Goal: Task Accomplishment & Management: Manage account settings

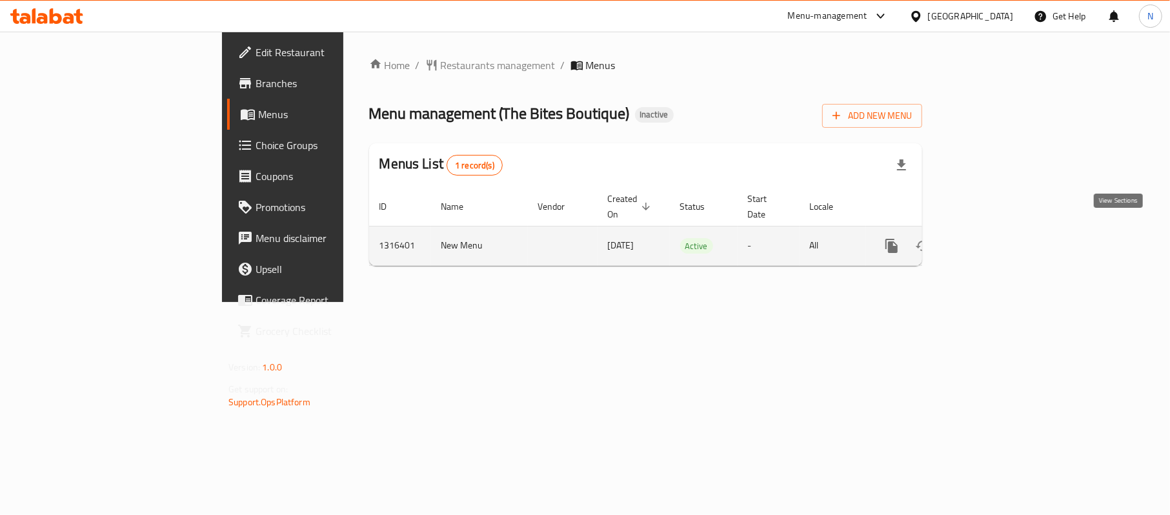
click at [991, 240] on icon "enhanced table" at bounding box center [985, 246] width 12 height 12
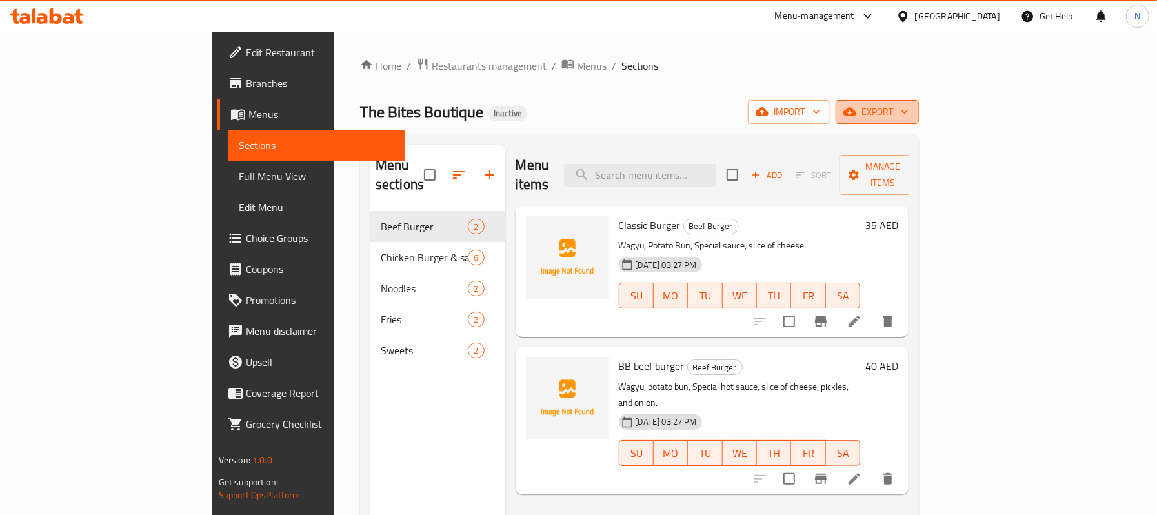
click at [909, 117] on span "export" at bounding box center [877, 112] width 63 height 16
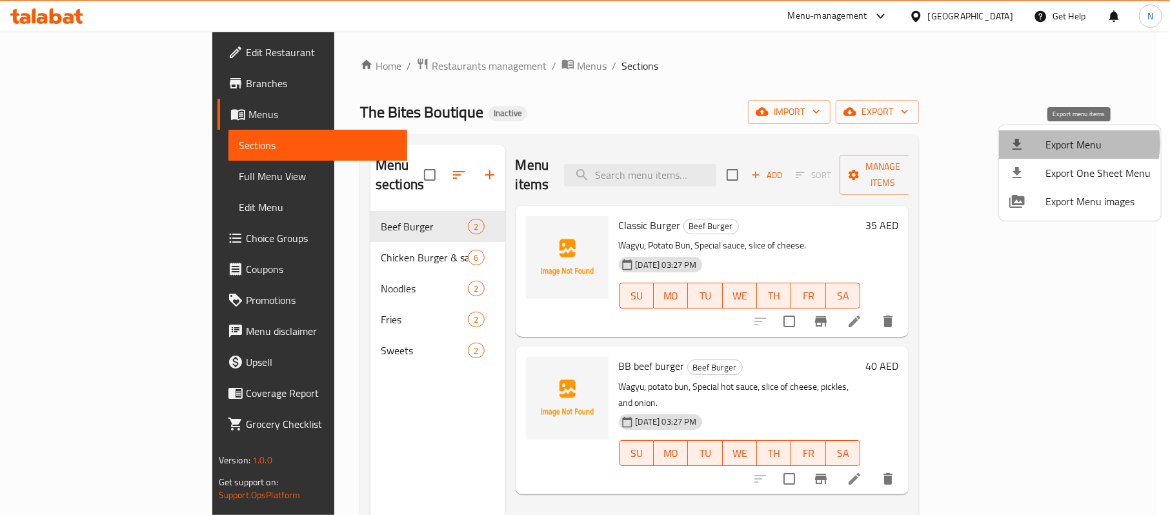
click at [1062, 143] on span "Export Menu" at bounding box center [1098, 144] width 105 height 15
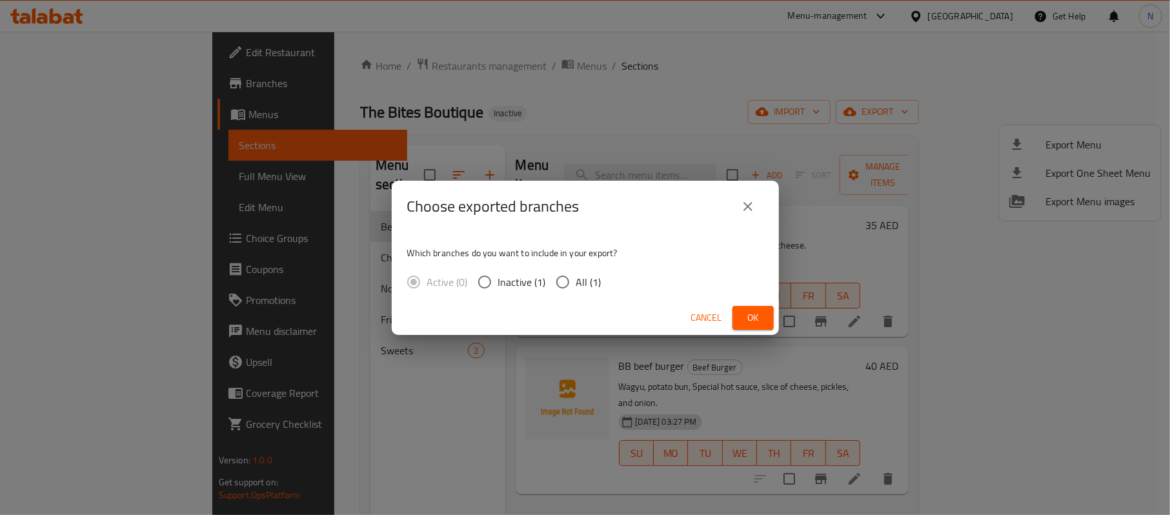
click at [581, 282] on span "All (1)" at bounding box center [588, 281] width 25 height 15
click at [576, 282] on input "All (1)" at bounding box center [562, 281] width 27 height 27
radio input "true"
click at [747, 315] on span "Ok" at bounding box center [753, 318] width 21 height 16
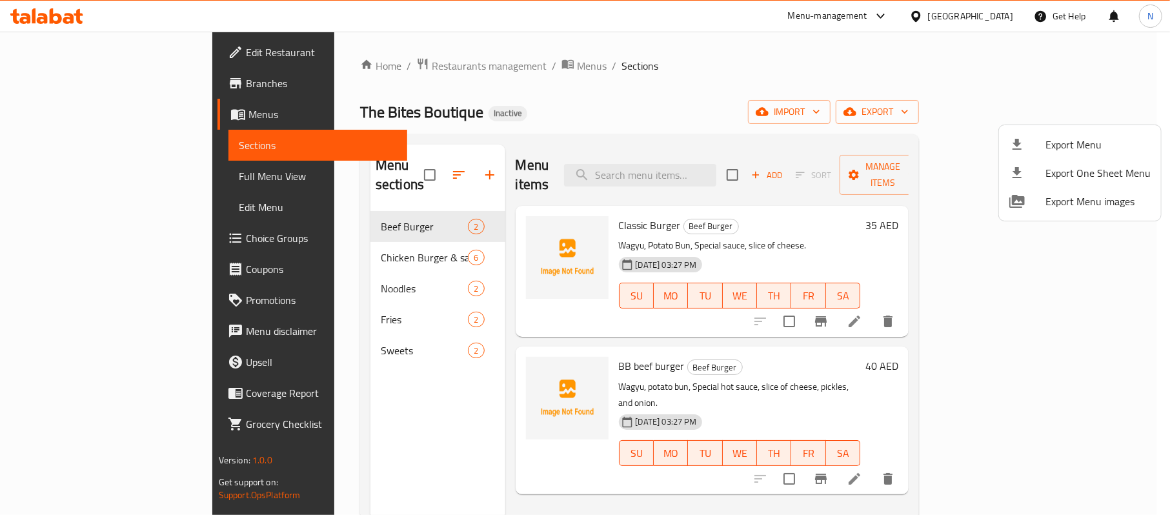
click at [359, 233] on div at bounding box center [585, 257] width 1170 height 515
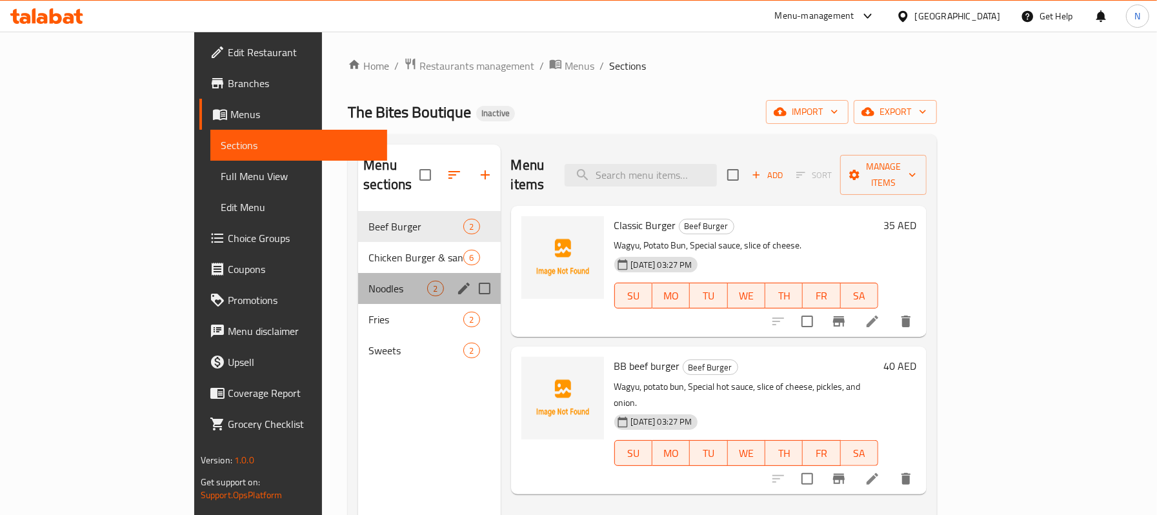
click at [358, 273] on div "Noodles 2" at bounding box center [429, 288] width 142 height 31
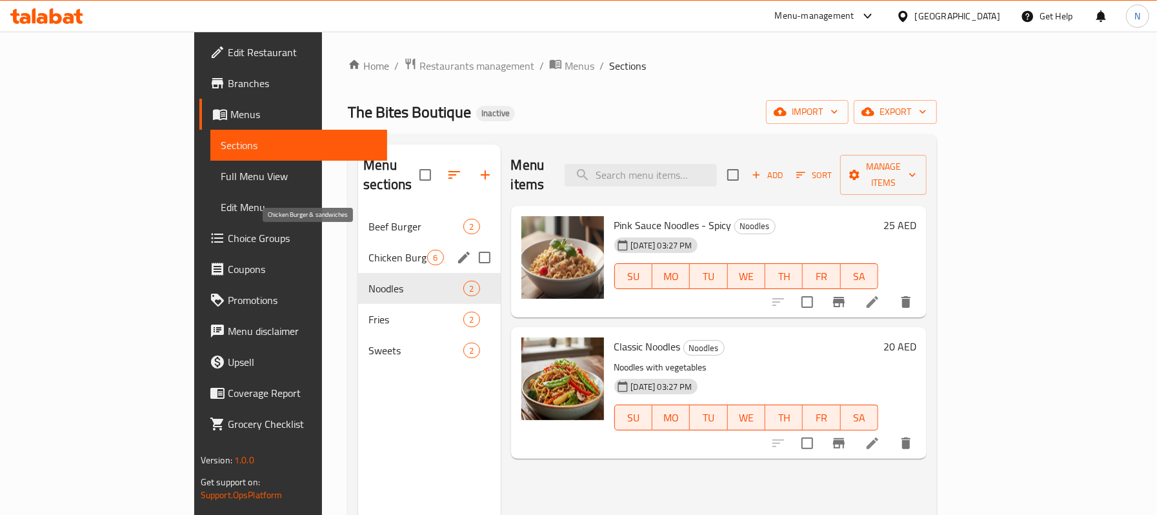
click at [369, 250] on span "Chicken Burger & sandwiches" at bounding box center [398, 257] width 59 height 15
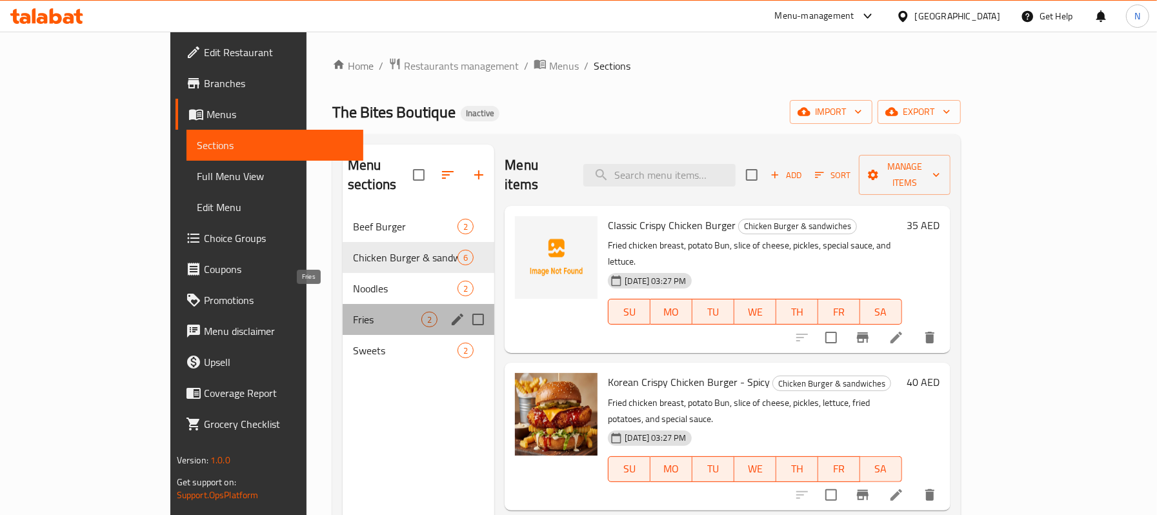
click at [353, 312] on span "Fries" at bounding box center [387, 319] width 68 height 15
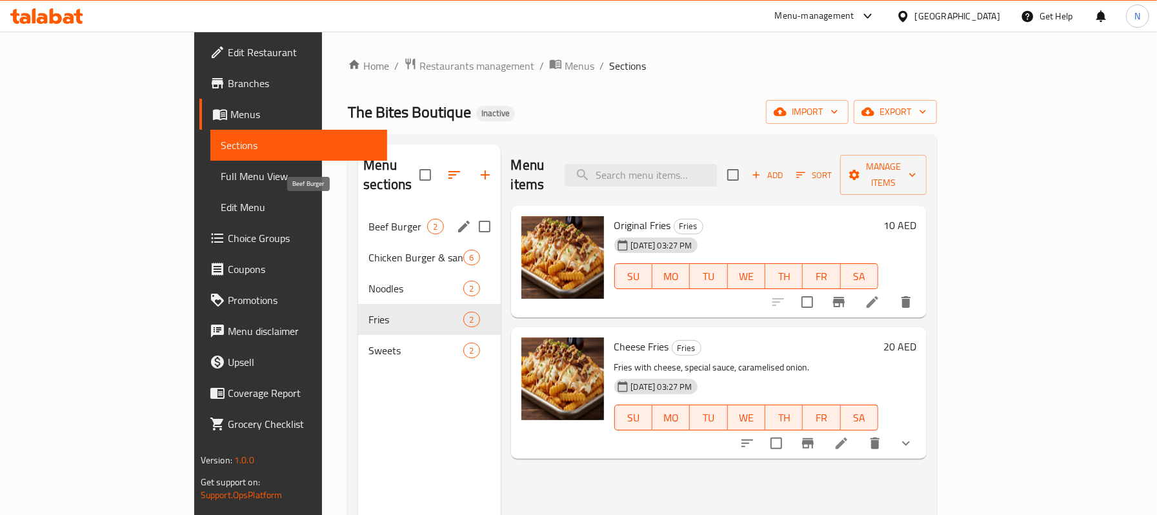
click at [369, 219] on span "Beef Burger" at bounding box center [398, 226] width 59 height 15
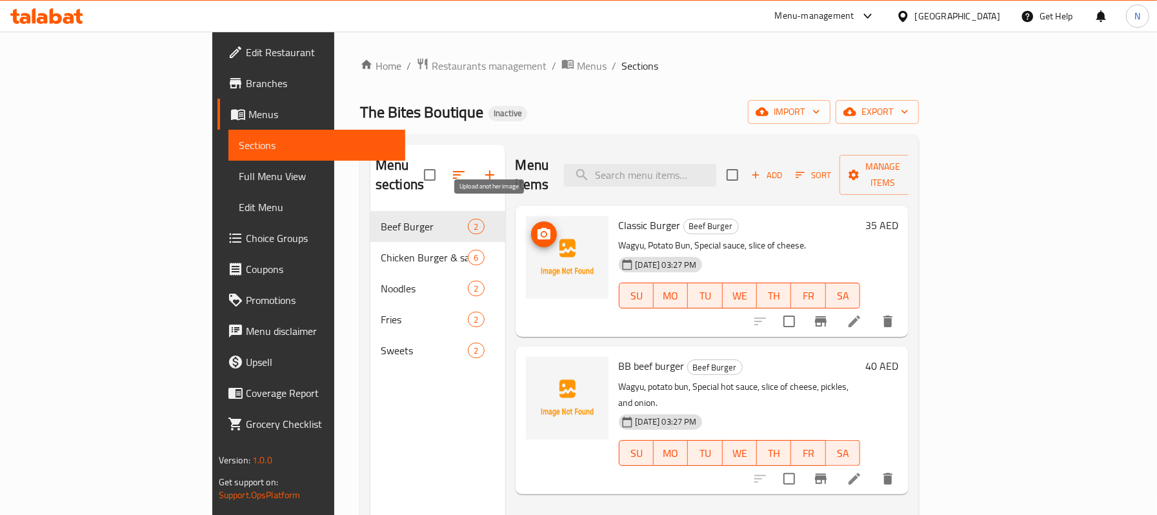
click at [538, 228] on icon "upload picture" at bounding box center [544, 234] width 13 height 12
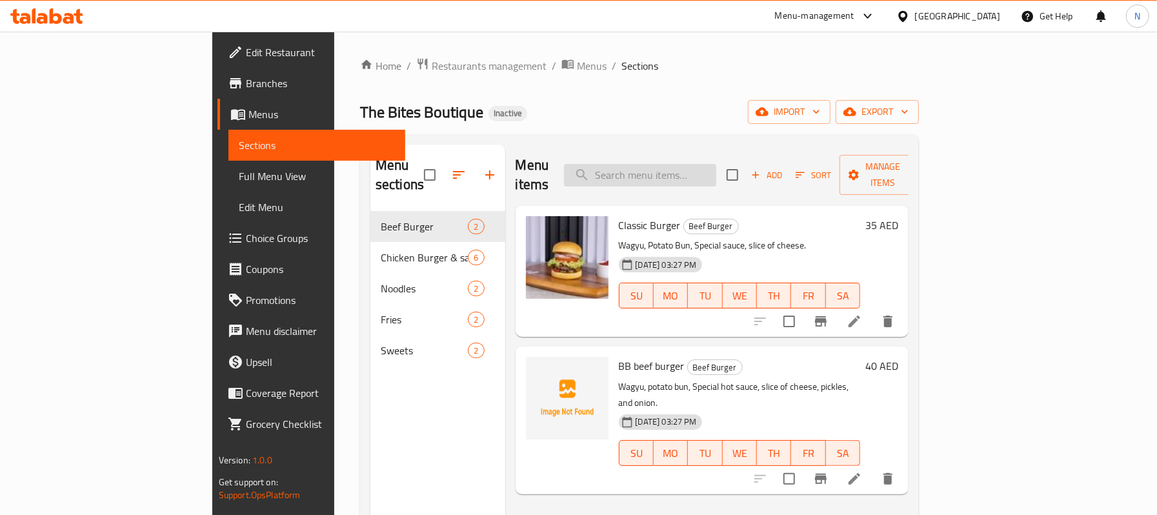
click at [711, 164] on input "search" at bounding box center [640, 175] width 152 height 23
paste input "Crispy Chicken Sandwich"
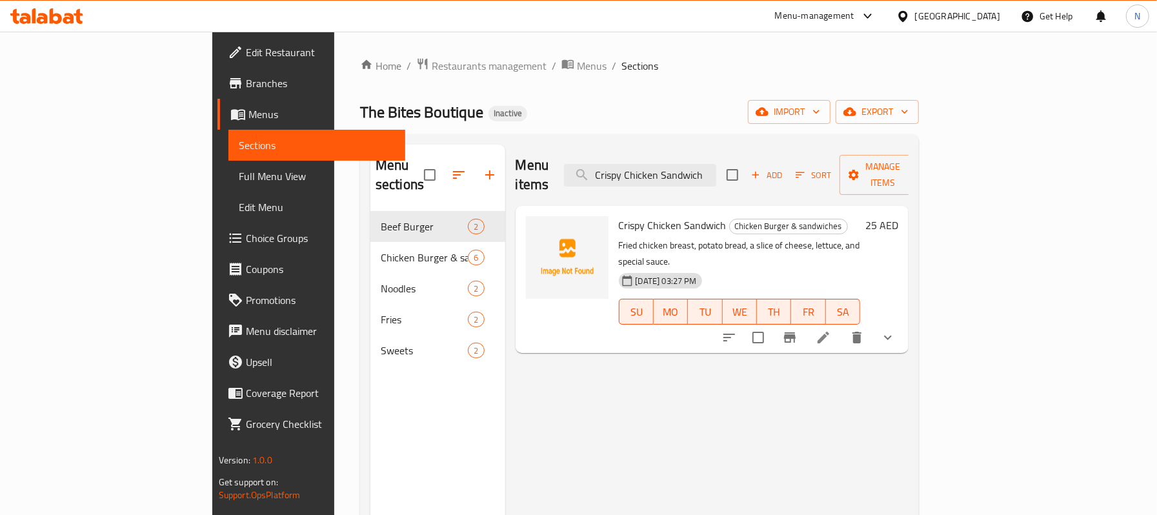
type input "Crispy Chicken Sandwich"
click at [531, 227] on span "upload picture" at bounding box center [544, 234] width 26 height 15
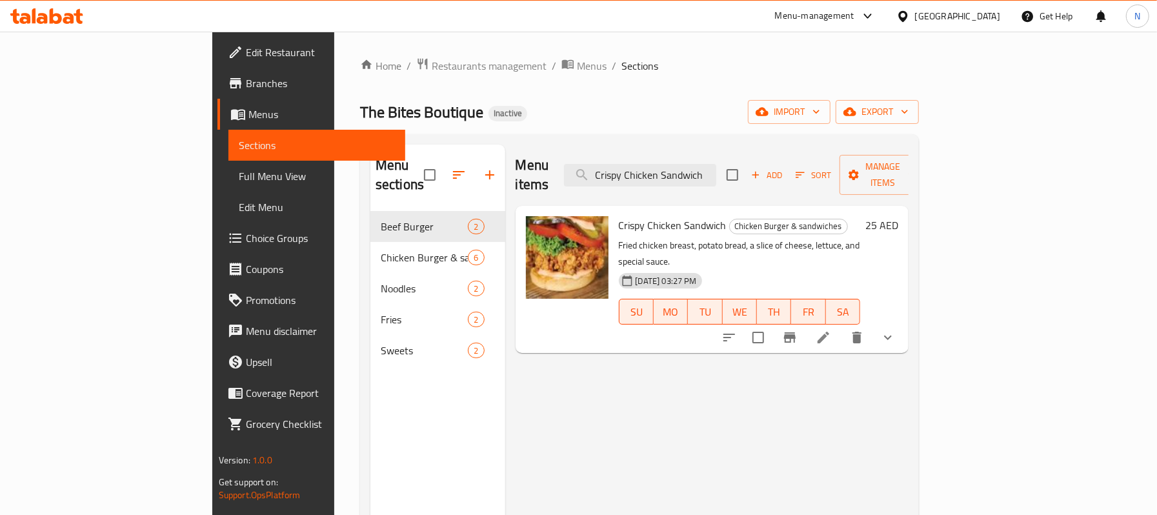
click at [746, 268] on div "08-10-2025 03:27 PM SU MO TU WE TH FR SA" at bounding box center [740, 303] width 252 height 70
click at [856, 107] on icon "button" at bounding box center [850, 111] width 13 height 13
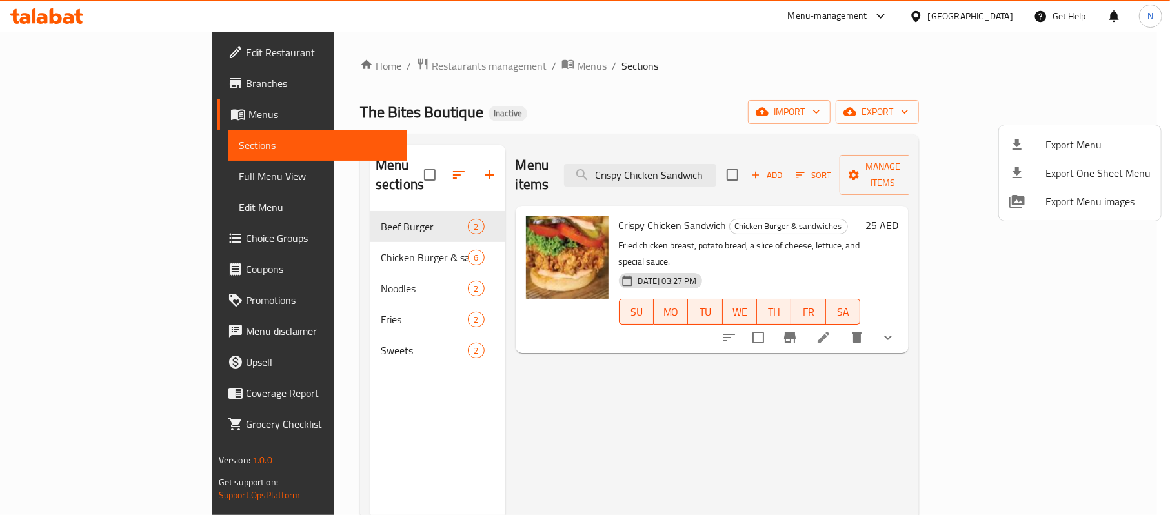
click at [647, 210] on div at bounding box center [585, 257] width 1170 height 515
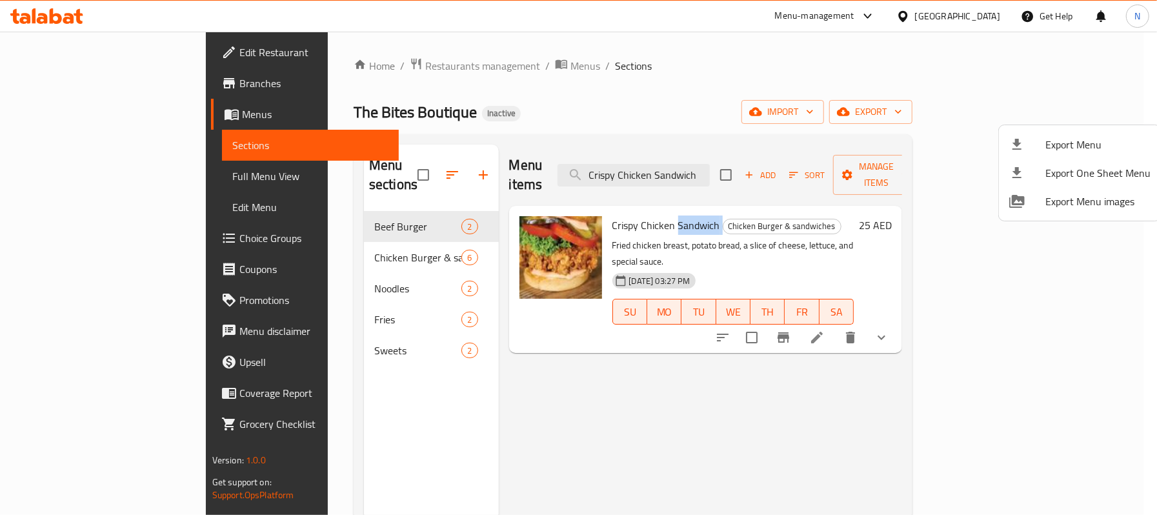
click at [647, 216] on span "Crispy Chicken Sandwich" at bounding box center [666, 225] width 108 height 19
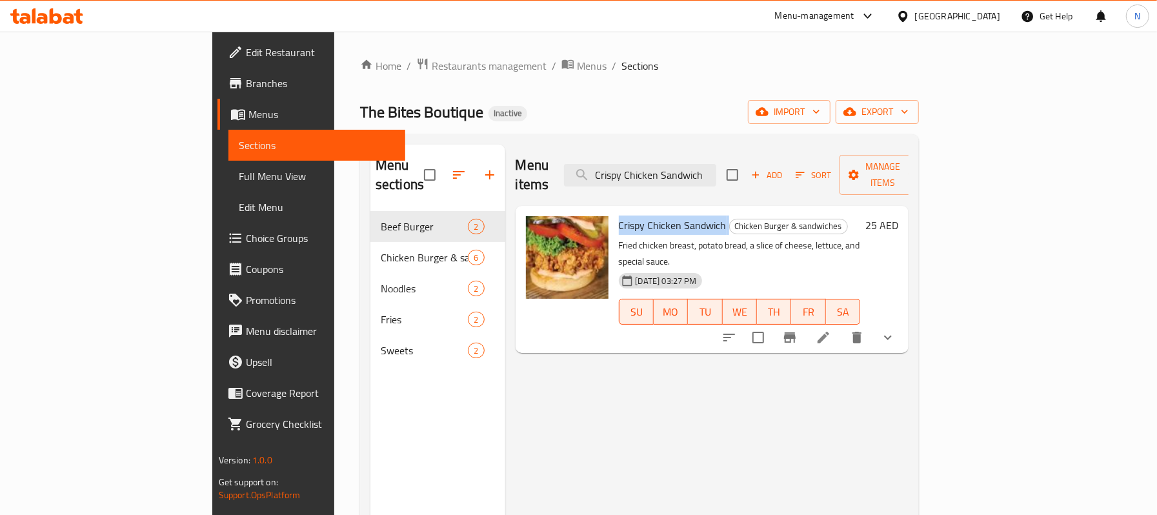
click at [647, 216] on span "Crispy Chicken Sandwich" at bounding box center [673, 225] width 108 height 19
copy h6 "Crispy Chicken Sandwich"
click at [643, 100] on div "The Bites Boutique Inactive import export" at bounding box center [639, 112] width 559 height 24
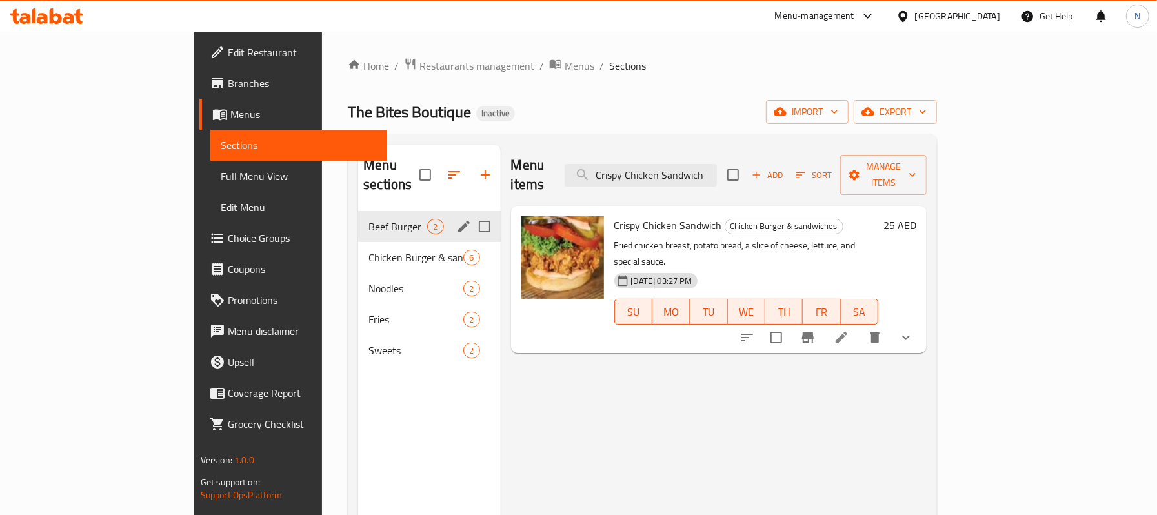
click at [369, 219] on span "Beef Burger" at bounding box center [398, 226] width 59 height 15
click at [369, 250] on span "Chicken Burger & sandwiches" at bounding box center [398, 257] width 59 height 15
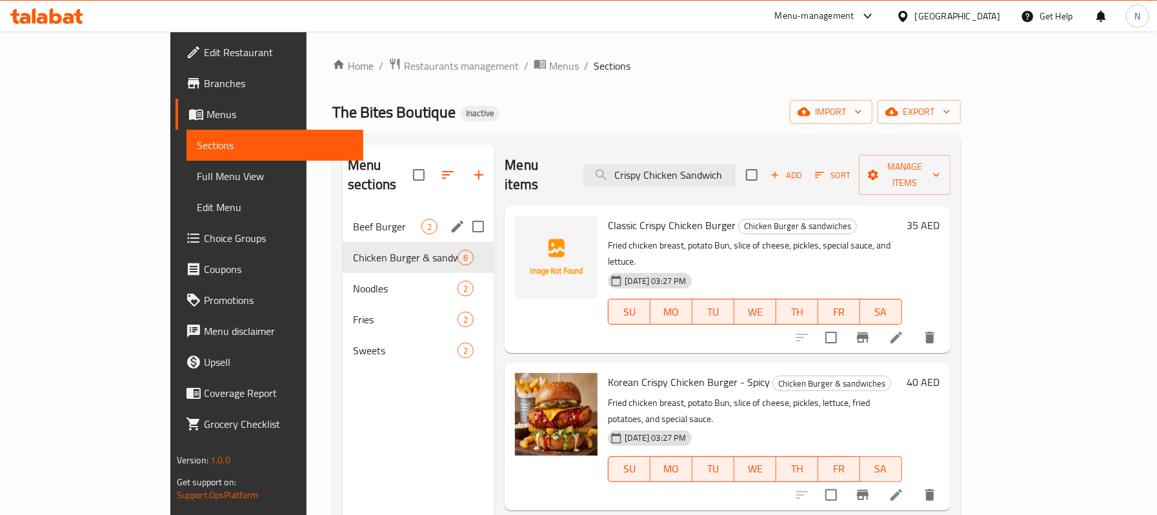
click at [343, 211] on div "Beef Burger 2" at bounding box center [419, 226] width 152 height 31
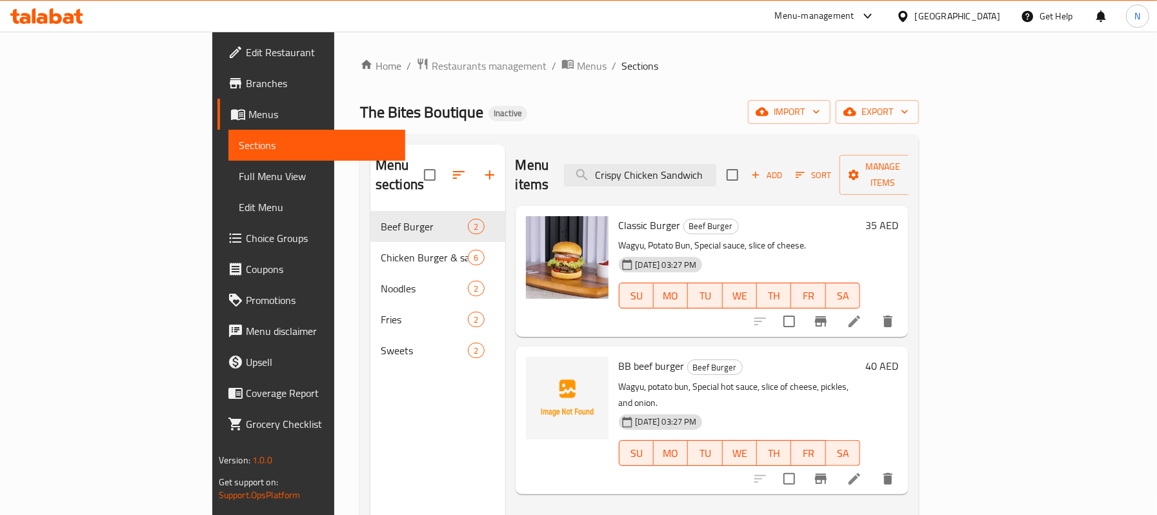
click at [619, 216] on span "Classic Burger" at bounding box center [650, 225] width 62 height 19
copy h6 "Classic Burger"
click at [958, 19] on div "[GEOGRAPHIC_DATA]" at bounding box center [957, 16] width 85 height 14
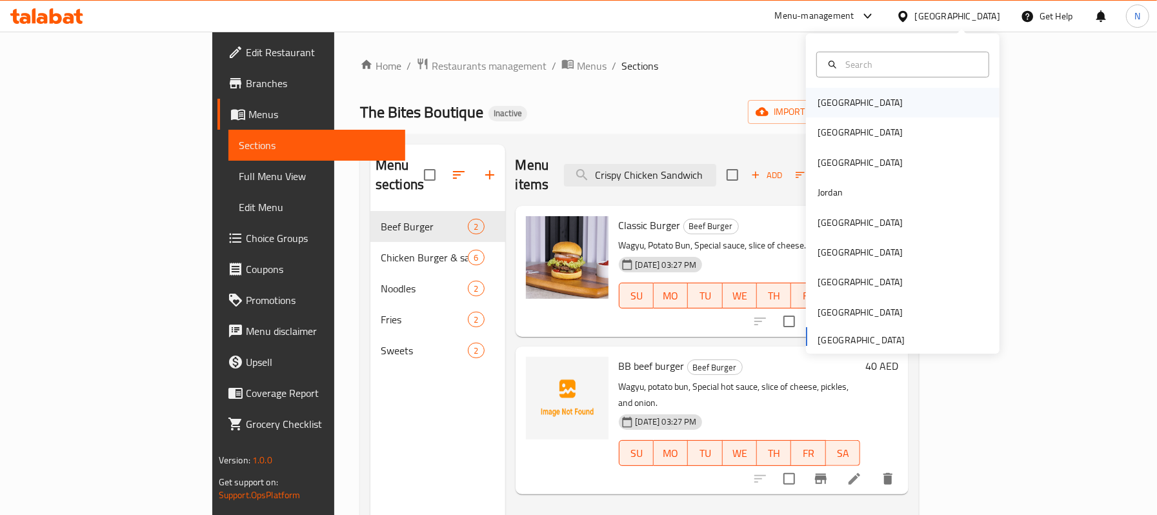
click at [857, 102] on div "Bahrain" at bounding box center [903, 103] width 194 height 30
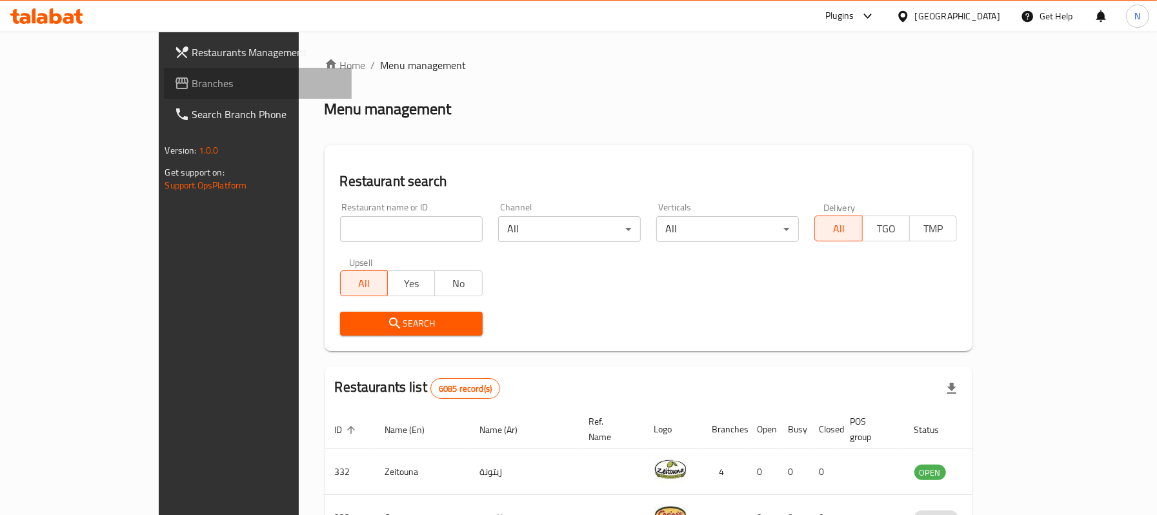
click at [168, 91] on link "Branches" at bounding box center [258, 83] width 188 height 31
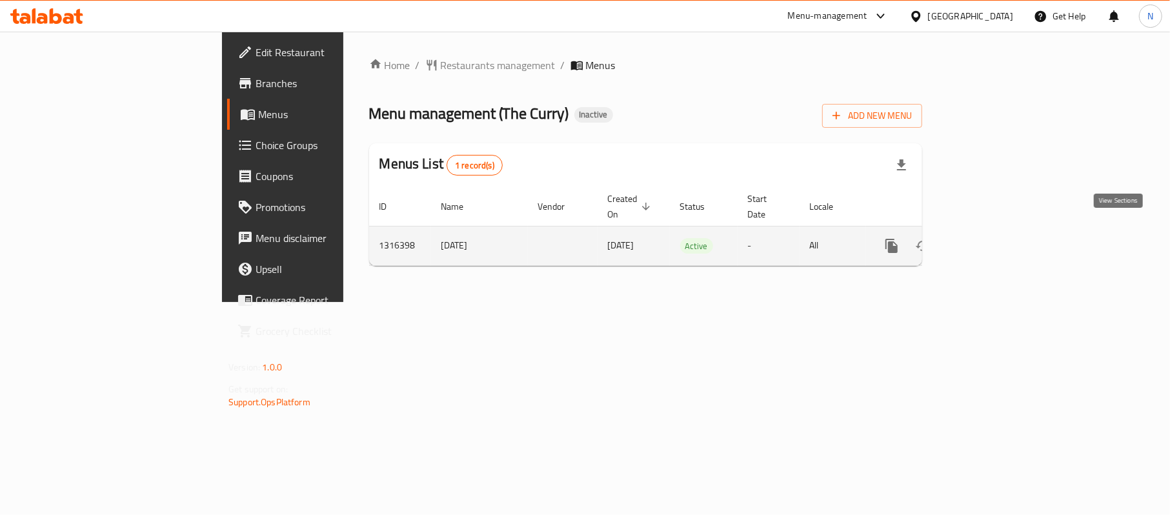
click at [993, 238] on icon "enhanced table" at bounding box center [984, 245] width 15 height 15
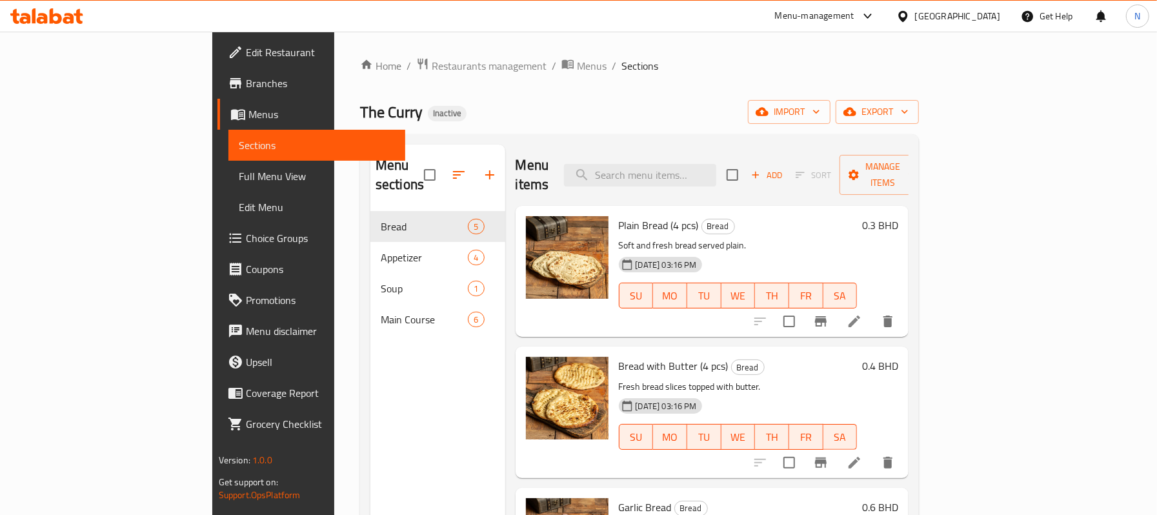
click at [919, 125] on div "Home / Restaurants management / Menus / Sections The [PERSON_NAME] Inactive imp…" at bounding box center [639, 363] width 559 height 612
click at [909, 117] on span "export" at bounding box center [877, 112] width 63 height 16
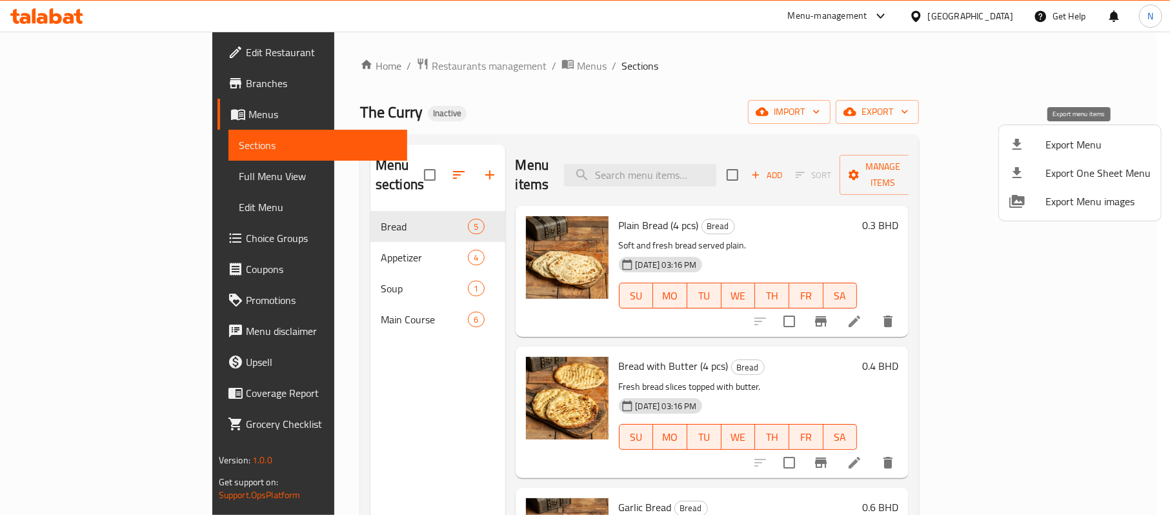
click at [1082, 143] on span "Export Menu" at bounding box center [1098, 144] width 105 height 15
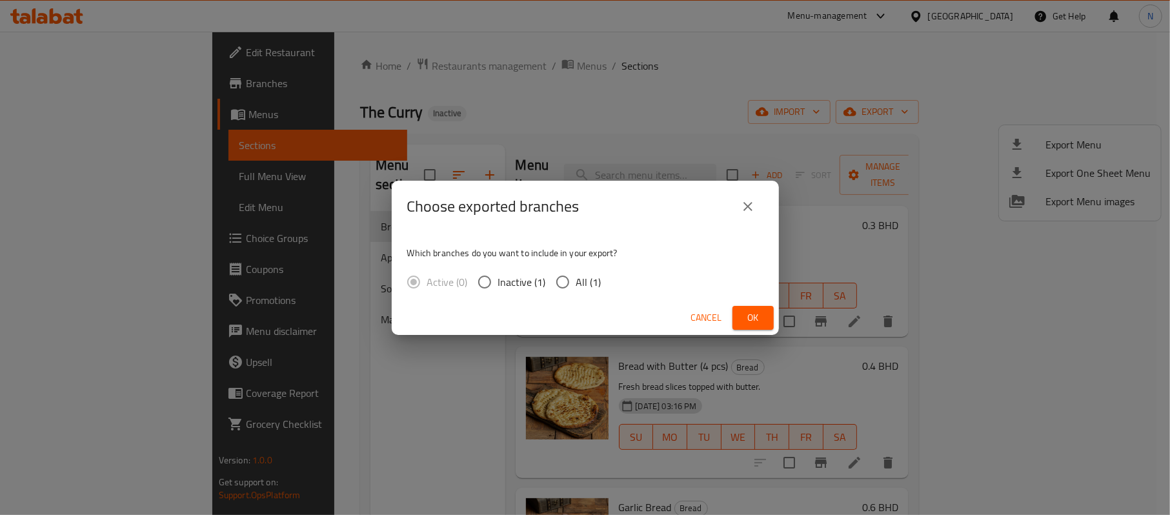
click at [585, 283] on span "All (1)" at bounding box center [588, 281] width 25 height 15
click at [576, 283] on input "All (1)" at bounding box center [562, 281] width 27 height 27
radio input "true"
click at [754, 311] on span "Ok" at bounding box center [753, 318] width 21 height 16
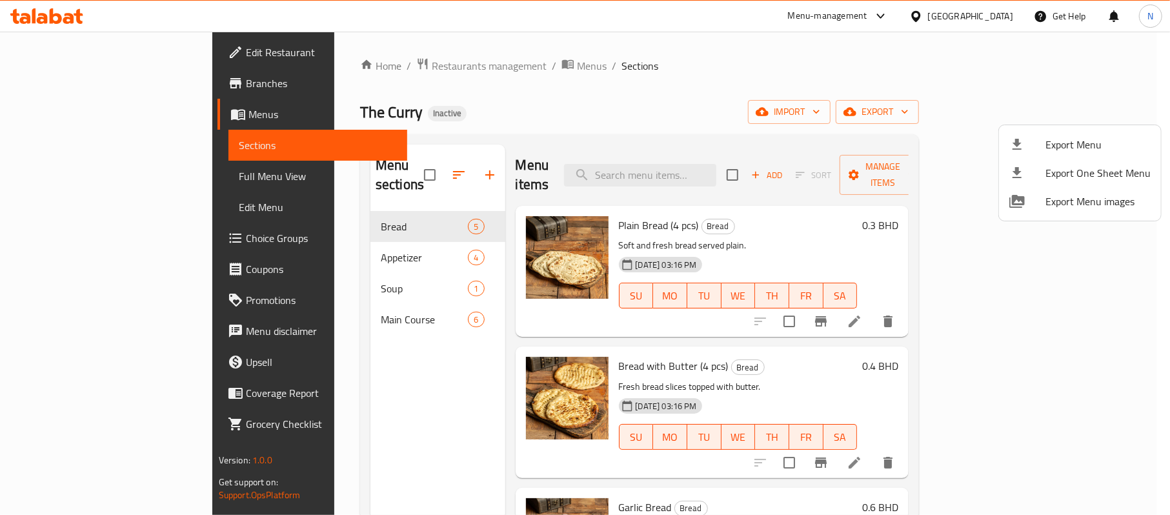
click at [336, 67] on div at bounding box center [585, 257] width 1170 height 515
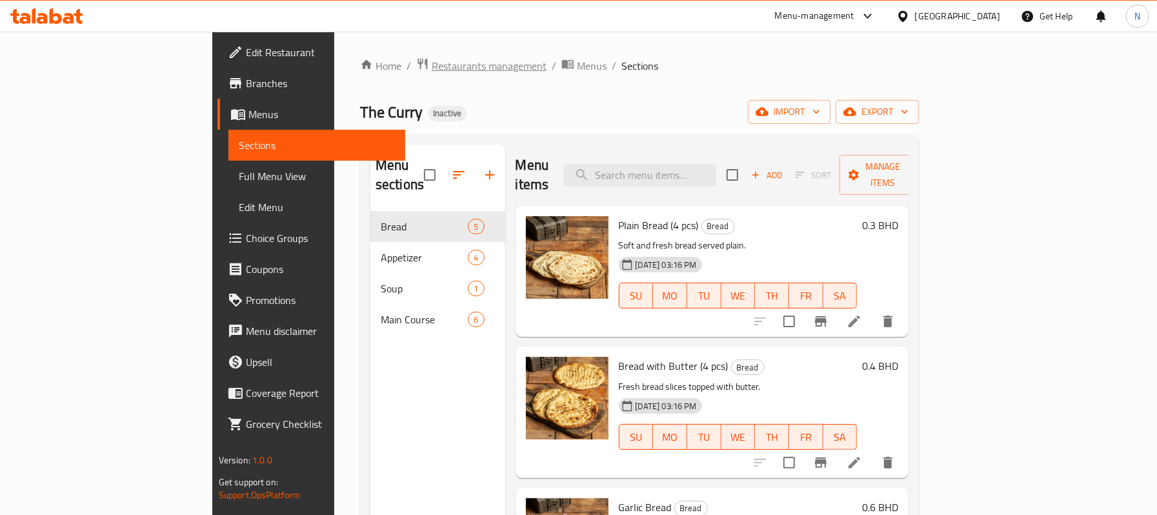
click at [432, 67] on span "Restaurants management" at bounding box center [489, 65] width 115 height 15
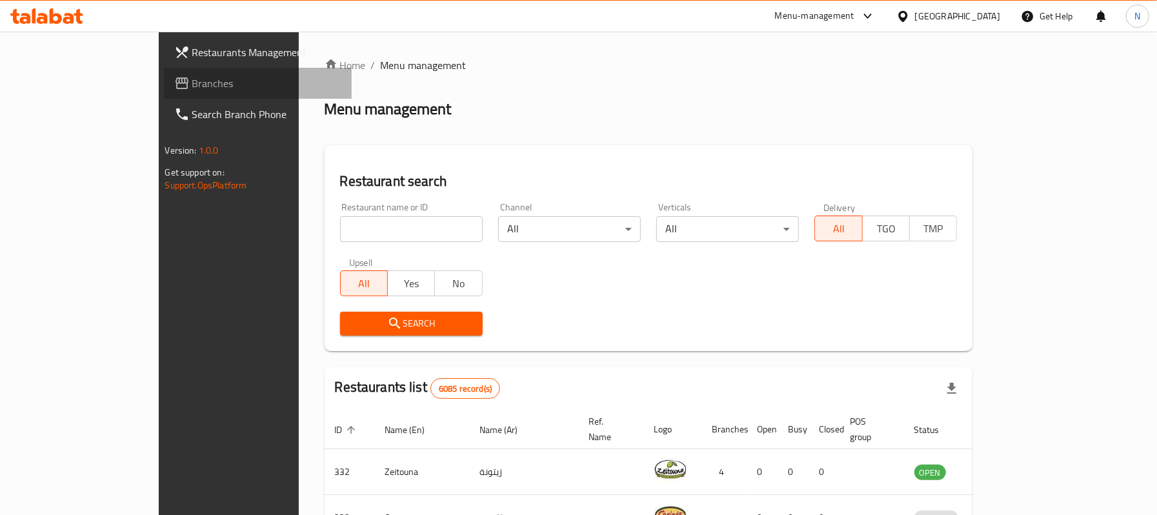
click at [164, 92] on link "Branches" at bounding box center [258, 83] width 188 height 31
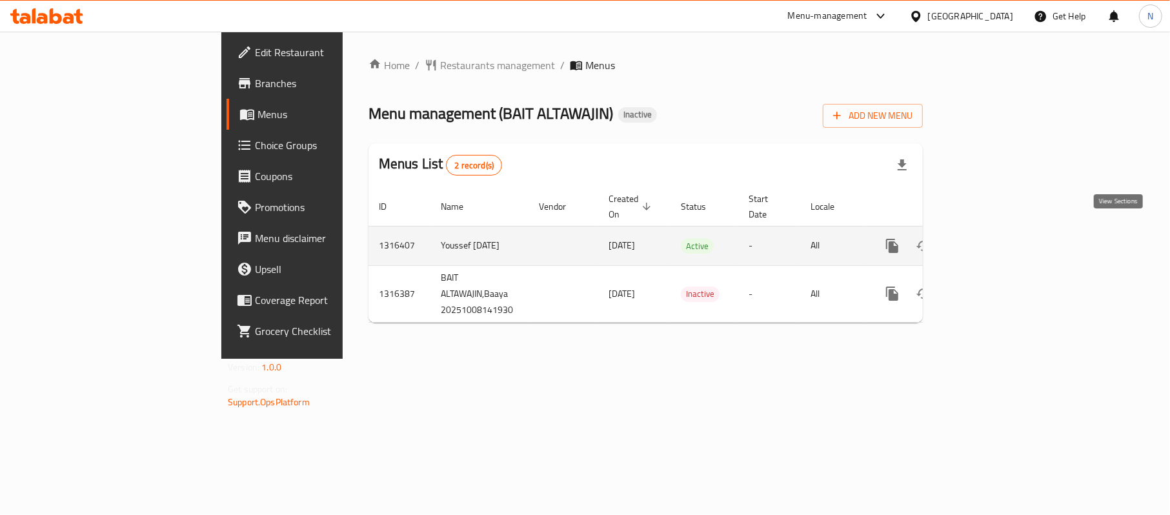
click at [993, 238] on icon "enhanced table" at bounding box center [985, 245] width 15 height 15
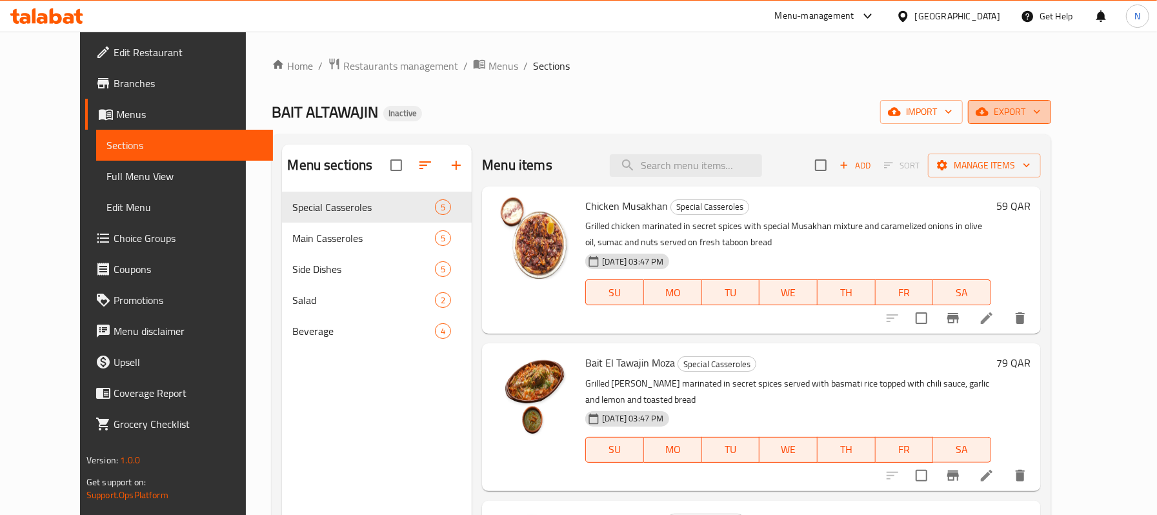
click at [1041, 116] on span "export" at bounding box center [1009, 112] width 63 height 16
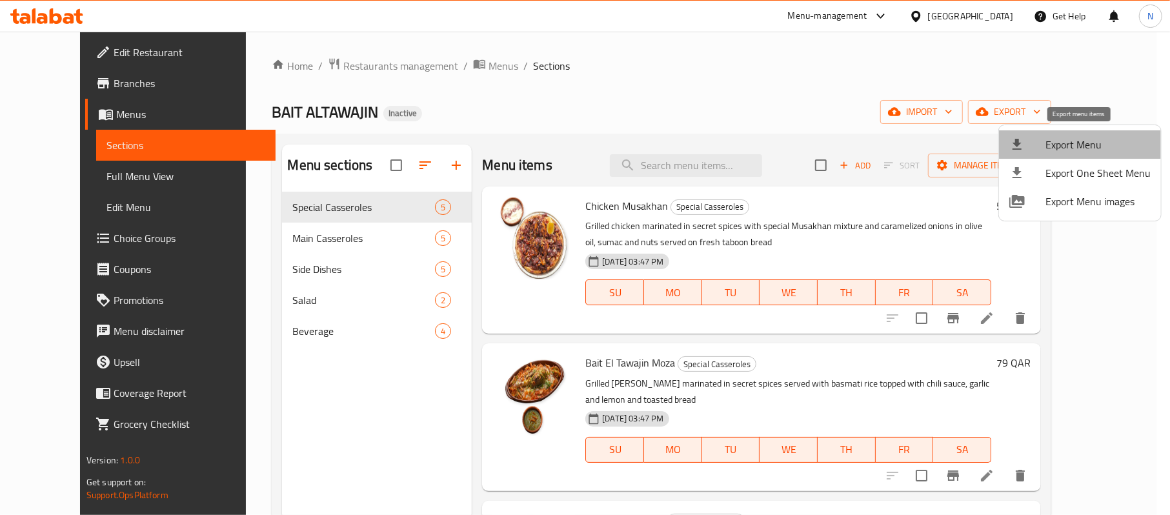
click at [1092, 141] on span "Export Menu" at bounding box center [1098, 144] width 105 height 15
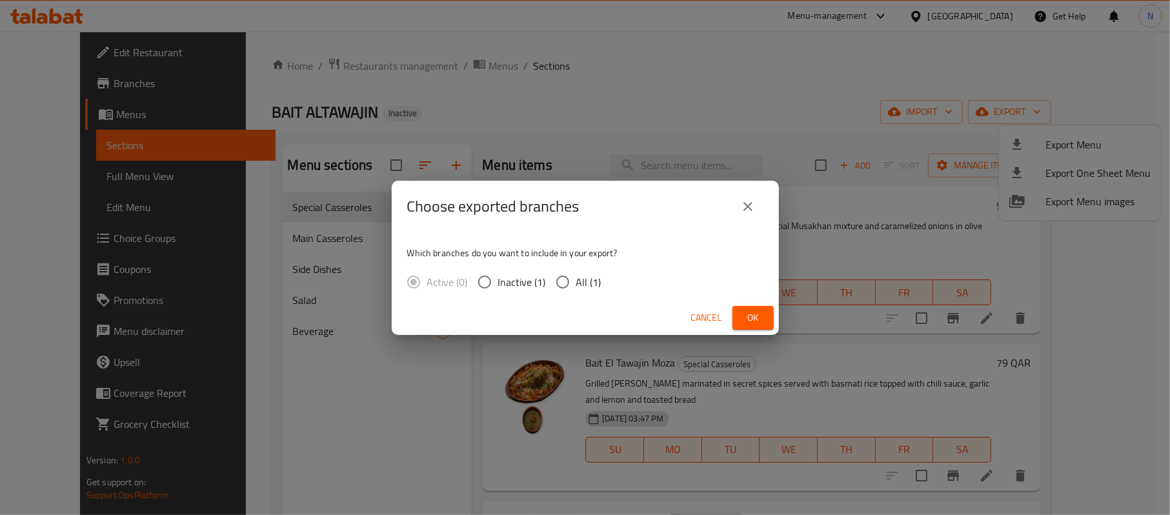
click at [615, 281] on div "Which branches do you want to include in your export? Active (0) Inactive (1) A…" at bounding box center [585, 266] width 387 height 68
click at [602, 279] on div "Active (0) Inactive (1) All (1)" at bounding box center [509, 281] width 205 height 27
click at [584, 283] on span "All (1)" at bounding box center [588, 281] width 25 height 15
click at [576, 283] on input "All (1)" at bounding box center [562, 281] width 27 height 27
radio input "true"
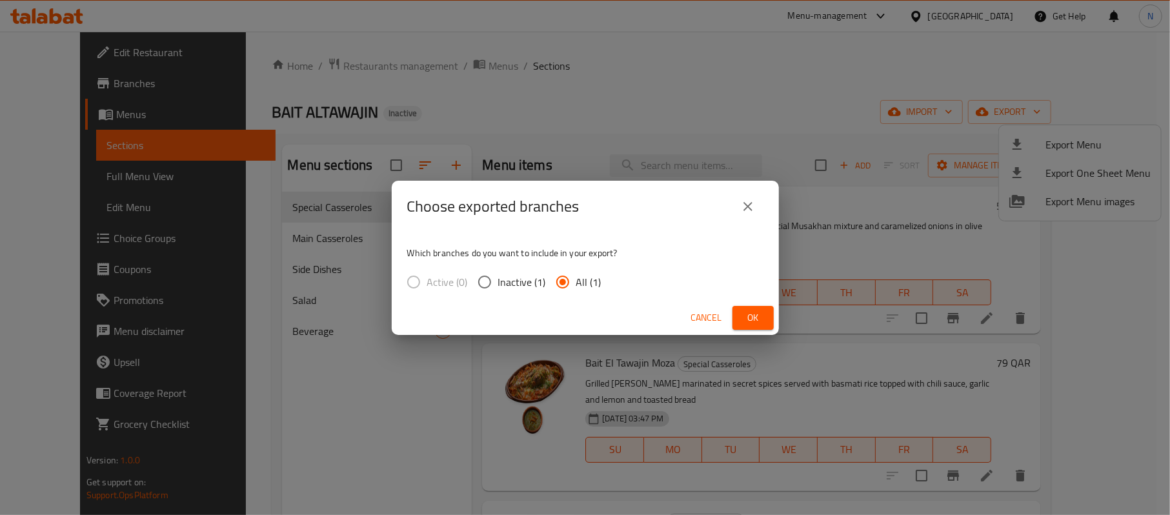
click at [751, 315] on span "Ok" at bounding box center [753, 318] width 21 height 16
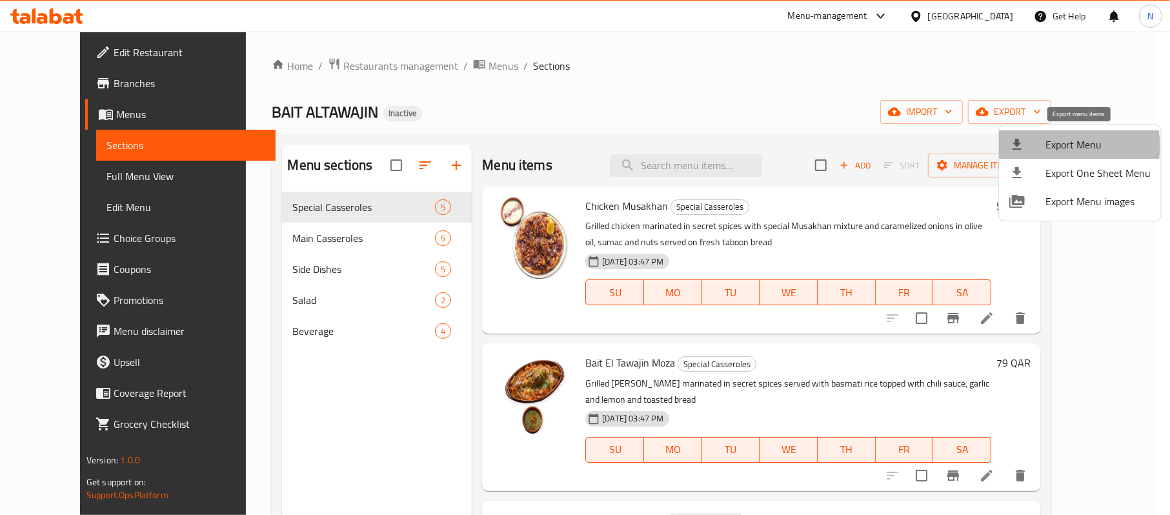
click at [1069, 146] on span "Export Menu" at bounding box center [1098, 144] width 105 height 15
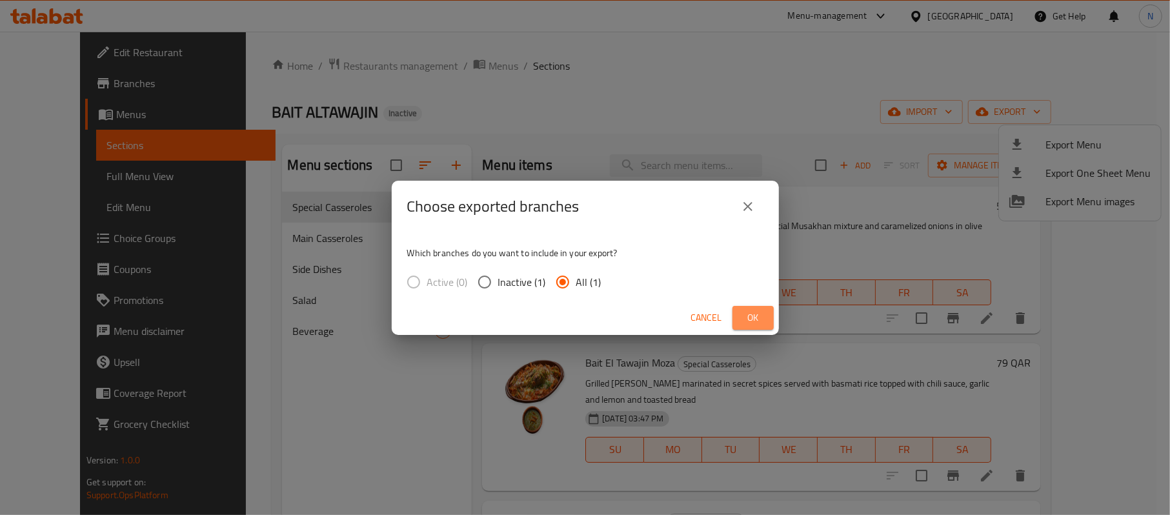
click at [767, 319] on button "Ok" at bounding box center [753, 318] width 41 height 24
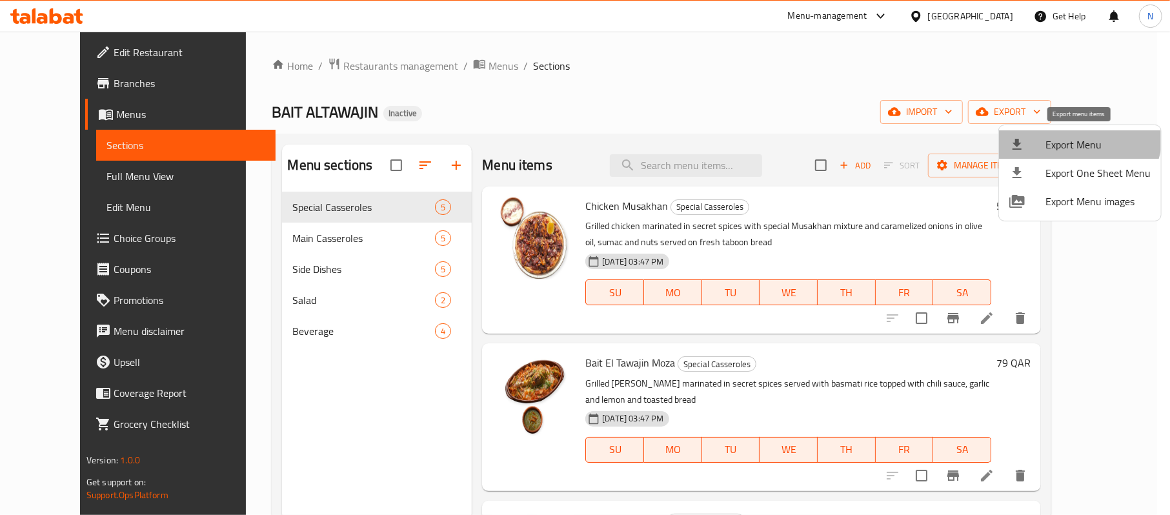
click at [1071, 132] on li "Export Menu" at bounding box center [1080, 144] width 162 height 28
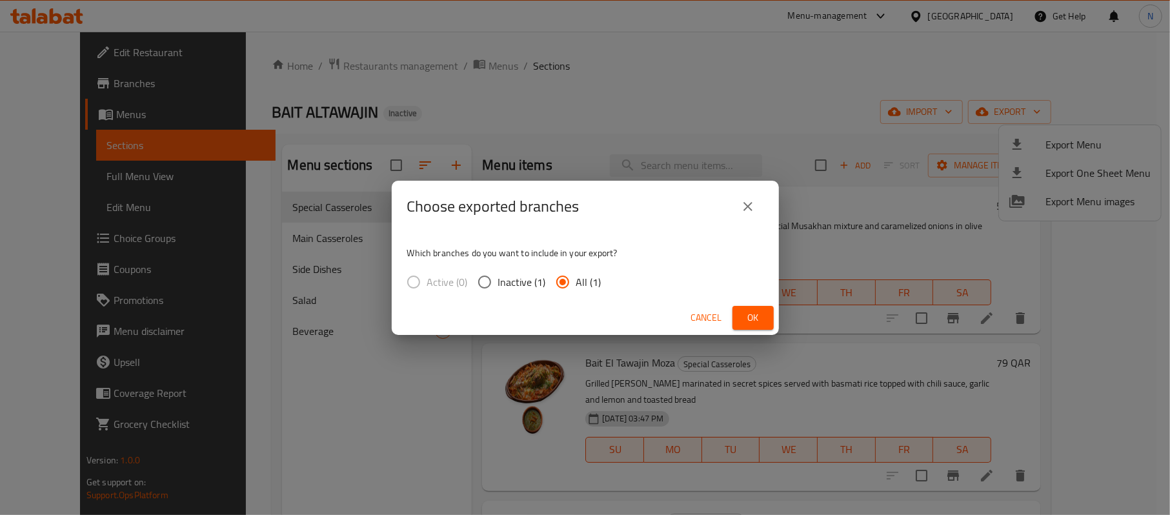
click at [756, 321] on span "Ok" at bounding box center [753, 318] width 21 height 16
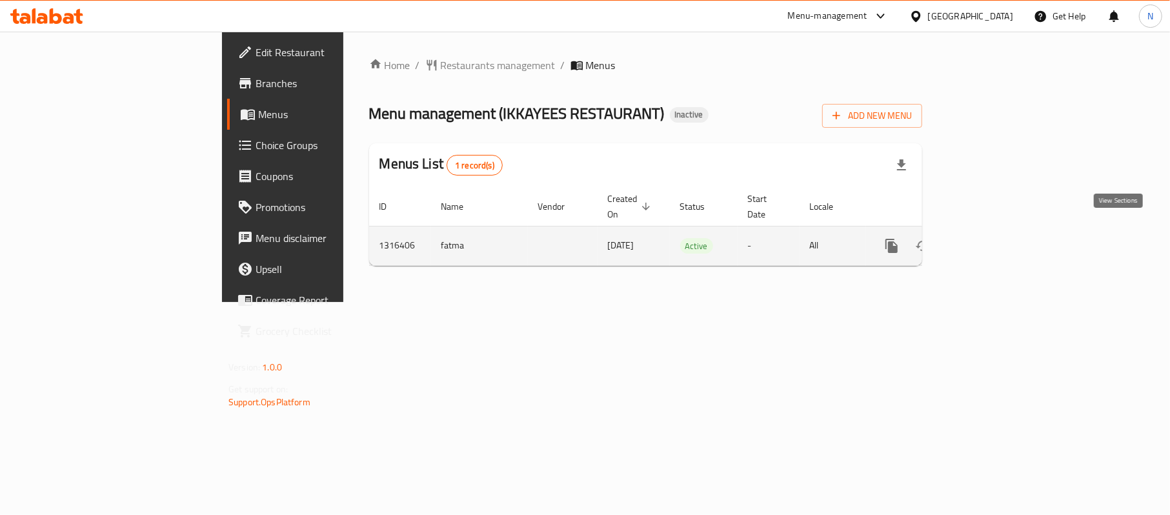
click at [991, 240] on icon "enhanced table" at bounding box center [985, 246] width 12 height 12
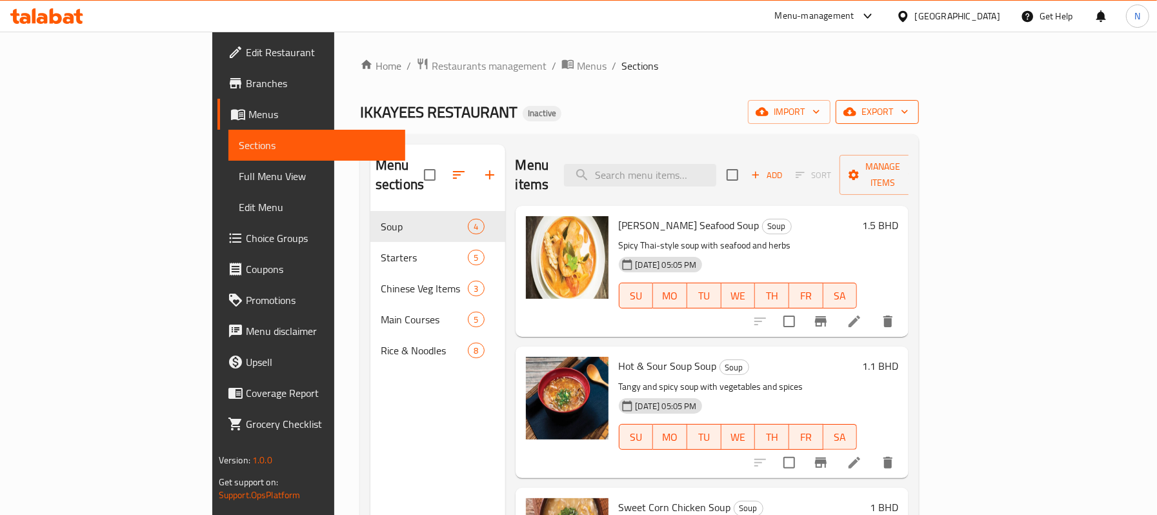
click at [909, 109] on span "export" at bounding box center [877, 112] width 63 height 16
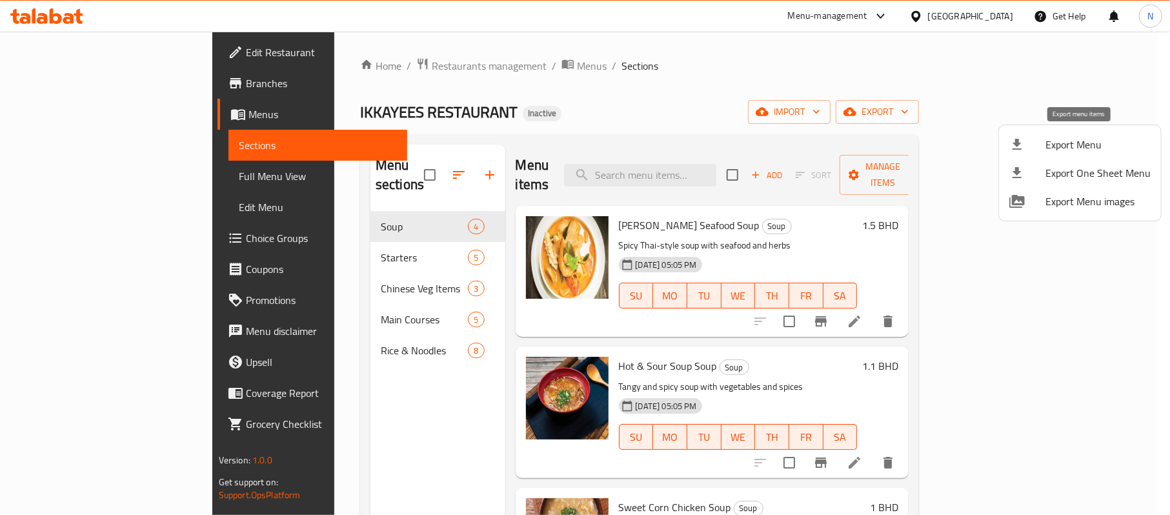
click at [1087, 154] on li "Export Menu" at bounding box center [1080, 144] width 162 height 28
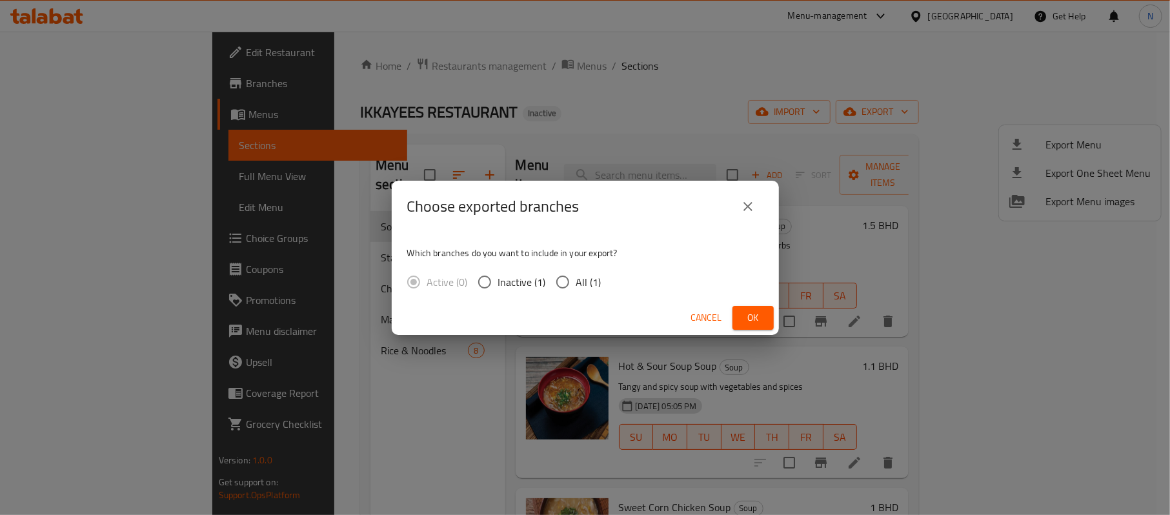
click at [569, 288] on input "All (1)" at bounding box center [562, 281] width 27 height 27
radio input "true"
click at [754, 306] on button "Ok" at bounding box center [753, 318] width 41 height 24
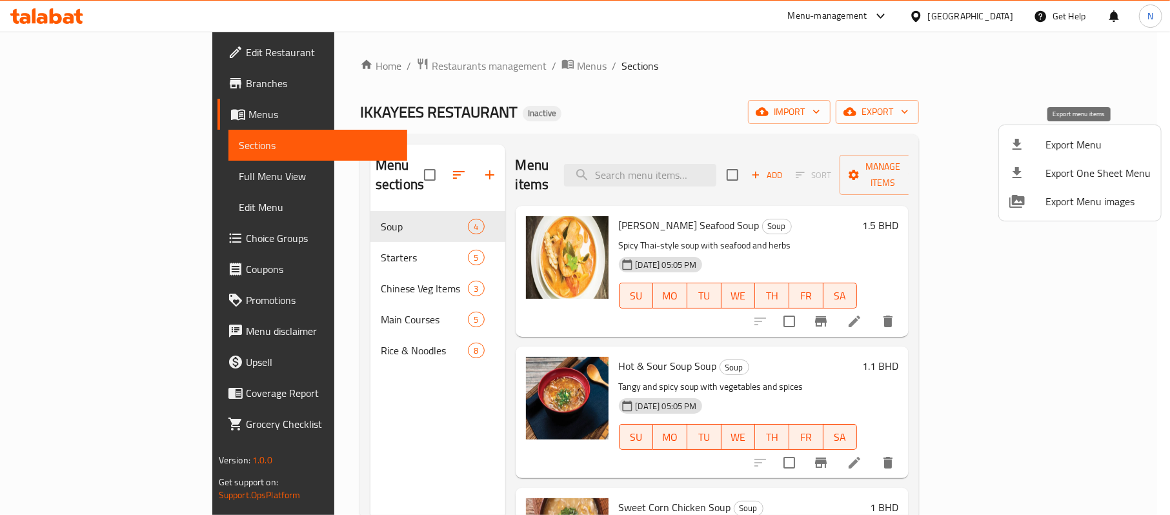
click at [1065, 137] on span "Export Menu" at bounding box center [1098, 144] width 105 height 15
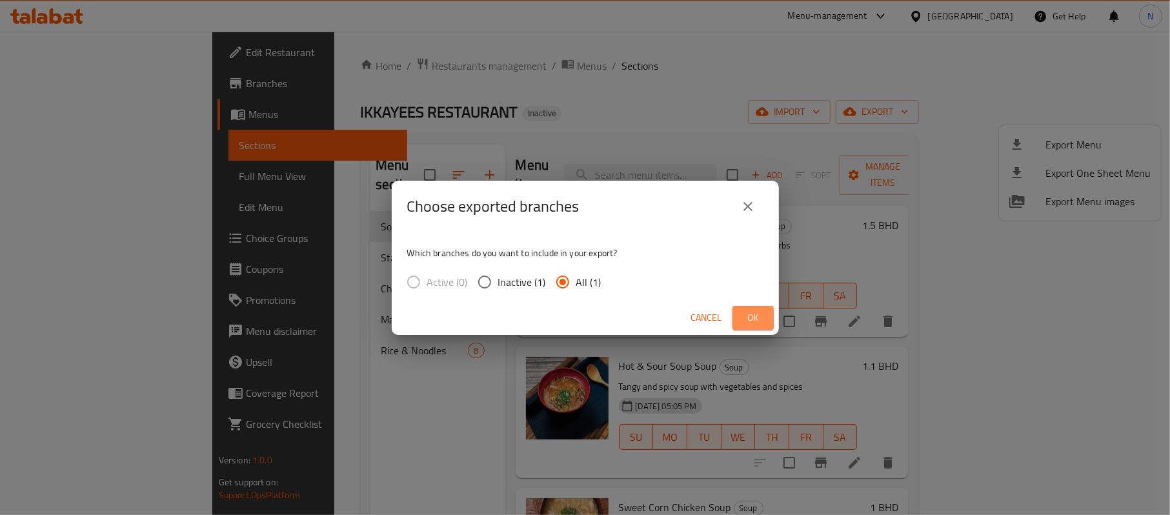
click at [739, 319] on button "Ok" at bounding box center [753, 318] width 41 height 24
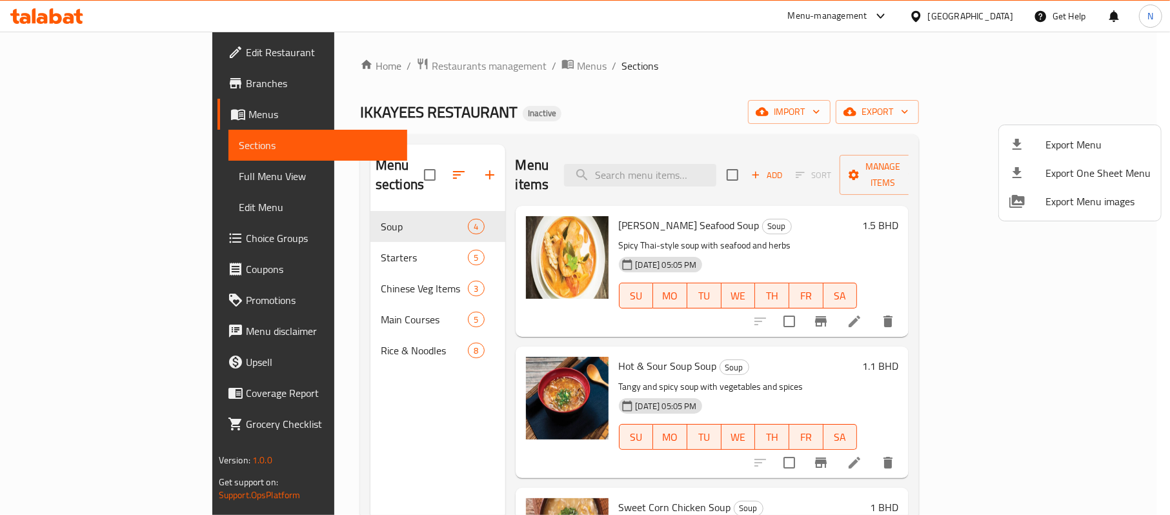
click at [316, 341] on div at bounding box center [585, 257] width 1170 height 515
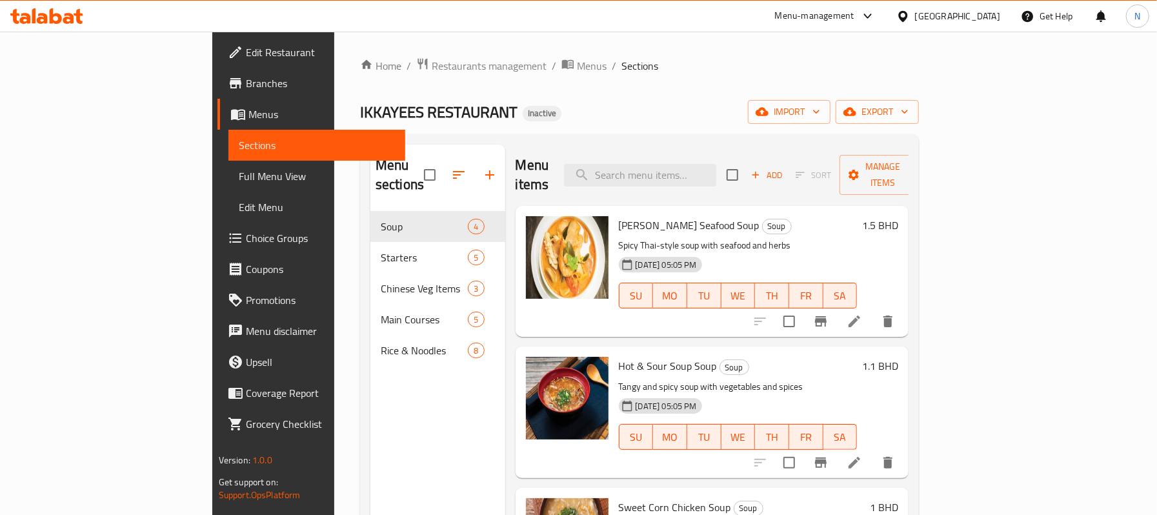
click at [370, 341] on div "Rice & Noodles 8" at bounding box center [437, 350] width 135 height 31
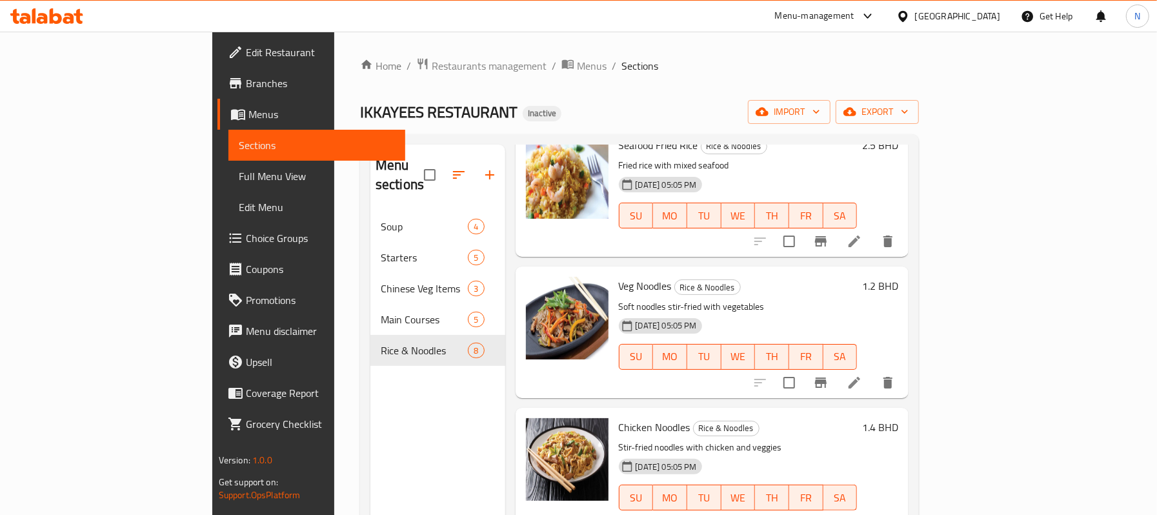
scroll to position [181, 0]
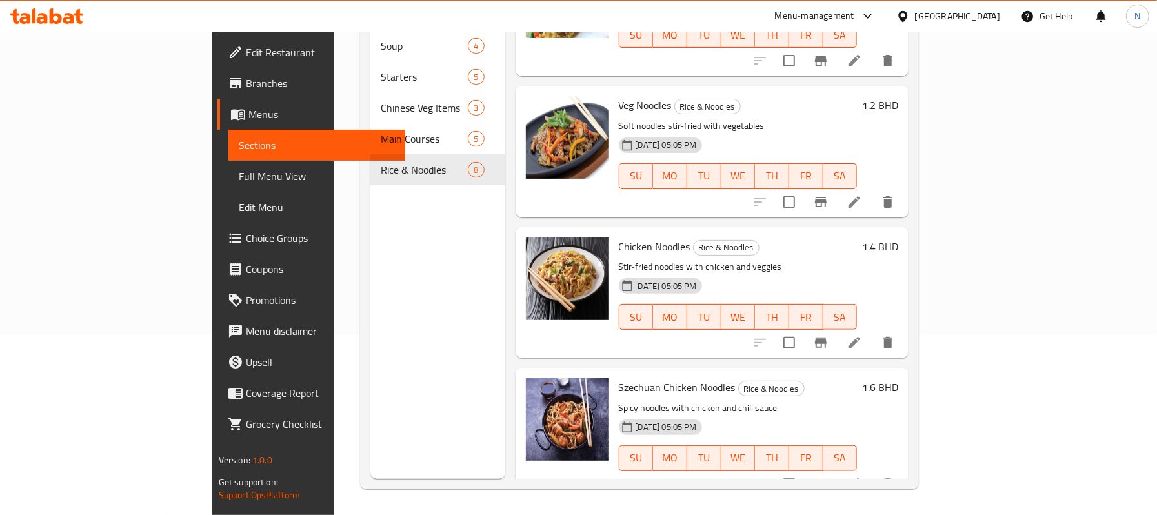
click at [910, 16] on icon at bounding box center [903, 17] width 14 height 14
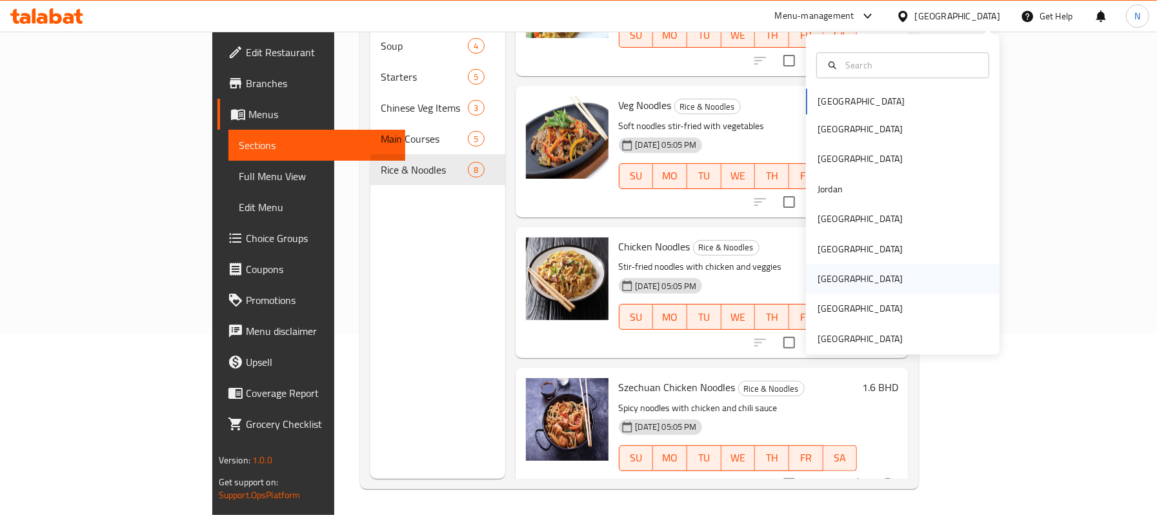
click at [862, 279] on div "Qatar" at bounding box center [903, 279] width 194 height 30
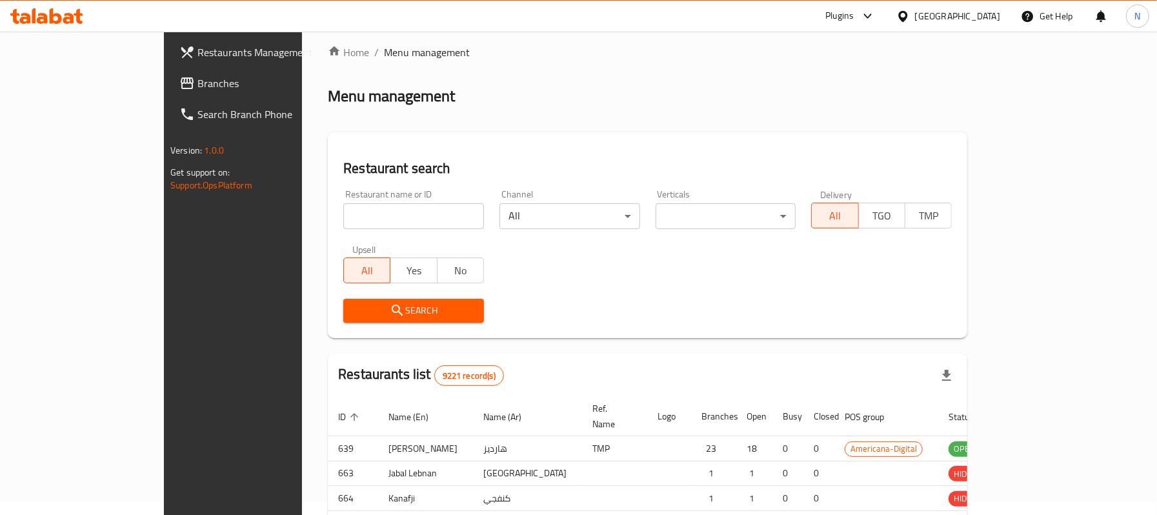
scroll to position [181, 0]
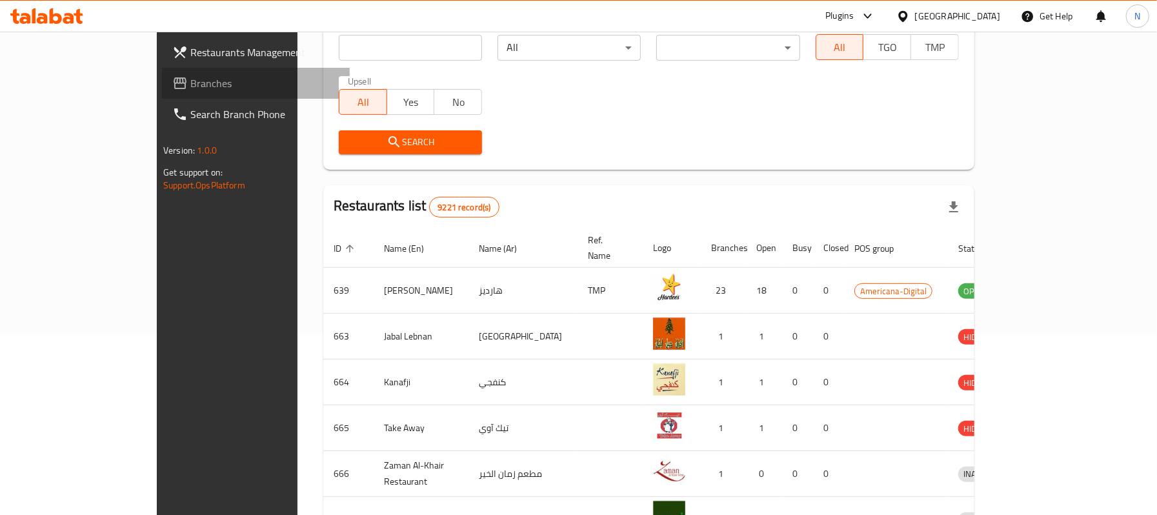
click at [162, 94] on link "Branches" at bounding box center [256, 83] width 188 height 31
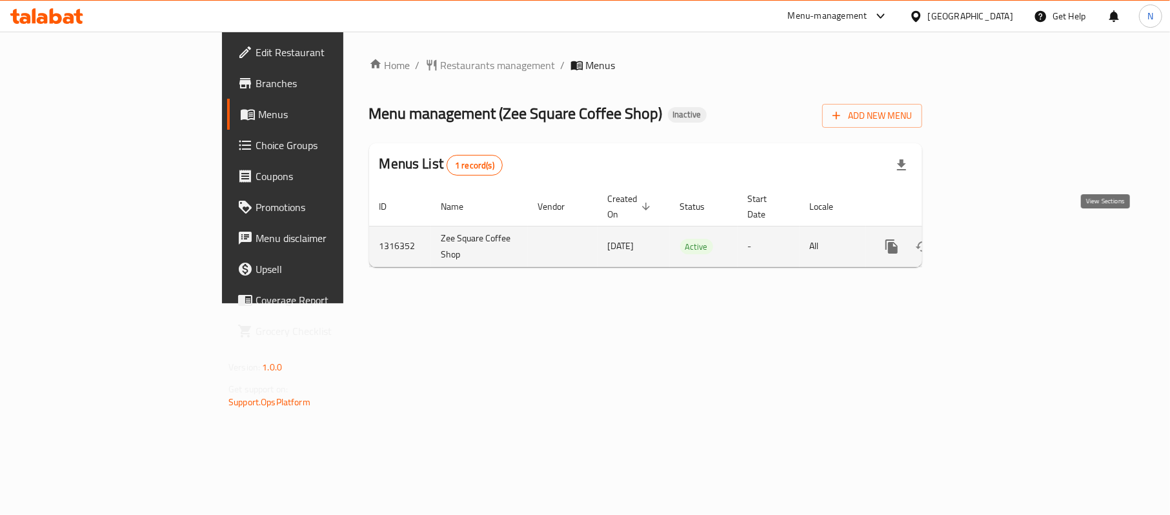
click at [993, 239] on icon "enhanced table" at bounding box center [984, 246] width 15 height 15
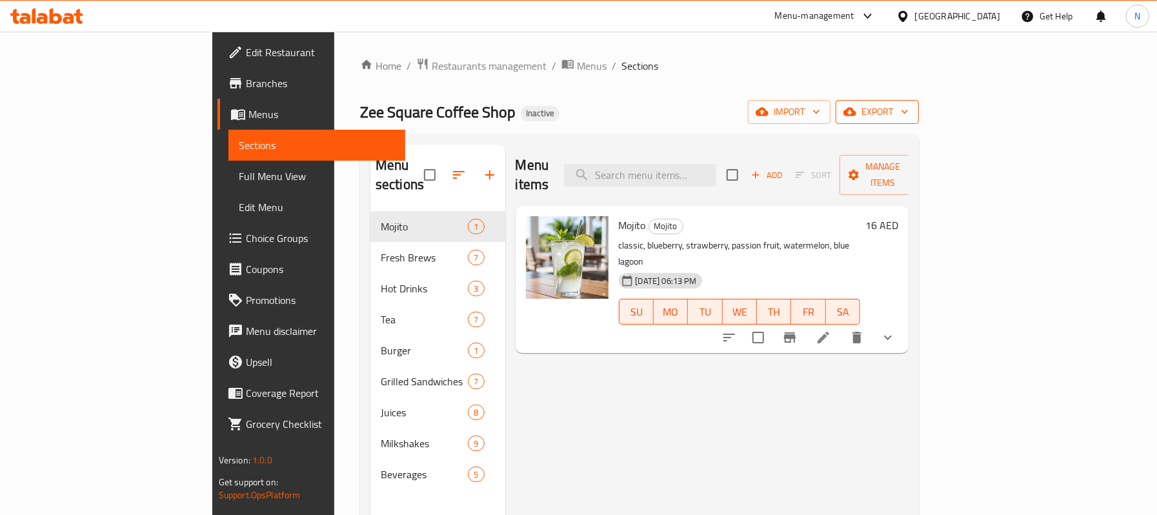
click at [909, 112] on span "export" at bounding box center [877, 112] width 63 height 16
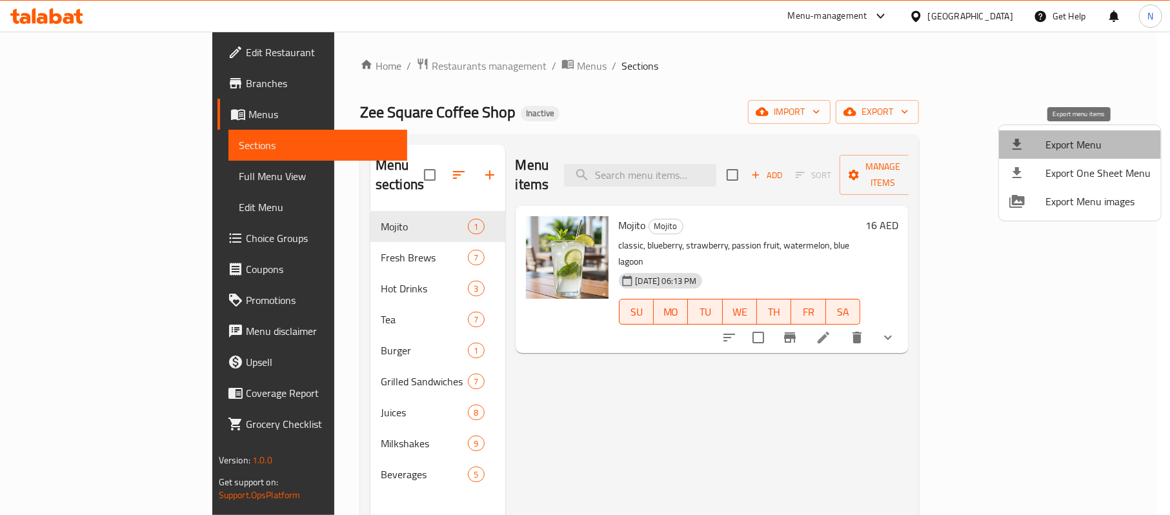
click at [1080, 145] on span "Export Menu" at bounding box center [1098, 144] width 105 height 15
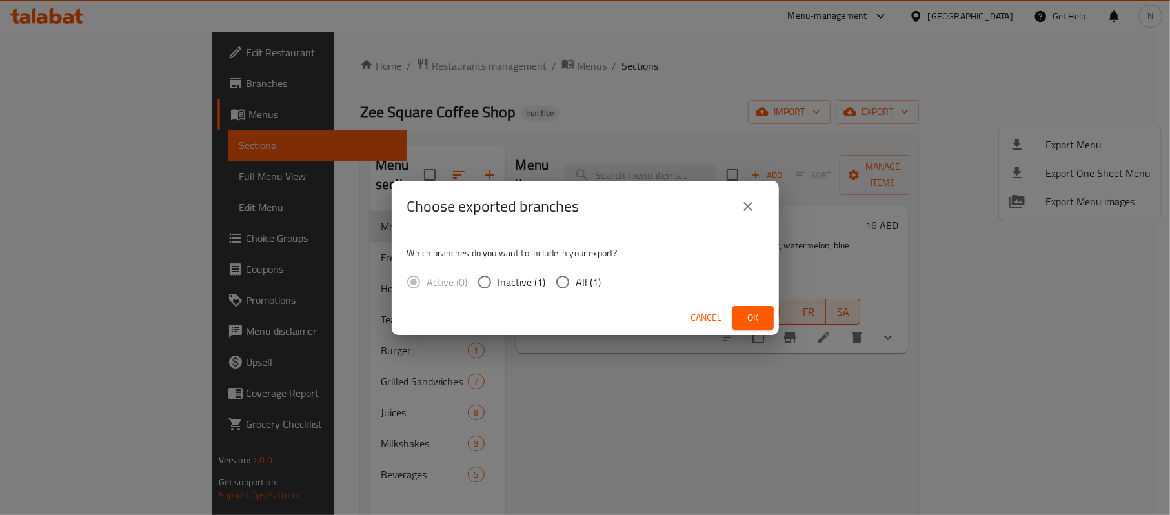
click at [587, 281] on span "All (1)" at bounding box center [588, 281] width 25 height 15
click at [576, 281] on input "All (1)" at bounding box center [562, 281] width 27 height 27
radio input "true"
click at [749, 316] on span "Ok" at bounding box center [753, 318] width 21 height 16
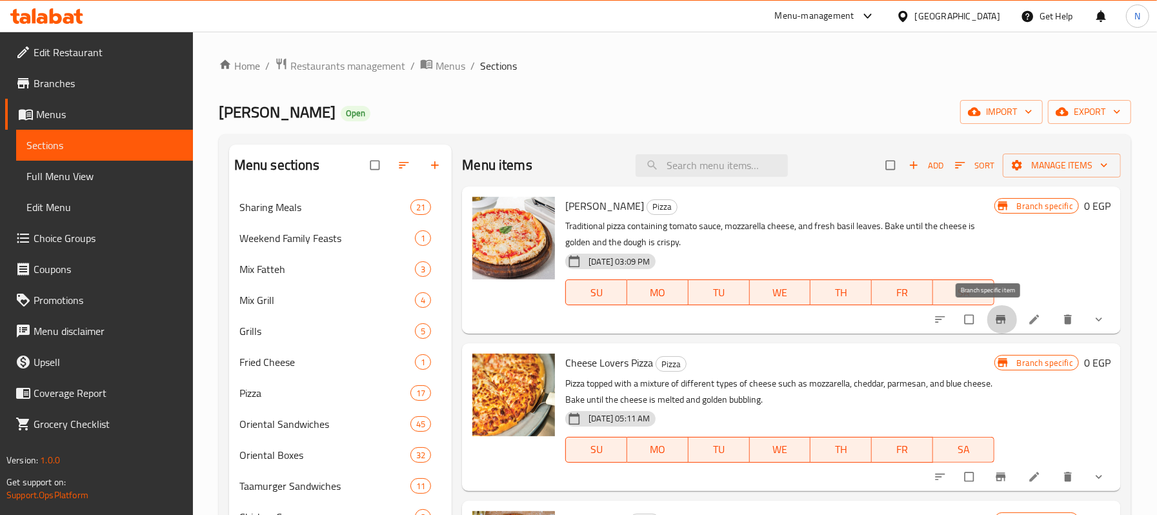
click at [1000, 310] on button "Branch-specific-item" at bounding box center [1002, 319] width 31 height 28
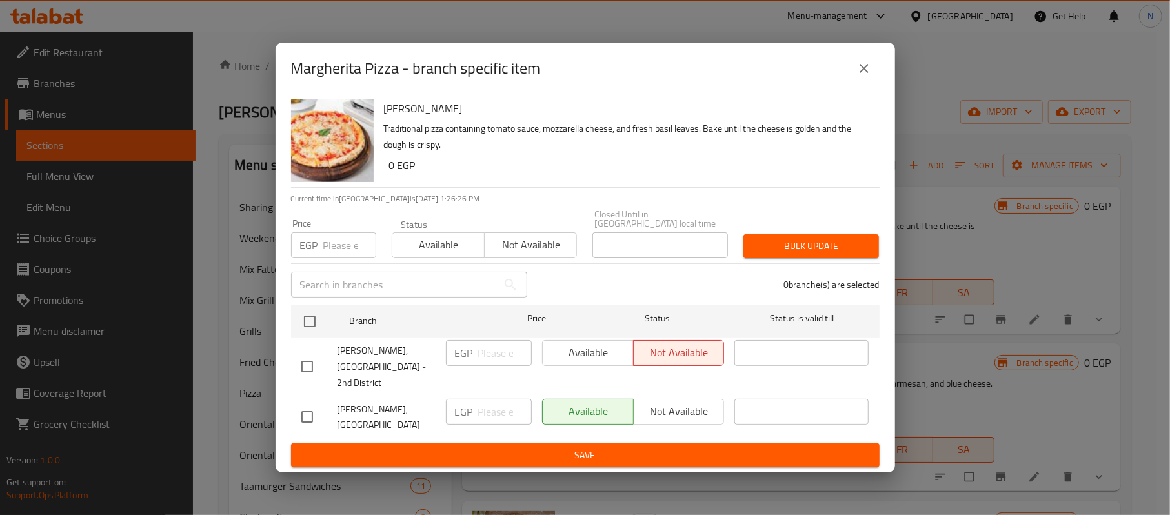
click at [849, 83] on button "close" at bounding box center [864, 68] width 31 height 31
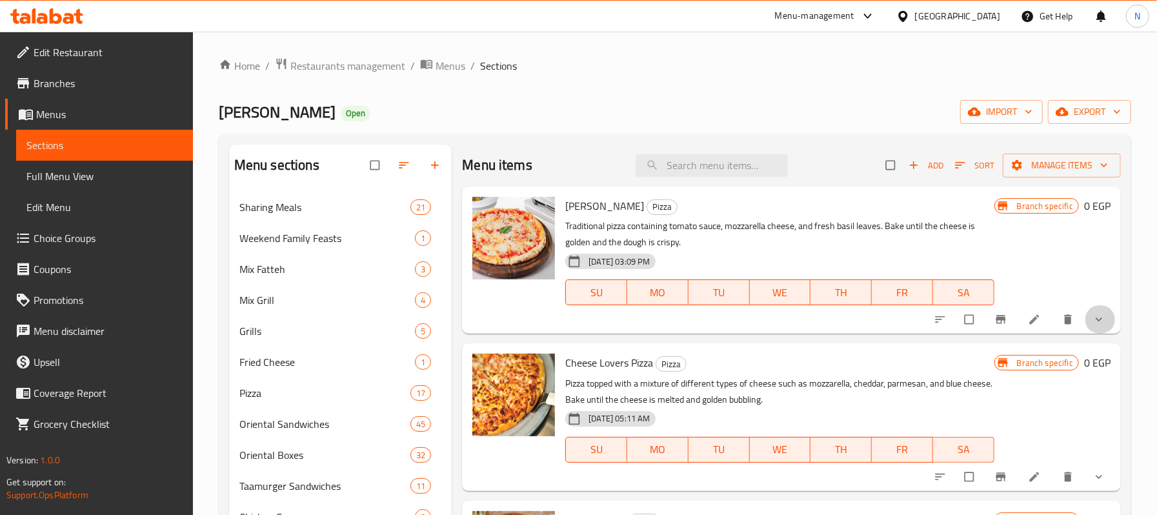
click at [1090, 329] on button "show more" at bounding box center [1100, 319] width 31 height 28
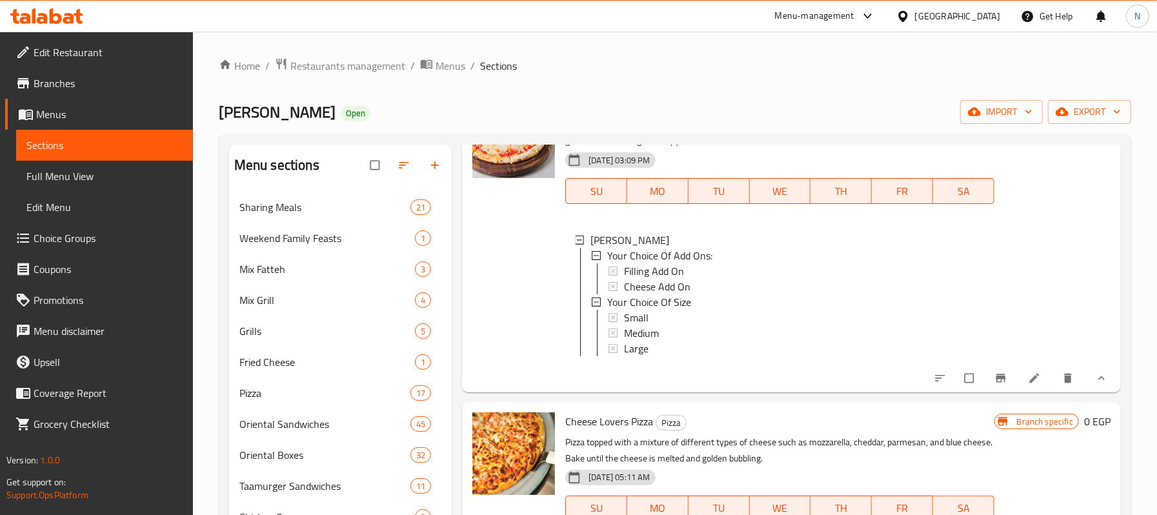
scroll to position [86, 0]
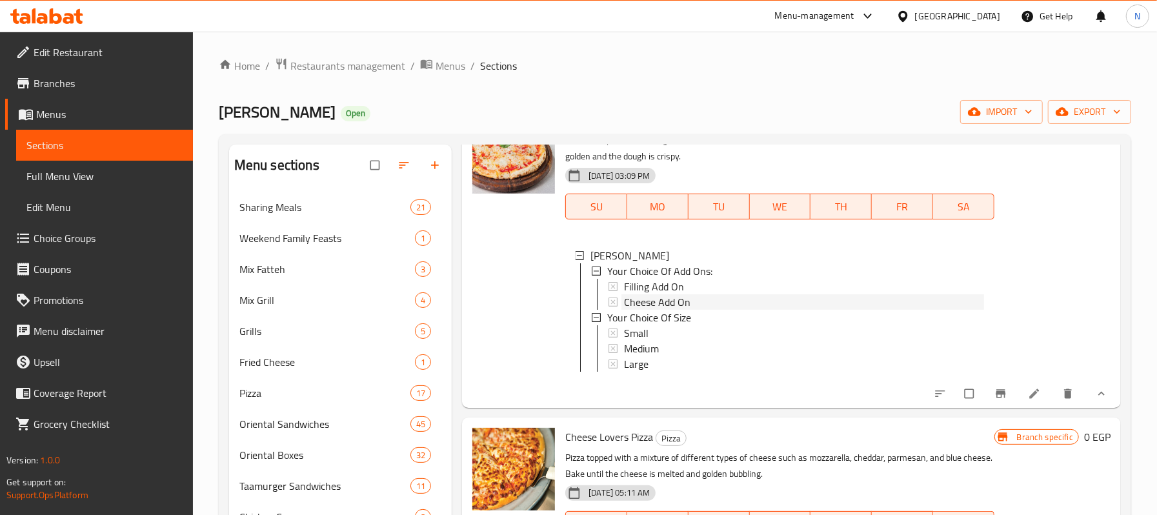
click at [733, 303] on div "Cheese Add On" at bounding box center [803, 301] width 359 height 15
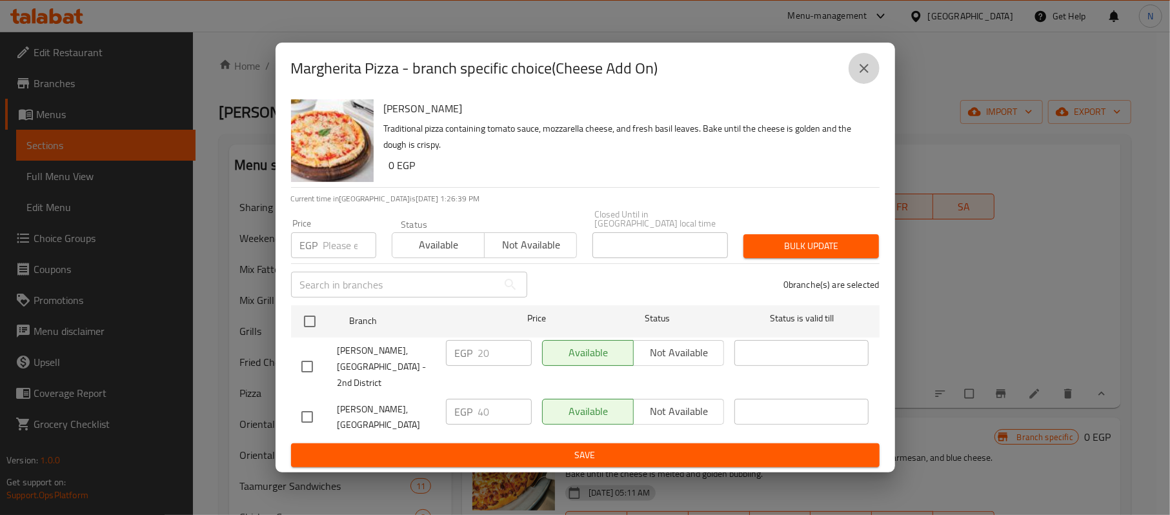
click at [868, 76] on icon "close" at bounding box center [863, 68] width 15 height 15
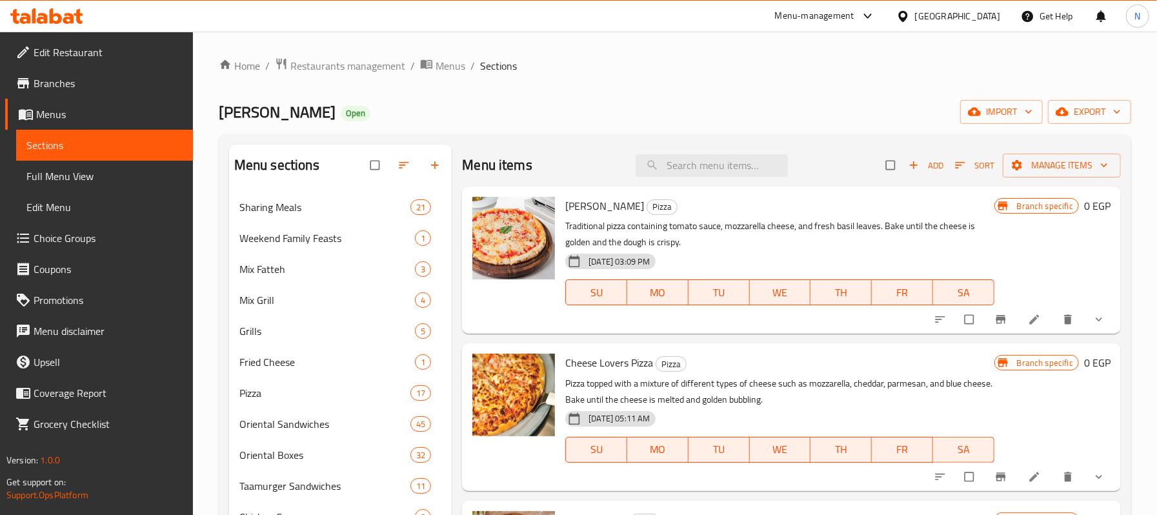
click at [81, 170] on span "Full Menu View" at bounding box center [104, 175] width 156 height 15
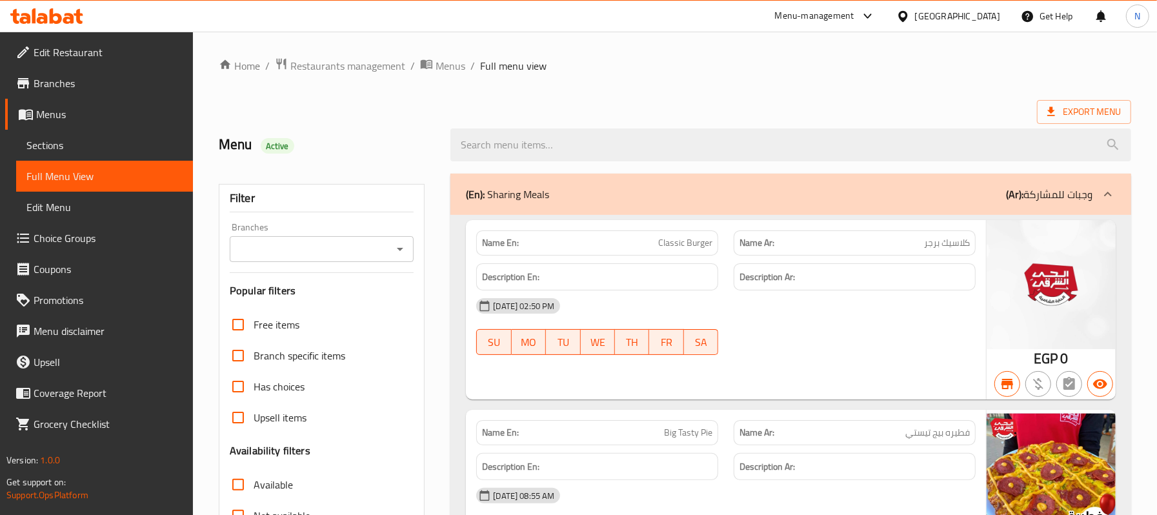
click at [300, 258] on input "Branches" at bounding box center [312, 249] width 156 height 18
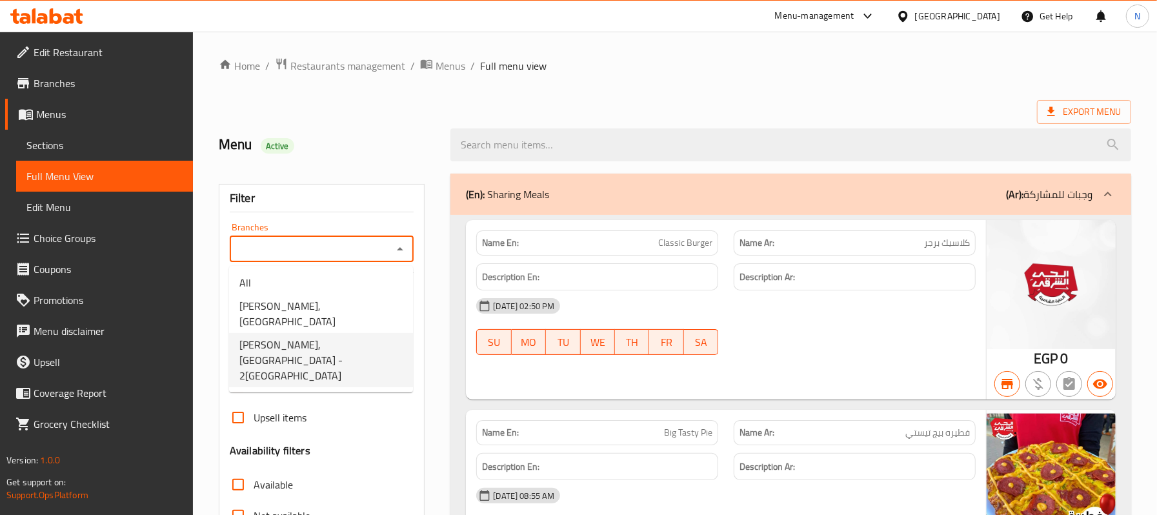
click at [316, 355] on li "Alhay Alsharqy, El Shorouk - 2nd District" at bounding box center [321, 360] width 184 height 54
type input "Alhay Alsharqy, El Shorouk - 2nd District"
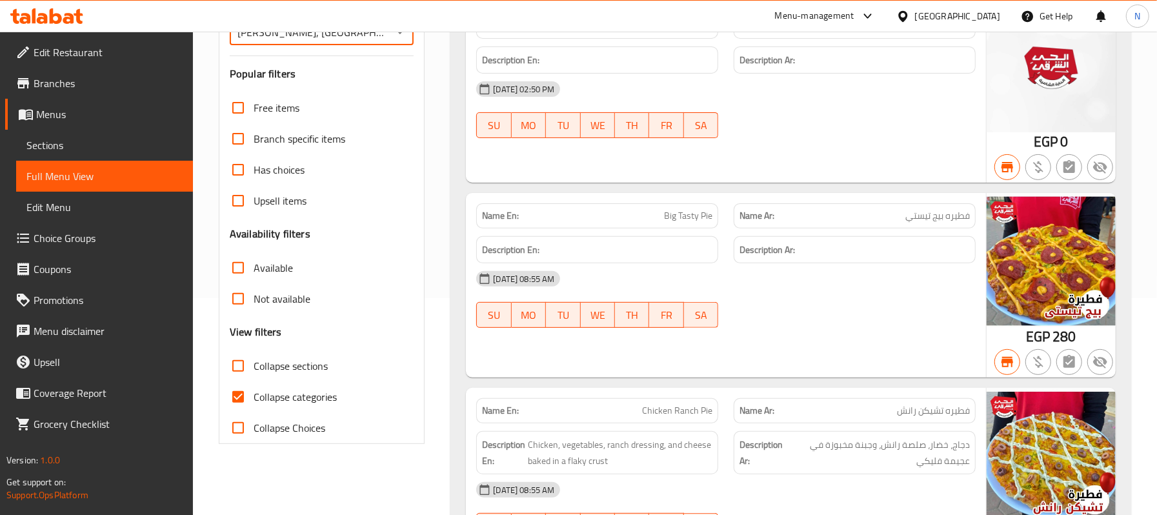
scroll to position [258, 0]
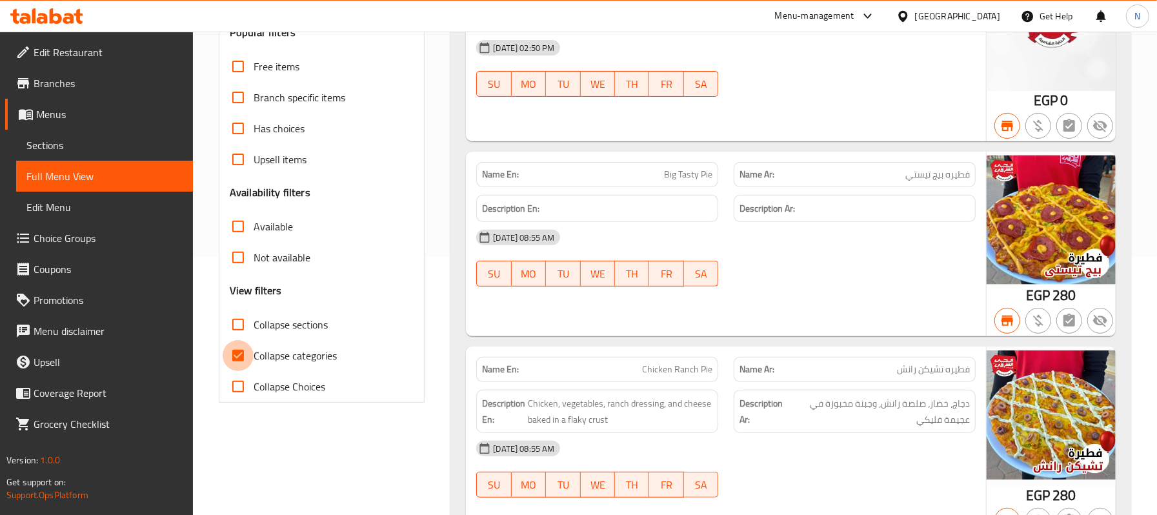
click at [233, 354] on input "Collapse categories" at bounding box center [238, 355] width 31 height 31
checkbox input "false"
click at [253, 227] on input "Available" at bounding box center [238, 226] width 31 height 31
checkbox input "true"
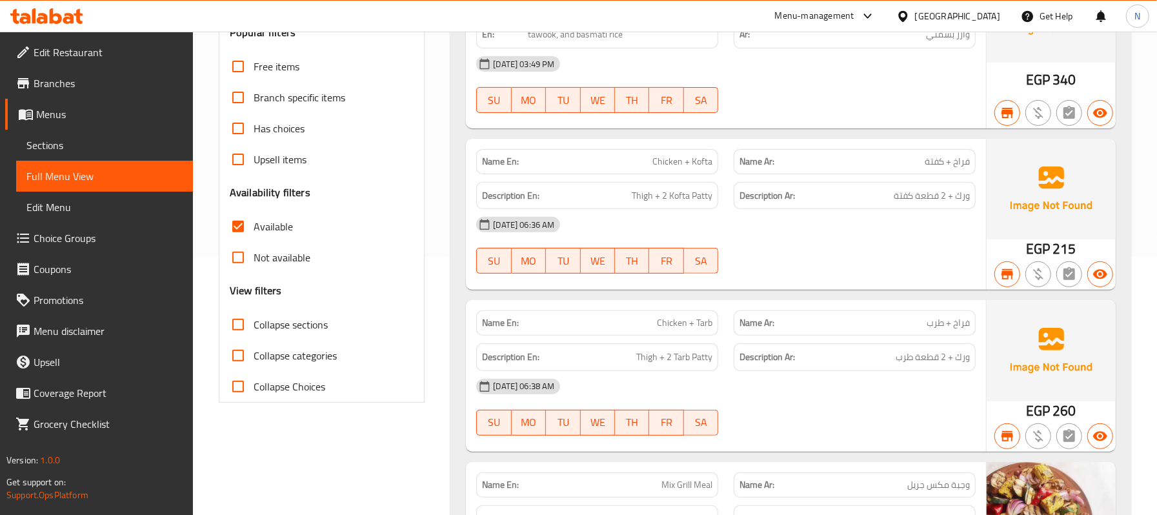
click at [294, 323] on span "Collapse sections" at bounding box center [291, 324] width 74 height 15
click at [254, 323] on input "Collapse sections" at bounding box center [238, 324] width 31 height 31
checkbox input "true"
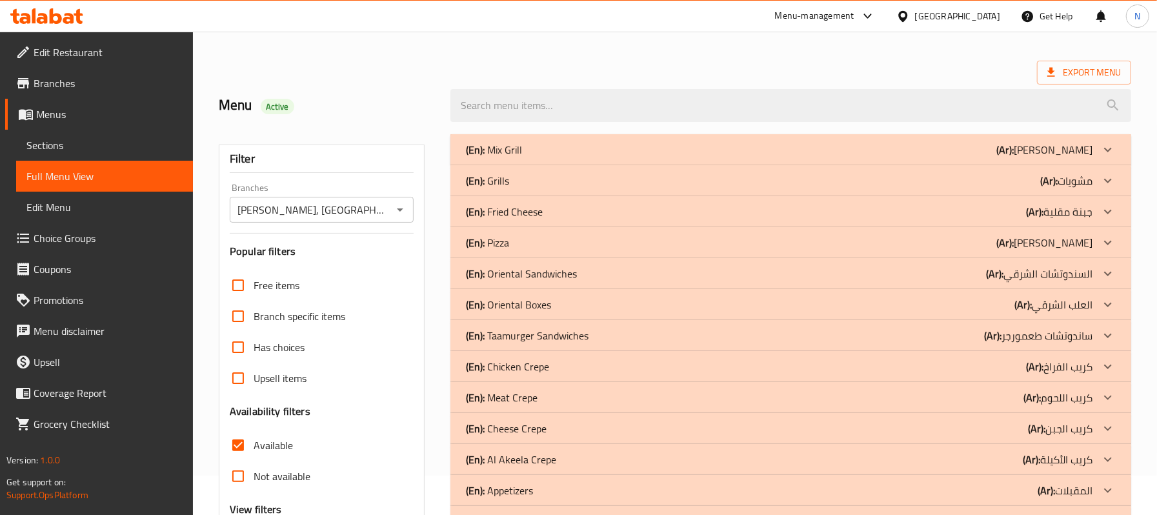
scroll to position [0, 0]
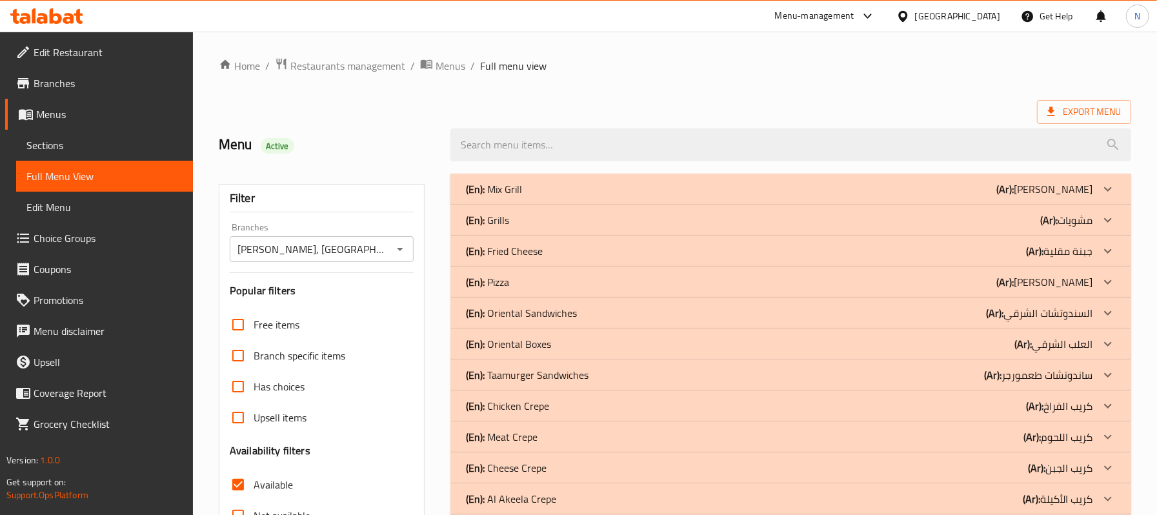
click at [600, 280] on div "(En): Pizza (Ar): بيتزا" at bounding box center [779, 281] width 627 height 15
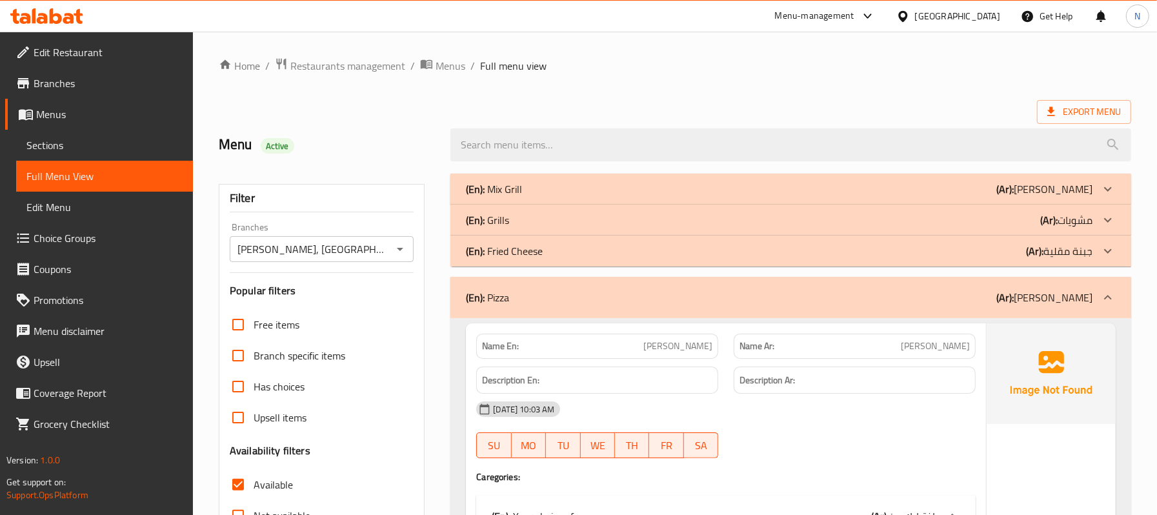
scroll to position [258, 0]
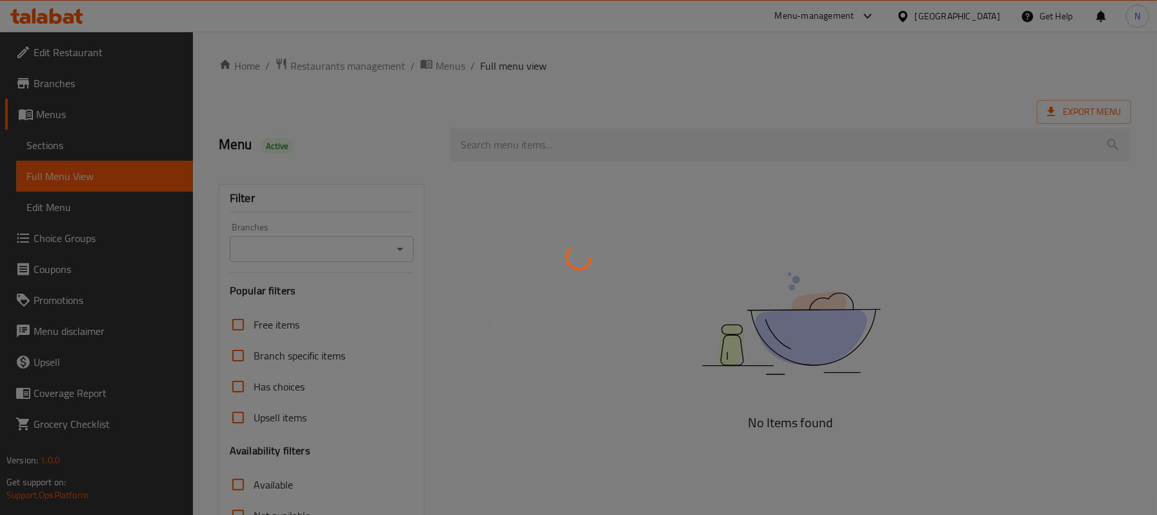
click at [327, 252] on div at bounding box center [578, 257] width 1157 height 515
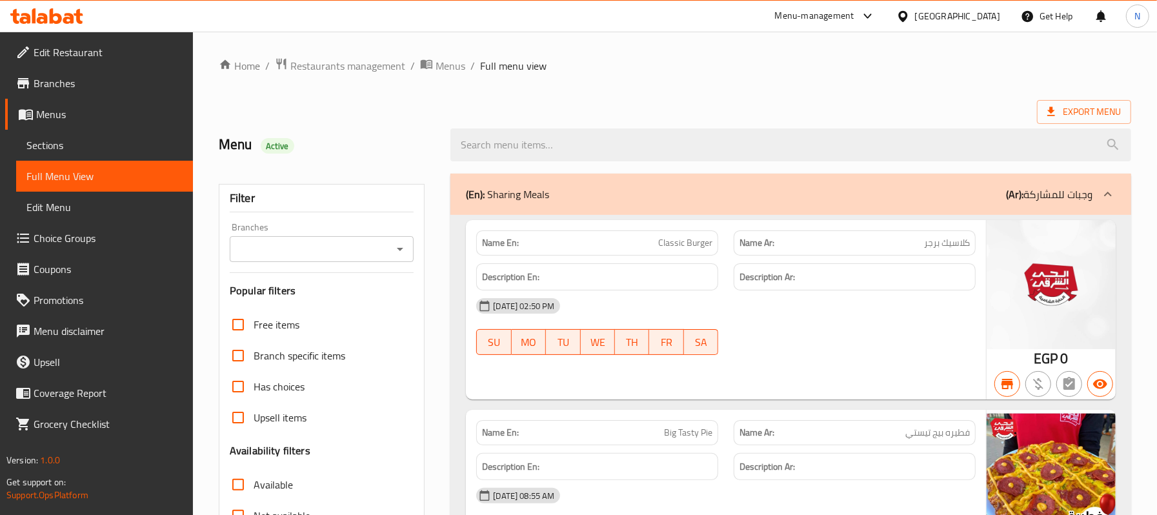
click at [354, 236] on div "Branches" at bounding box center [322, 249] width 185 height 26
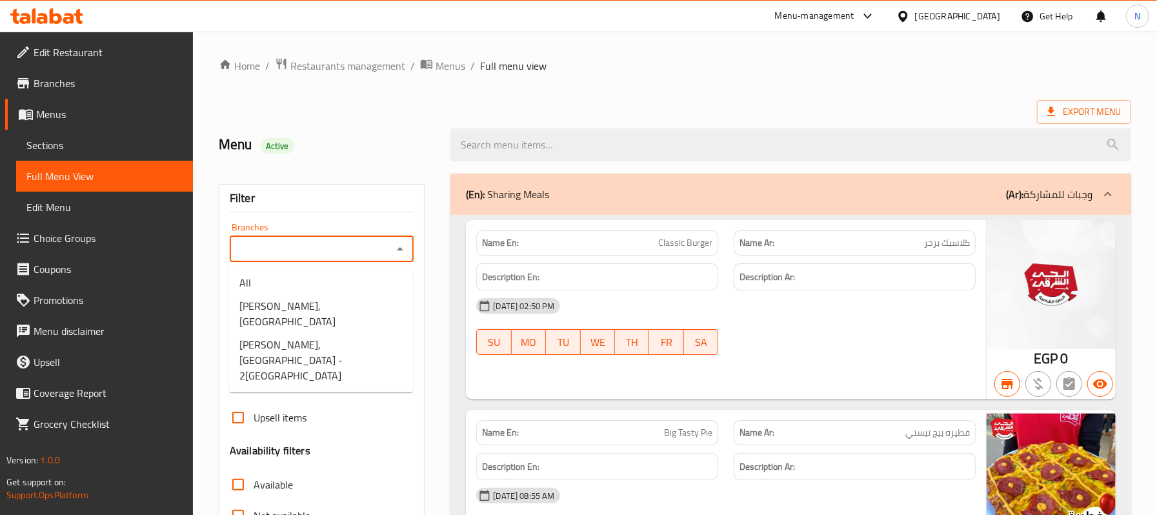
click at [375, 250] on input "Branches" at bounding box center [312, 249] width 156 height 18
click at [330, 302] on span "Alhay Alsharqy, 1st District" at bounding box center [320, 313] width 163 height 31
type input "Alhay Alsharqy, 1st District"
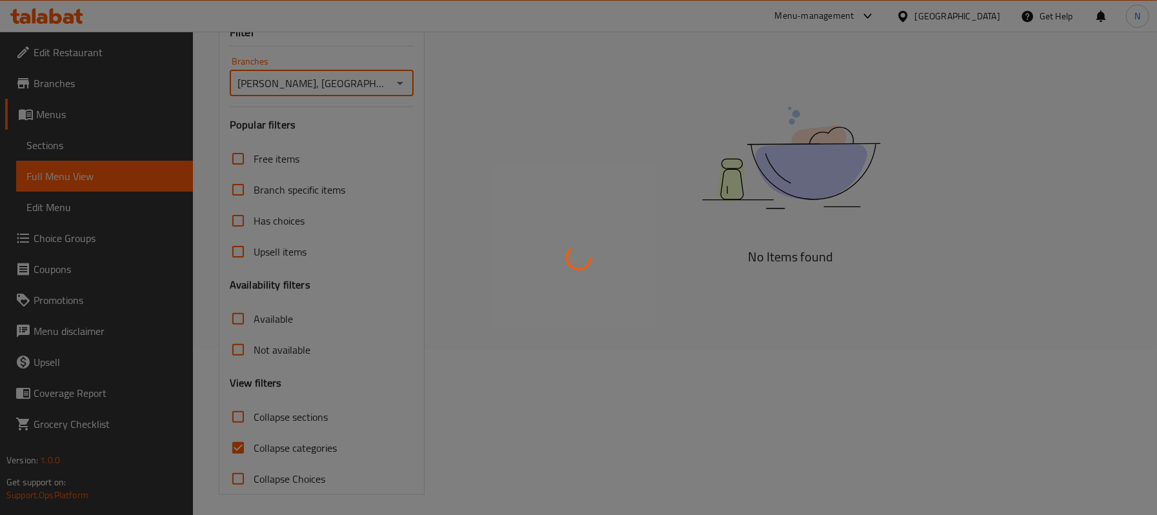
scroll to position [173, 0]
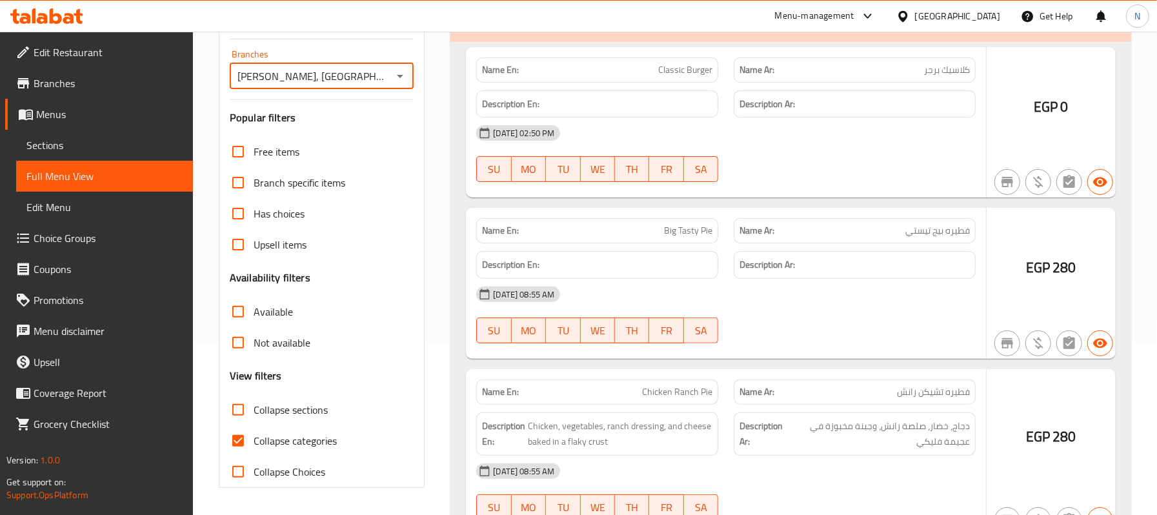
click at [285, 457] on div at bounding box center [578, 257] width 1157 height 515
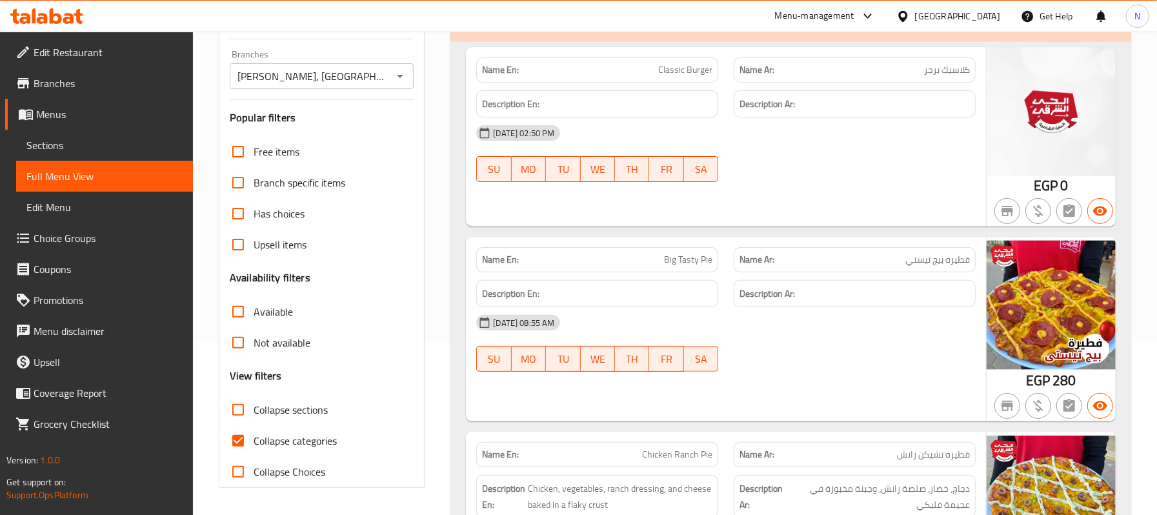
click at [254, 409] on span "Collapse sections" at bounding box center [291, 409] width 74 height 15
click at [254, 409] on input "Collapse sections" at bounding box center [238, 409] width 31 height 31
checkbox input "true"
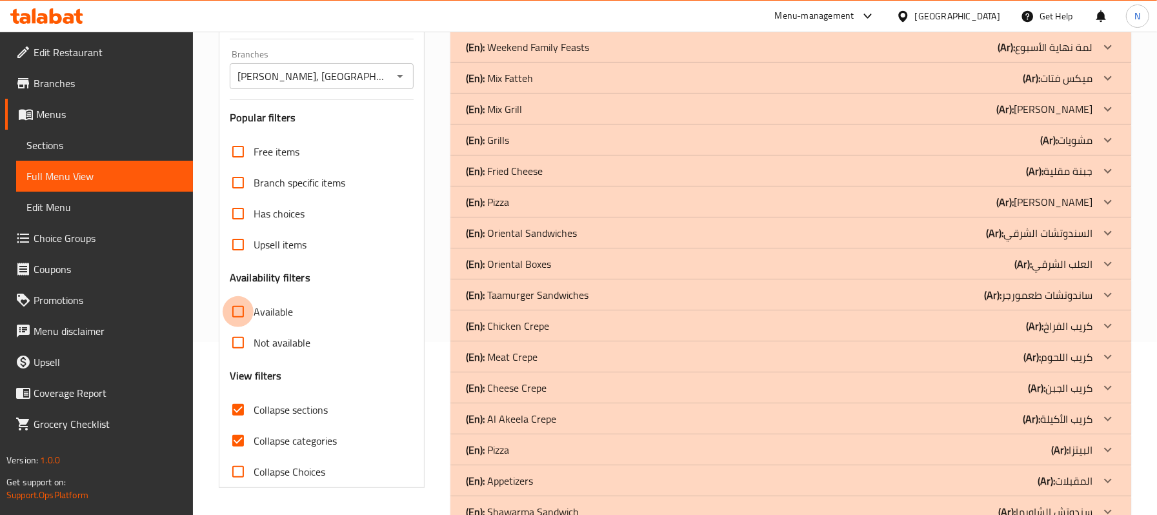
click at [234, 324] on input "Available" at bounding box center [238, 311] width 31 height 31
checkbox input "true"
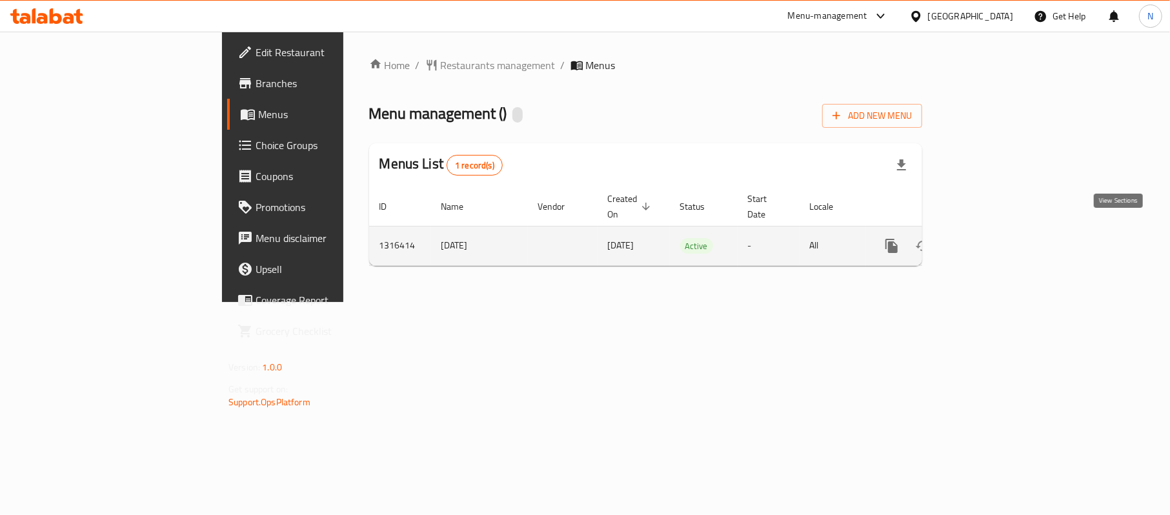
click at [1000, 234] on link "enhanced table" at bounding box center [984, 245] width 31 height 31
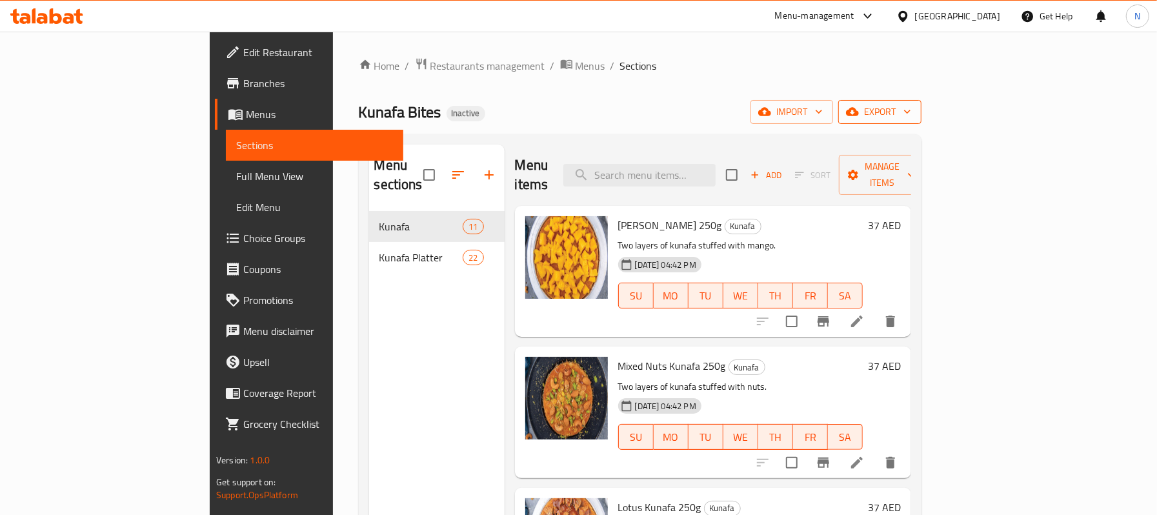
click at [911, 112] on span "export" at bounding box center [880, 112] width 63 height 16
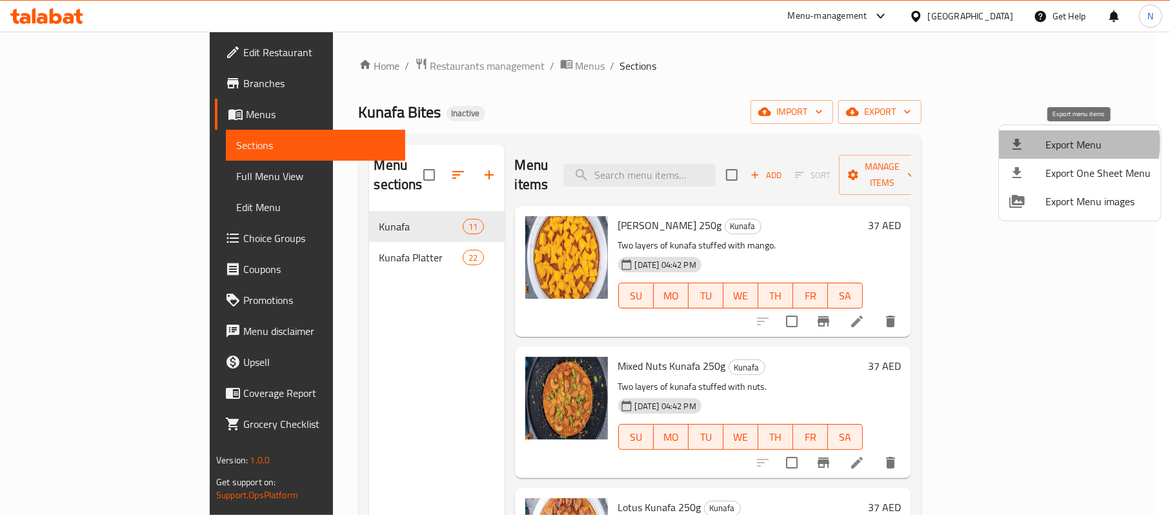
click at [1066, 143] on span "Export Menu" at bounding box center [1098, 144] width 105 height 15
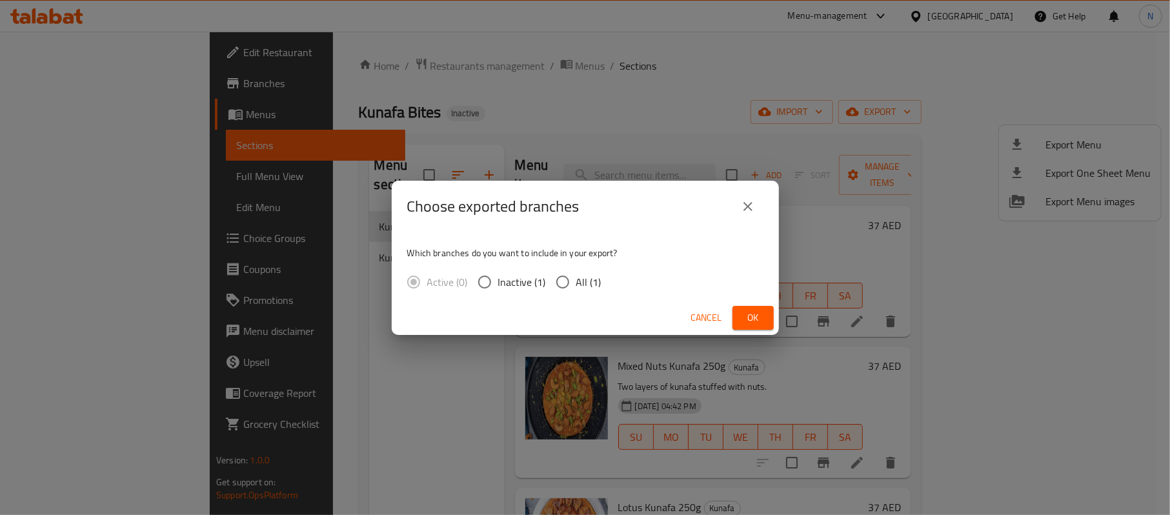
click at [561, 282] on input "All (1)" at bounding box center [562, 281] width 27 height 27
radio input "true"
click at [764, 306] on button "Ok" at bounding box center [753, 318] width 41 height 24
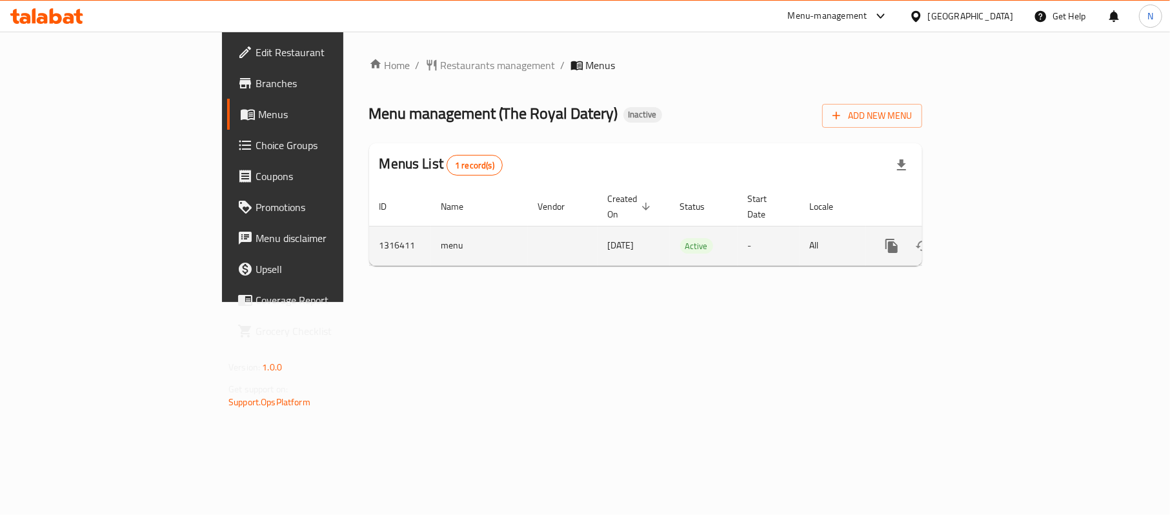
click at [1000, 230] on link "enhanced table" at bounding box center [984, 245] width 31 height 31
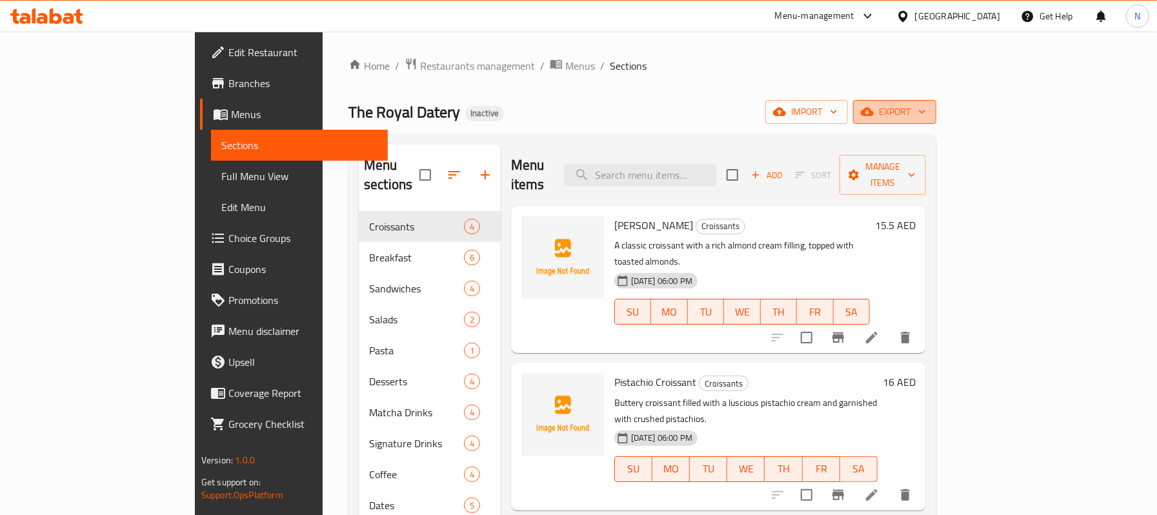
click at [926, 119] on span "export" at bounding box center [895, 112] width 63 height 16
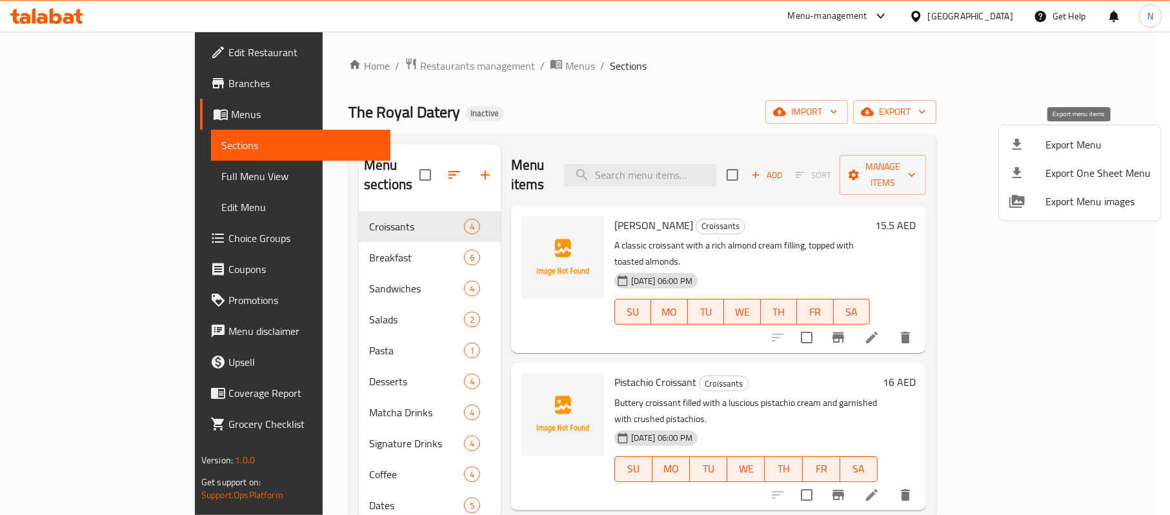
click at [1093, 143] on span "Export Menu" at bounding box center [1098, 144] width 105 height 15
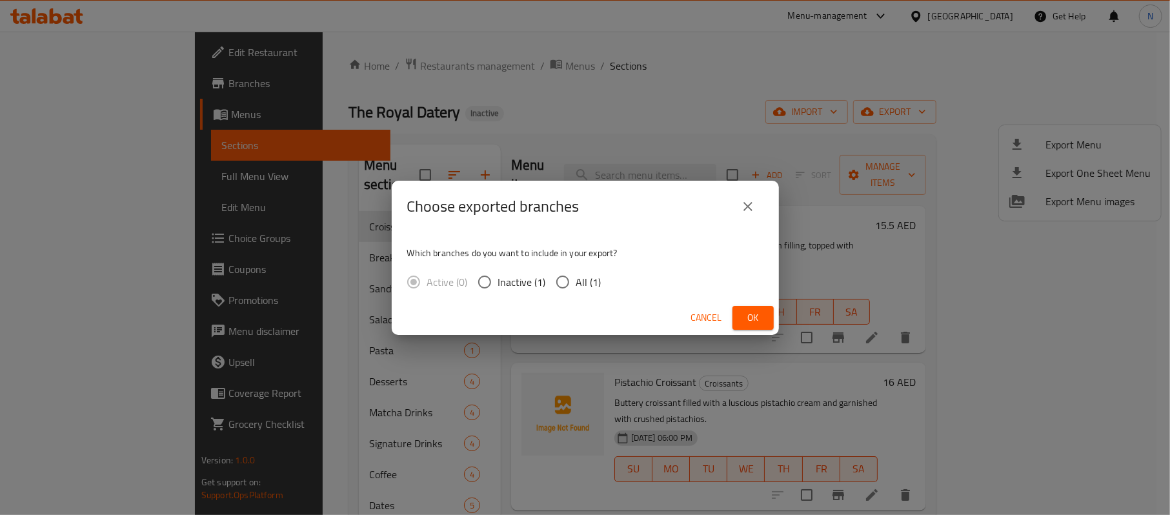
click at [561, 269] on input "All (1)" at bounding box center [562, 281] width 27 height 27
radio input "true"
click at [738, 325] on button "Ok" at bounding box center [753, 318] width 41 height 24
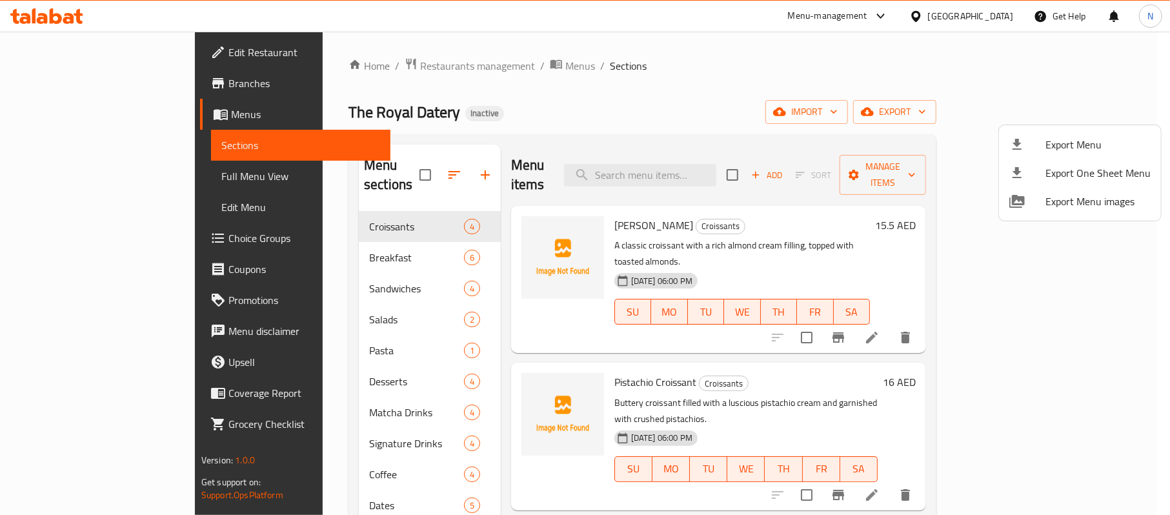
click at [332, 307] on div at bounding box center [585, 257] width 1170 height 515
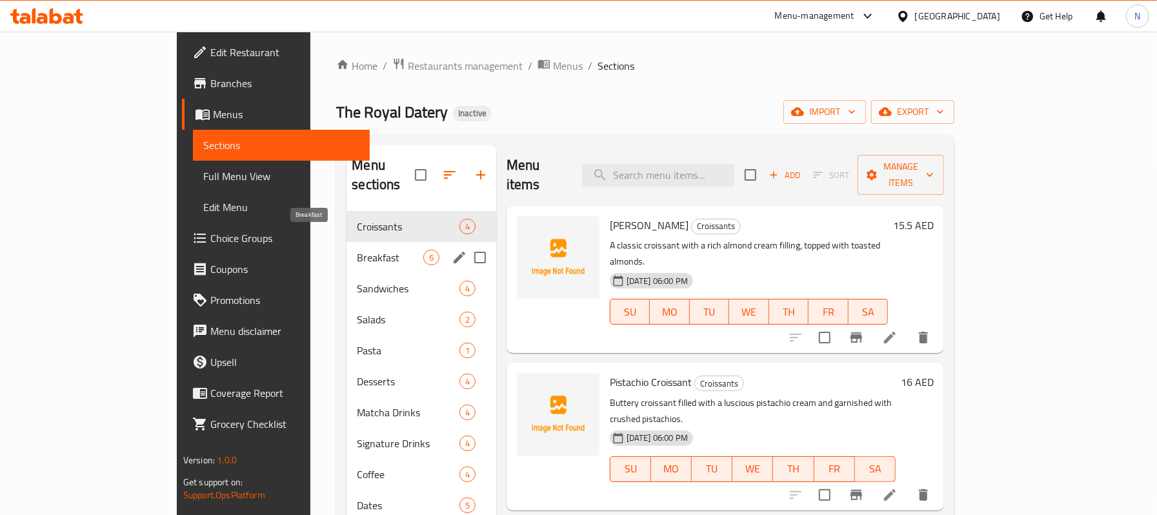
click at [365, 250] on span "Breakfast" at bounding box center [390, 257] width 66 height 15
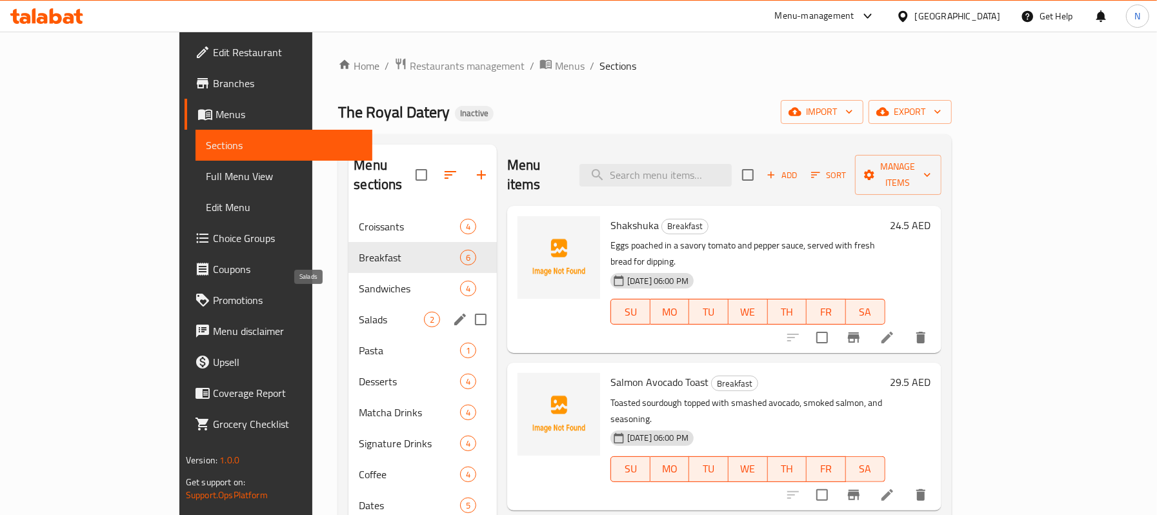
click at [365, 312] on span "Salads" at bounding box center [391, 319] width 65 height 15
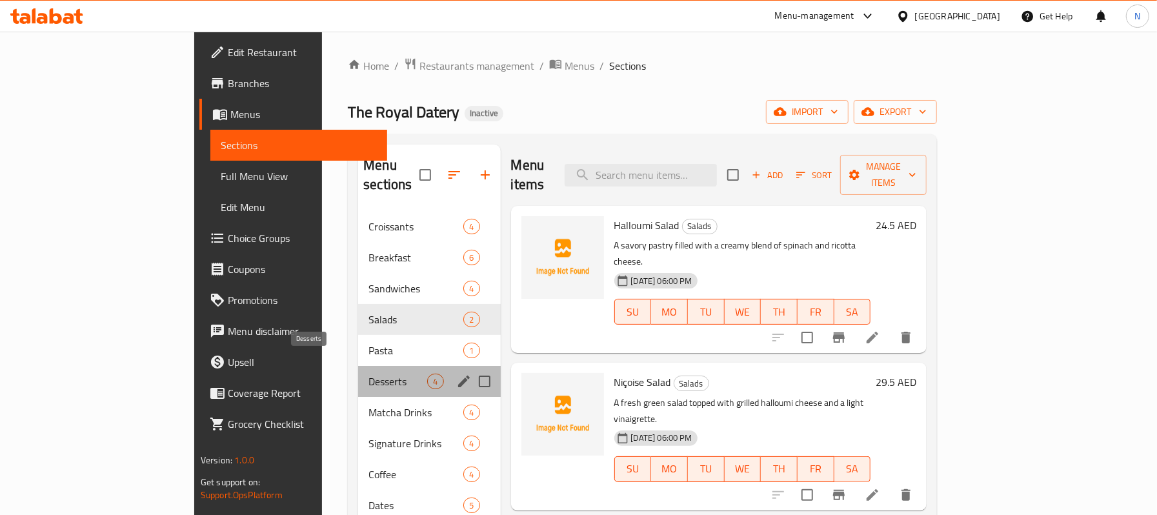
click at [369, 374] on span "Desserts" at bounding box center [398, 381] width 59 height 15
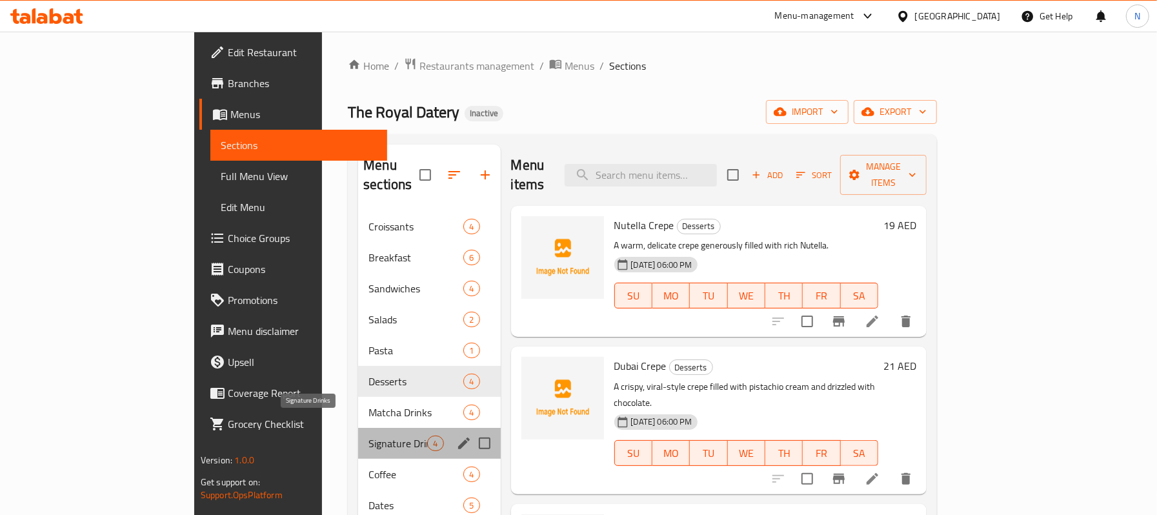
click at [369, 436] on span "Signature Drinks" at bounding box center [398, 443] width 59 height 15
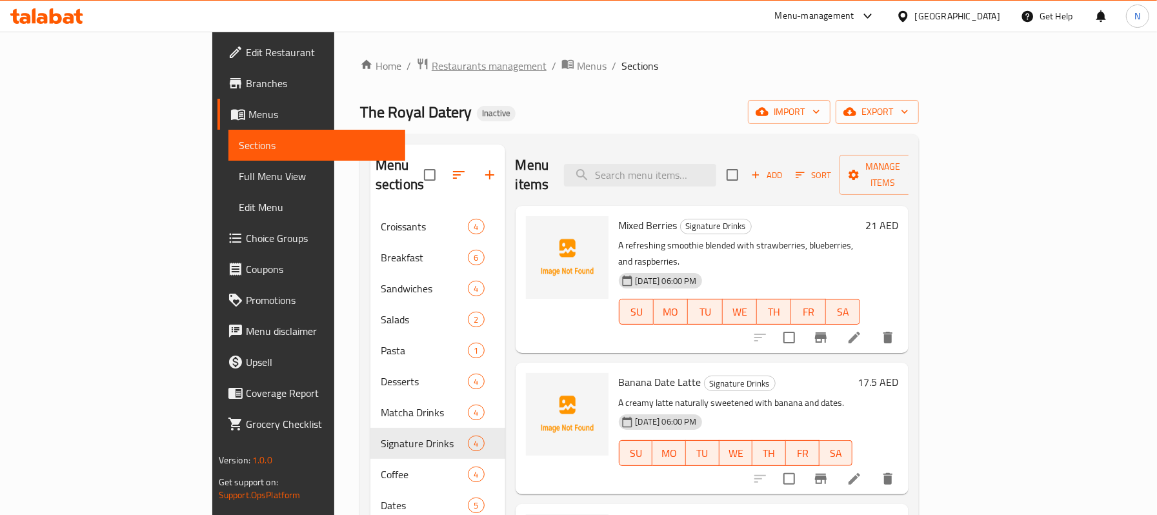
click at [432, 65] on span "Restaurants management" at bounding box center [489, 65] width 115 height 15
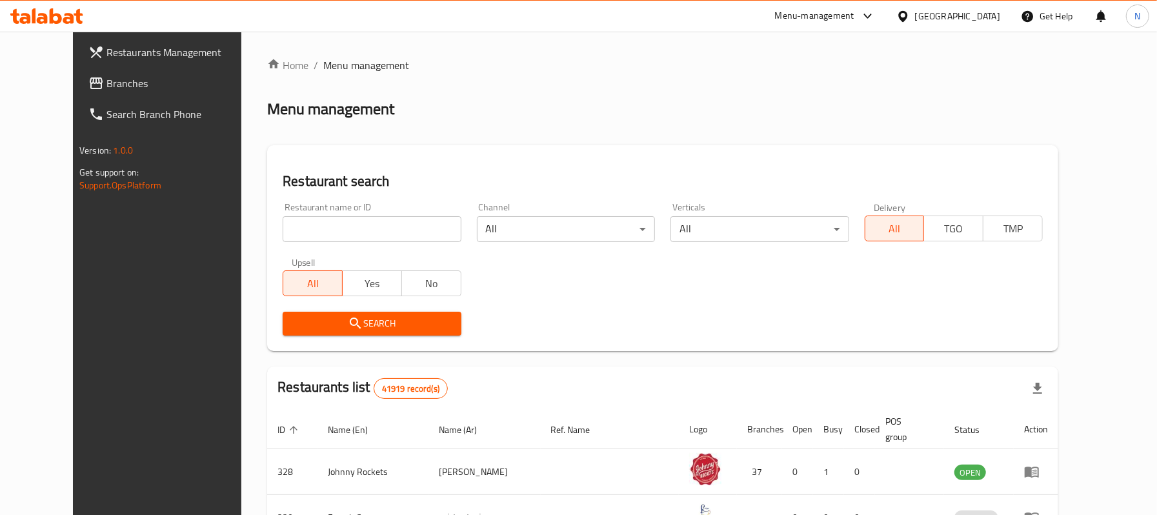
click at [128, 68] on link "Branches" at bounding box center [172, 83] width 188 height 31
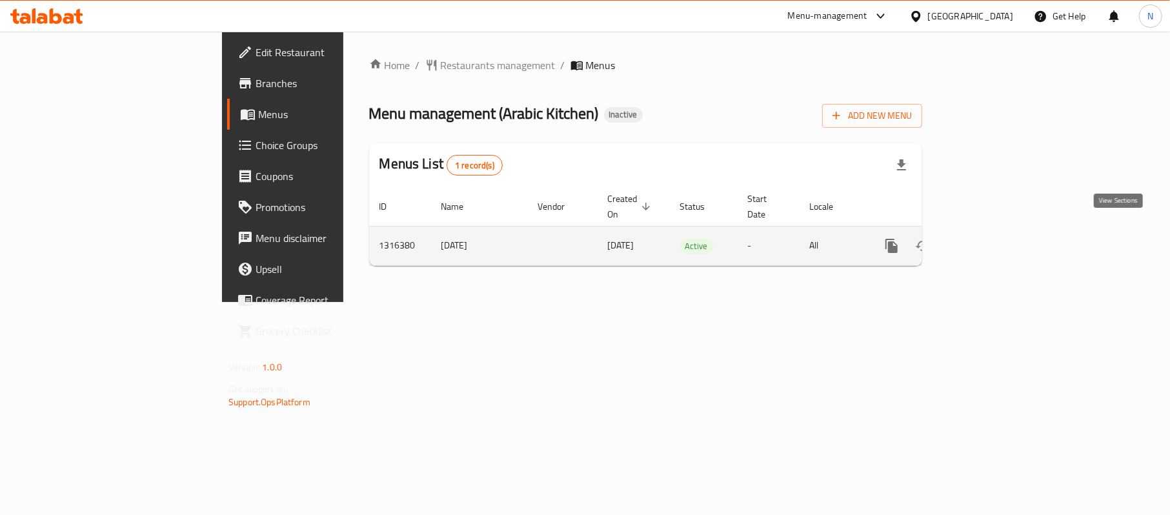
click at [993, 238] on icon "enhanced table" at bounding box center [984, 245] width 15 height 15
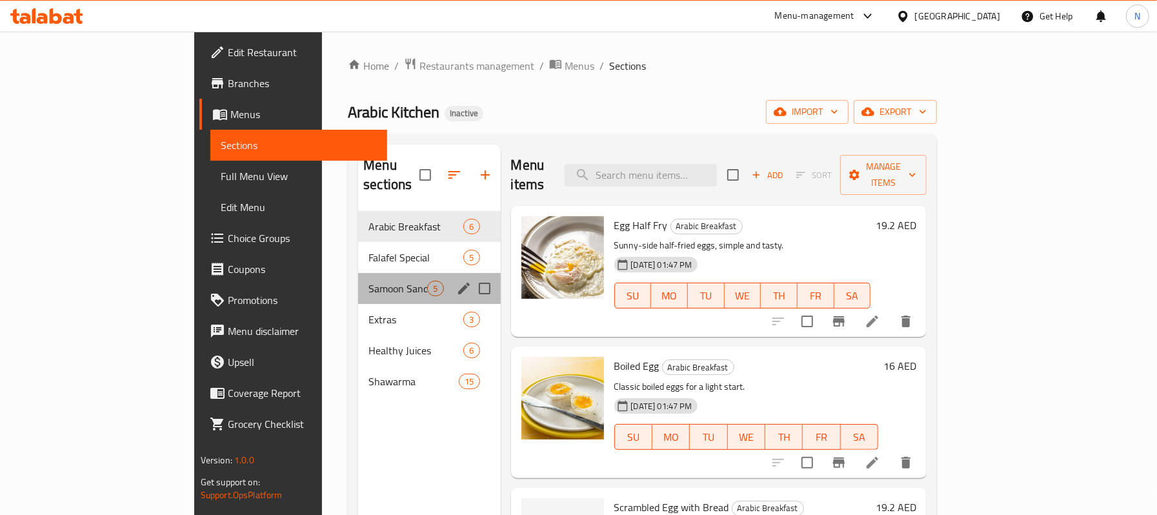
click at [358, 273] on div "Samoon Sandwich 5" at bounding box center [429, 288] width 142 height 31
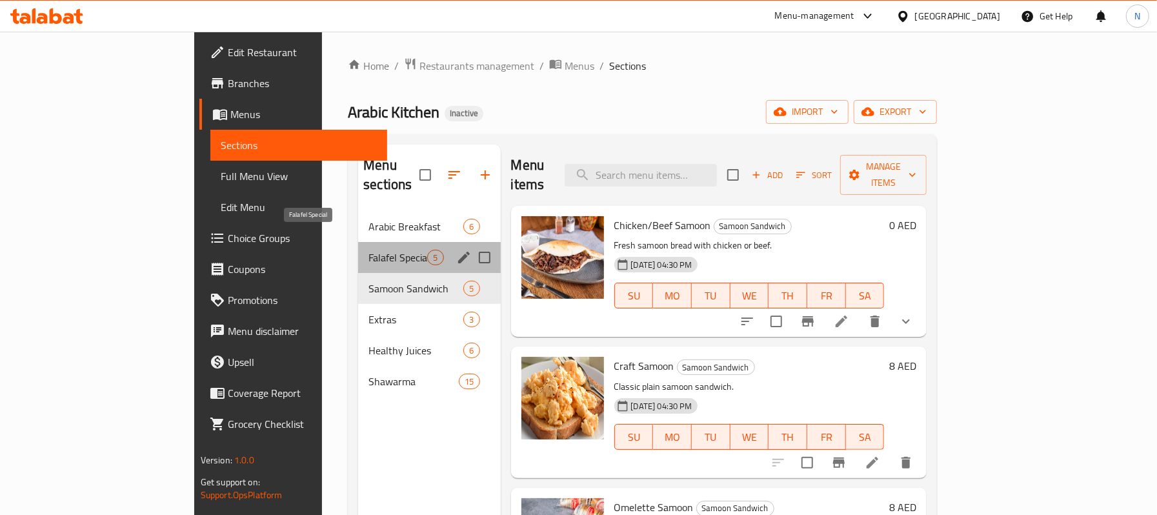
click at [369, 250] on span "Falafel Special" at bounding box center [398, 257] width 59 height 15
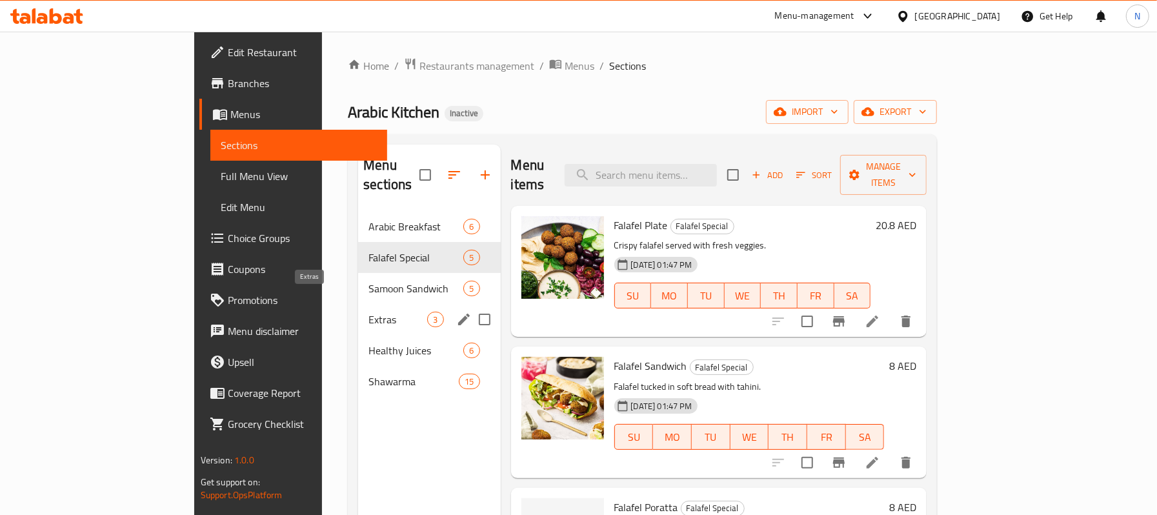
click at [369, 312] on span "Extras" at bounding box center [398, 319] width 59 height 15
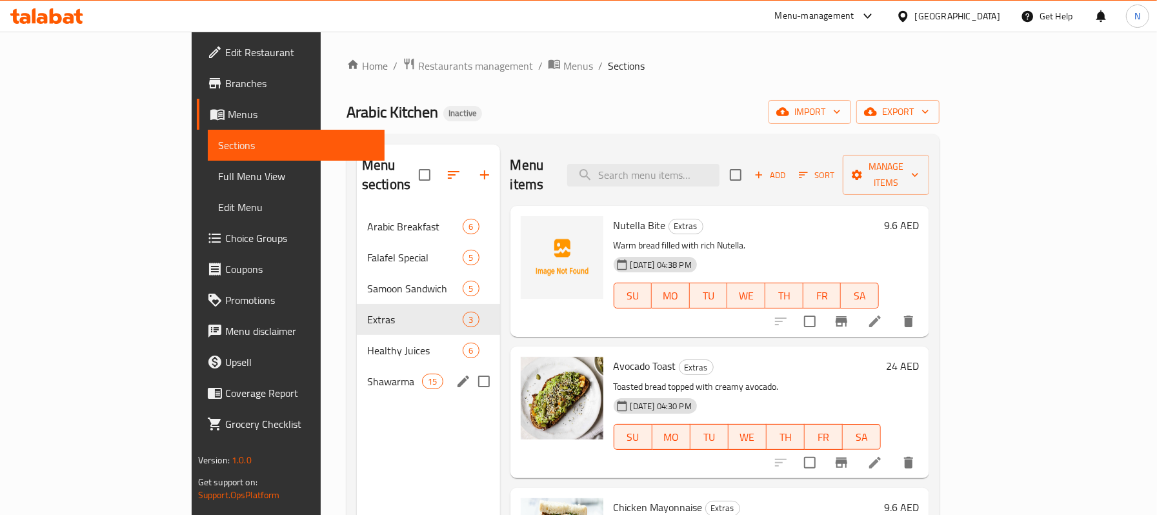
click at [357, 366] on div "Shawarma 15" at bounding box center [428, 381] width 143 height 31
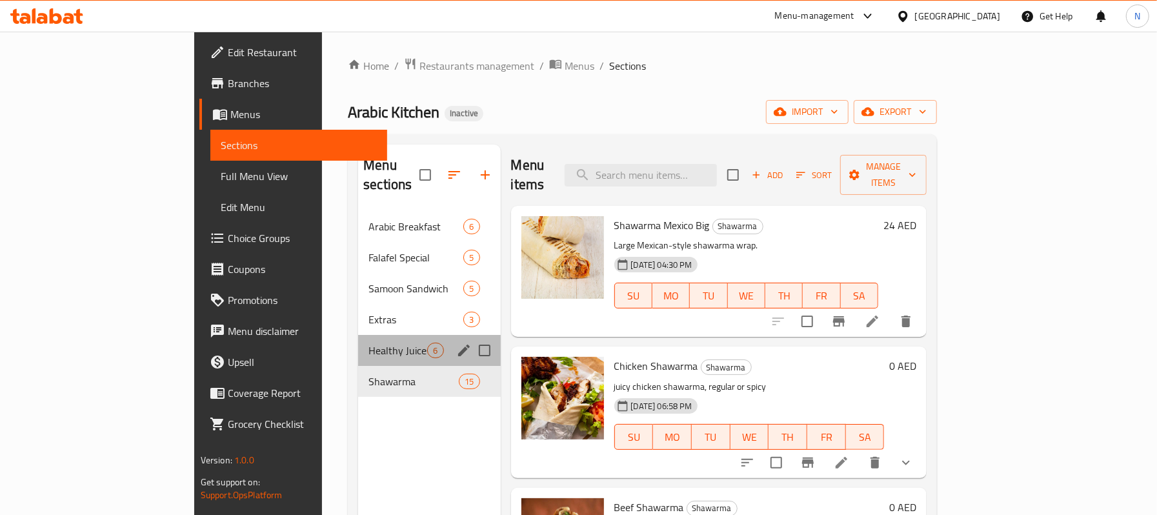
click at [358, 335] on div "Healthy Juices 6" at bounding box center [429, 350] width 142 height 31
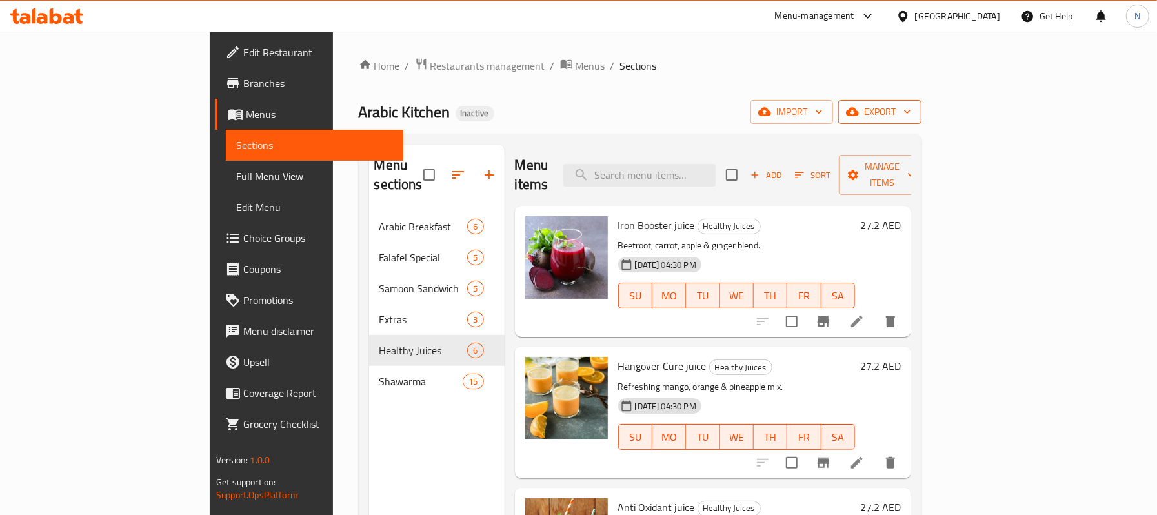
click at [911, 106] on span "export" at bounding box center [880, 112] width 63 height 16
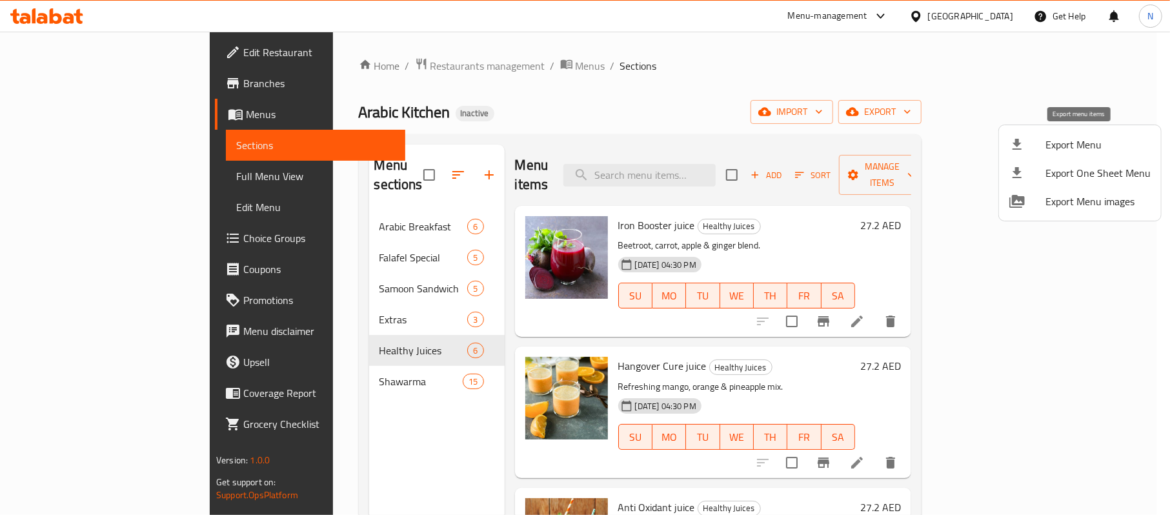
click at [1080, 137] on span "Export Menu" at bounding box center [1098, 144] width 105 height 15
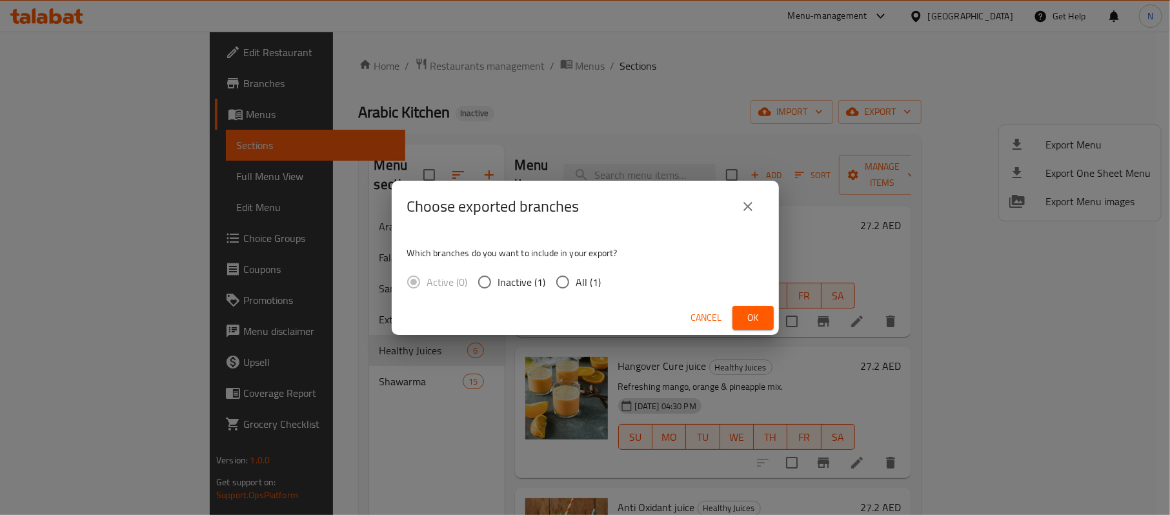
click at [587, 276] on span "All (1)" at bounding box center [588, 281] width 25 height 15
click at [576, 276] on input "All (1)" at bounding box center [562, 281] width 27 height 27
radio input "true"
click at [755, 324] on span "Ok" at bounding box center [753, 318] width 21 height 16
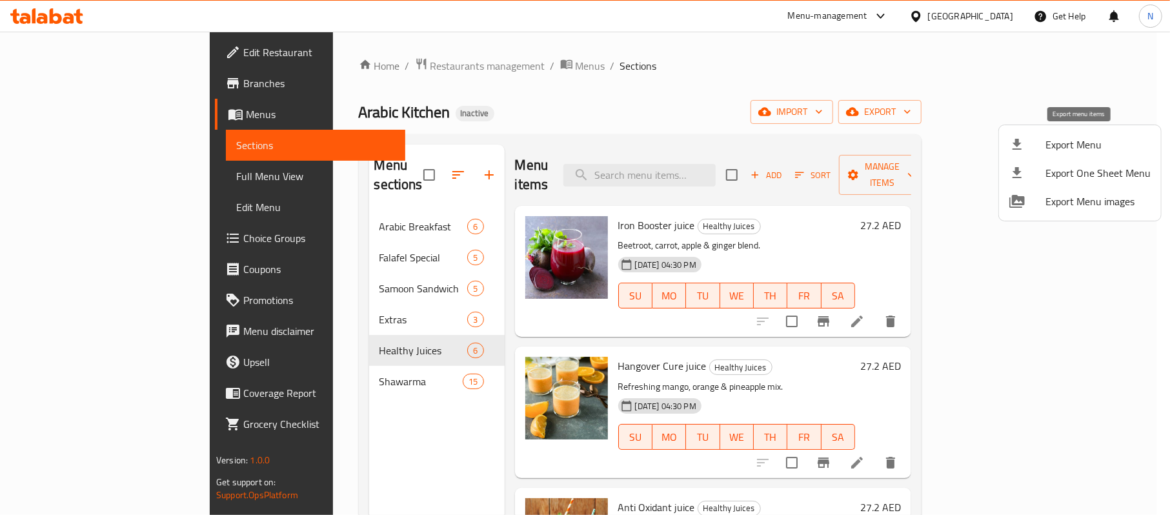
click at [1036, 137] on div at bounding box center [1027, 144] width 36 height 15
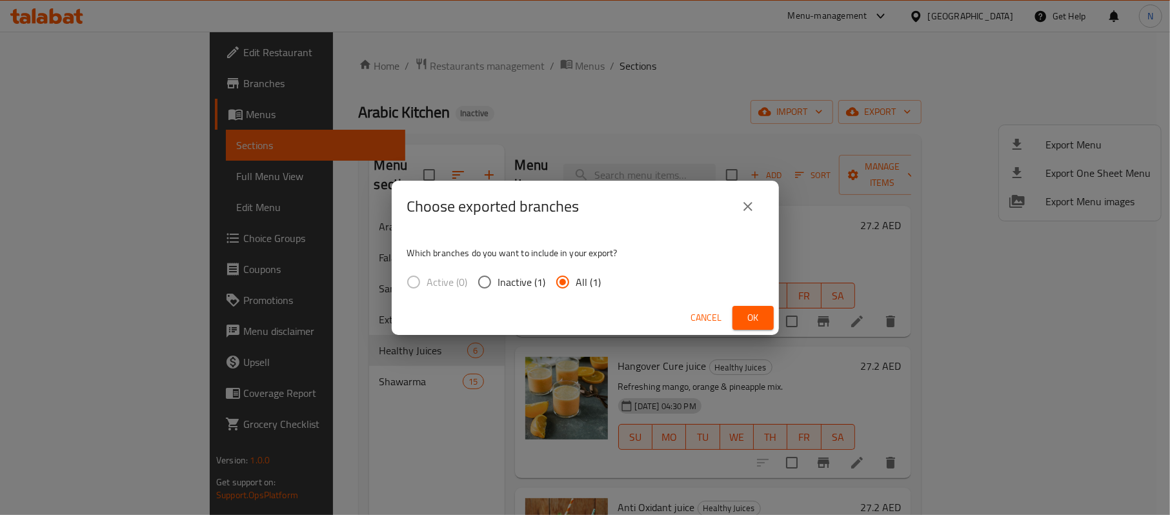
click at [764, 310] on button "Ok" at bounding box center [753, 318] width 41 height 24
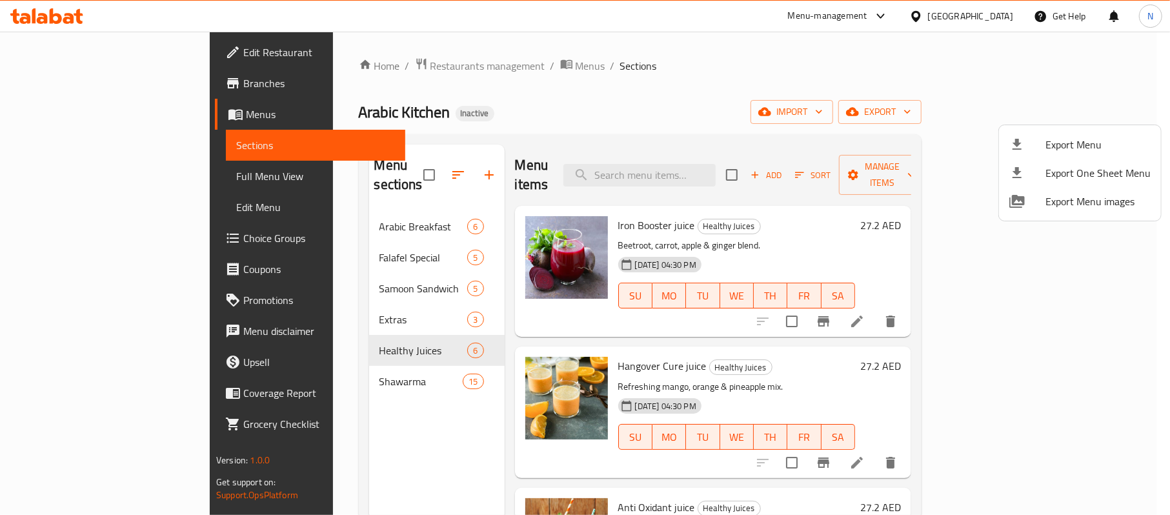
click at [356, 207] on div at bounding box center [585, 257] width 1170 height 515
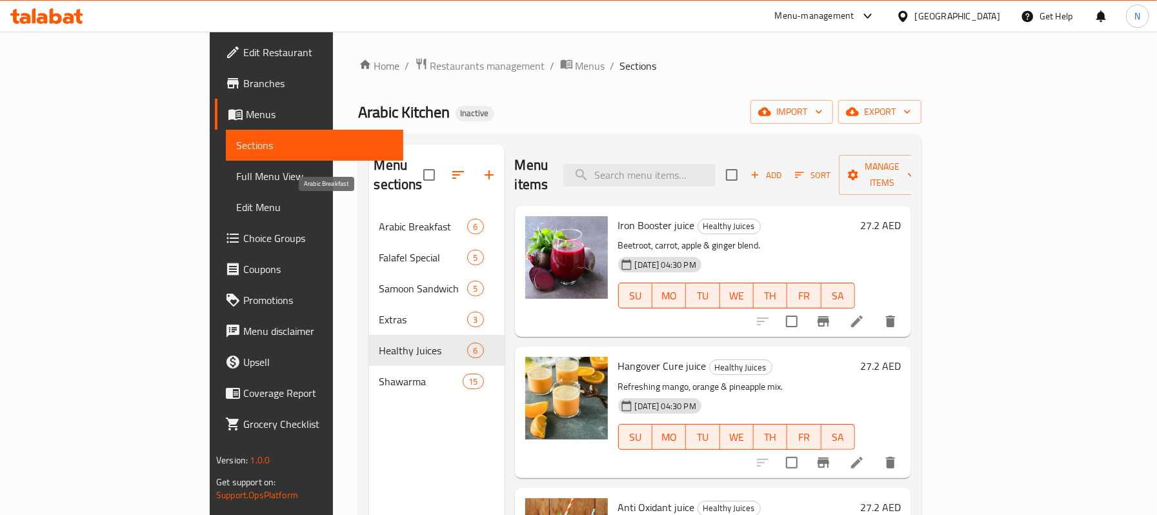
click at [379, 219] on span "Arabic Breakfast" at bounding box center [423, 226] width 88 height 15
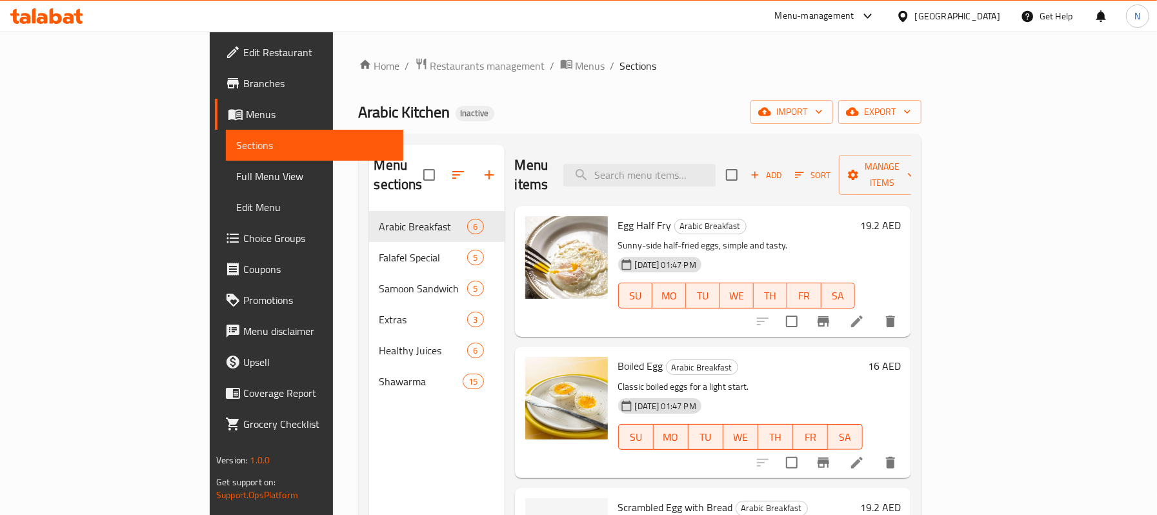
click at [922, 14] on div "[GEOGRAPHIC_DATA]" at bounding box center [957, 16] width 85 height 14
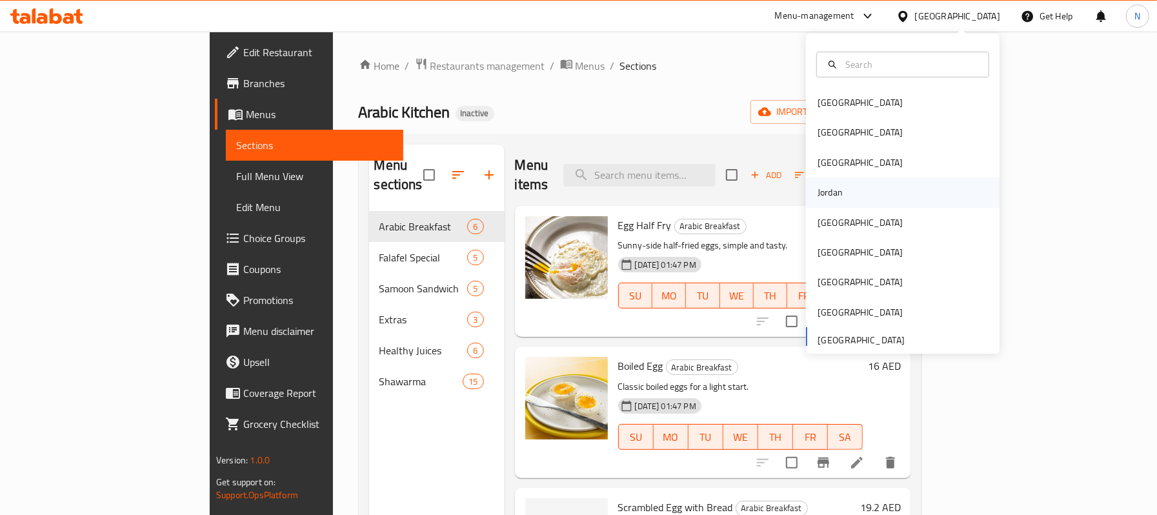
click at [844, 186] on div "Jordan" at bounding box center [903, 192] width 194 height 30
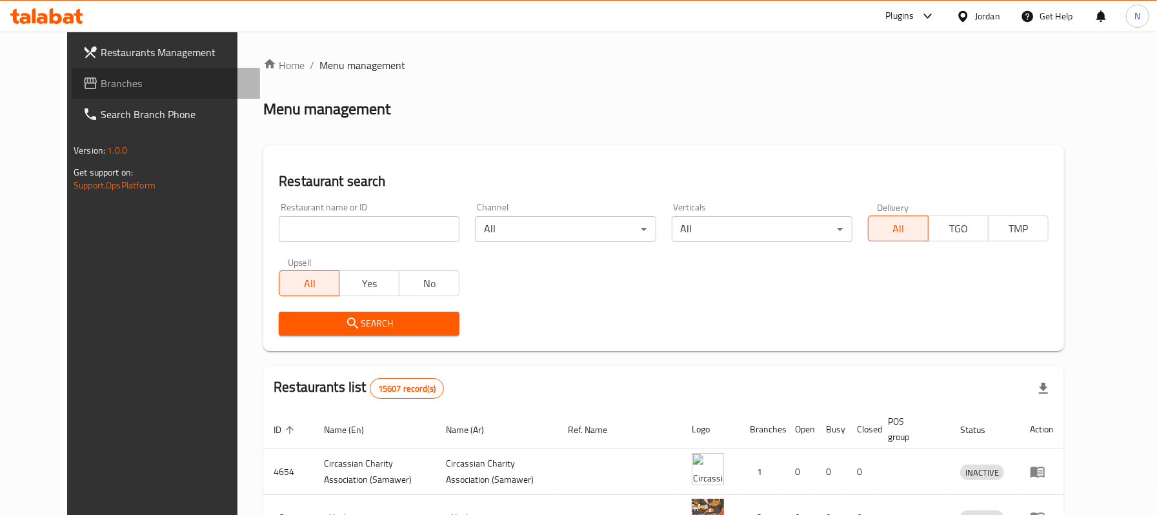
click at [114, 83] on span "Branches" at bounding box center [175, 83] width 149 height 15
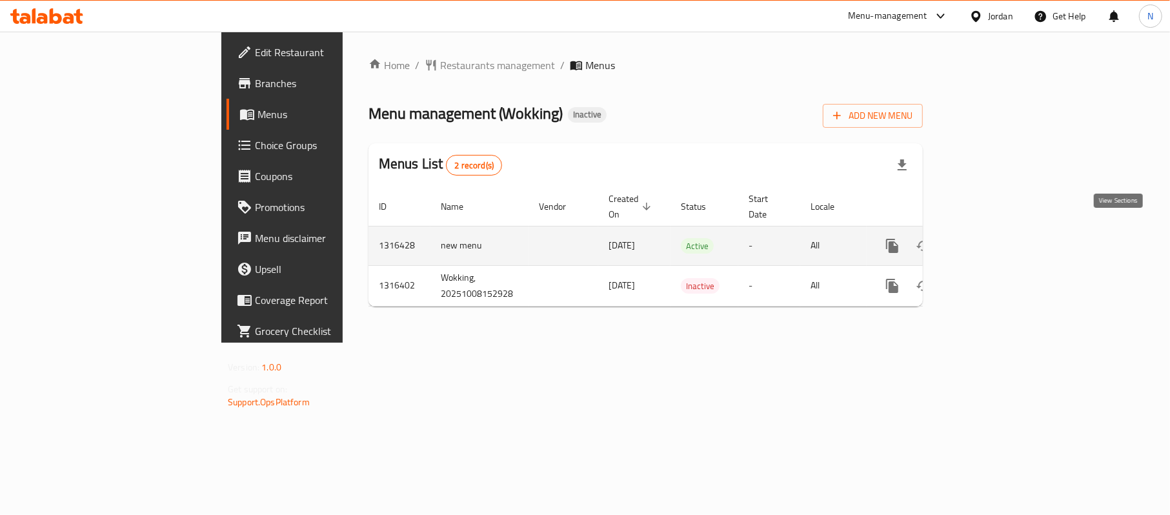
click at [1001, 243] on link "enhanced table" at bounding box center [985, 245] width 31 height 31
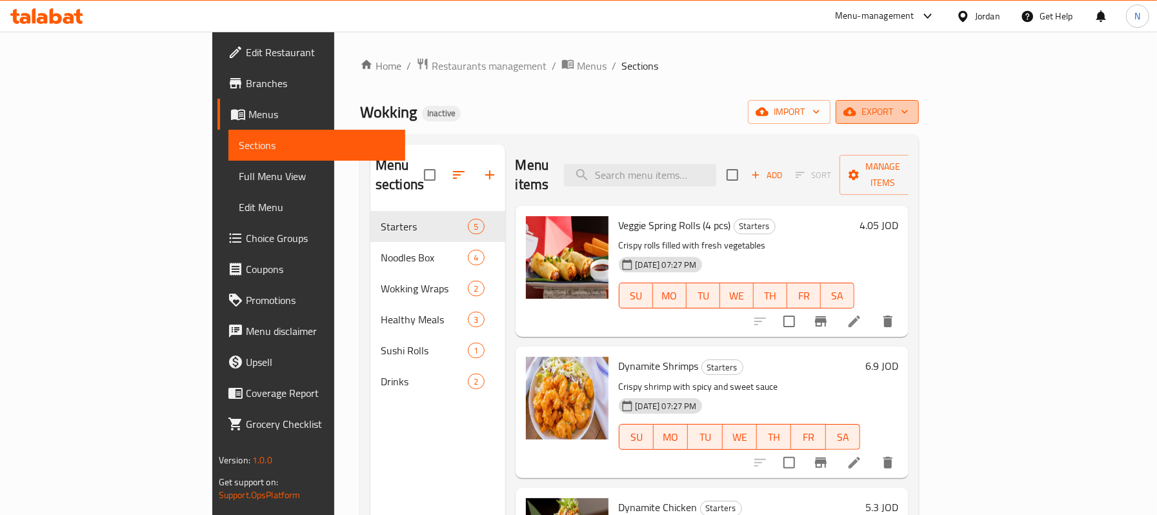
click at [911, 110] on icon "button" at bounding box center [904, 111] width 13 height 13
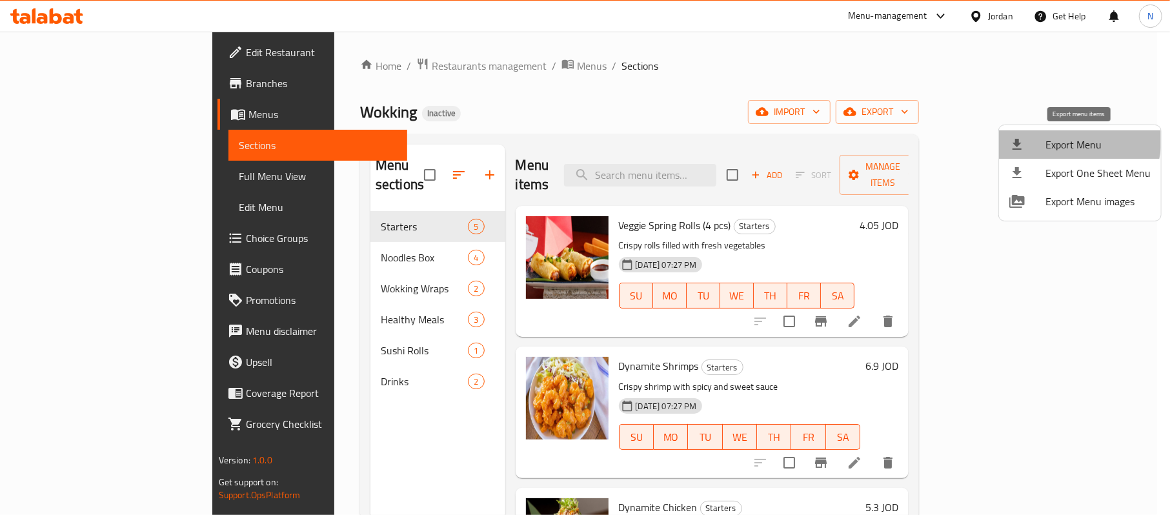
click at [1062, 138] on span "Export Menu" at bounding box center [1098, 144] width 105 height 15
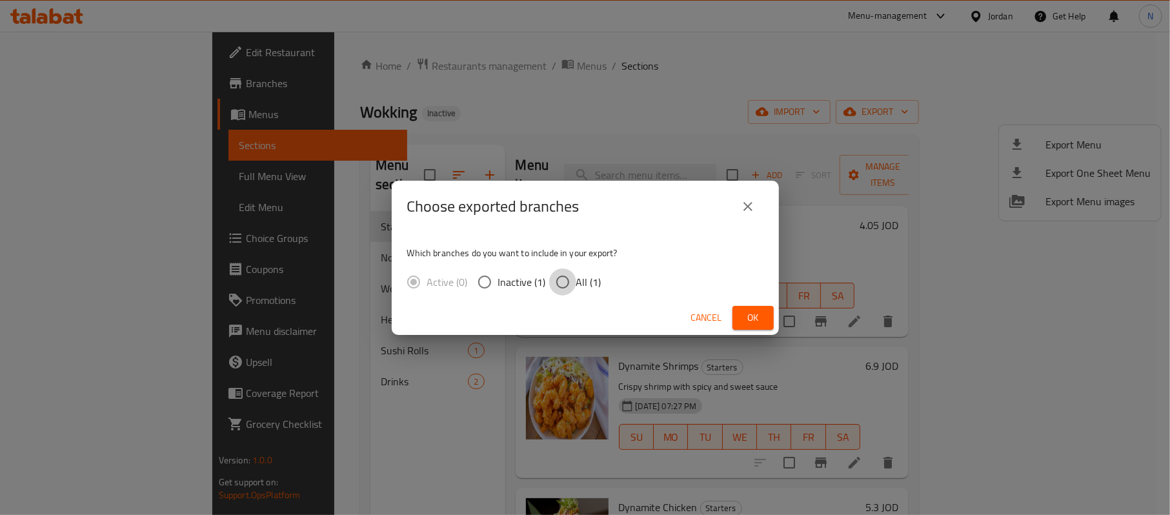
click at [573, 279] on input "All (1)" at bounding box center [562, 281] width 27 height 27
radio input "true"
click at [765, 326] on button "Ok" at bounding box center [753, 318] width 41 height 24
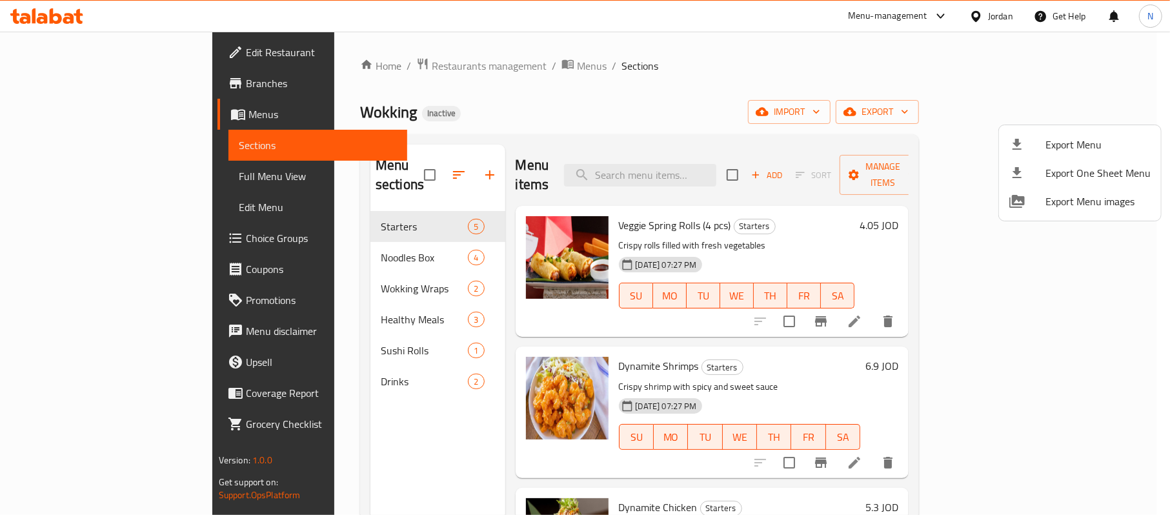
click at [992, 15] on div at bounding box center [585, 257] width 1170 height 515
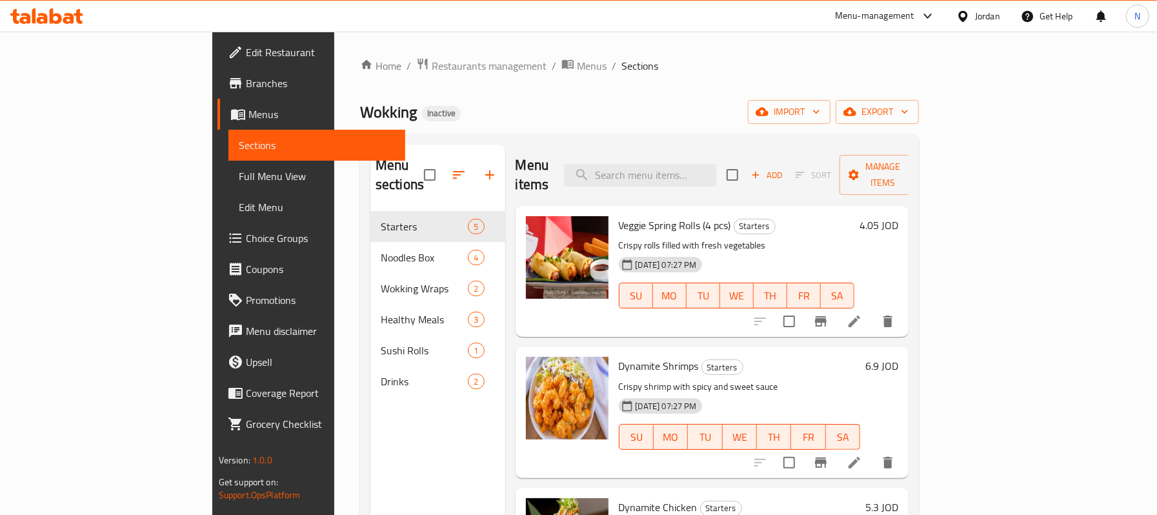
click at [992, 15] on div "Jordan" at bounding box center [987, 16] width 25 height 14
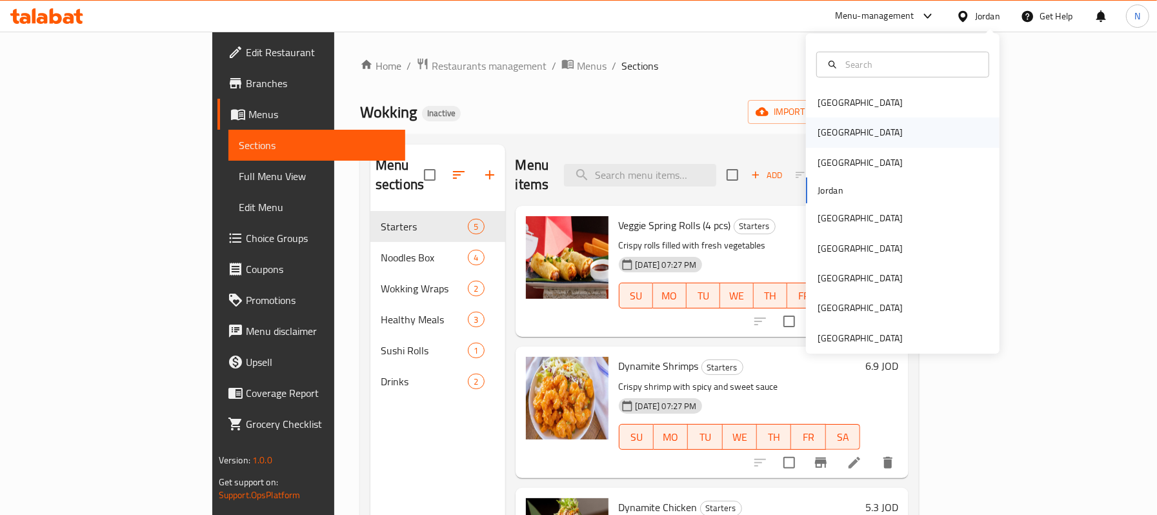
click at [823, 142] on div "[GEOGRAPHIC_DATA]" at bounding box center [860, 132] width 106 height 30
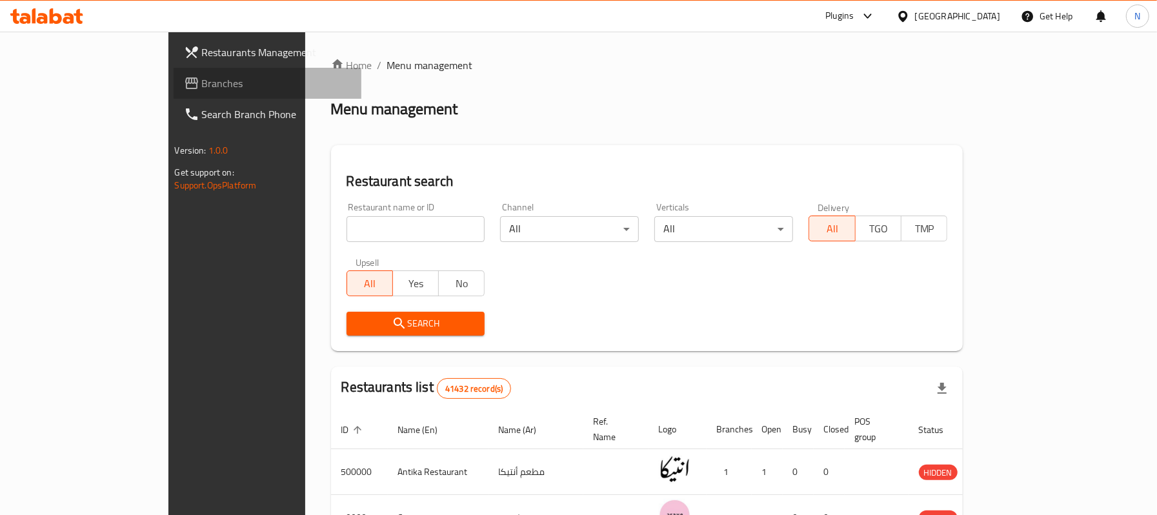
click at [202, 88] on span "Branches" at bounding box center [276, 83] width 149 height 15
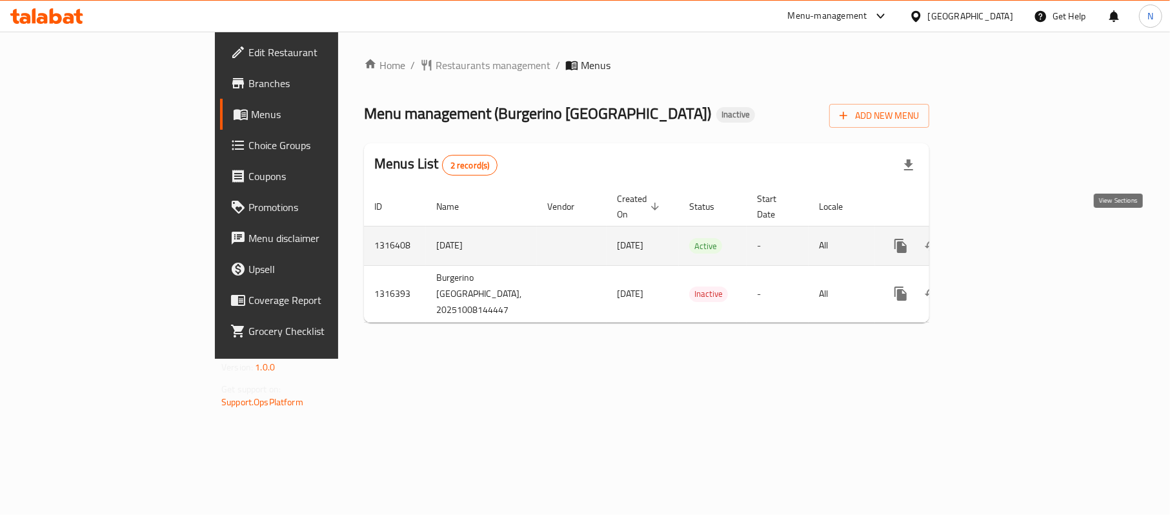
click at [1009, 241] on link "enhanced table" at bounding box center [993, 245] width 31 height 31
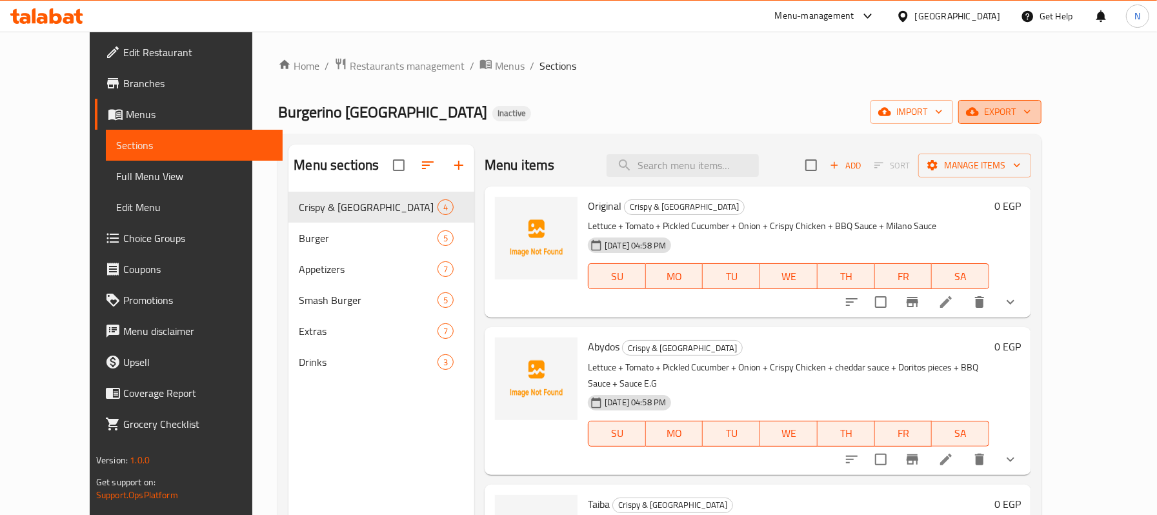
click at [1031, 119] on span "export" at bounding box center [1000, 112] width 63 height 16
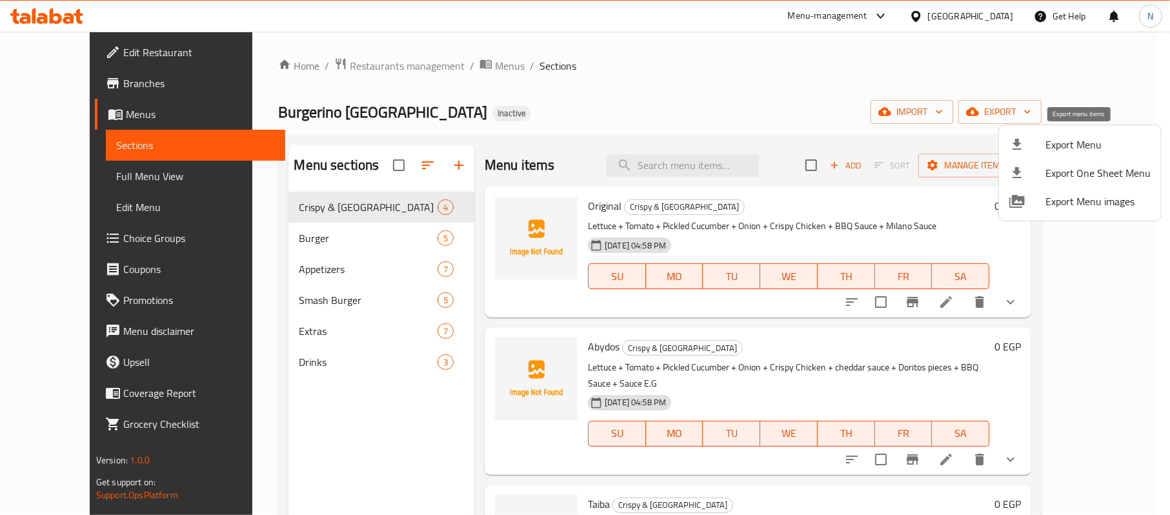
click at [1044, 150] on div at bounding box center [1027, 144] width 36 height 15
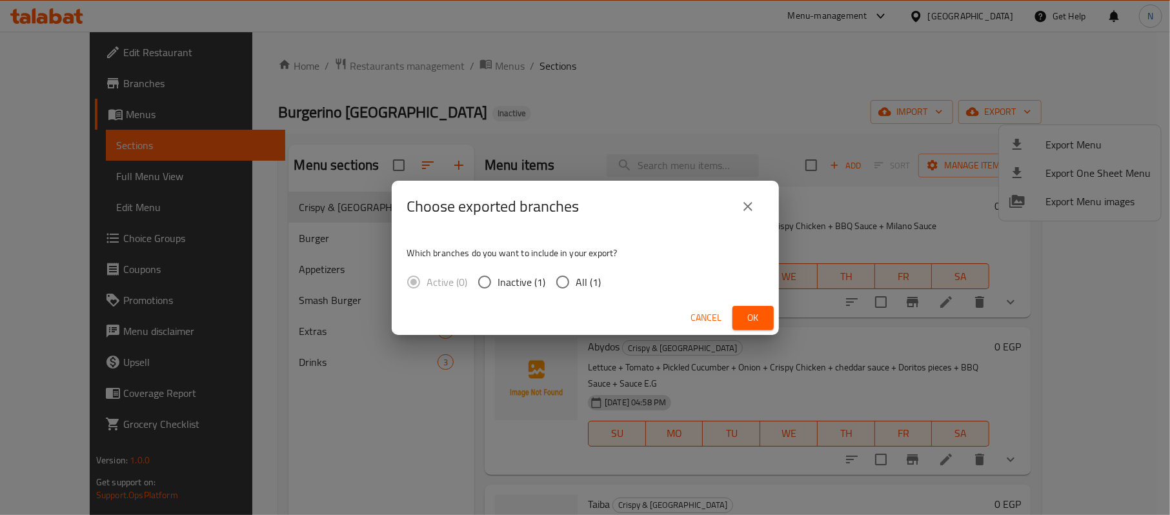
click at [598, 274] on span "All (1)" at bounding box center [588, 281] width 25 height 15
click at [576, 274] on input "All (1)" at bounding box center [562, 281] width 27 height 27
radio input "true"
click at [750, 316] on span "Ok" at bounding box center [753, 318] width 21 height 16
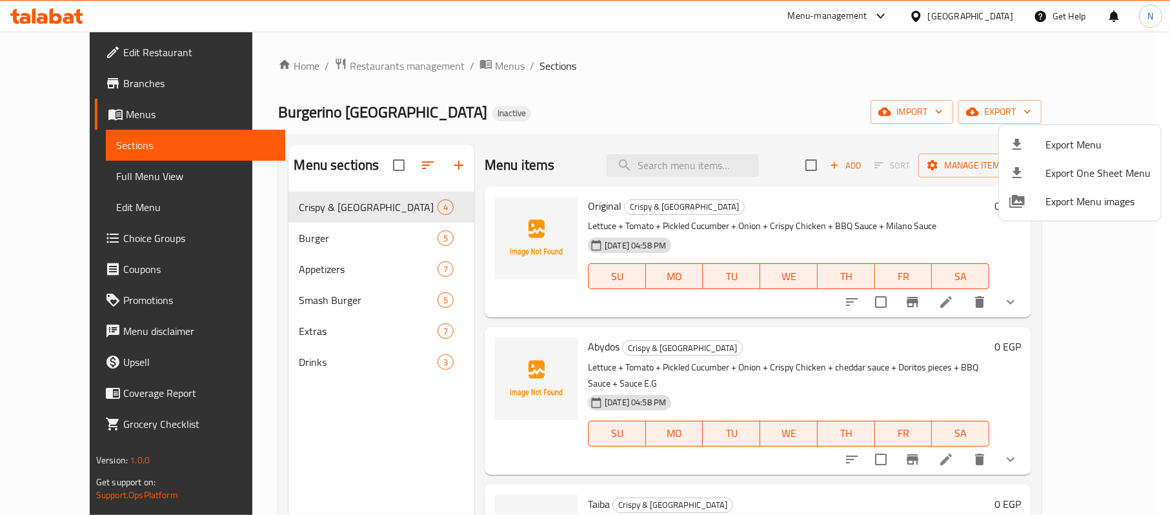
click at [724, 157] on div at bounding box center [585, 257] width 1170 height 515
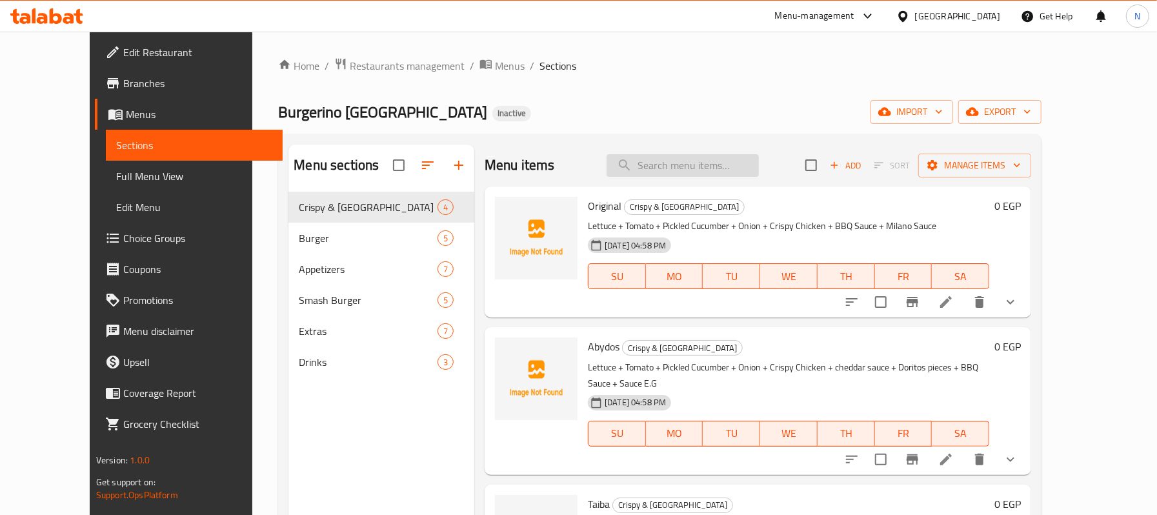
click at [732, 177] on input "search" at bounding box center [683, 165] width 152 height 23
paste input "Small French Fries"
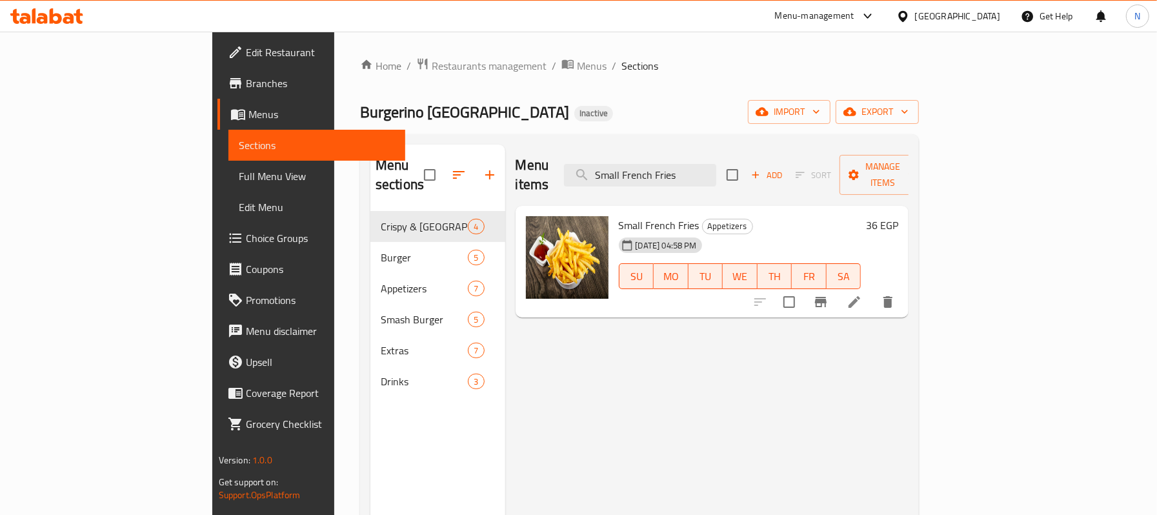
type input "Small French Fries"
click at [873, 290] on li at bounding box center [854, 301] width 36 height 23
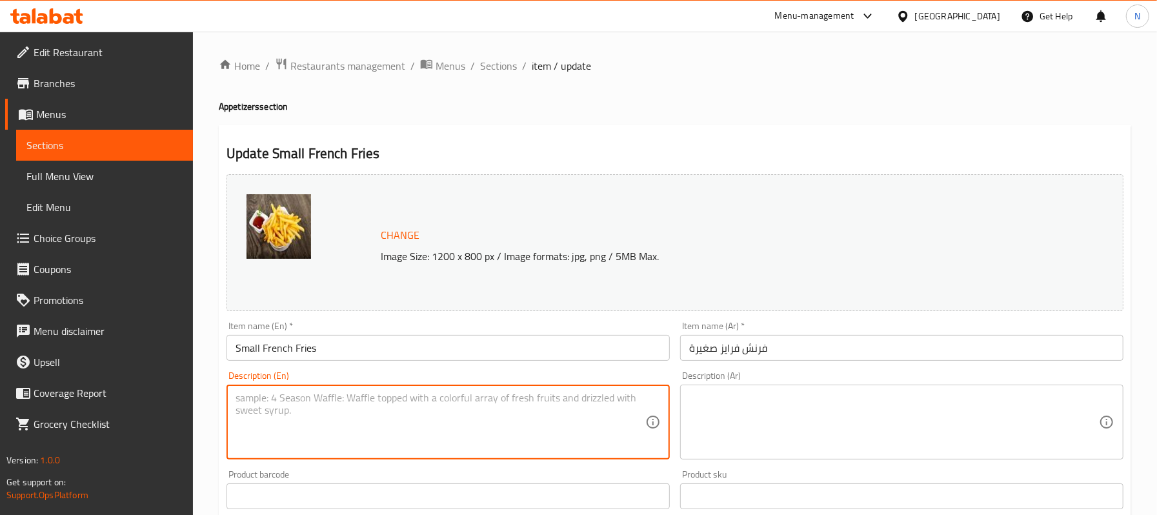
click at [475, 424] on textarea at bounding box center [441, 422] width 410 height 61
paste textarea "Crispy small French fries."
type textarea "Crispy small French fries."
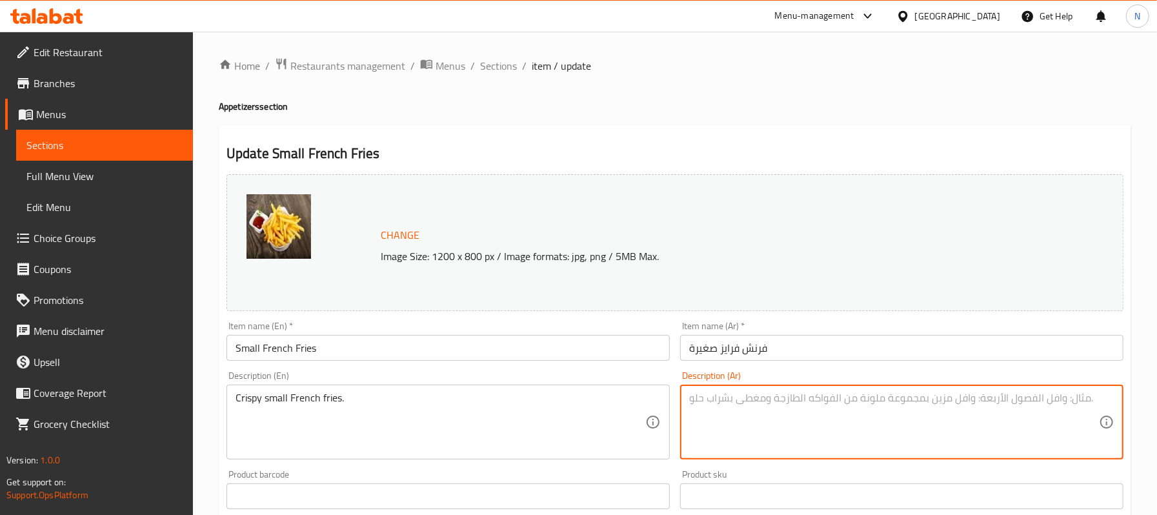
click at [809, 440] on textarea at bounding box center [894, 422] width 410 height 61
paste textarea "بطاطا مقلية صغيرة مقرمشة."
type textarea "بطاطا مقلية صغيرة مقرمشة."
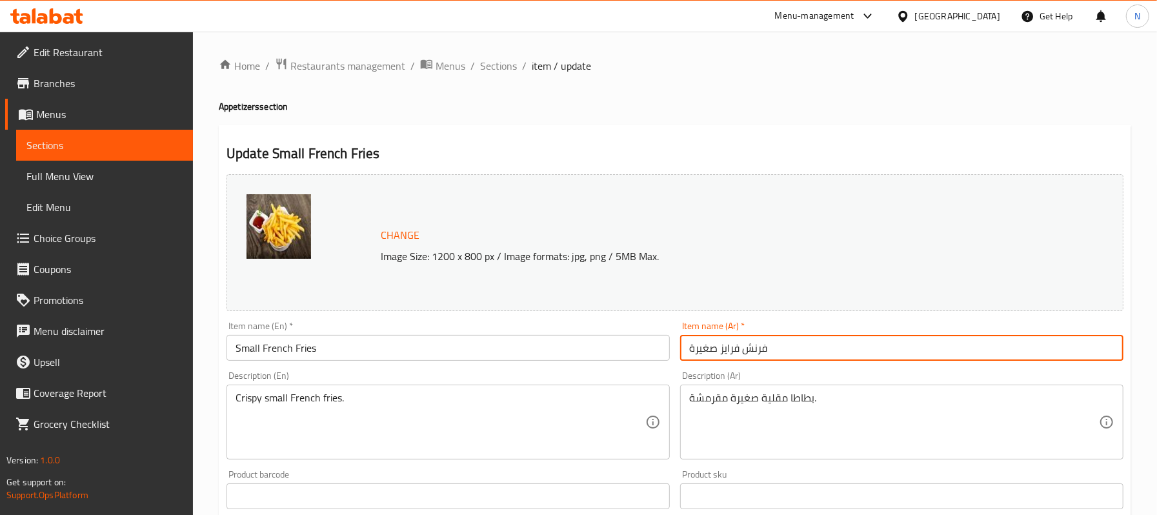
click at [799, 359] on input "فرنش فرايز صغيرة" at bounding box center [901, 348] width 443 height 26
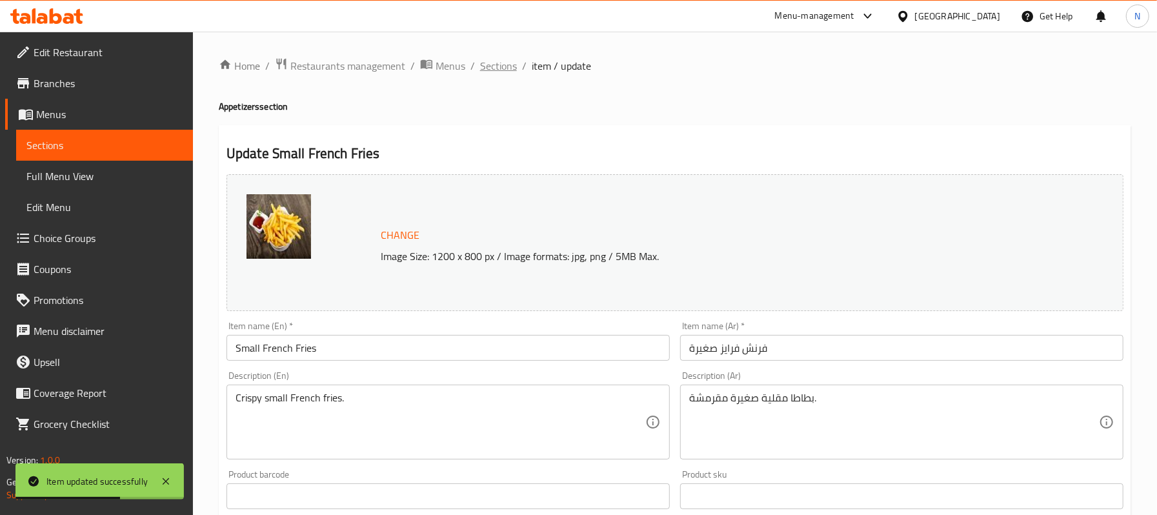
click at [507, 63] on span "Sections" at bounding box center [498, 65] width 37 height 15
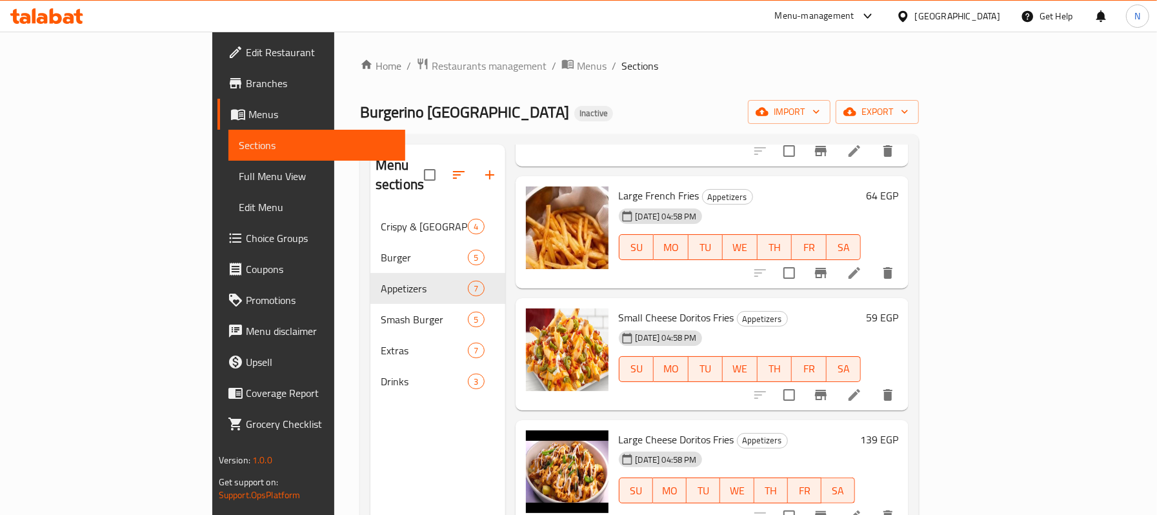
scroll to position [172, 0]
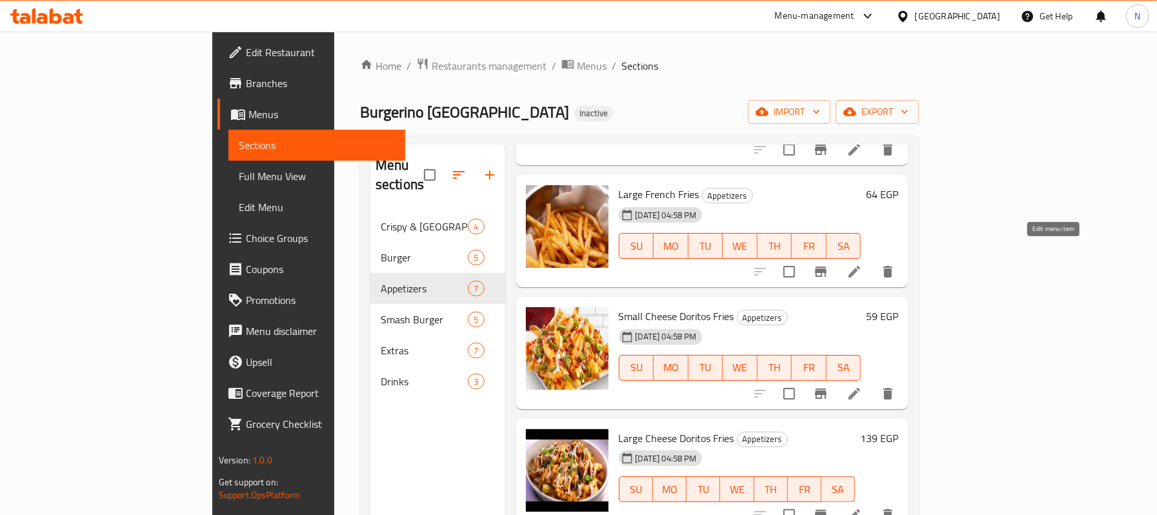
click at [862, 264] on icon at bounding box center [854, 271] width 15 height 15
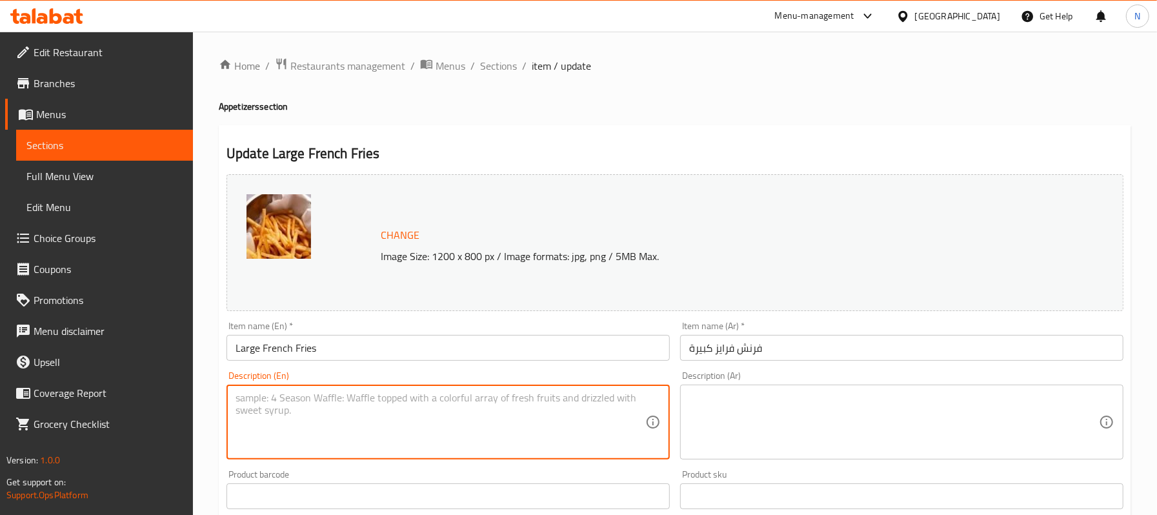
click at [372, 408] on textarea at bounding box center [441, 422] width 410 height 61
paste textarea "Crispy large French fries."
click at [253, 424] on textarea "Crispy large French fries." at bounding box center [441, 422] width 410 height 61
click at [253, 413] on textarea "Crispy large French fries." at bounding box center [441, 422] width 410 height 61
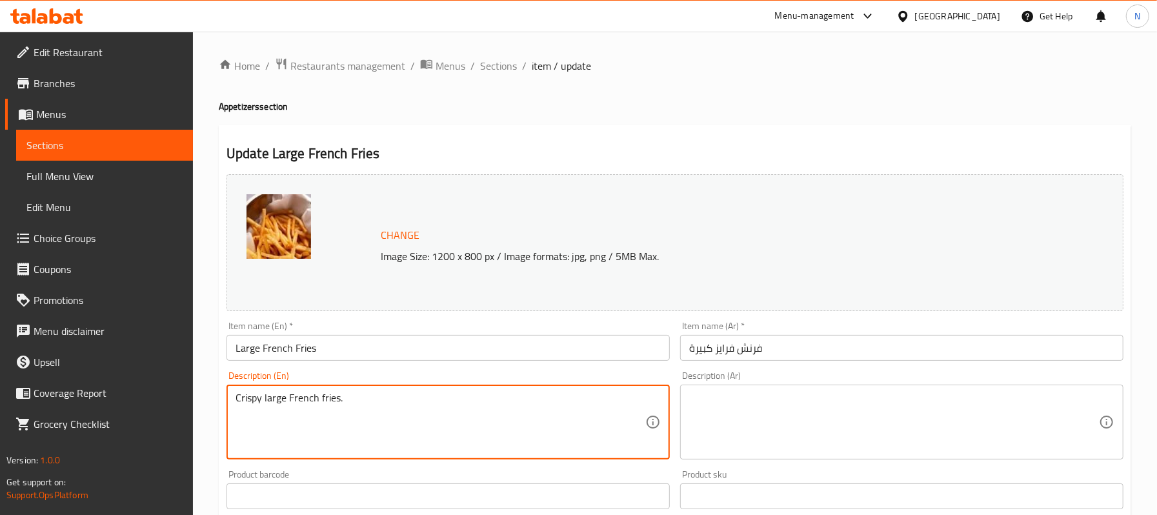
click at [253, 413] on textarea "Crispy large French fries." at bounding box center [441, 422] width 410 height 61
paste textarea "potatoes, vegetable oil, salt"
type textarea "potatoes, vegetable oil, salt"
click at [760, 401] on textarea at bounding box center [894, 422] width 410 height 61
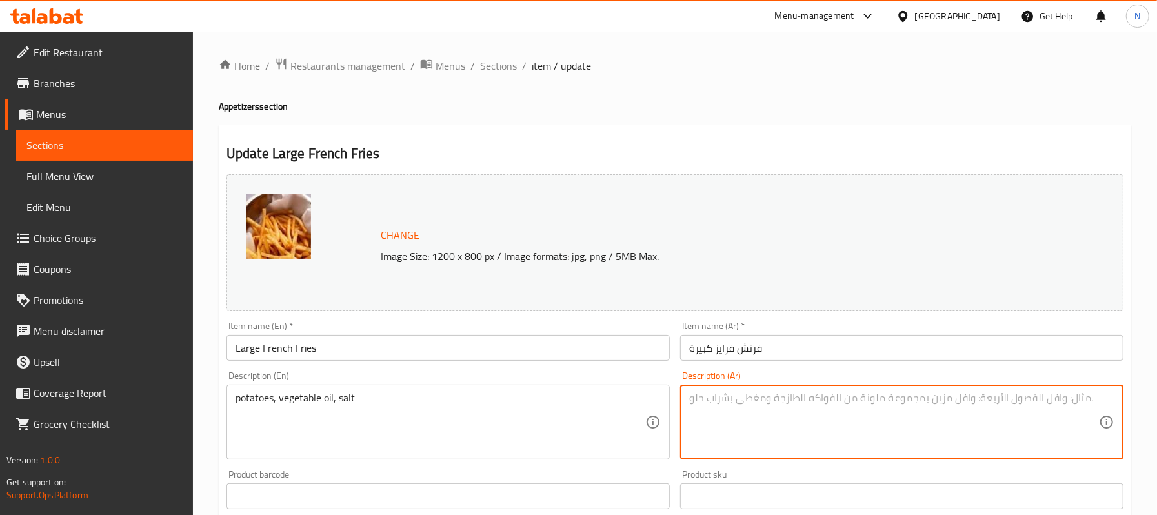
paste textarea "بطاطس، زيت نباتي، ملح"
type textarea "بطاطس، زيت نباتي، ملح"
click at [763, 355] on input "فرنش فرايز كبيرة" at bounding box center [901, 348] width 443 height 26
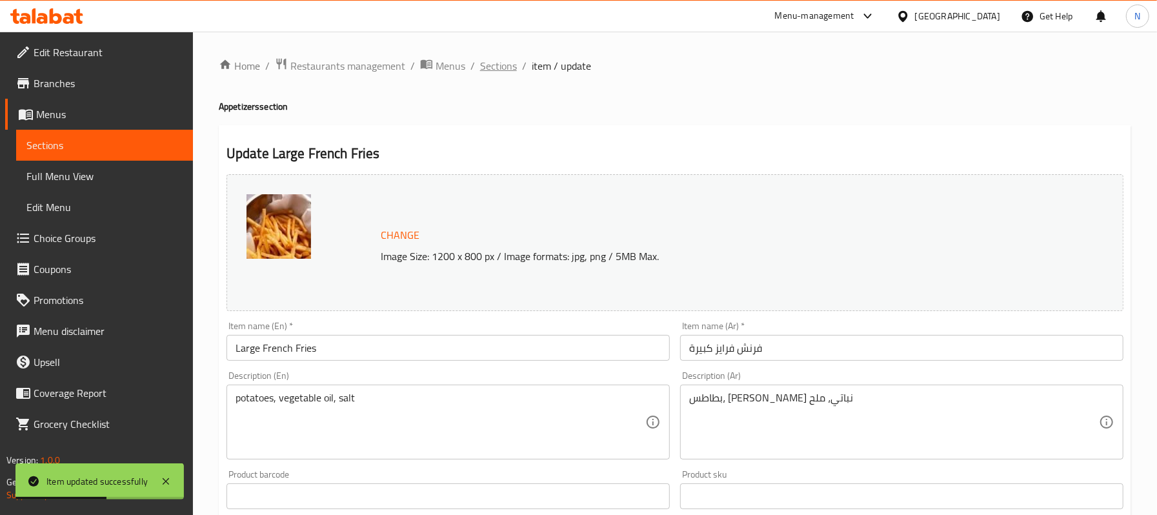
click at [504, 72] on span "Sections" at bounding box center [498, 65] width 37 height 15
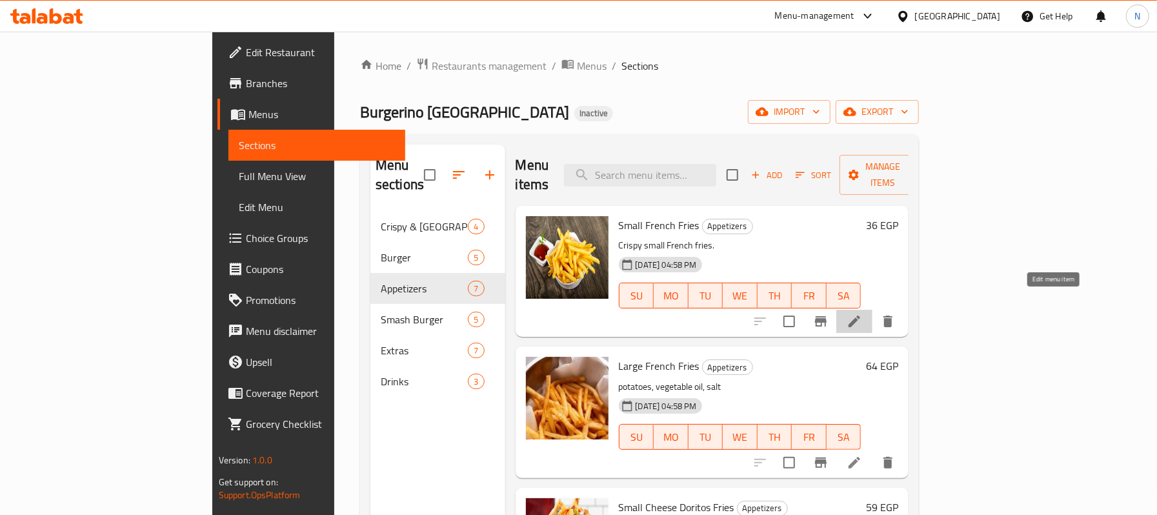
click at [862, 314] on icon at bounding box center [854, 321] width 15 height 15
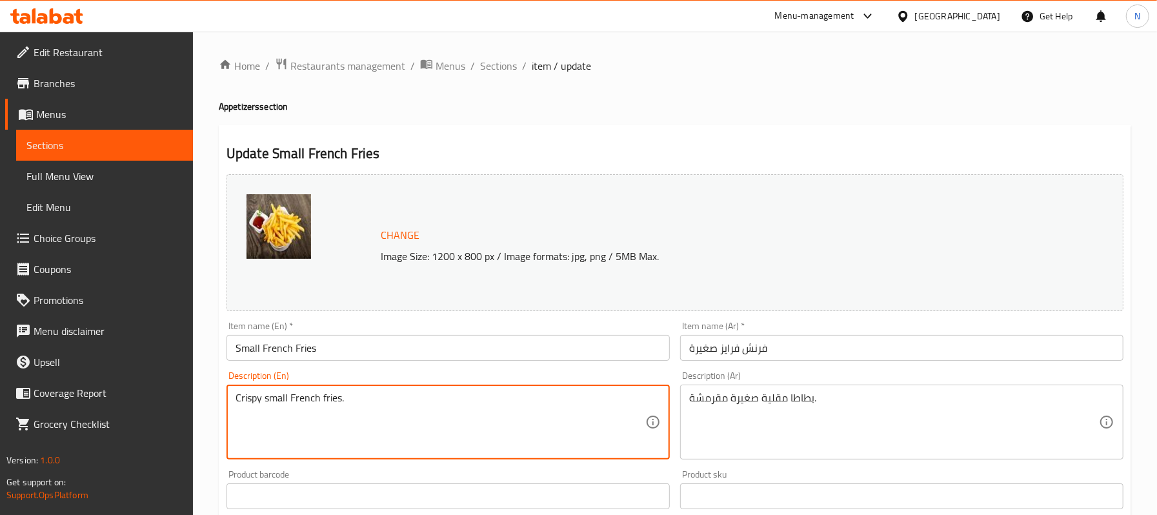
click at [331, 392] on textarea "Crispy small French fries." at bounding box center [441, 422] width 410 height 61
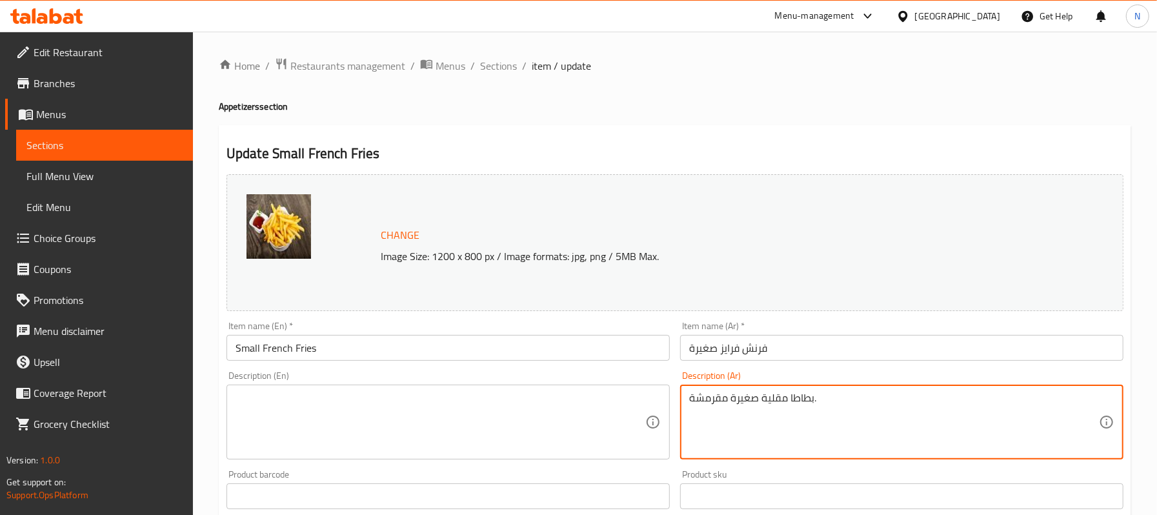
click at [783, 404] on textarea "بطاطا مقلية صغيرة مقرمشة." at bounding box center [894, 422] width 410 height 61
click at [725, 339] on input "فرنش فرايز صغيرة" at bounding box center [901, 348] width 443 height 26
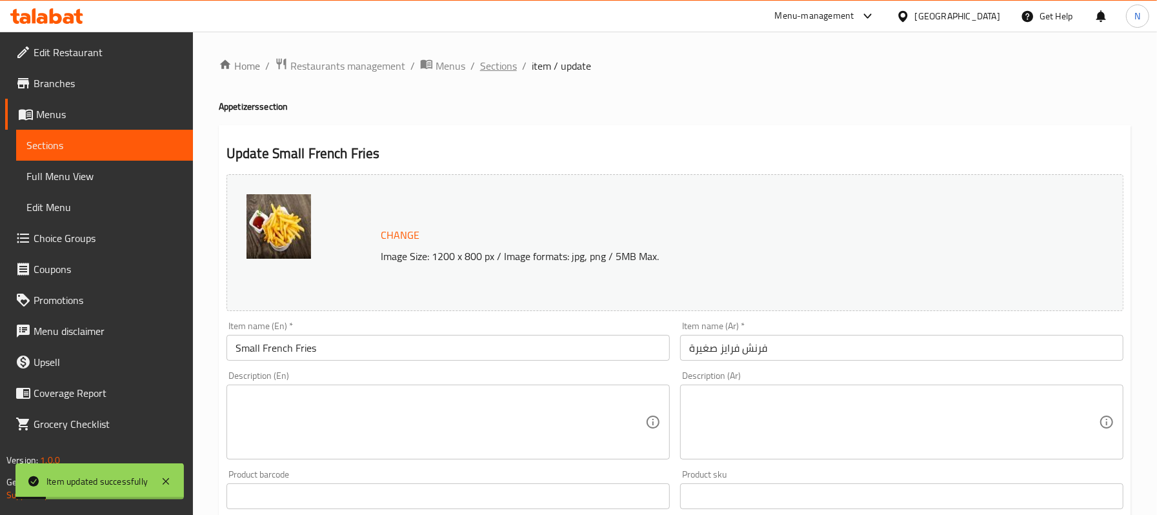
click at [512, 74] on span "Sections" at bounding box center [498, 65] width 37 height 15
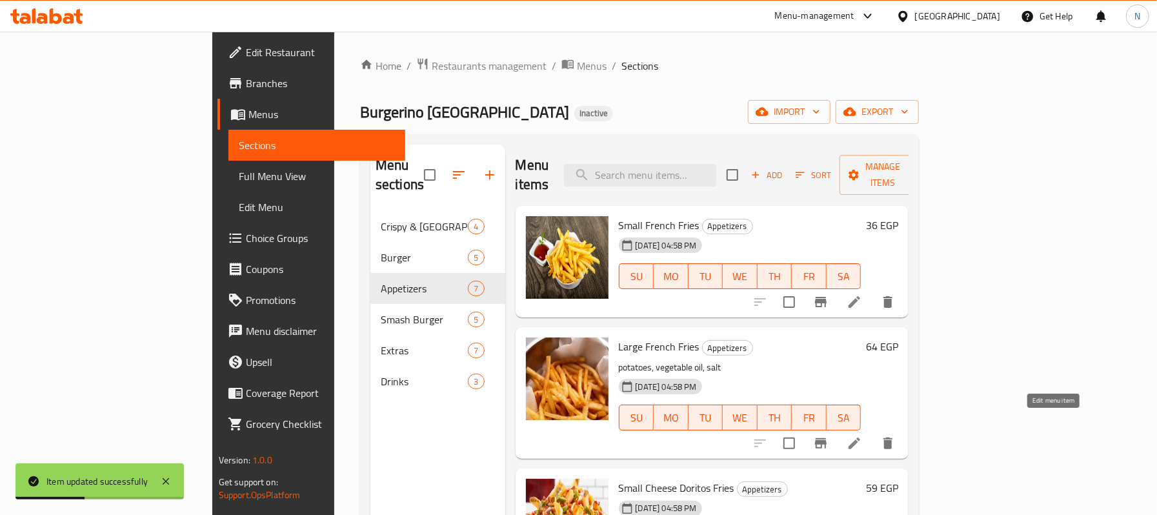
click at [860, 438] on icon at bounding box center [855, 444] width 12 height 12
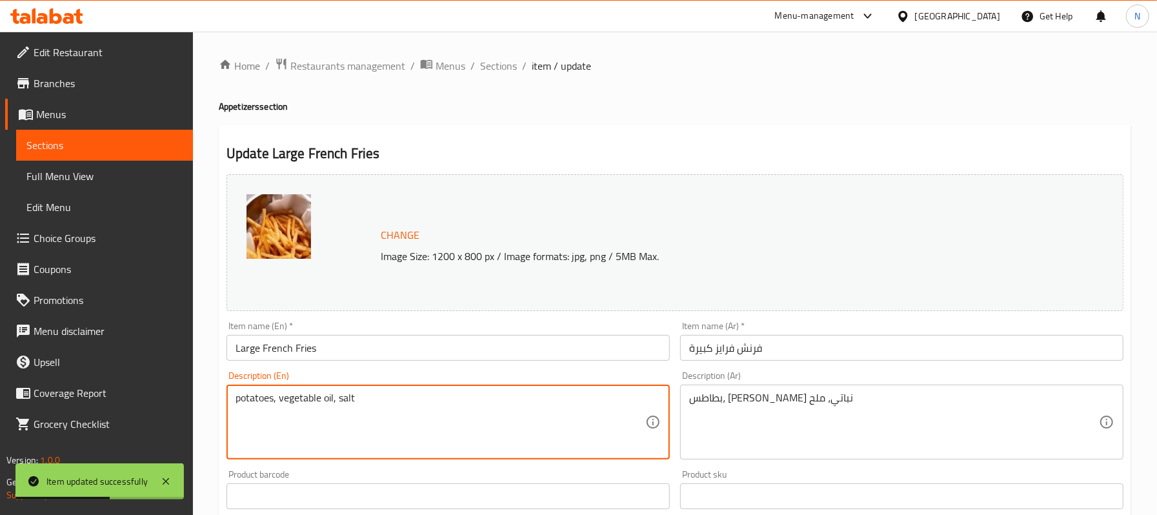
click at [381, 399] on textarea "potatoes, vegetable oil, salt" at bounding box center [441, 422] width 410 height 61
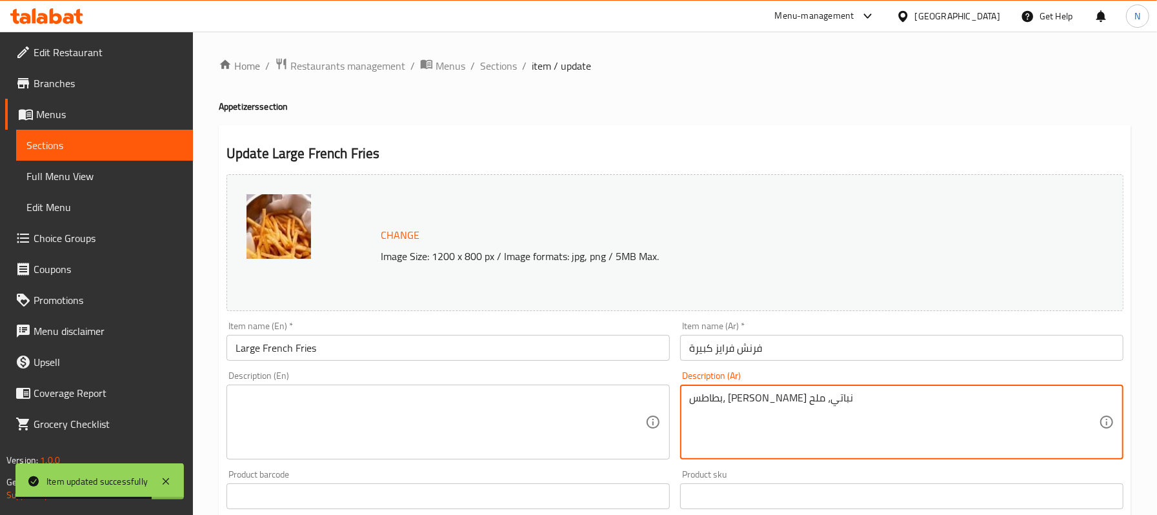
click at [705, 398] on textarea "بطاطس، زيت نباتي، ملح" at bounding box center [894, 422] width 410 height 61
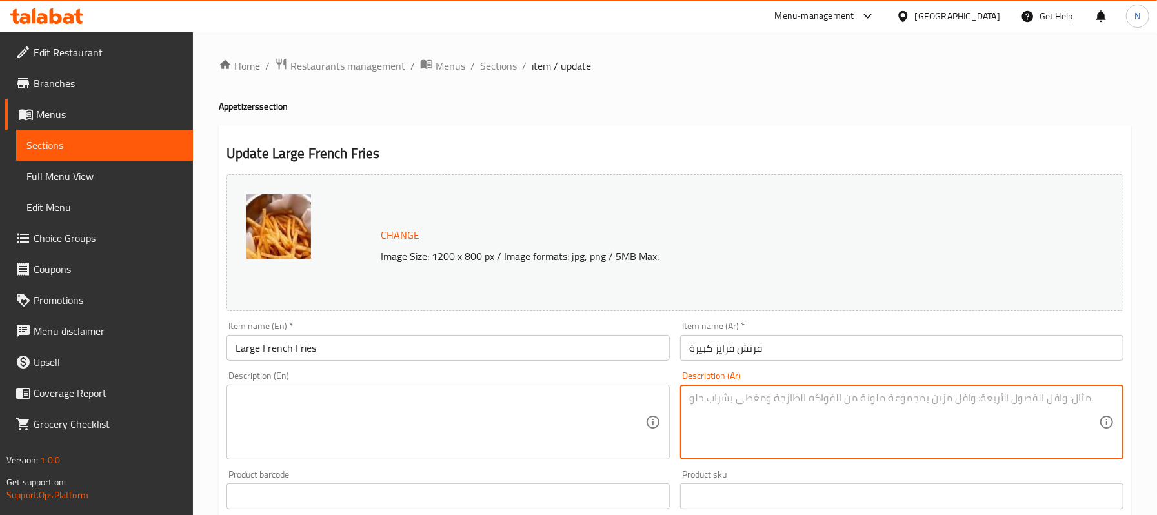
click at [799, 347] on input "فرنش فرايز كبيرة" at bounding box center [901, 348] width 443 height 26
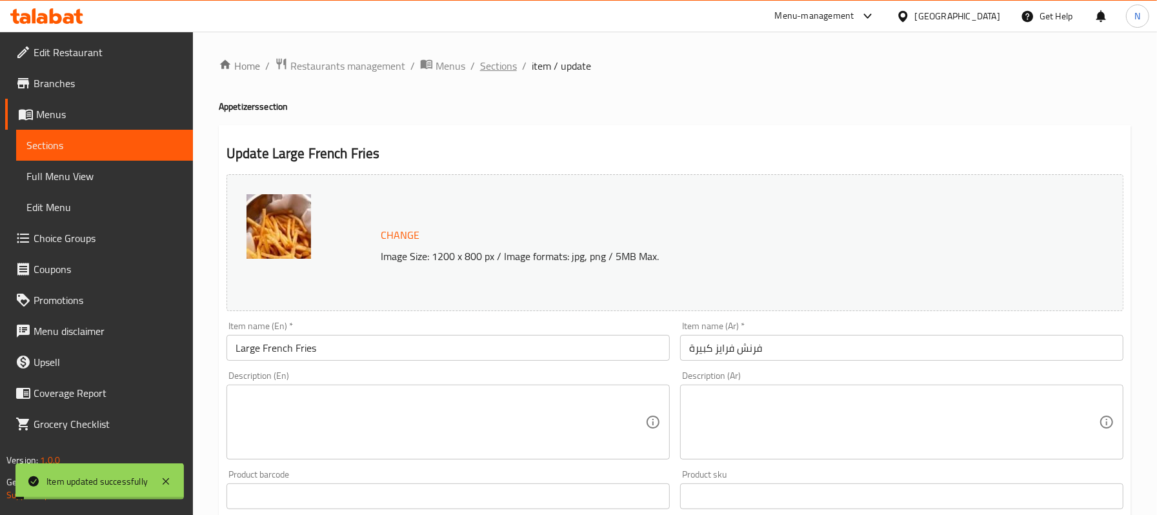
click at [499, 70] on span "Sections" at bounding box center [498, 65] width 37 height 15
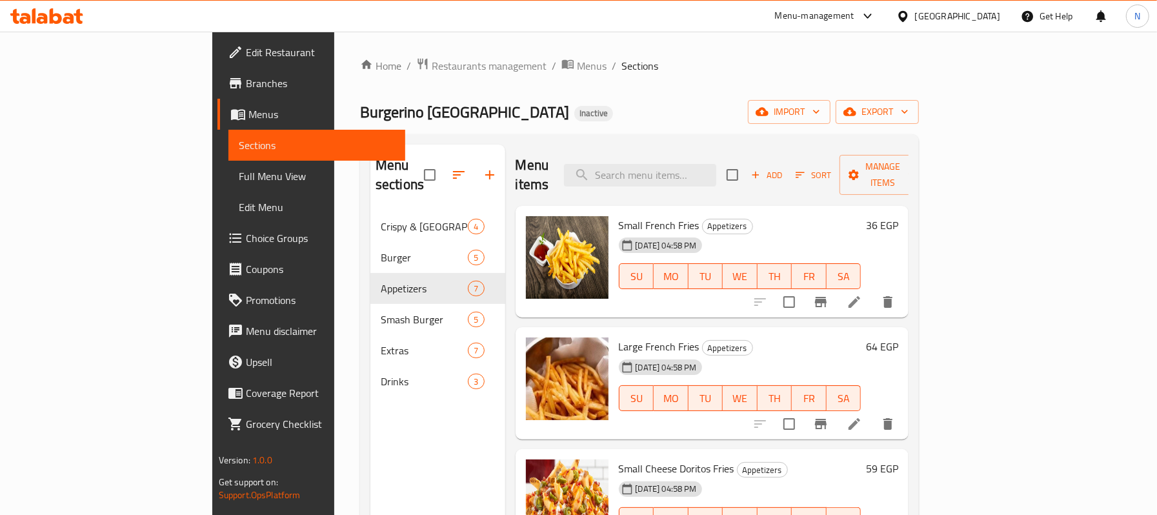
click at [217, 41] on link "Edit Restaurant" at bounding box center [311, 52] width 188 height 31
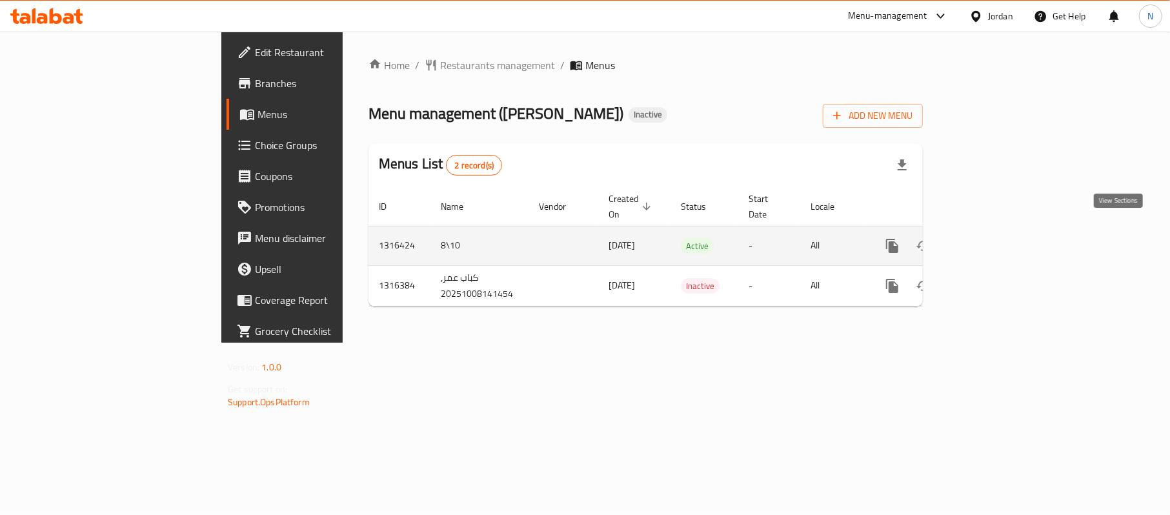
click at [1001, 230] on link "enhanced table" at bounding box center [985, 245] width 31 height 31
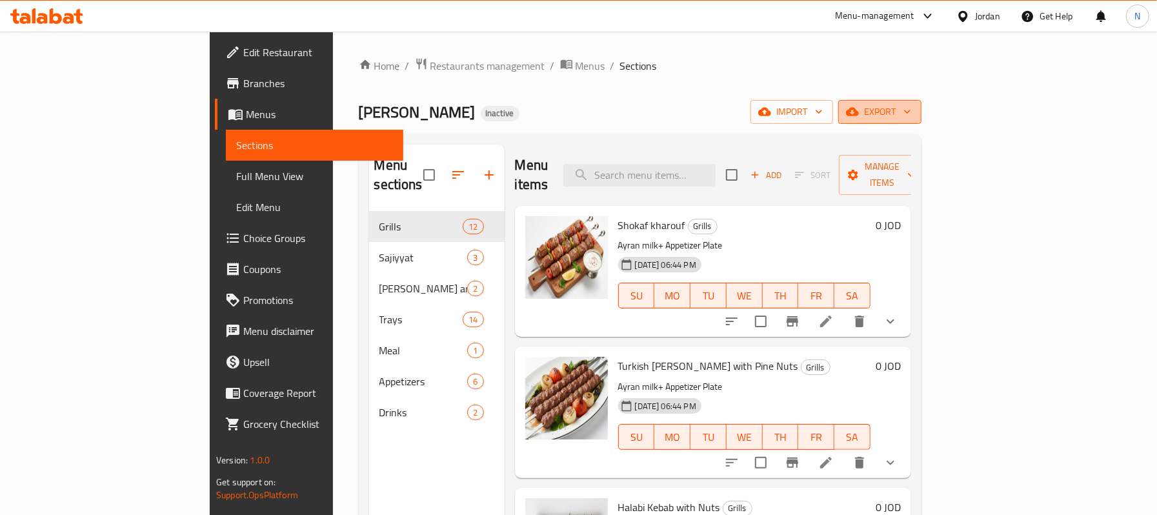
click at [911, 108] on span "export" at bounding box center [880, 112] width 63 height 16
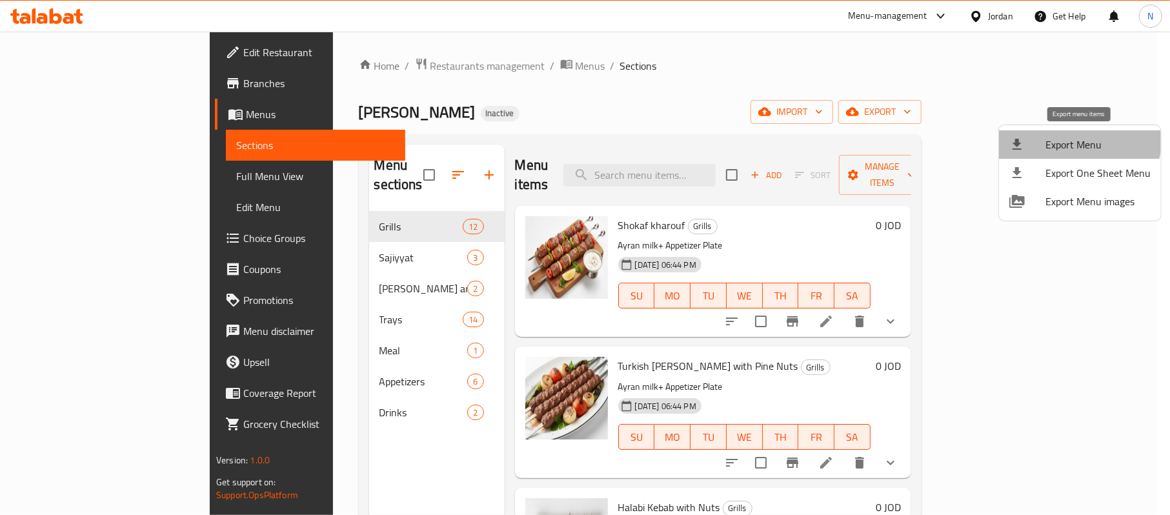
click at [1064, 137] on span "Export Menu" at bounding box center [1098, 144] width 105 height 15
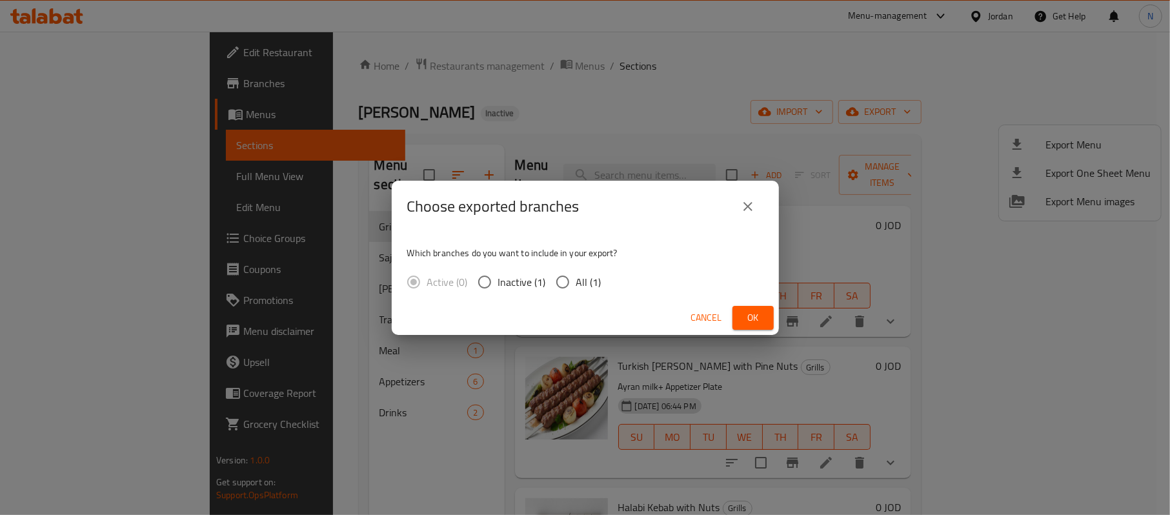
click at [589, 284] on span "All (1)" at bounding box center [588, 281] width 25 height 15
click at [576, 284] on input "All (1)" at bounding box center [562, 281] width 27 height 27
radio input "true"
click at [767, 319] on button "Ok" at bounding box center [753, 318] width 41 height 24
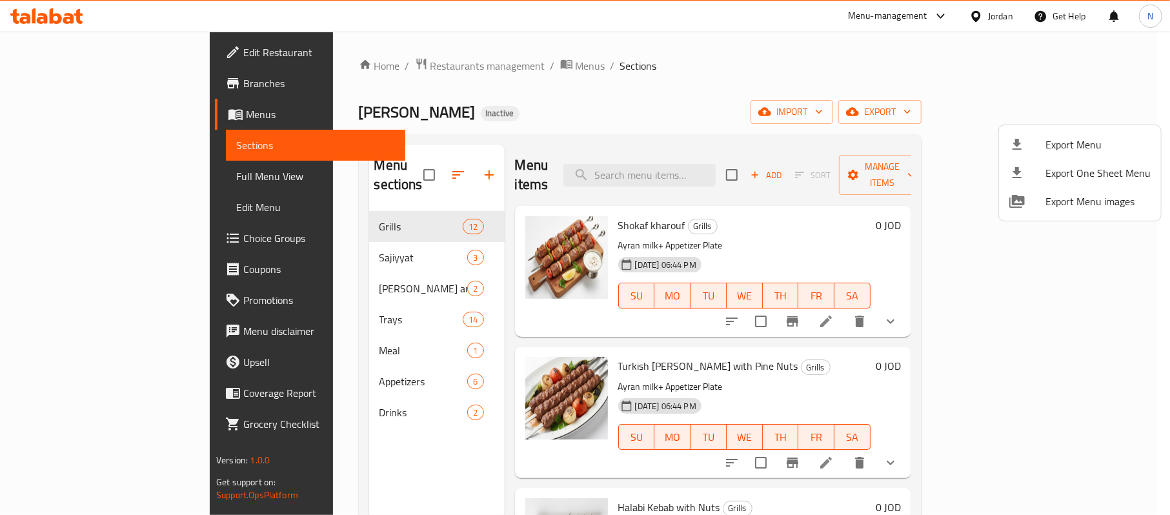
click at [982, 22] on div at bounding box center [585, 257] width 1170 height 515
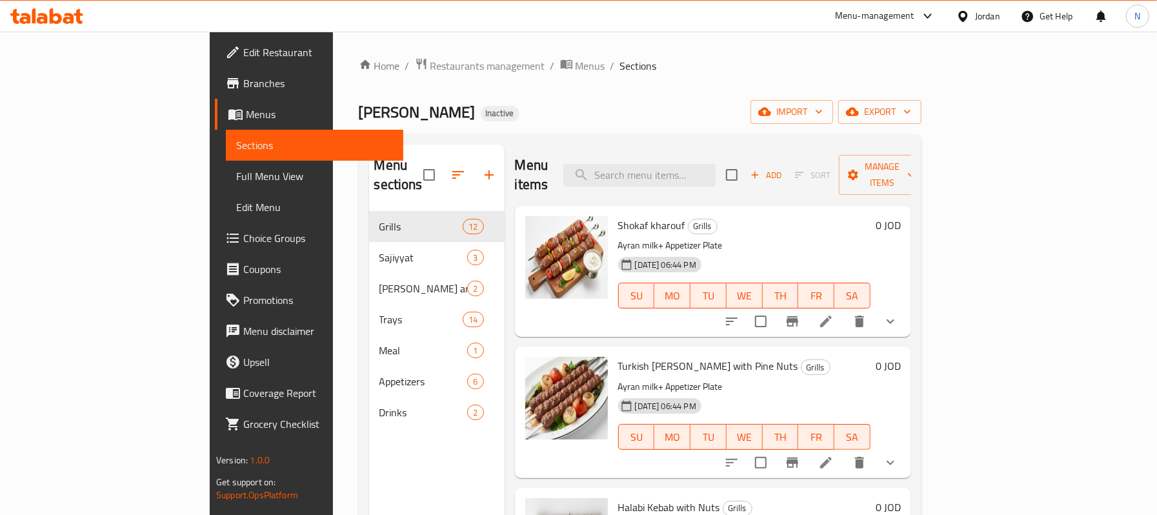
click at [991, 21] on div "Jordan" at bounding box center [987, 16] width 25 height 14
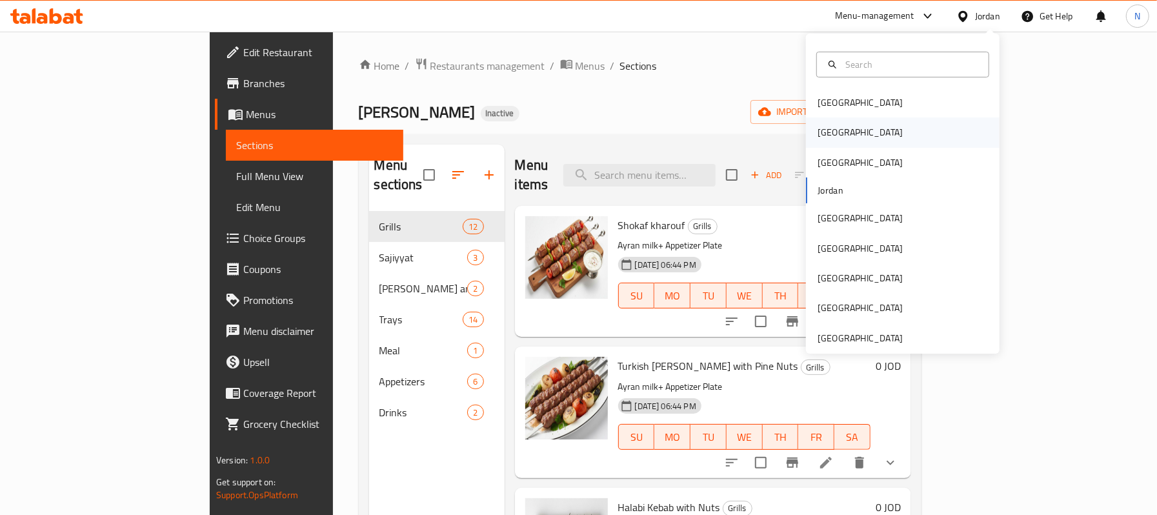
click at [854, 145] on div "[GEOGRAPHIC_DATA]" at bounding box center [903, 132] width 194 height 30
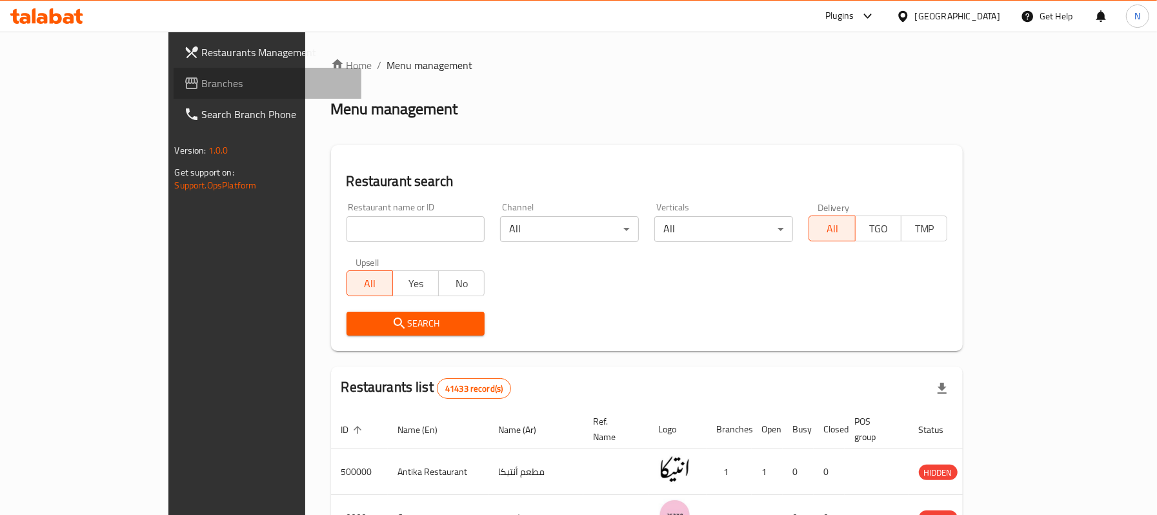
click at [202, 84] on span "Branches" at bounding box center [276, 83] width 149 height 15
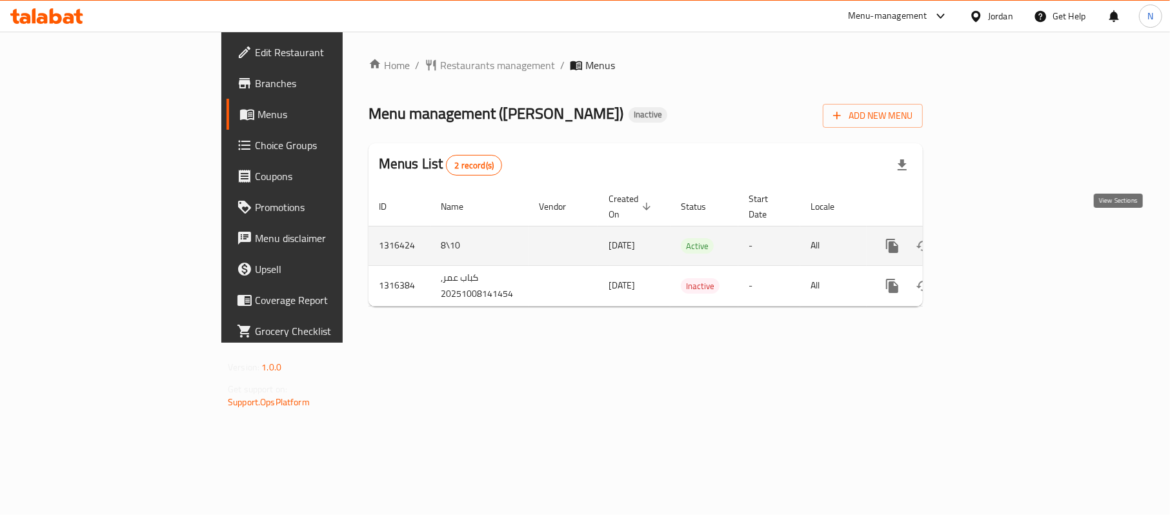
click at [993, 238] on icon "enhanced table" at bounding box center [985, 245] width 15 height 15
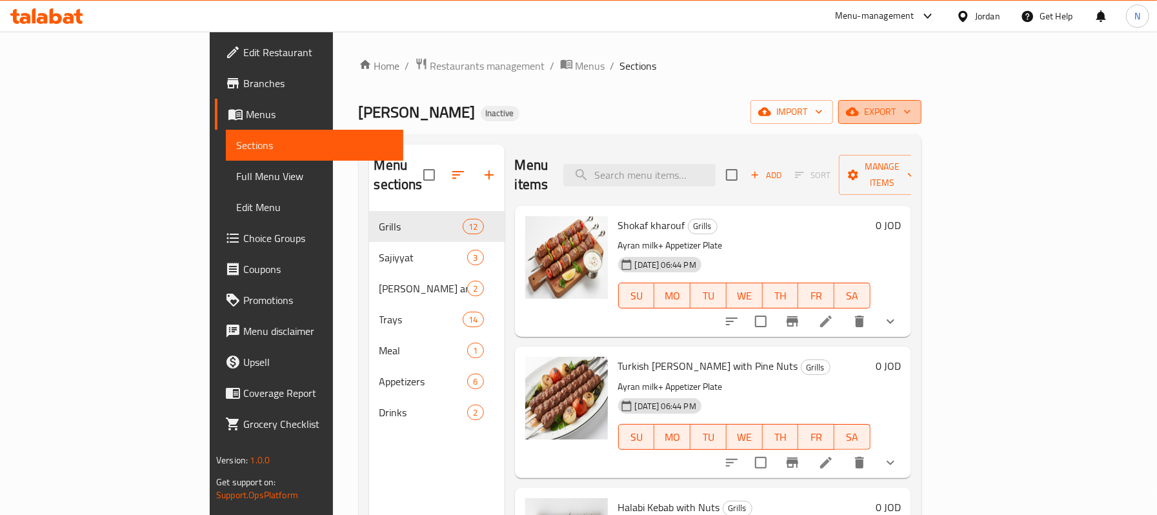
click at [922, 121] on button "export" at bounding box center [879, 112] width 83 height 24
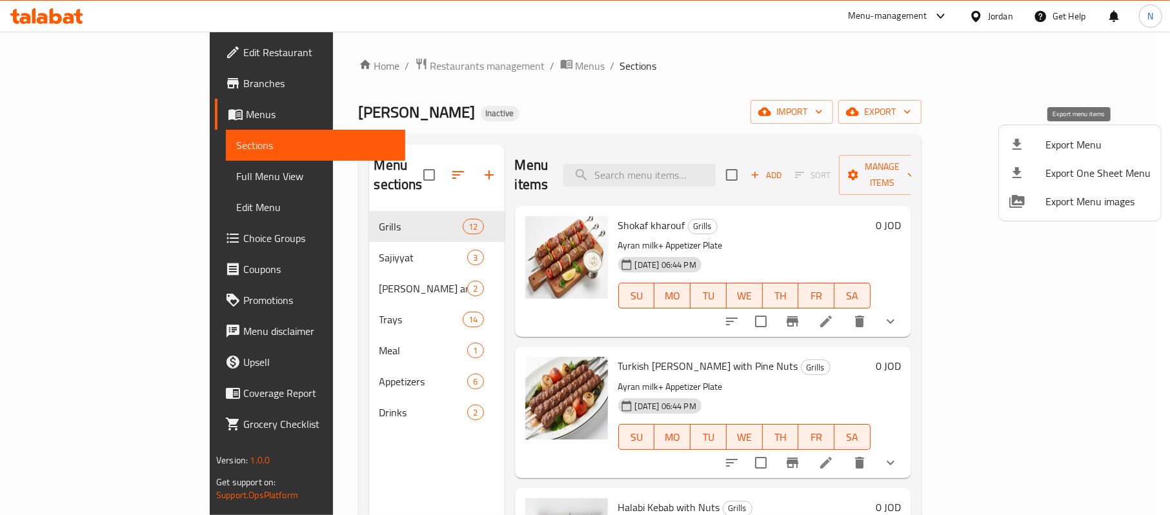
click at [1060, 155] on li "Export Menu" at bounding box center [1080, 144] width 162 height 28
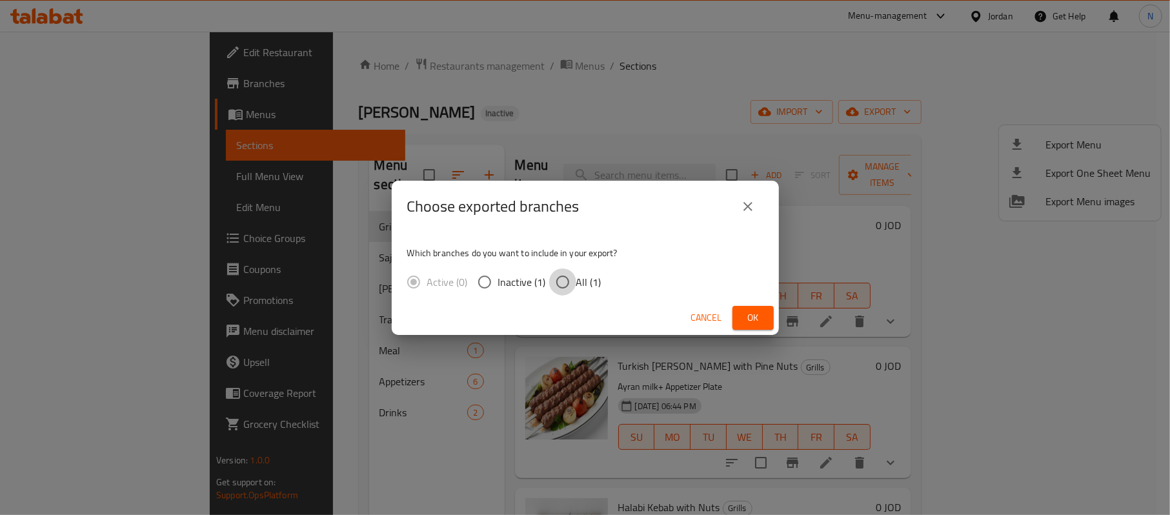
click at [561, 277] on input "All (1)" at bounding box center [562, 281] width 27 height 27
radio input "true"
click at [765, 321] on button "Ok" at bounding box center [753, 318] width 41 height 24
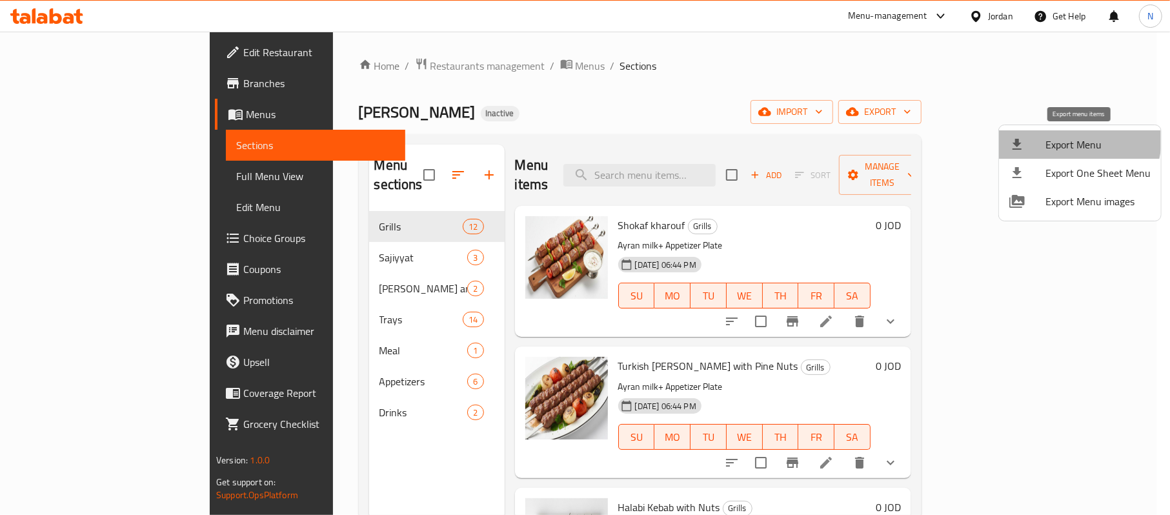
click at [1029, 132] on li "Export Menu" at bounding box center [1080, 144] width 162 height 28
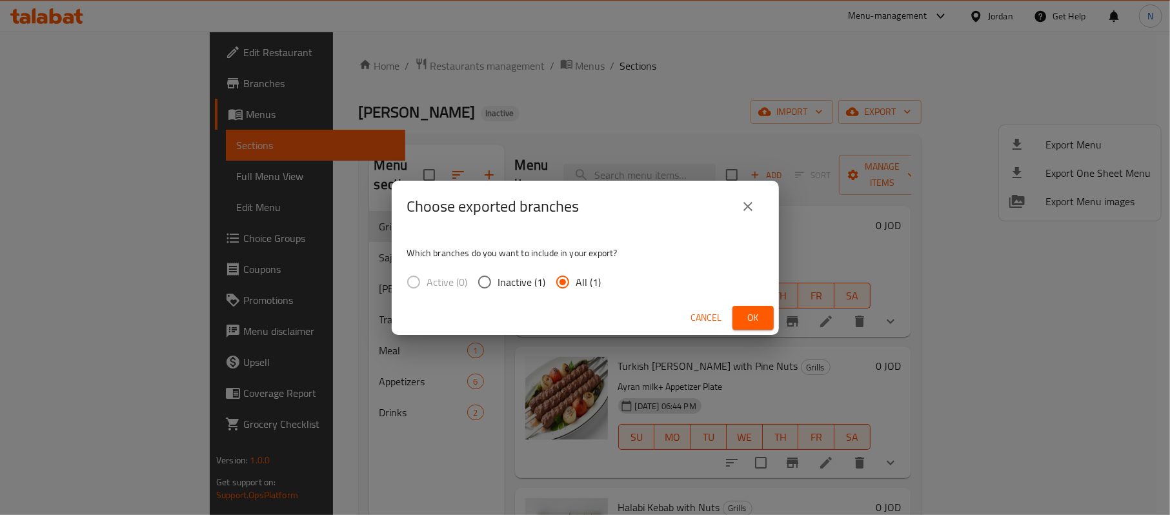
click at [762, 328] on button "Ok" at bounding box center [753, 318] width 41 height 24
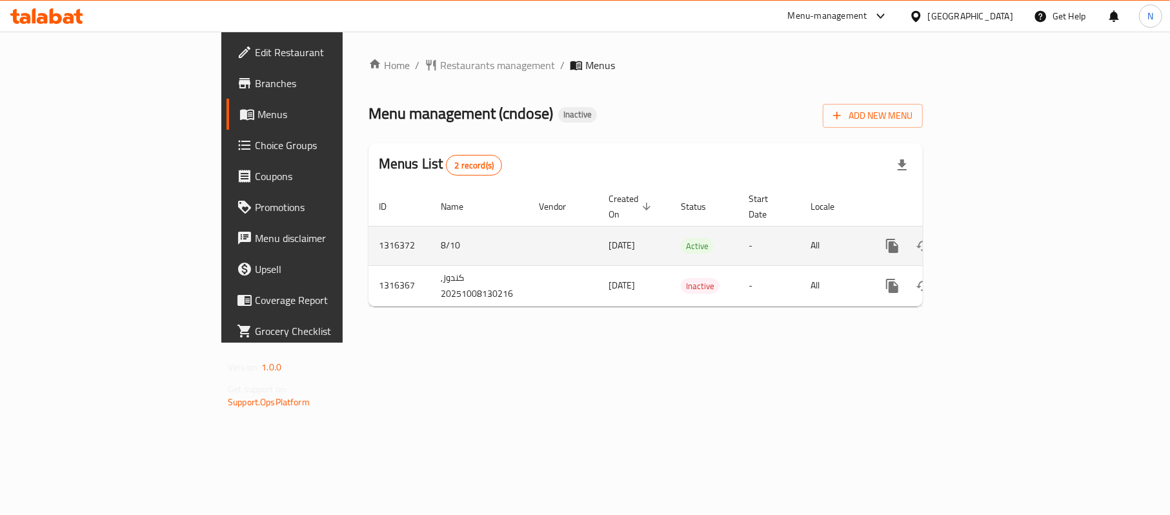
click at [993, 238] on icon "enhanced table" at bounding box center [985, 245] width 15 height 15
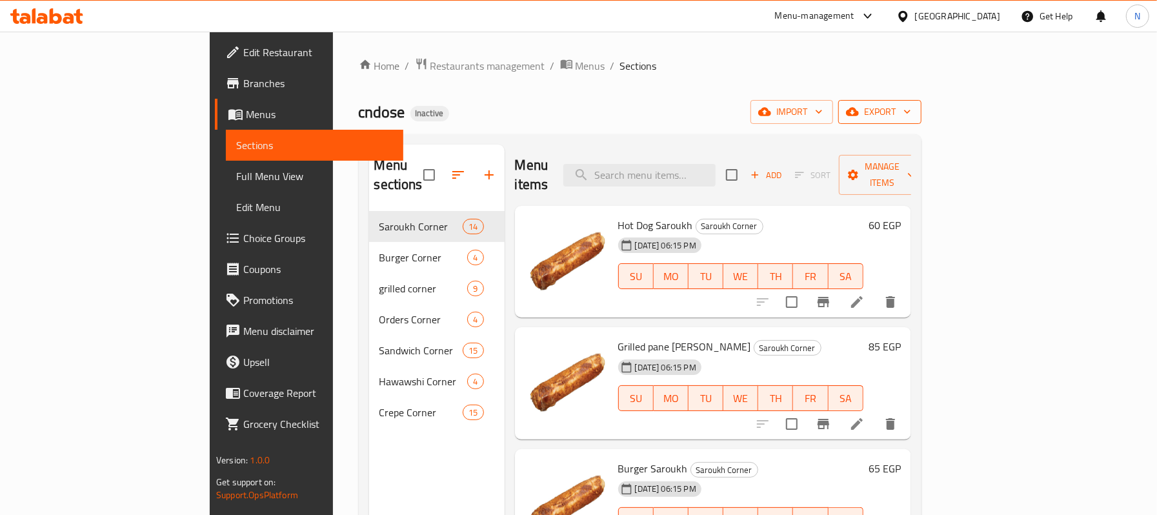
click at [911, 117] on span "export" at bounding box center [880, 112] width 63 height 16
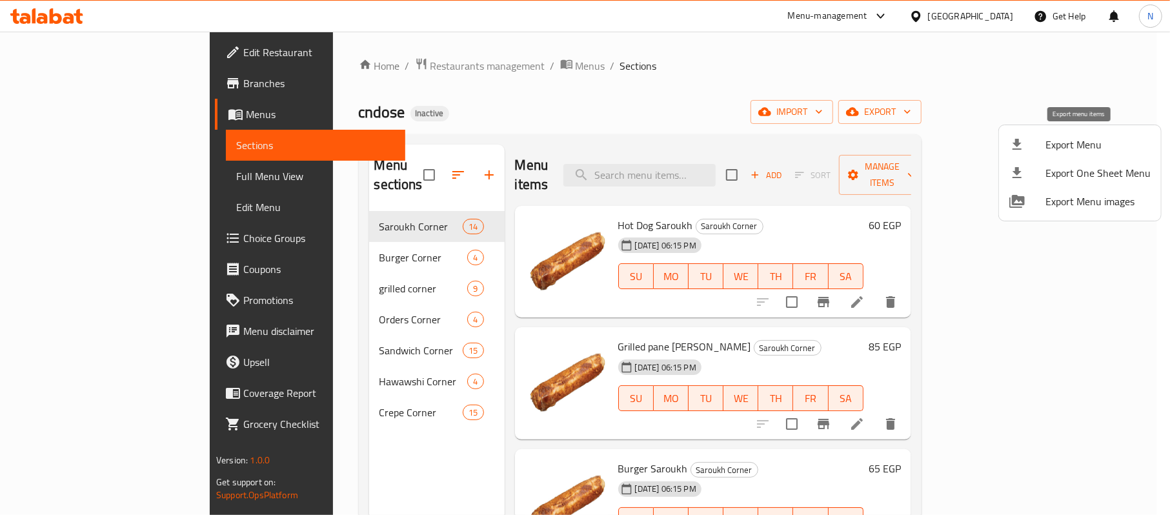
click at [1076, 154] on li "Export Menu" at bounding box center [1080, 144] width 162 height 28
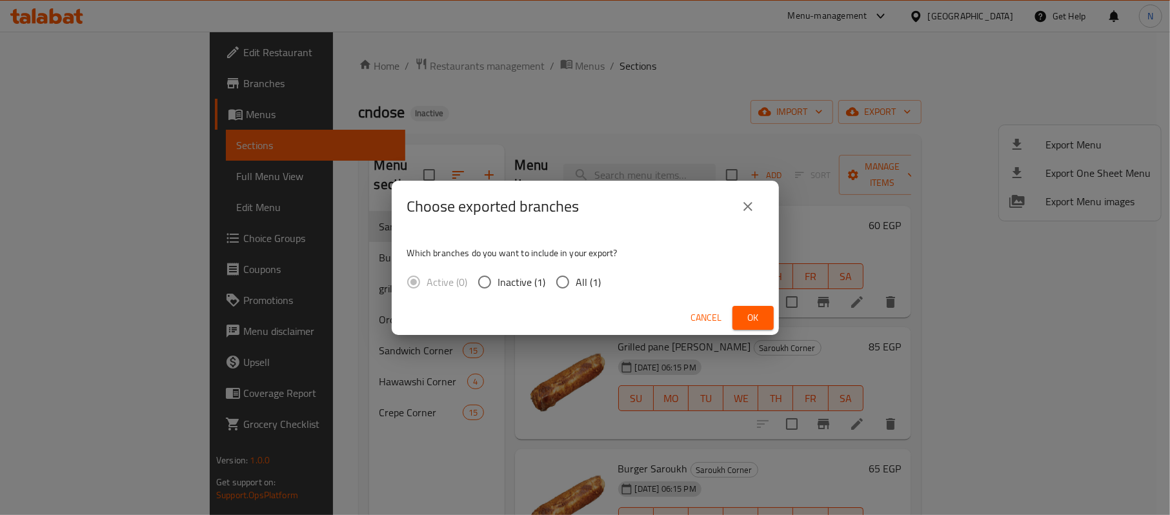
click at [566, 279] on input "All (1)" at bounding box center [562, 281] width 27 height 27
radio input "true"
click at [745, 318] on span "Ok" at bounding box center [753, 318] width 21 height 16
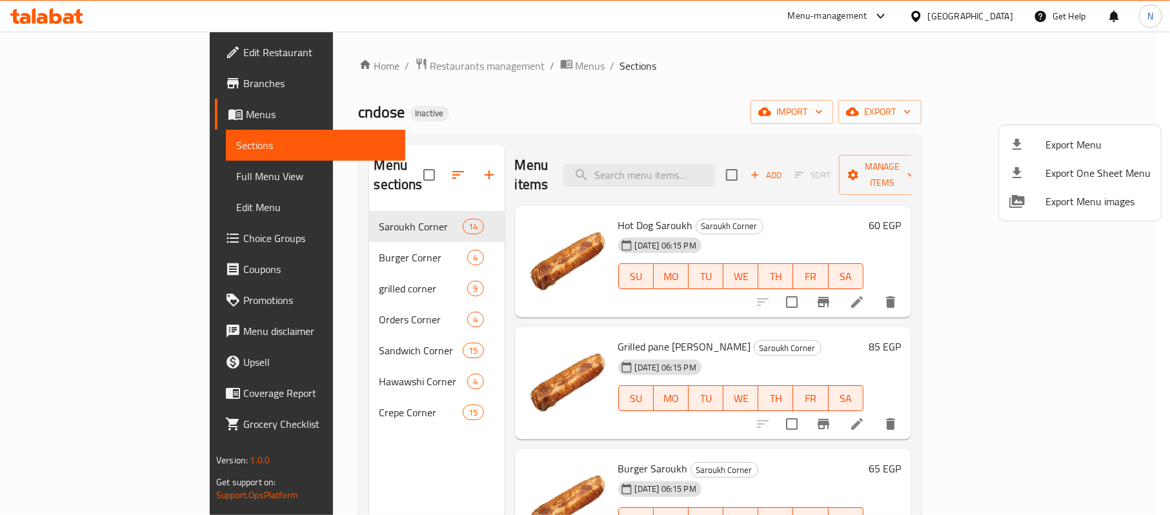
click at [121, 57] on div at bounding box center [585, 257] width 1170 height 515
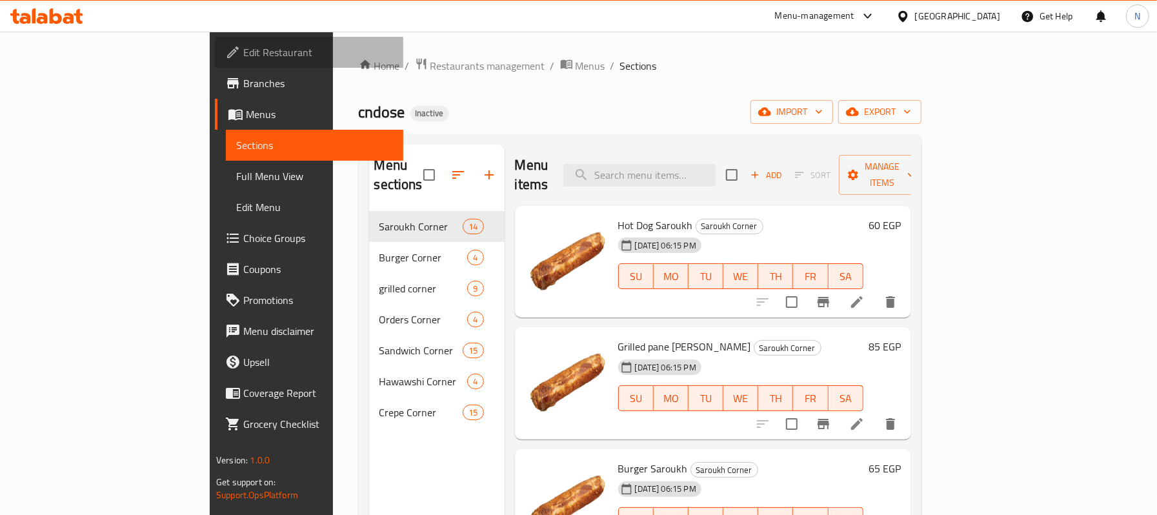
click at [243, 57] on span "Edit Restaurant" at bounding box center [317, 52] width 149 height 15
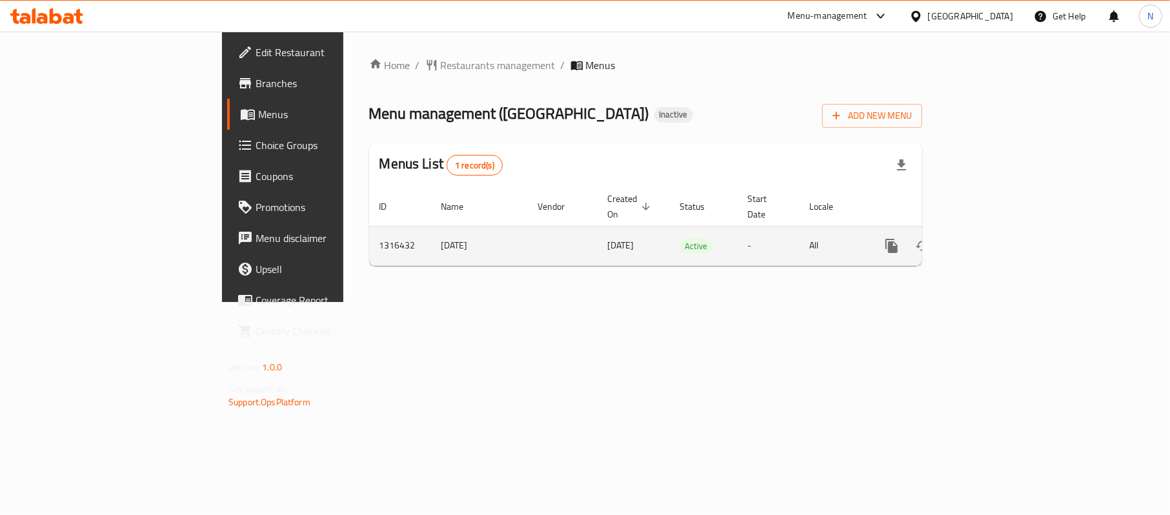
click at [1000, 230] on link "enhanced table" at bounding box center [984, 245] width 31 height 31
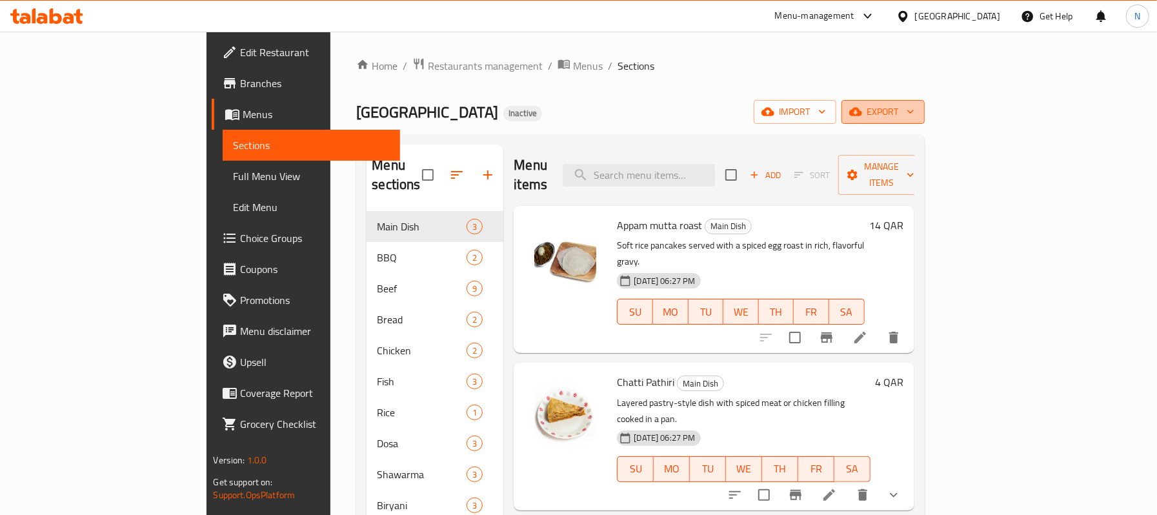
click at [925, 121] on button "export" at bounding box center [883, 112] width 83 height 24
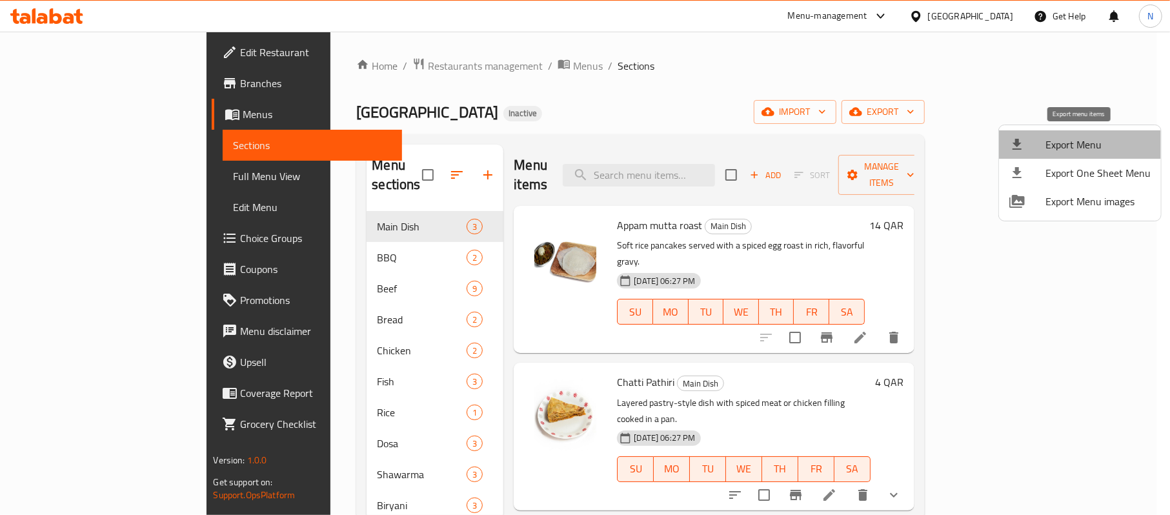
click at [1093, 146] on span "Export Menu" at bounding box center [1098, 144] width 105 height 15
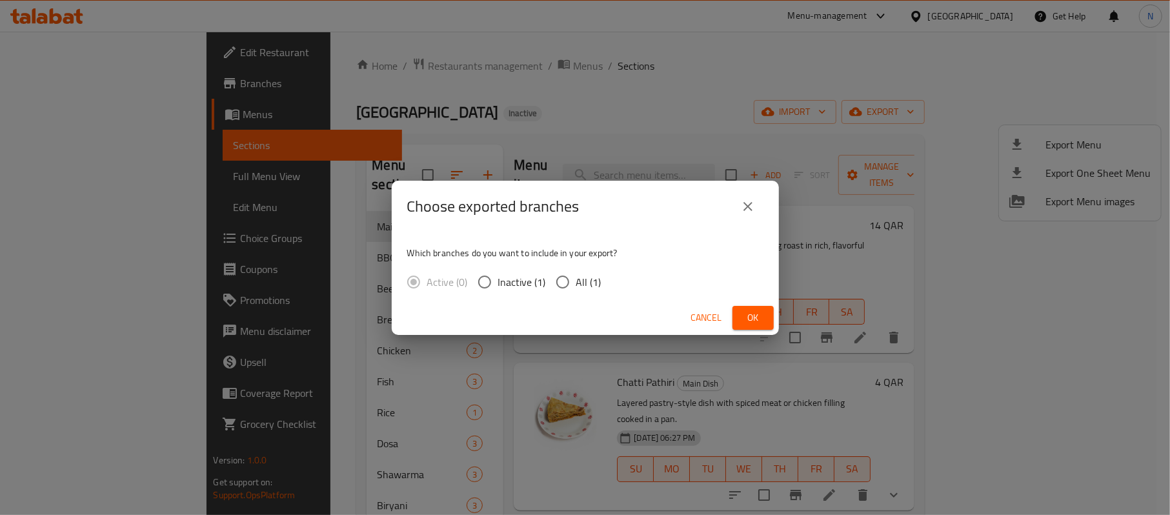
click at [590, 278] on span "All (1)" at bounding box center [588, 281] width 25 height 15
click at [576, 278] on input "All (1)" at bounding box center [562, 281] width 27 height 27
radio input "true"
click at [767, 316] on button "Ok" at bounding box center [753, 318] width 41 height 24
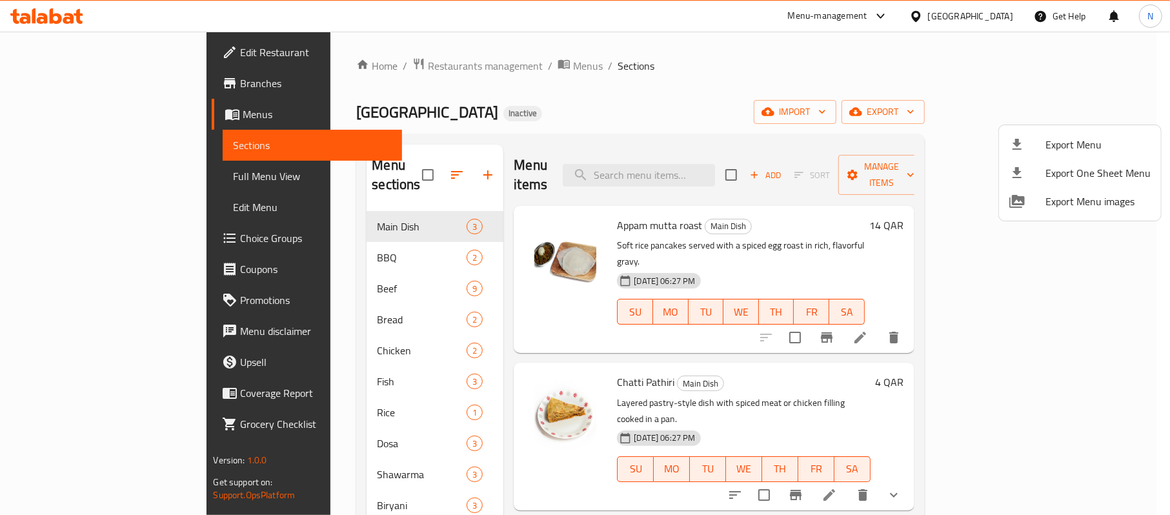
click at [83, 50] on div at bounding box center [585, 257] width 1170 height 515
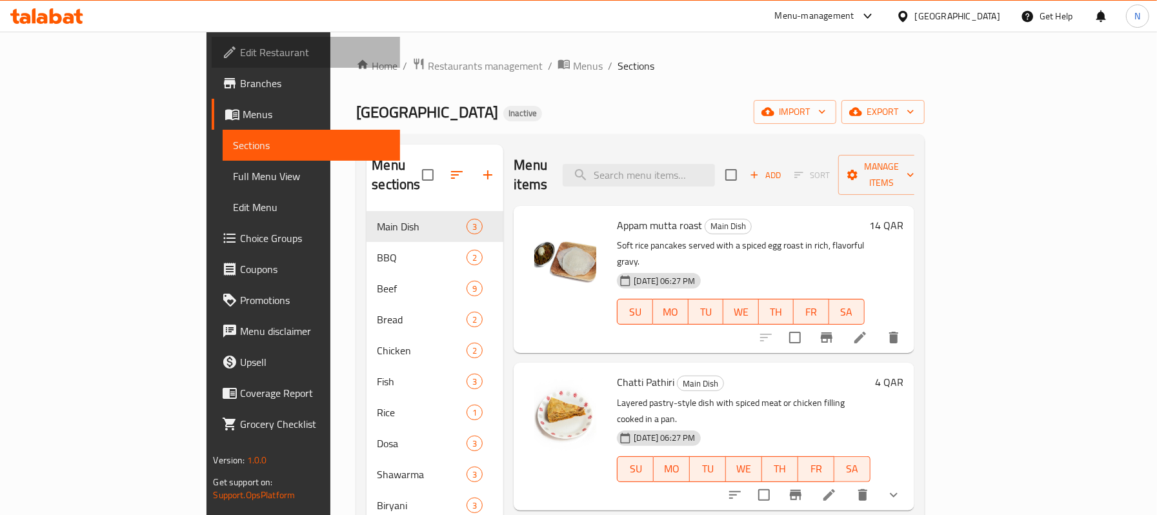
click at [240, 54] on span "Edit Restaurant" at bounding box center [314, 52] width 149 height 15
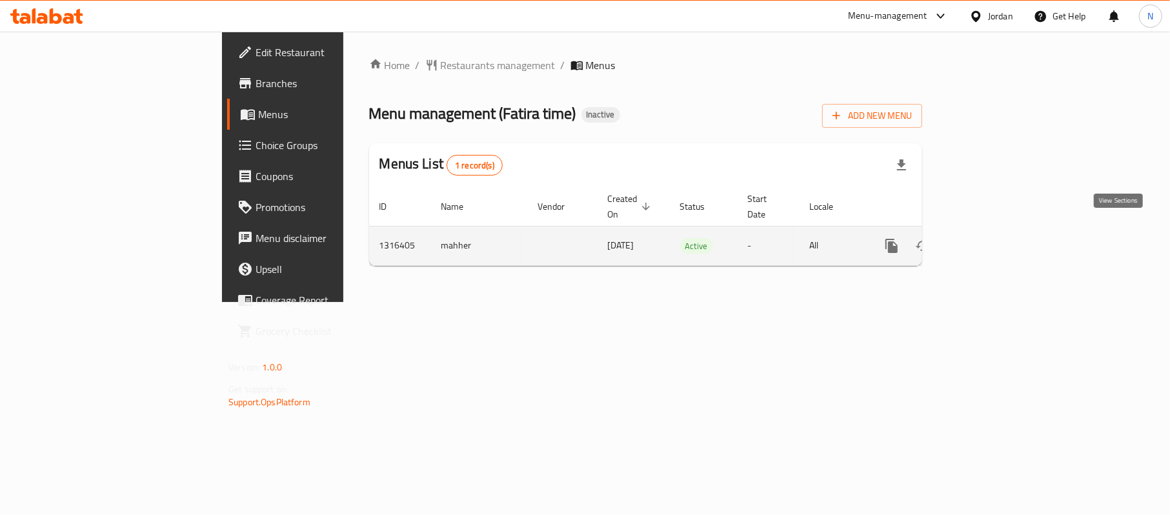
click at [1000, 233] on link "enhanced table" at bounding box center [984, 245] width 31 height 31
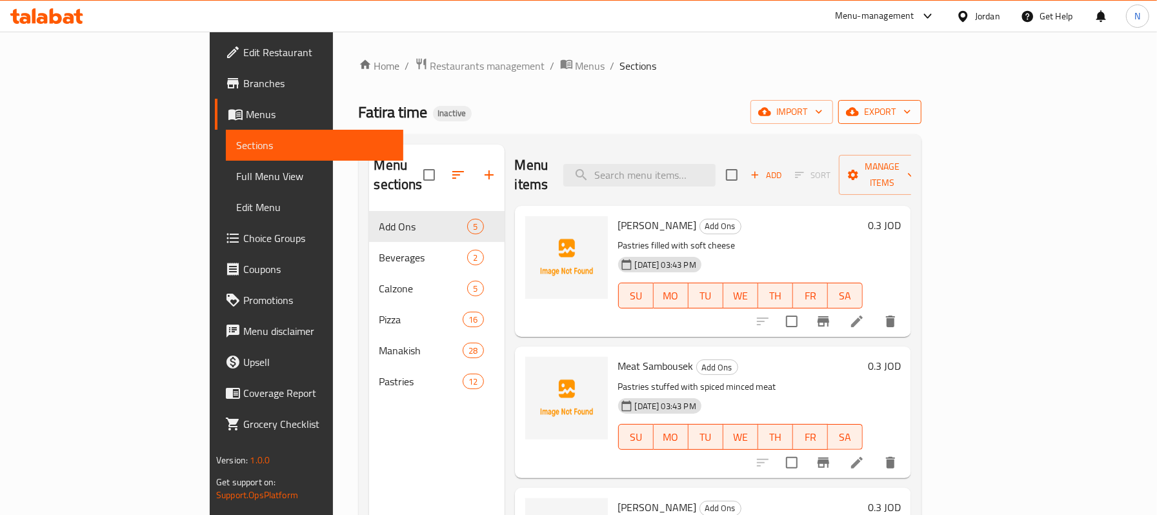
click at [911, 116] on span "export" at bounding box center [880, 112] width 63 height 16
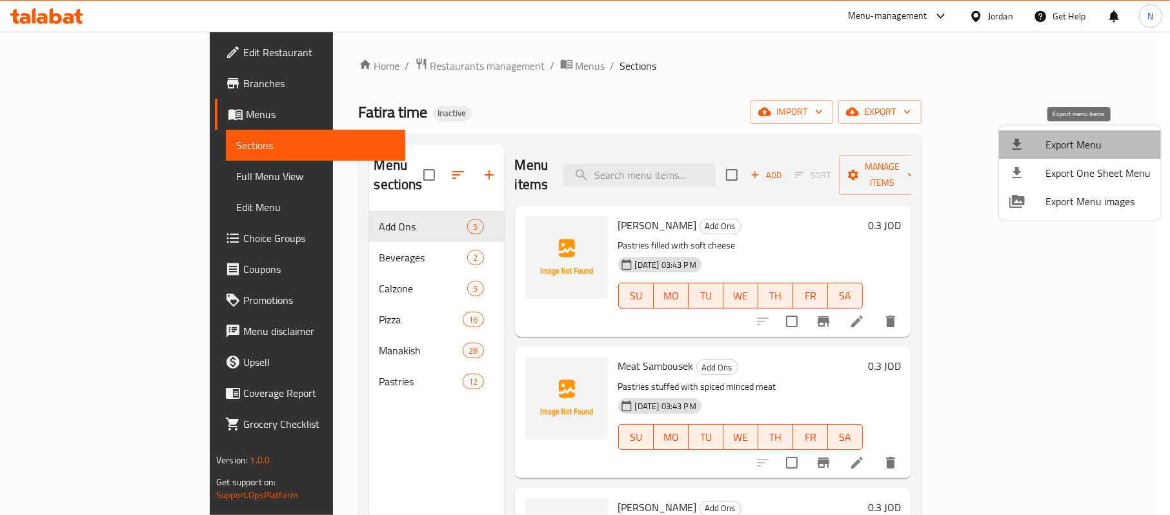
click at [1082, 143] on span "Export Menu" at bounding box center [1098, 144] width 105 height 15
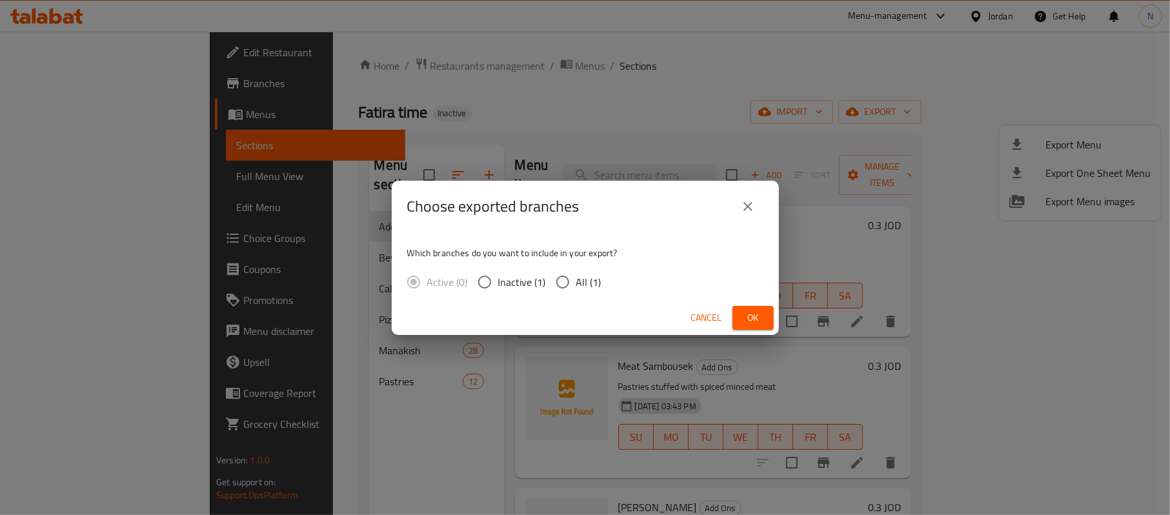
click at [751, 201] on icon "close" at bounding box center [747, 206] width 15 height 15
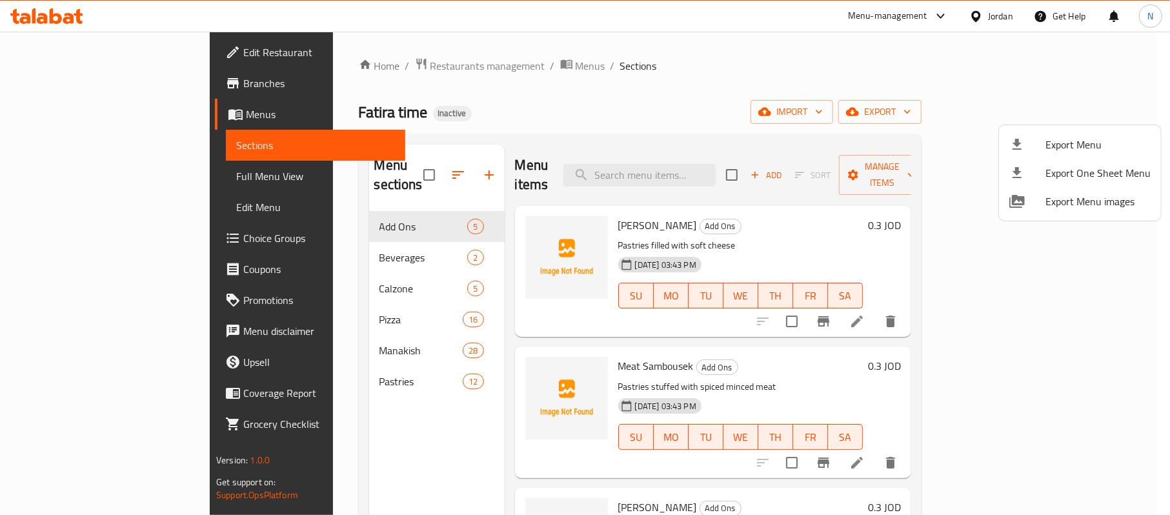
click at [330, 246] on div at bounding box center [585, 257] width 1170 height 515
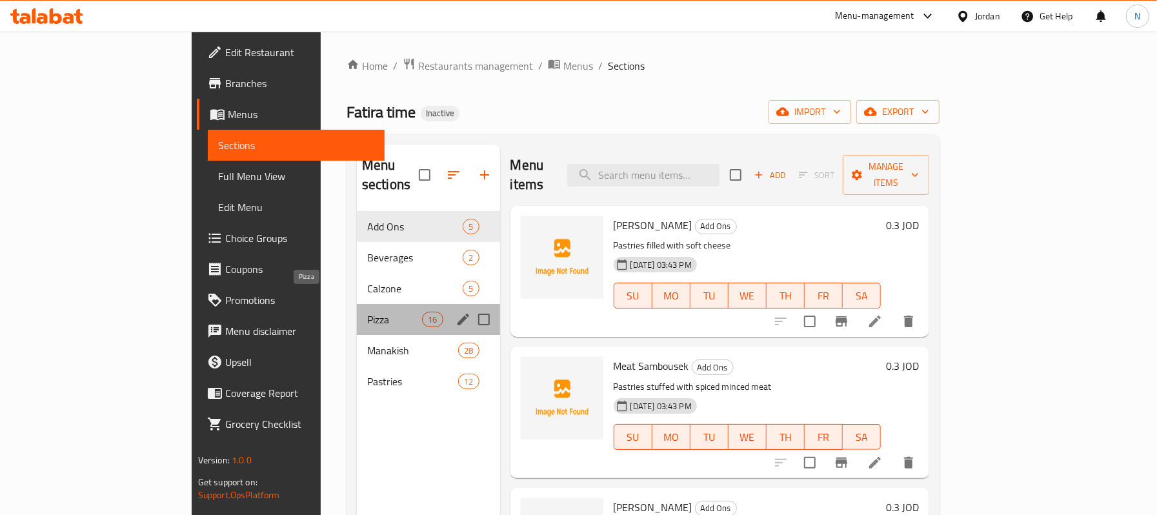
click at [367, 312] on span "Pizza" at bounding box center [394, 319] width 55 height 15
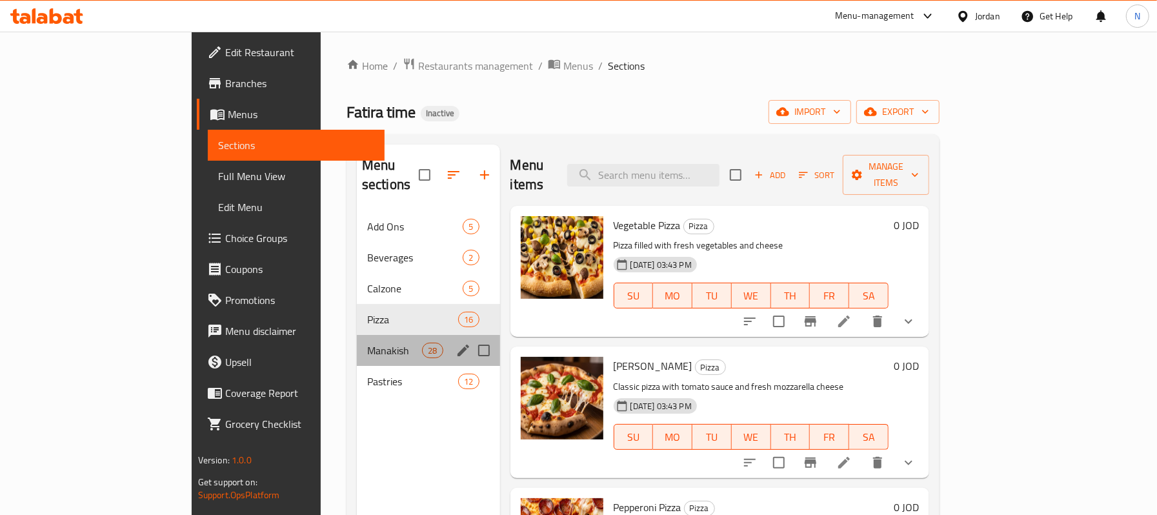
click at [357, 345] on div "Manakish 28" at bounding box center [428, 350] width 143 height 31
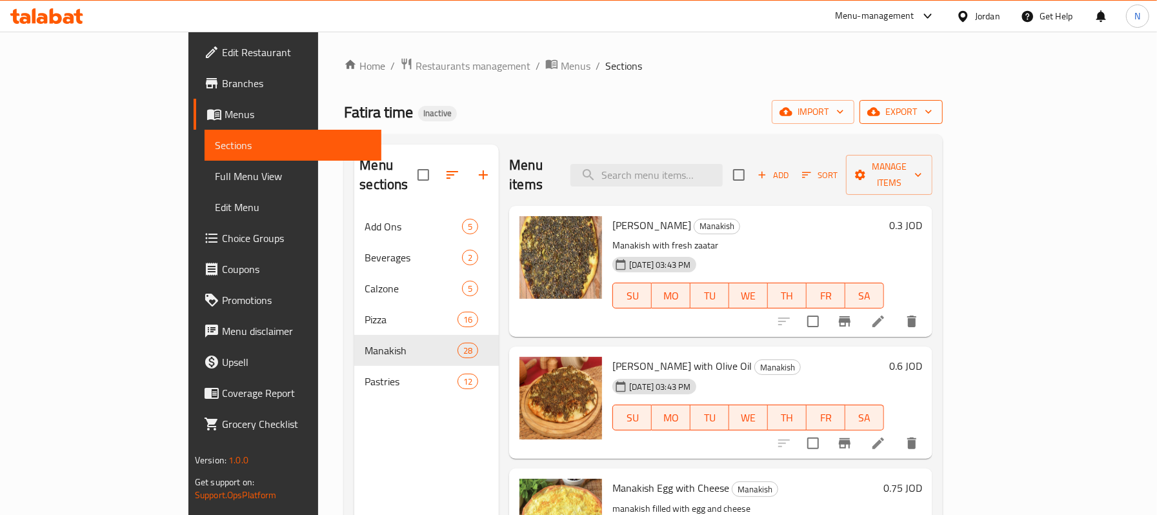
click at [933, 117] on span "export" at bounding box center [901, 112] width 63 height 16
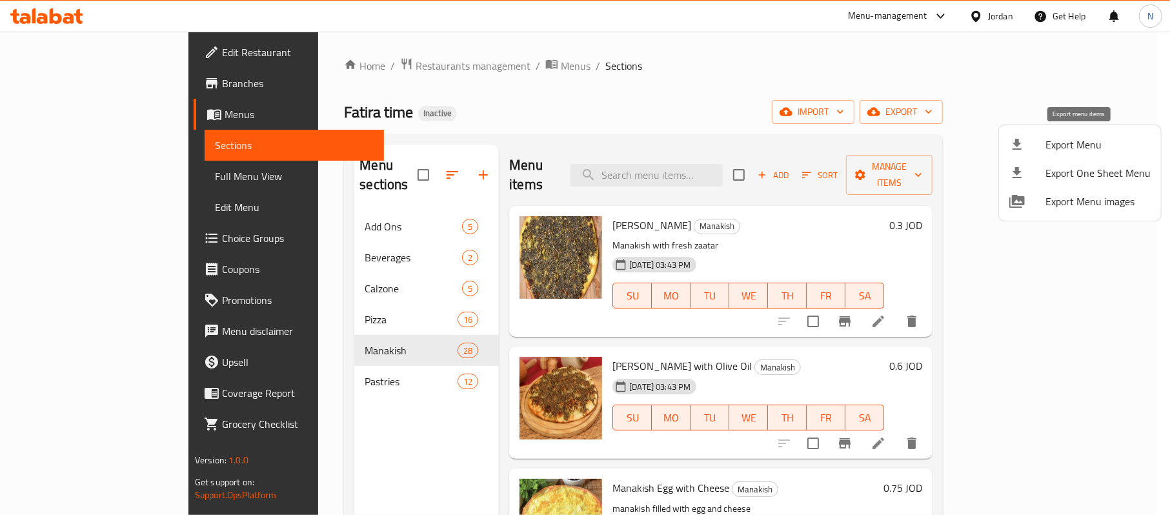
click at [1082, 143] on span "Export Menu" at bounding box center [1098, 144] width 105 height 15
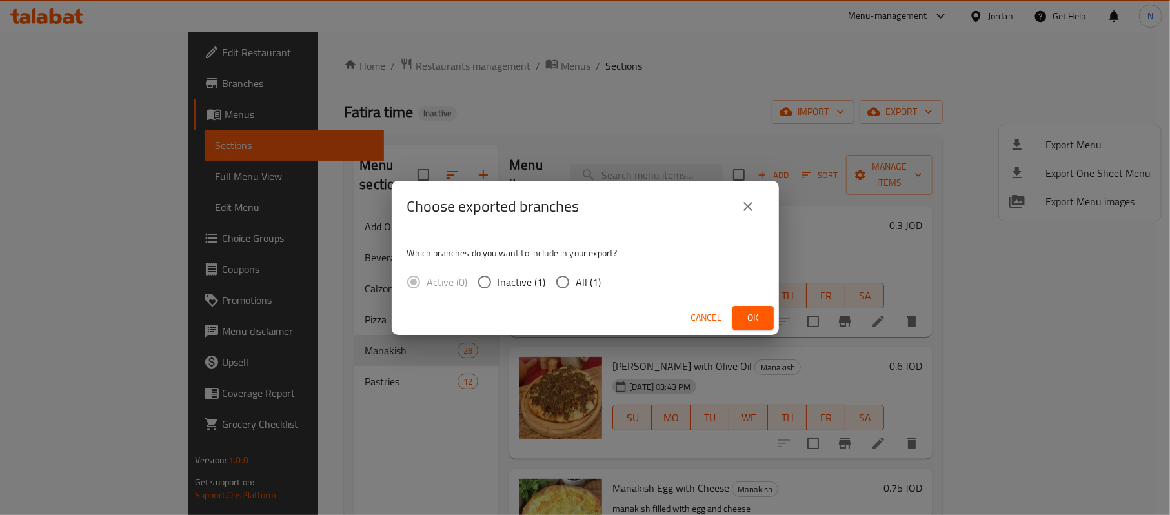
click at [582, 282] on span "All (1)" at bounding box center [588, 281] width 25 height 15
click at [576, 282] on input "All (1)" at bounding box center [562, 281] width 27 height 27
radio input "true"
click at [736, 318] on button "Ok" at bounding box center [753, 318] width 41 height 24
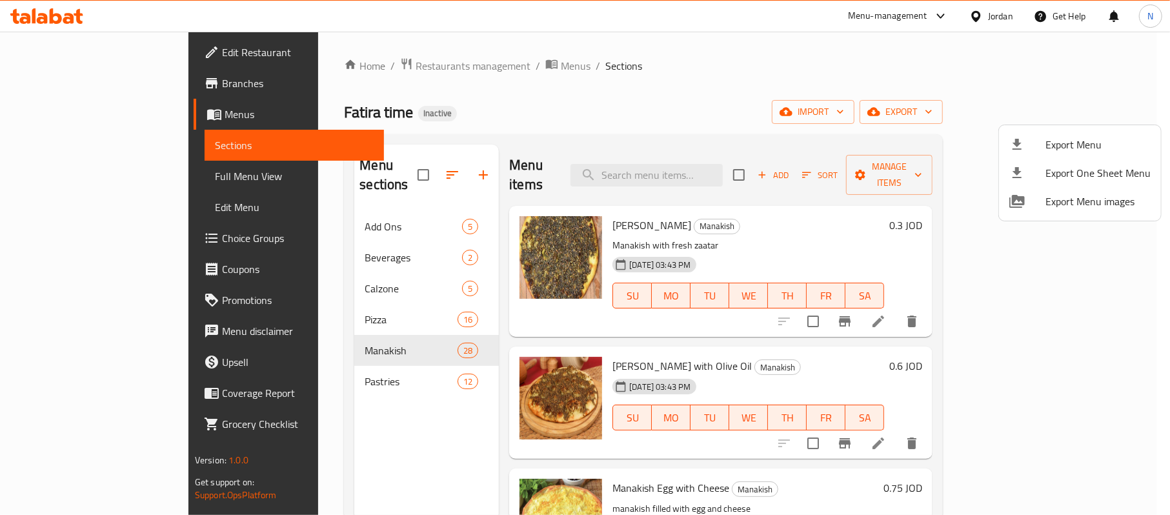
click at [990, 21] on div at bounding box center [585, 257] width 1170 height 515
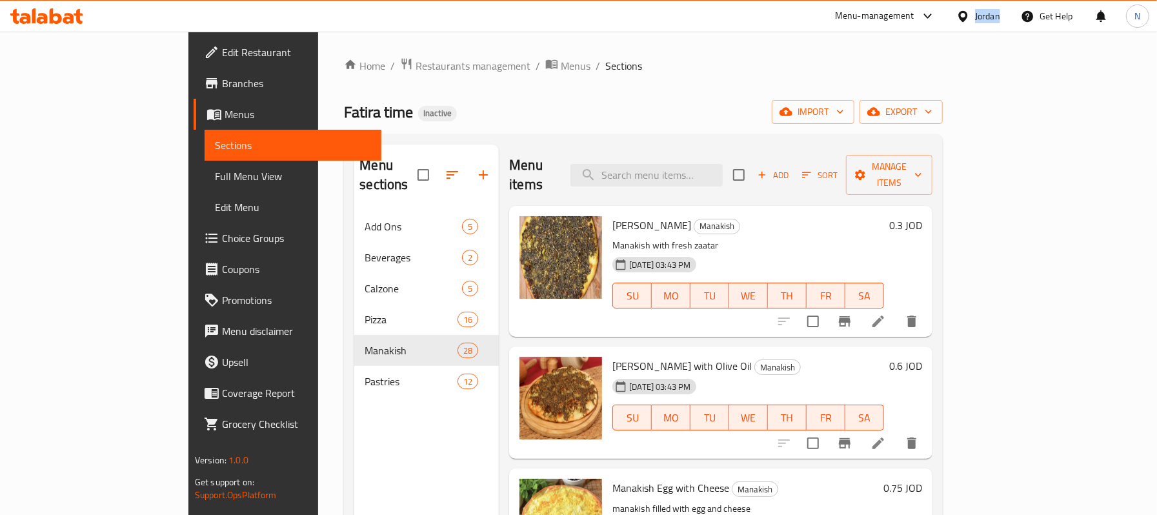
click at [990, 21] on div "Jordan" at bounding box center [987, 16] width 25 height 14
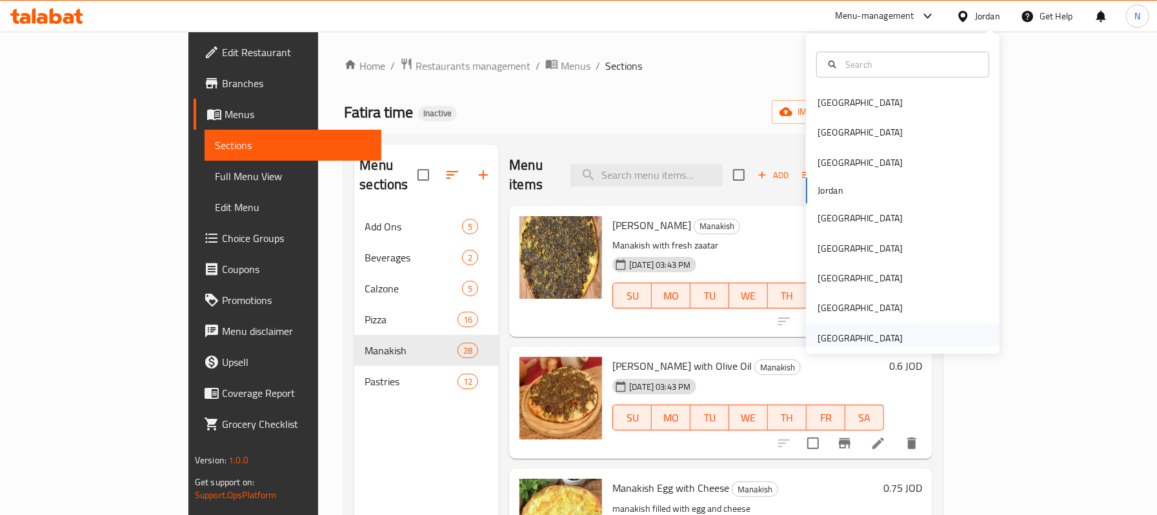
click at [875, 341] on div "[GEOGRAPHIC_DATA]" at bounding box center [860, 338] width 85 height 14
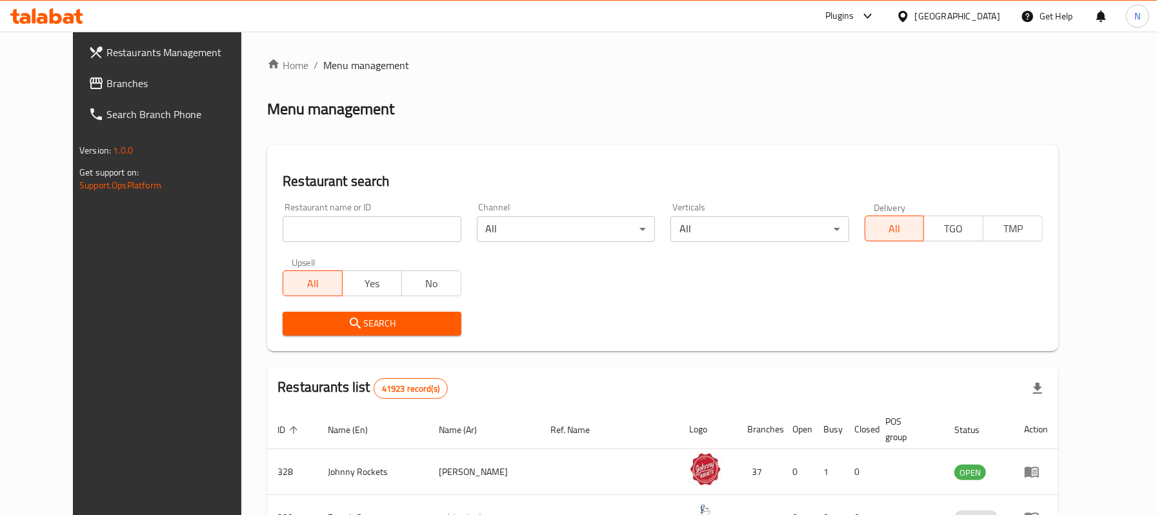
click at [78, 99] on link "Search Branch Phone" at bounding box center [172, 114] width 188 height 31
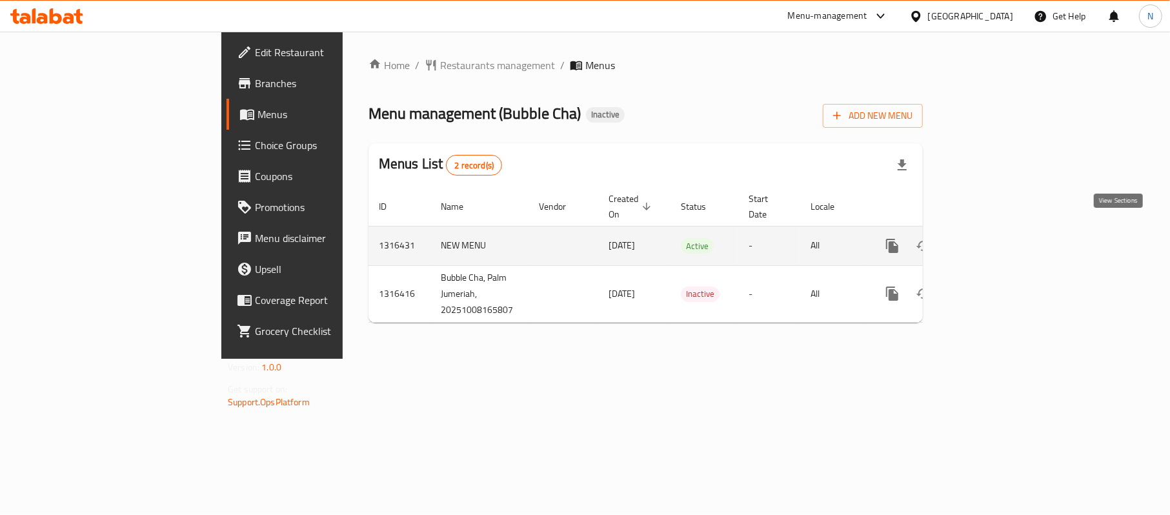
click at [1001, 230] on link "enhanced table" at bounding box center [985, 245] width 31 height 31
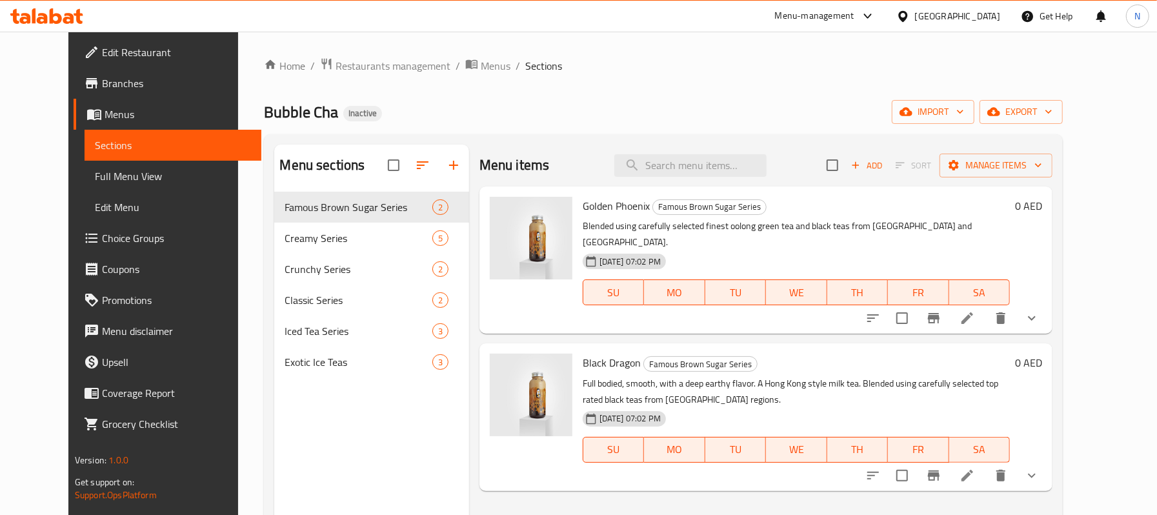
click at [1063, 129] on div "Home / Restaurants management / Menus / Sections Bubble Cha Inactive import exp…" at bounding box center [663, 363] width 799 height 612
click at [1053, 119] on span "export" at bounding box center [1021, 112] width 63 height 16
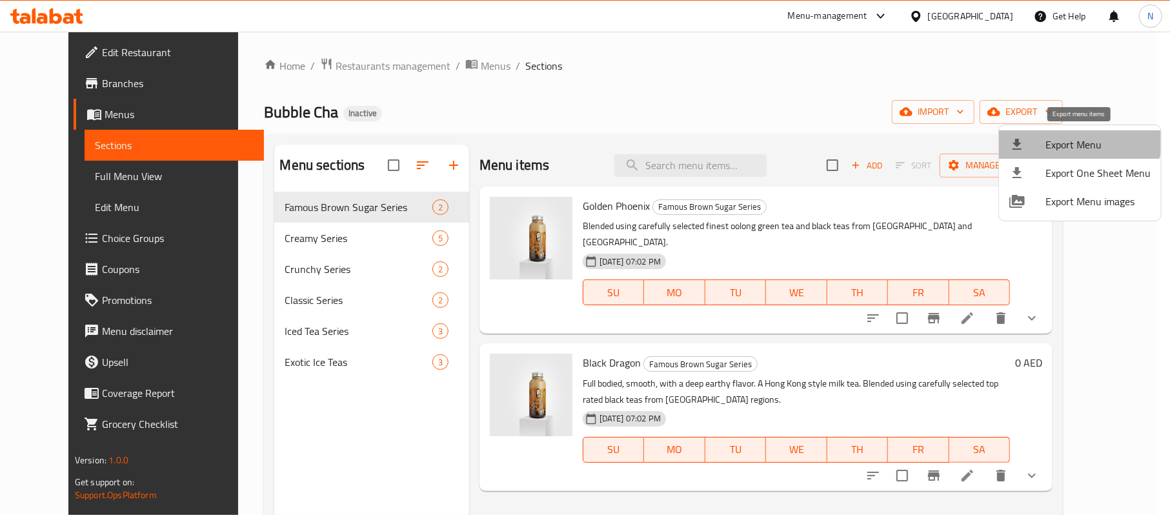
click at [1073, 130] on li "Export Menu" at bounding box center [1080, 144] width 162 height 28
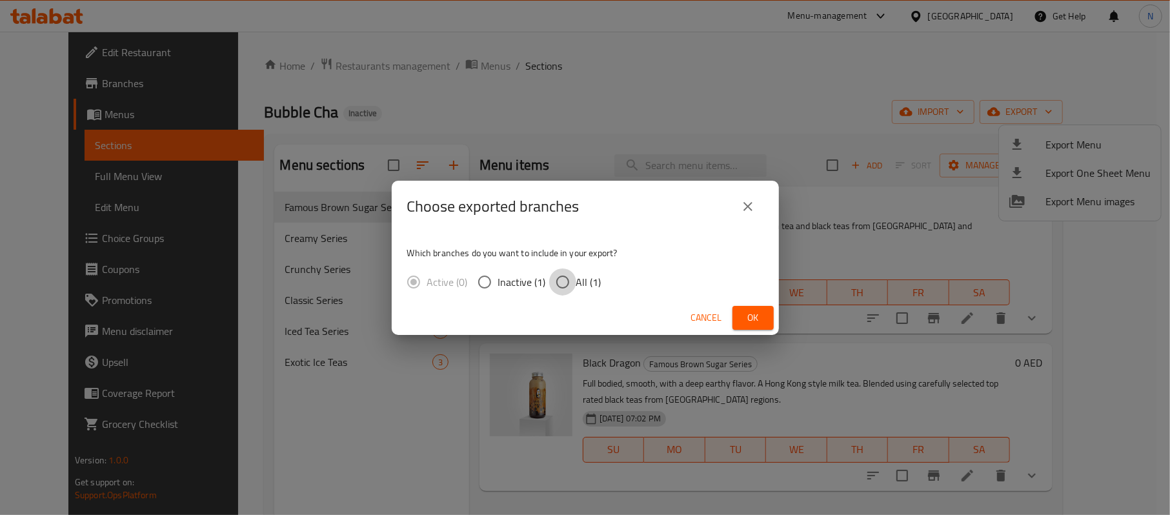
click at [572, 290] on input "All (1)" at bounding box center [562, 281] width 27 height 27
radio input "true"
click at [754, 315] on span "Ok" at bounding box center [753, 318] width 21 height 16
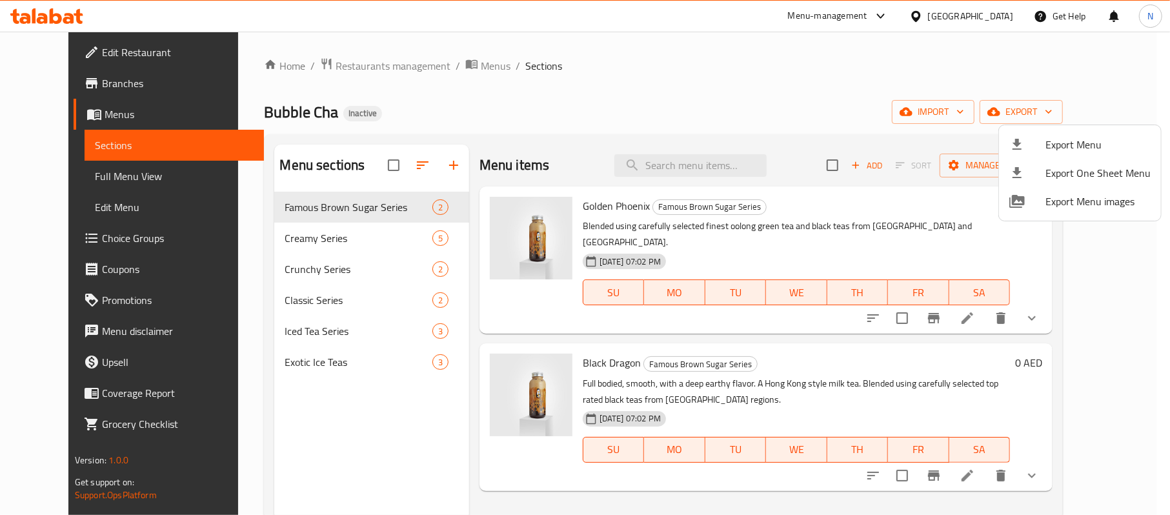
click at [321, 60] on div at bounding box center [585, 257] width 1170 height 515
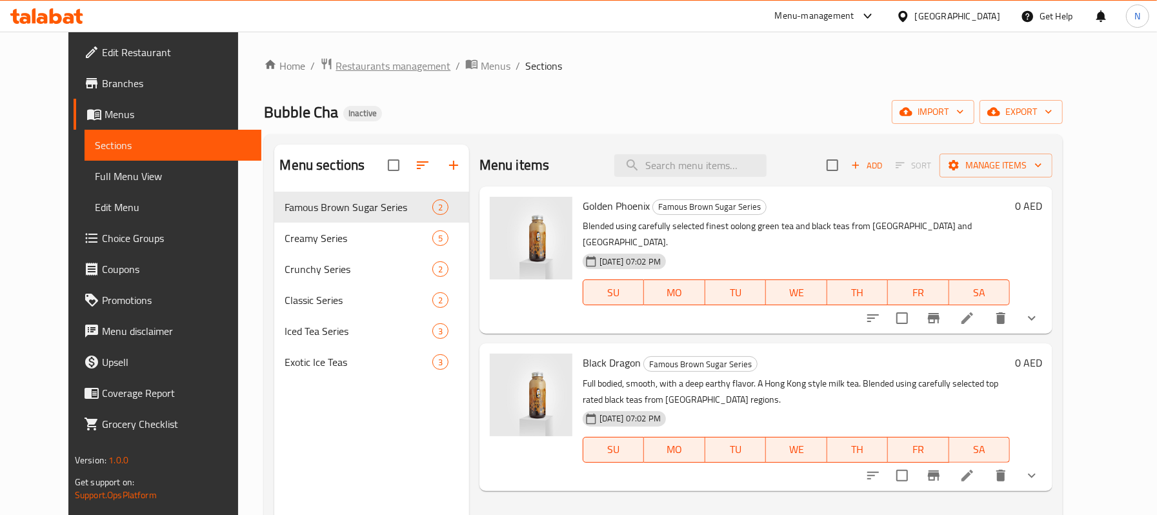
click at [336, 67] on span "Restaurants management" at bounding box center [393, 65] width 115 height 15
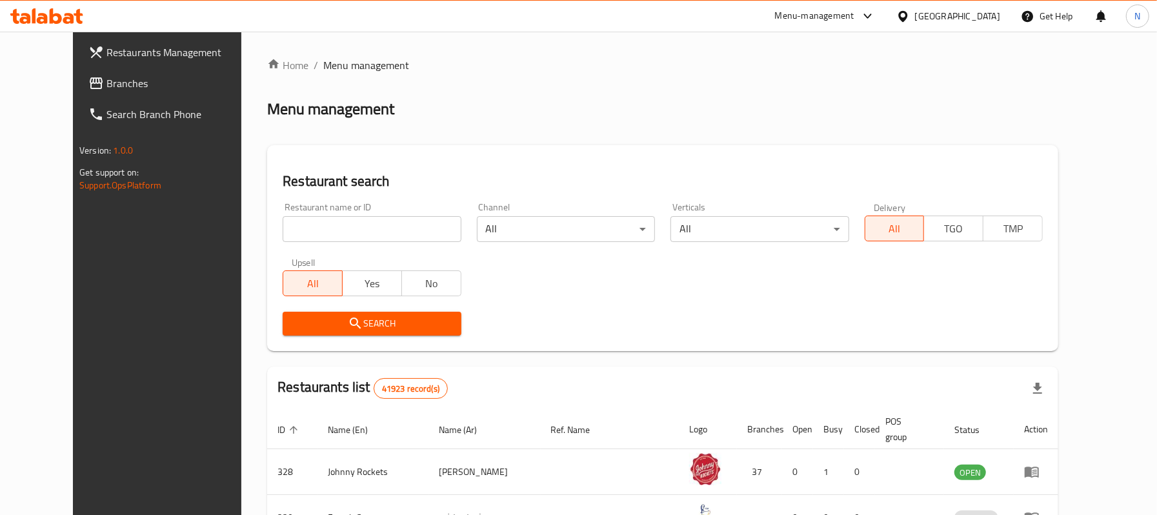
click at [106, 83] on span "Branches" at bounding box center [180, 83] width 149 height 15
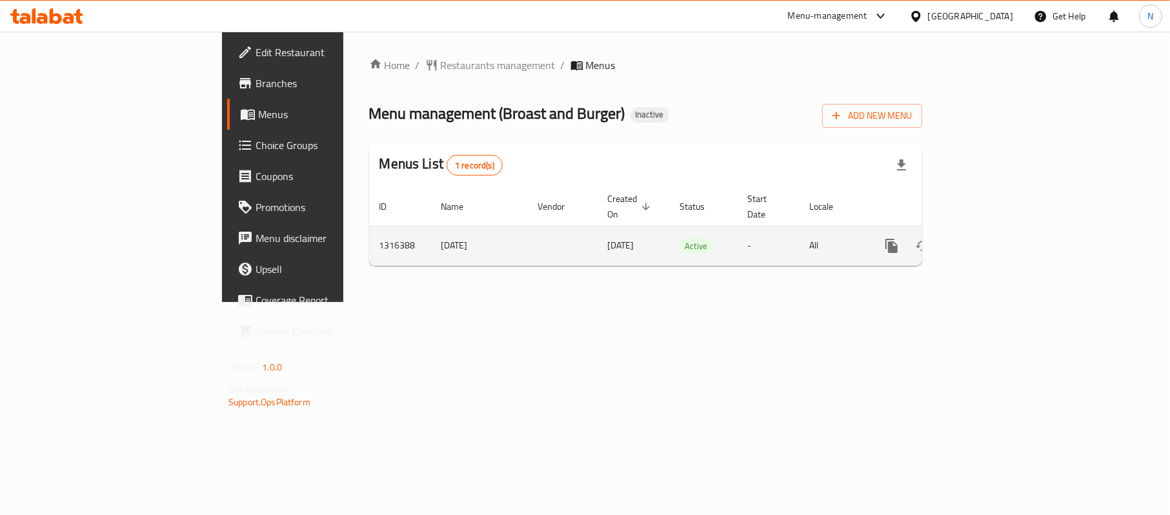
click at [993, 238] on icon "enhanced table" at bounding box center [984, 245] width 15 height 15
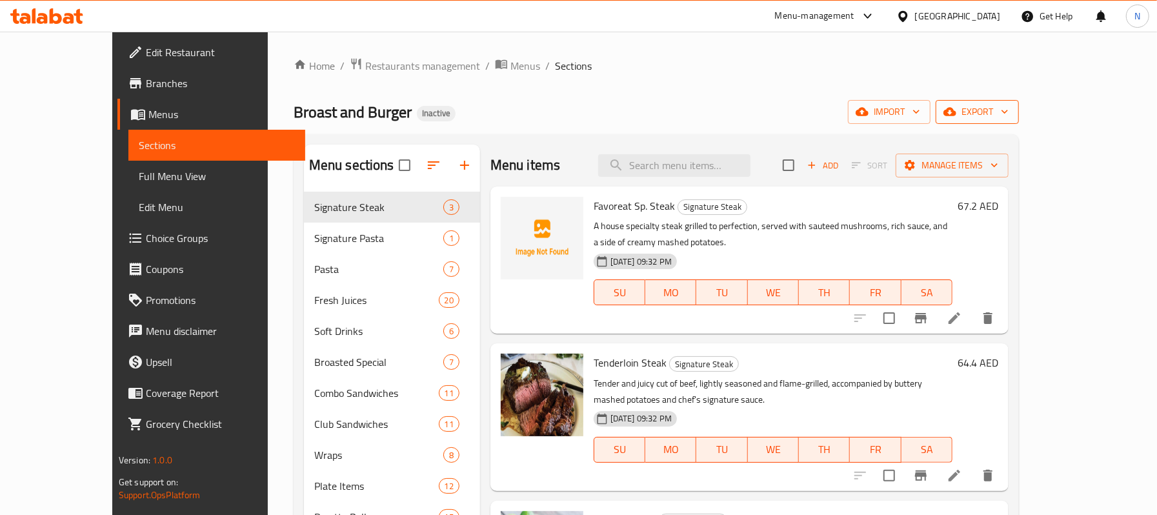
click at [1009, 109] on span "export" at bounding box center [977, 112] width 63 height 16
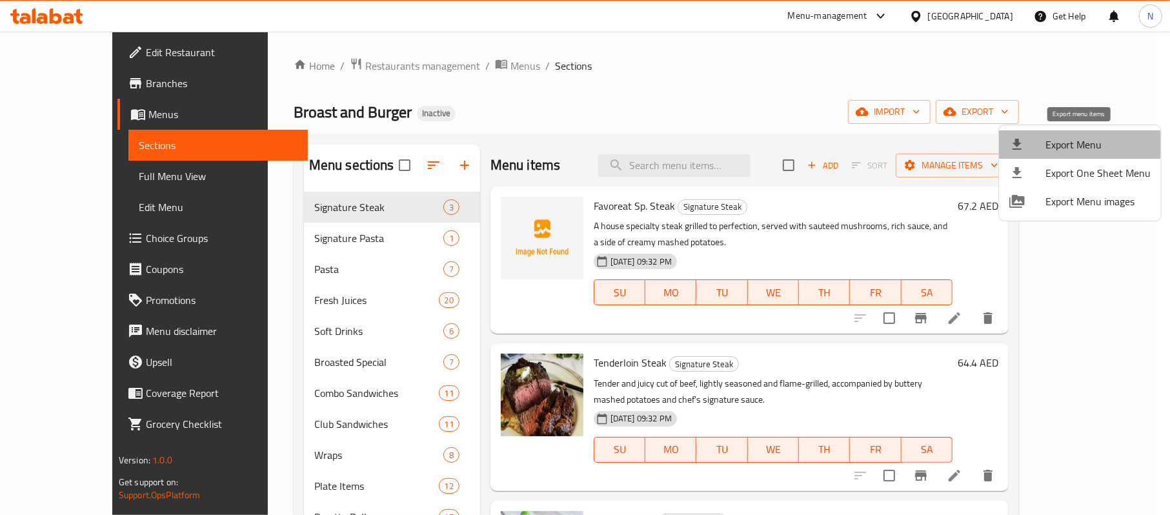
click at [1104, 141] on span "Export Menu" at bounding box center [1098, 144] width 105 height 15
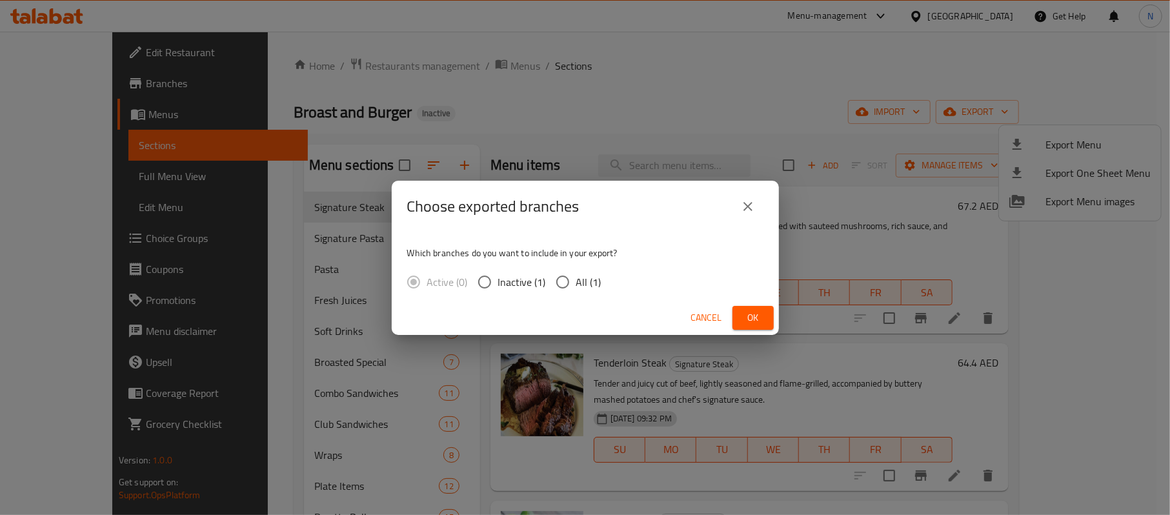
click at [596, 281] on span "All (1)" at bounding box center [588, 281] width 25 height 15
click at [576, 281] on input "All (1)" at bounding box center [562, 281] width 27 height 27
radio input "true"
click at [764, 315] on button "Ok" at bounding box center [753, 318] width 41 height 24
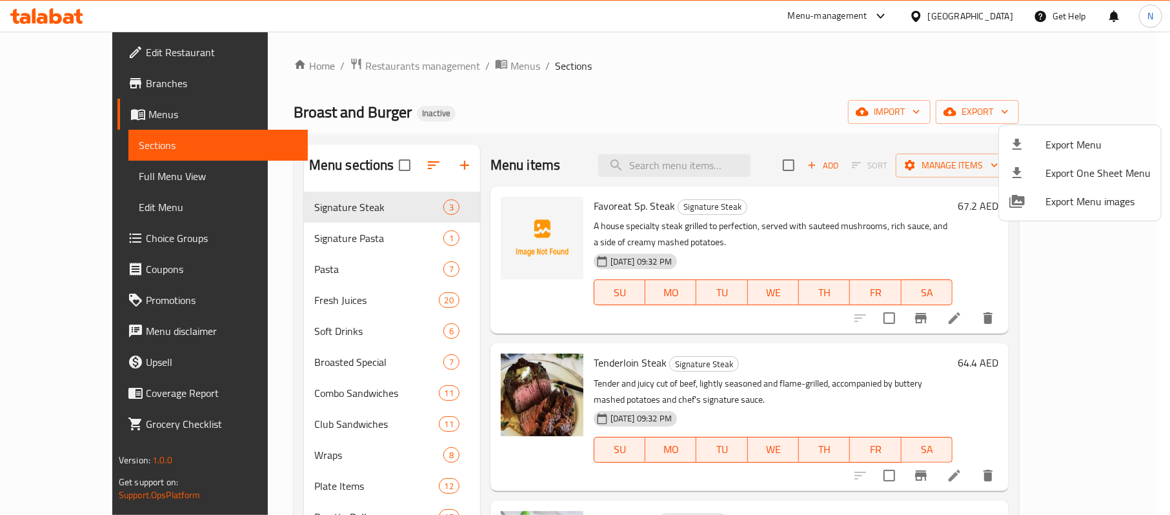
click at [360, 65] on div at bounding box center [585, 257] width 1170 height 515
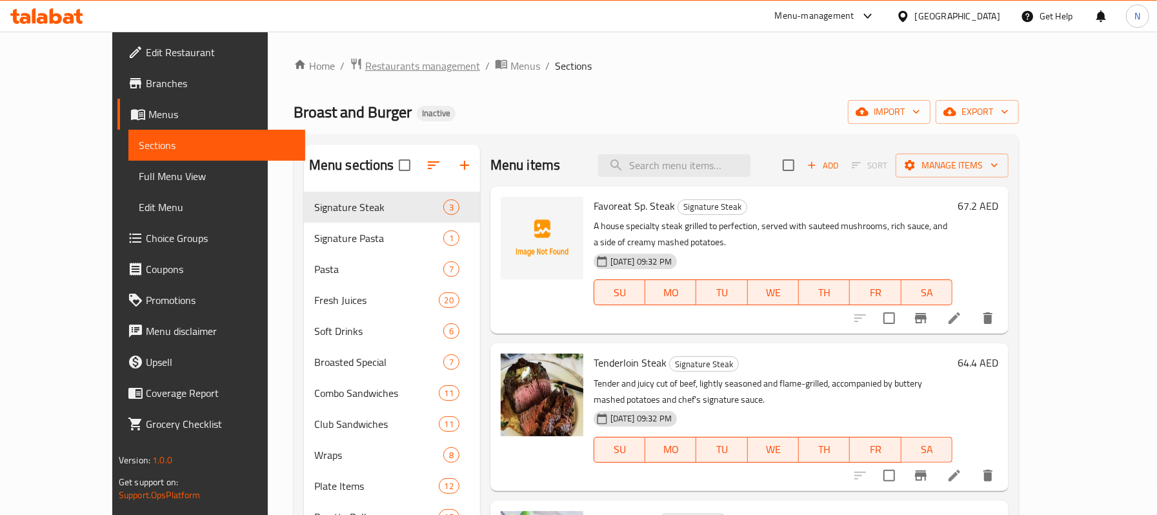
click at [365, 65] on span "Restaurants management" at bounding box center [422, 65] width 115 height 15
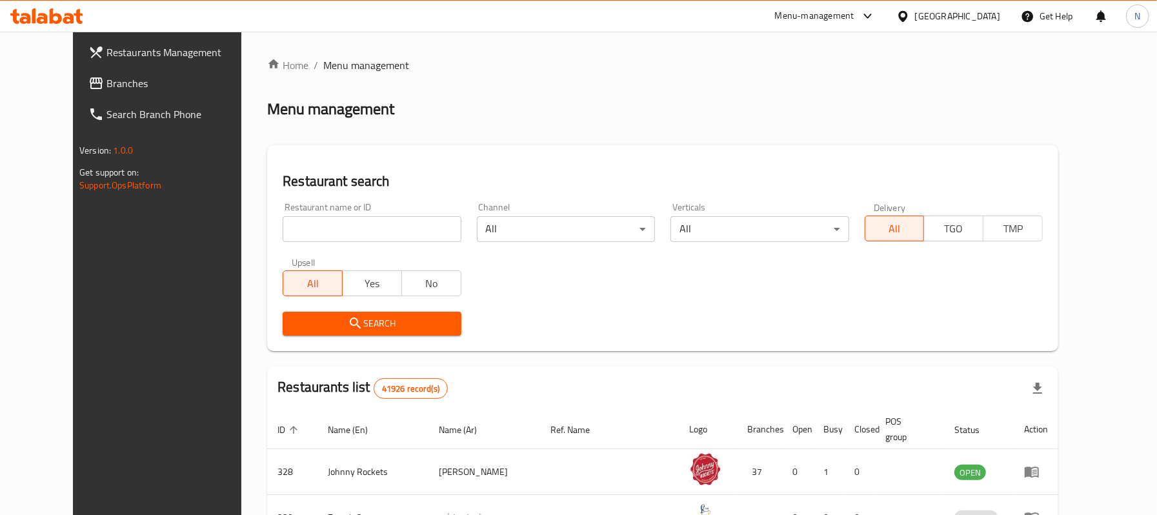
click at [128, 80] on span "Branches" at bounding box center [180, 83] width 149 height 15
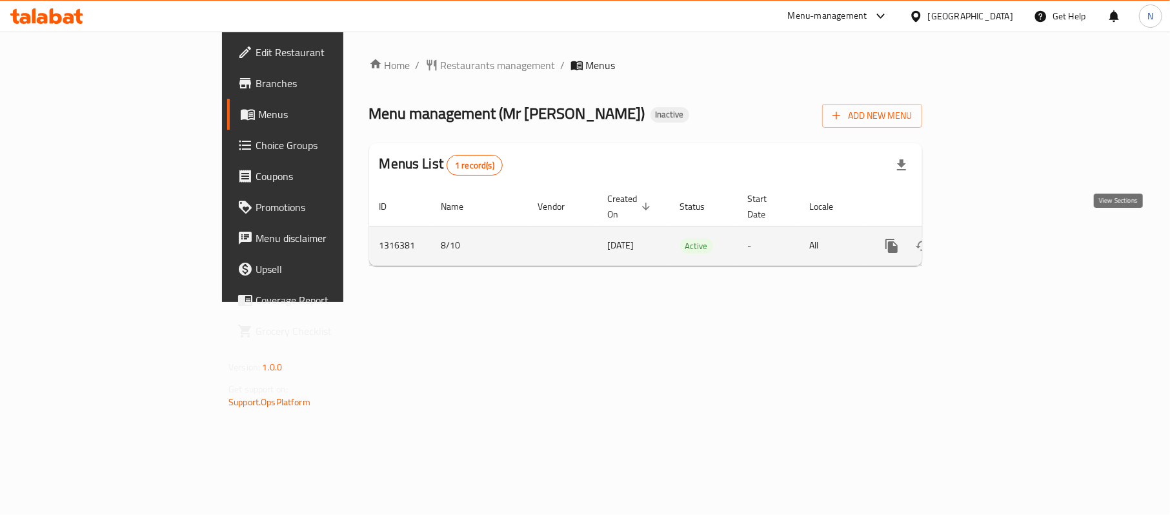
click at [1000, 241] on link "enhanced table" at bounding box center [984, 245] width 31 height 31
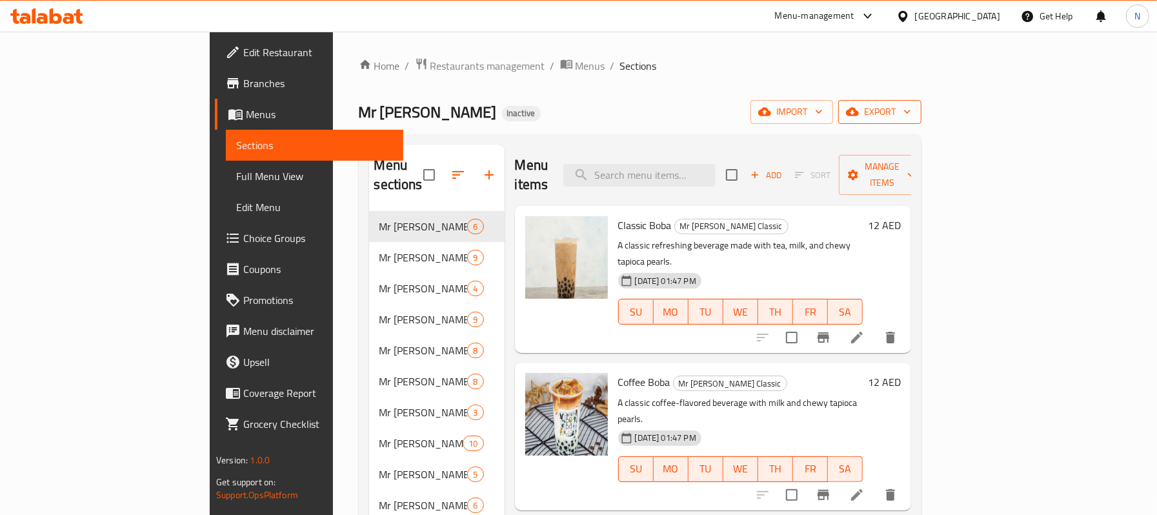
click at [911, 109] on span "export" at bounding box center [880, 112] width 63 height 16
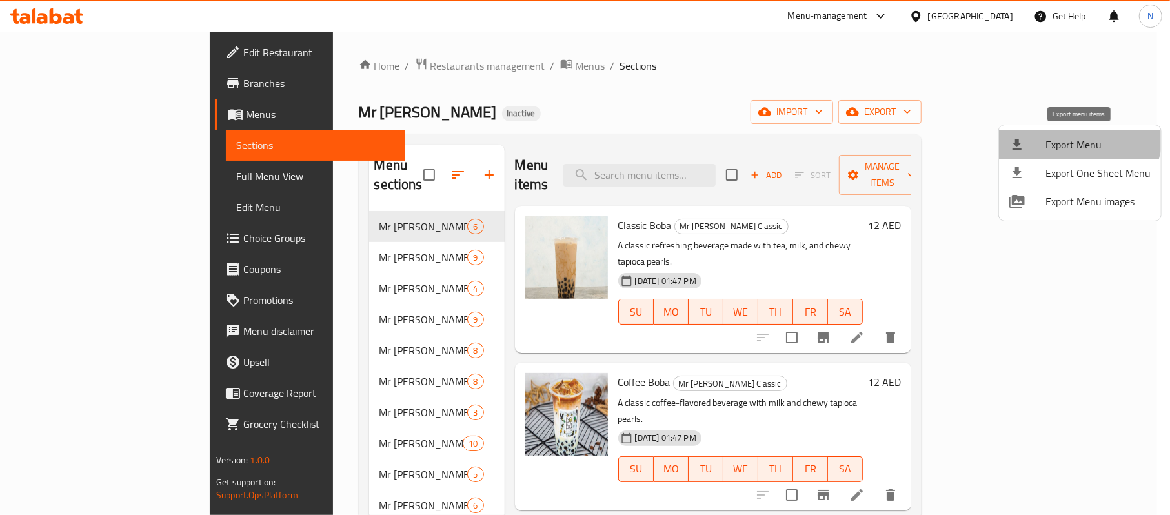
click at [1067, 132] on li "Export Menu" at bounding box center [1080, 144] width 162 height 28
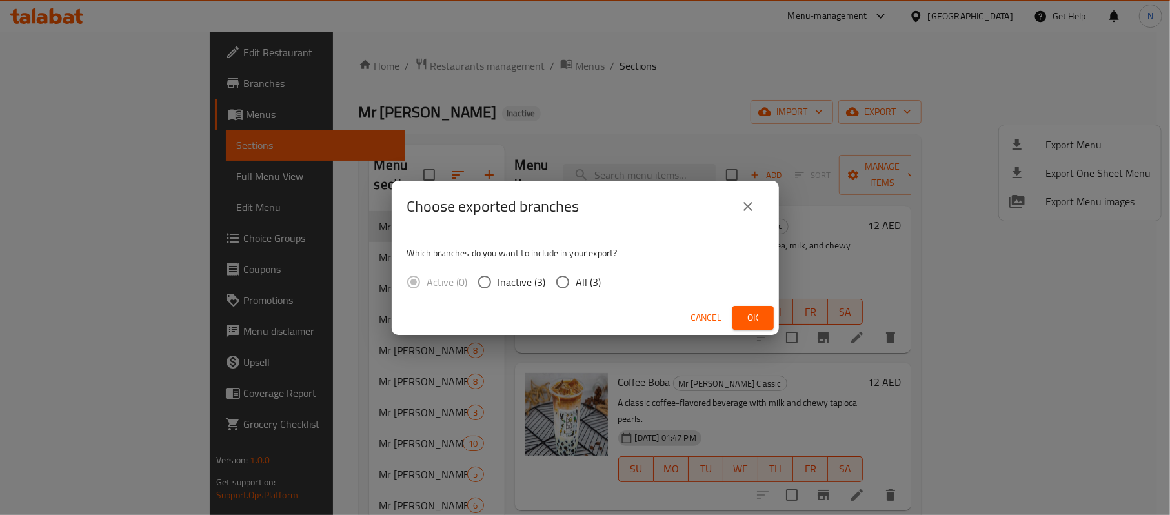
drag, startPoint x: 583, startPoint y: 296, endPoint x: 580, endPoint y: 289, distance: 7.5
click at [581, 295] on div "Which branches do you want to include in your export? Active (0) Inactive (3) A…" at bounding box center [585, 266] width 387 height 68
click at [608, 279] on div "Active (0) Inactive (3) All (3)" at bounding box center [509, 281] width 205 height 27
click at [583, 279] on span "All (3)" at bounding box center [588, 281] width 25 height 15
click at [576, 279] on input "All (3)" at bounding box center [562, 281] width 27 height 27
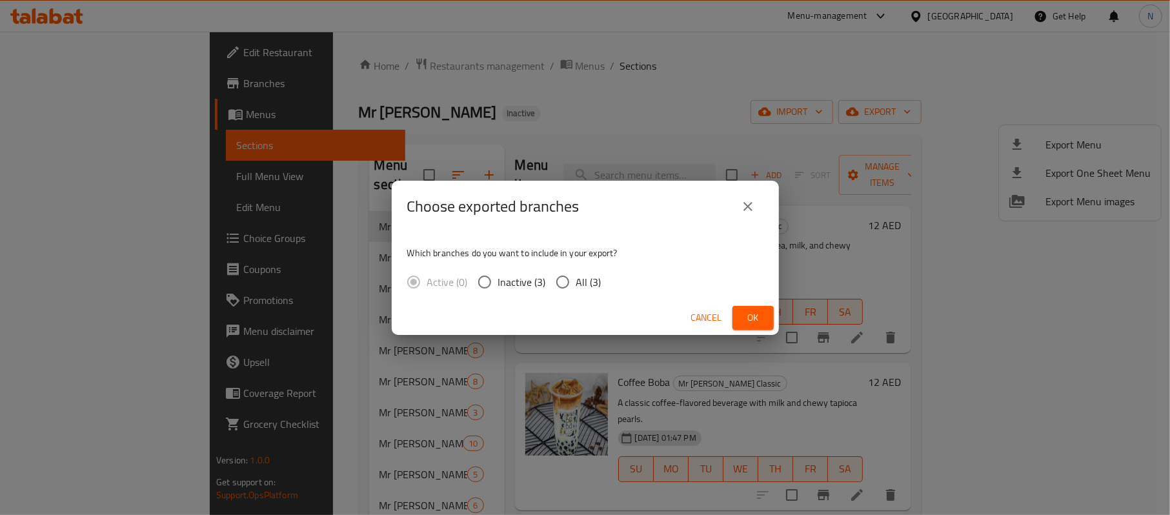
radio input "true"
click at [749, 316] on span "Ok" at bounding box center [753, 318] width 21 height 16
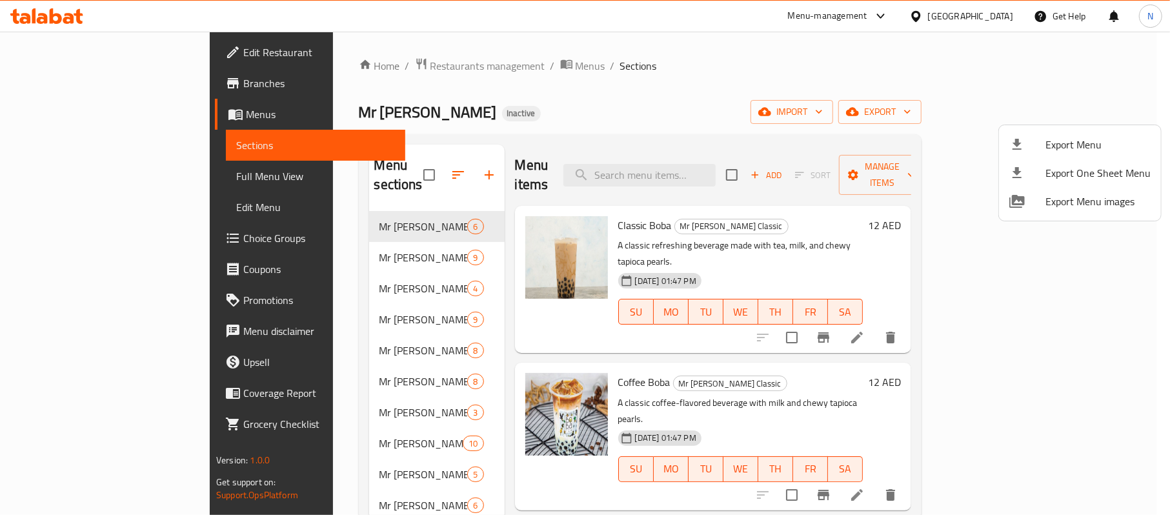
click at [928, 22] on div at bounding box center [585, 257] width 1170 height 515
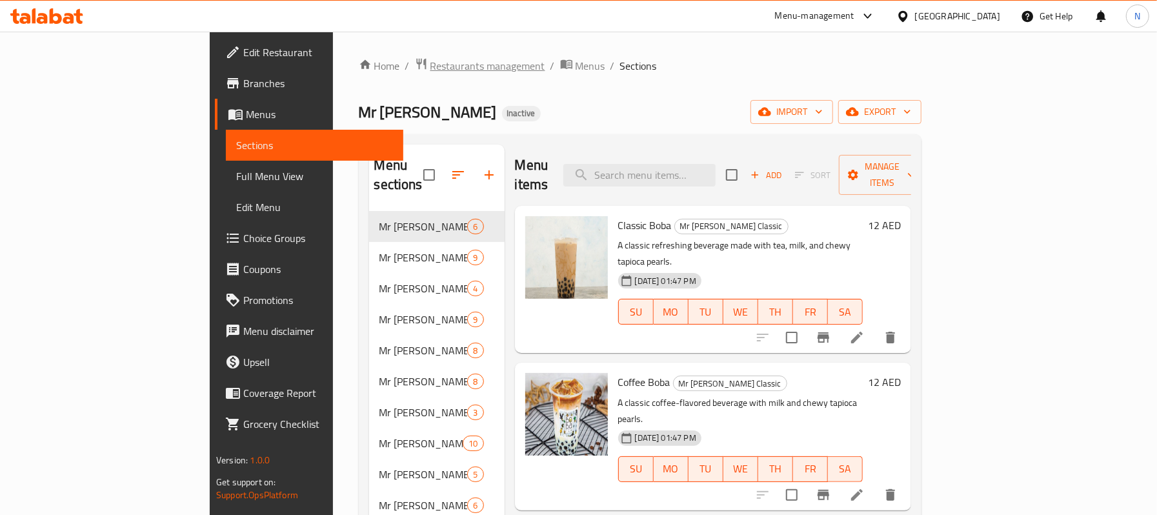
click at [430, 63] on span "Restaurants management" at bounding box center [487, 65] width 115 height 15
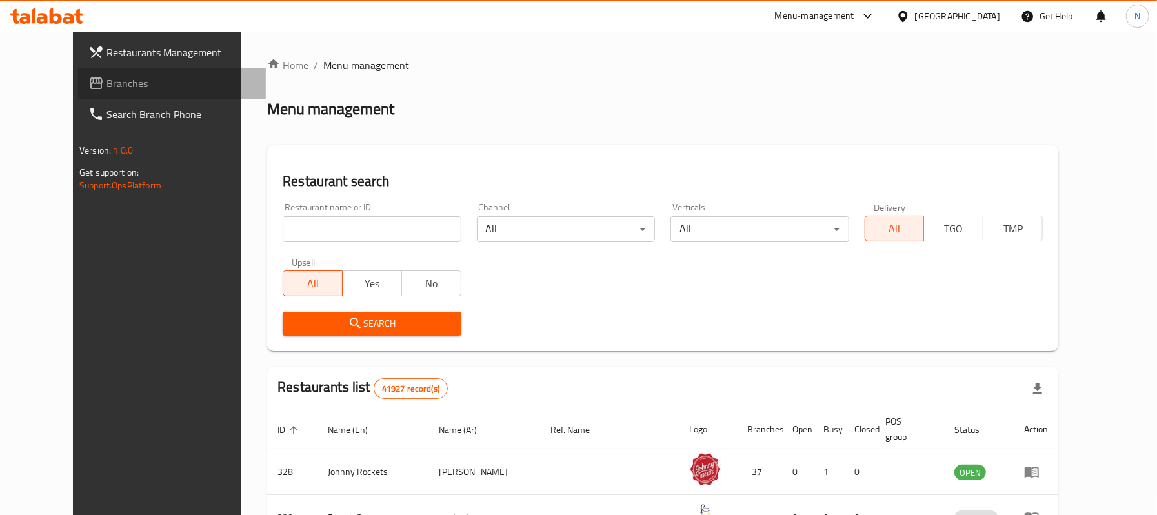
click at [106, 83] on span "Branches" at bounding box center [180, 83] width 149 height 15
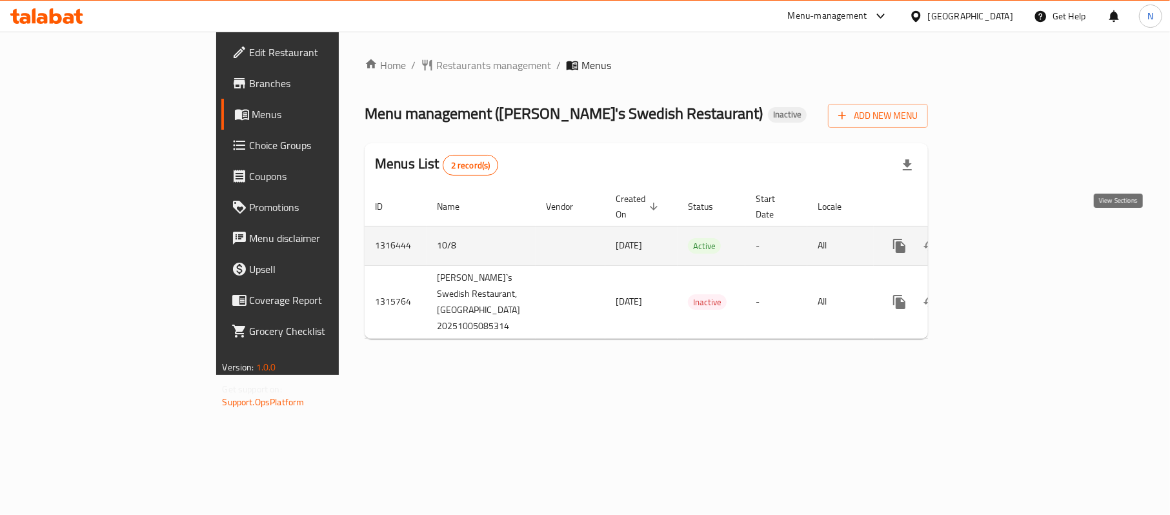
click at [1008, 230] on link "enhanced table" at bounding box center [992, 245] width 31 height 31
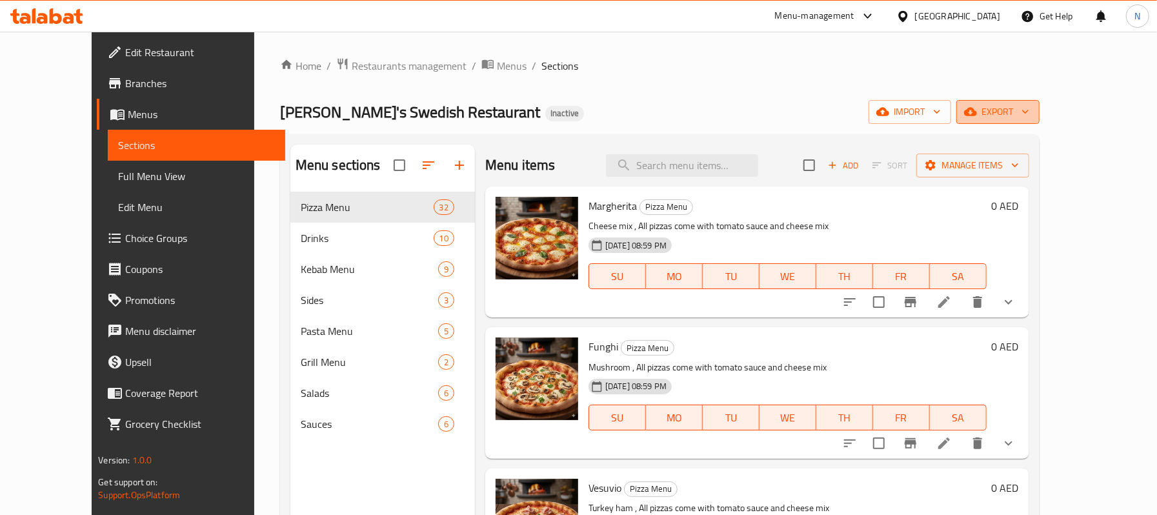
click at [1029, 112] on span "export" at bounding box center [998, 112] width 63 height 16
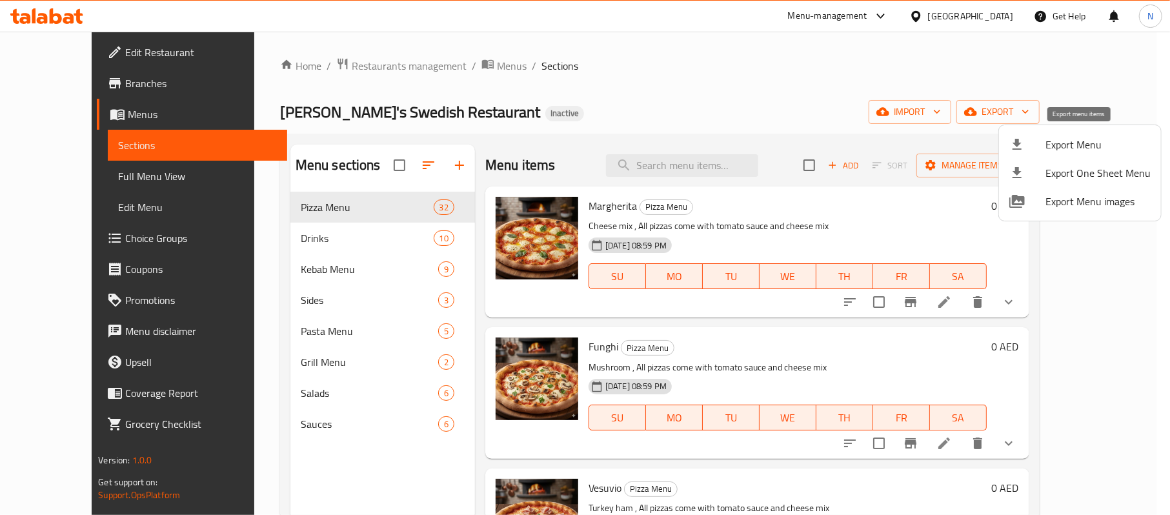
click at [1069, 137] on span "Export Menu" at bounding box center [1098, 144] width 105 height 15
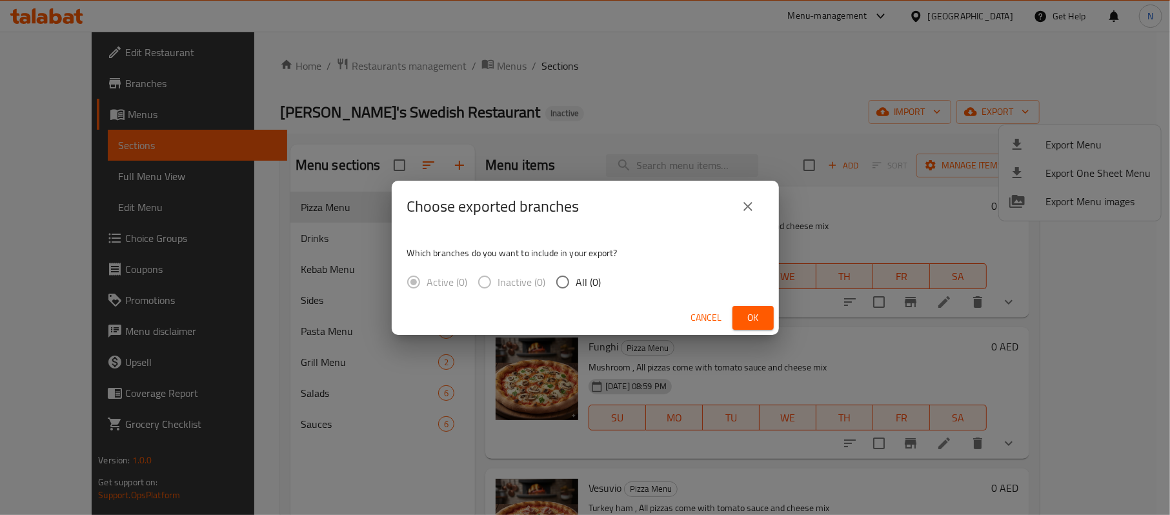
click at [591, 289] on span "All (0)" at bounding box center [588, 281] width 25 height 15
click at [576, 289] on input "All (0)" at bounding box center [562, 281] width 27 height 27
radio input "true"
click at [749, 210] on icon "close" at bounding box center [747, 206] width 15 height 15
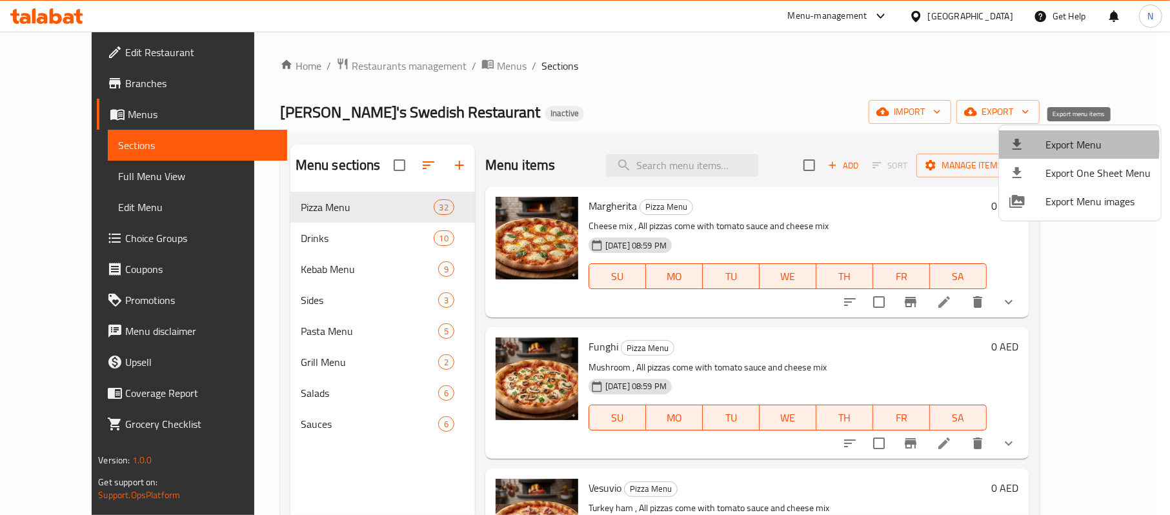
click at [1013, 145] on icon at bounding box center [1016, 144] width 15 height 15
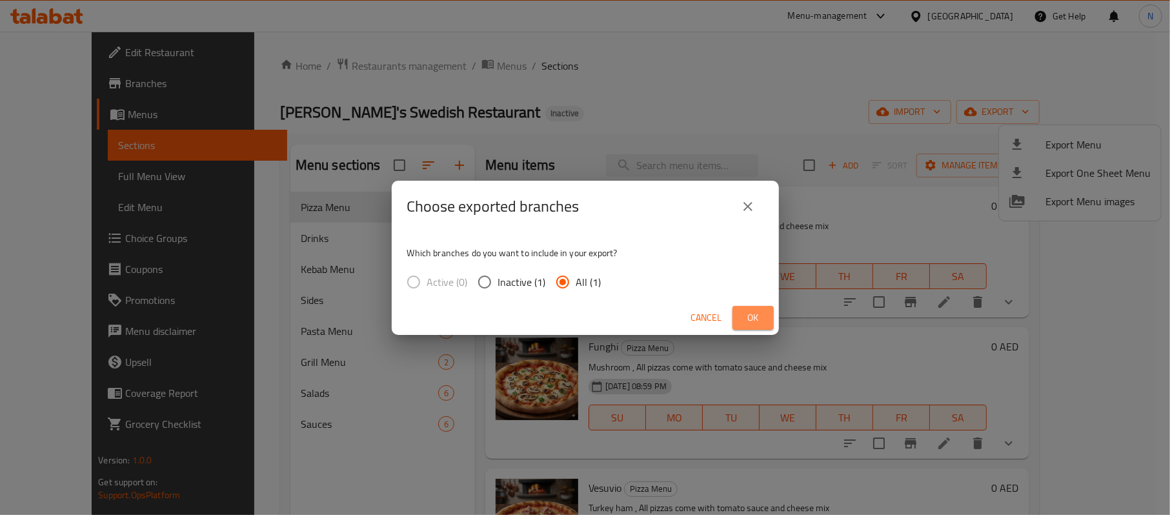
click at [749, 308] on button "Ok" at bounding box center [753, 318] width 41 height 24
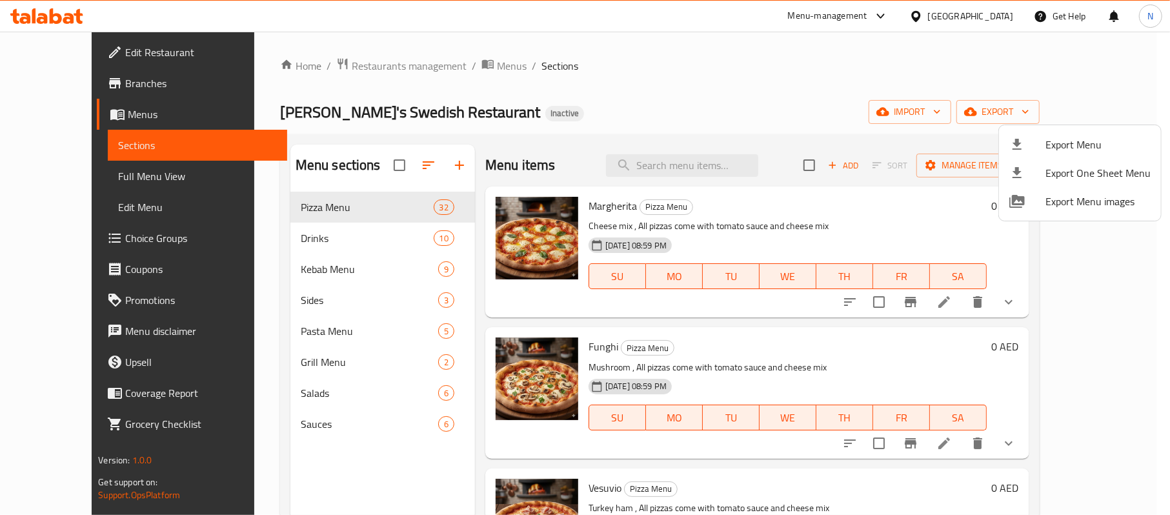
click at [974, 22] on div at bounding box center [585, 257] width 1170 height 515
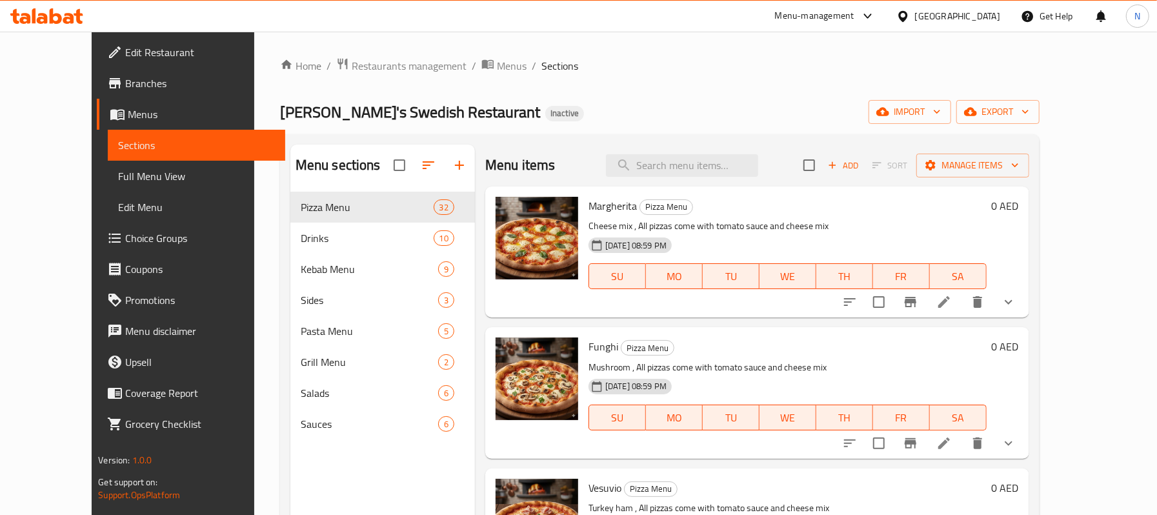
click at [974, 22] on div "[GEOGRAPHIC_DATA]" at bounding box center [957, 16] width 85 height 14
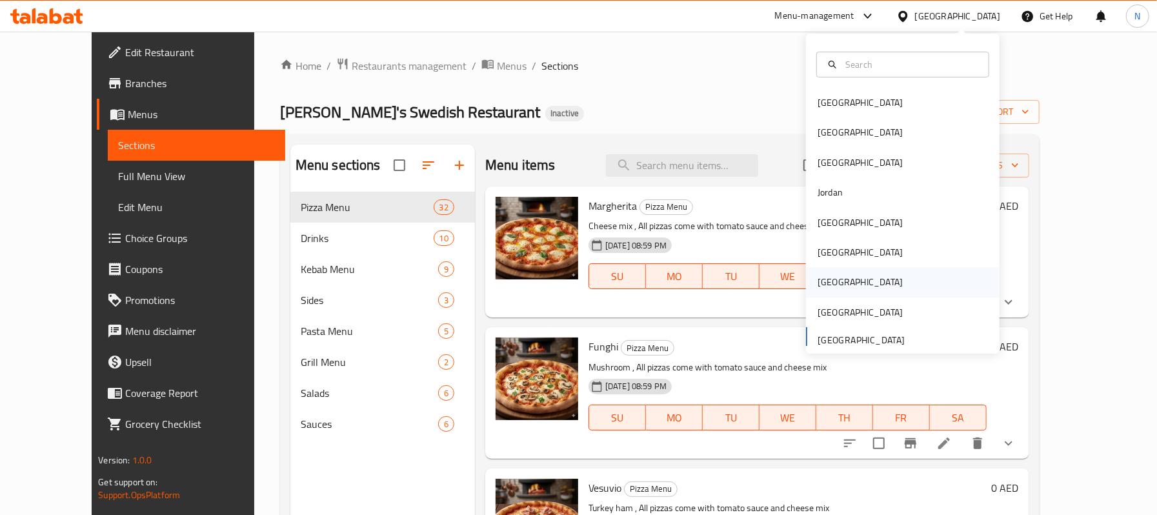
click at [829, 285] on div "Qatar" at bounding box center [860, 282] width 106 height 30
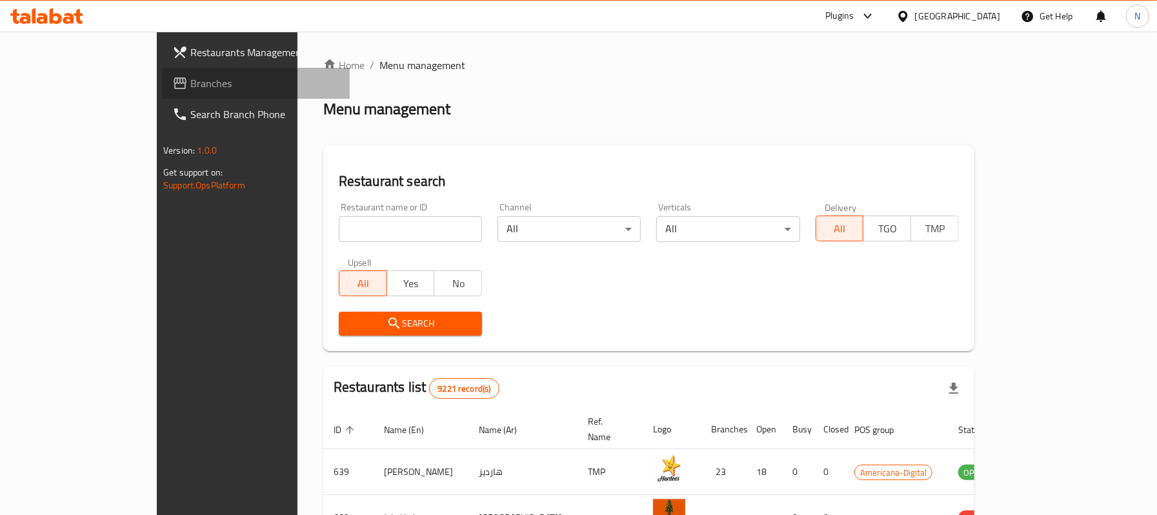
click at [190, 88] on span "Branches" at bounding box center [264, 83] width 149 height 15
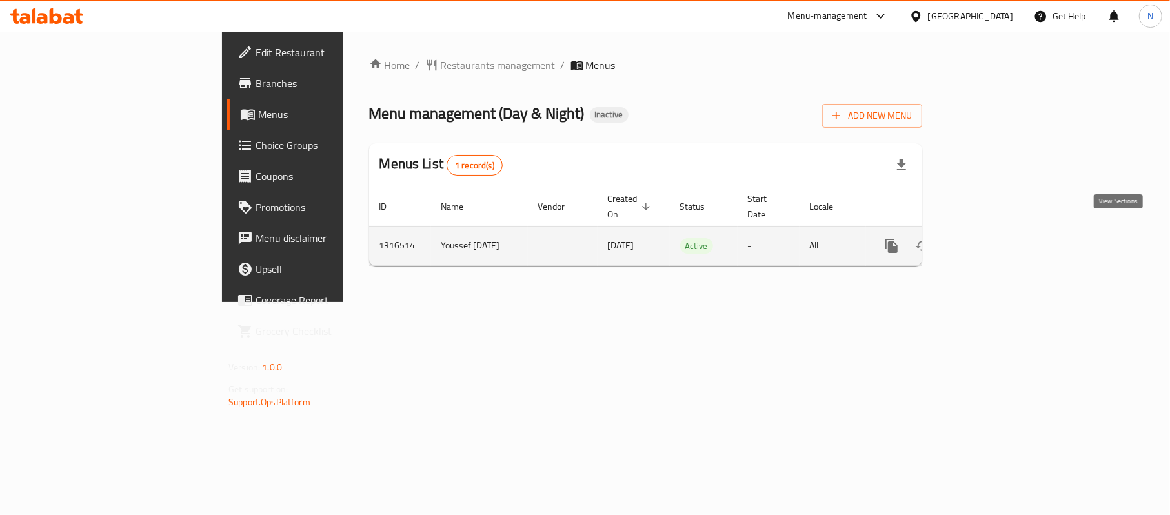
click at [991, 240] on icon "enhanced table" at bounding box center [985, 246] width 12 height 12
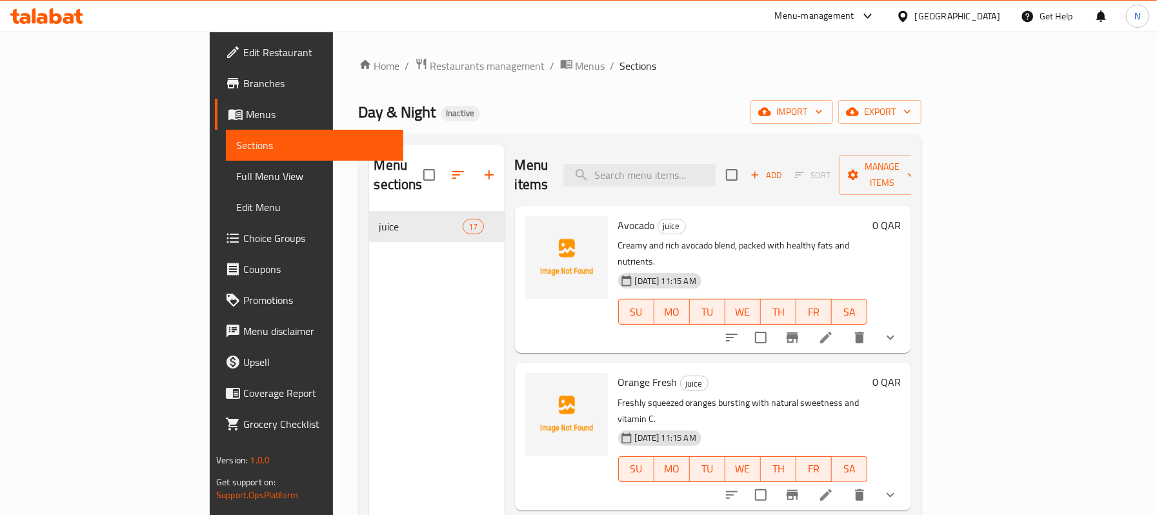
click at [985, 9] on div "[GEOGRAPHIC_DATA]" at bounding box center [957, 16] width 85 height 14
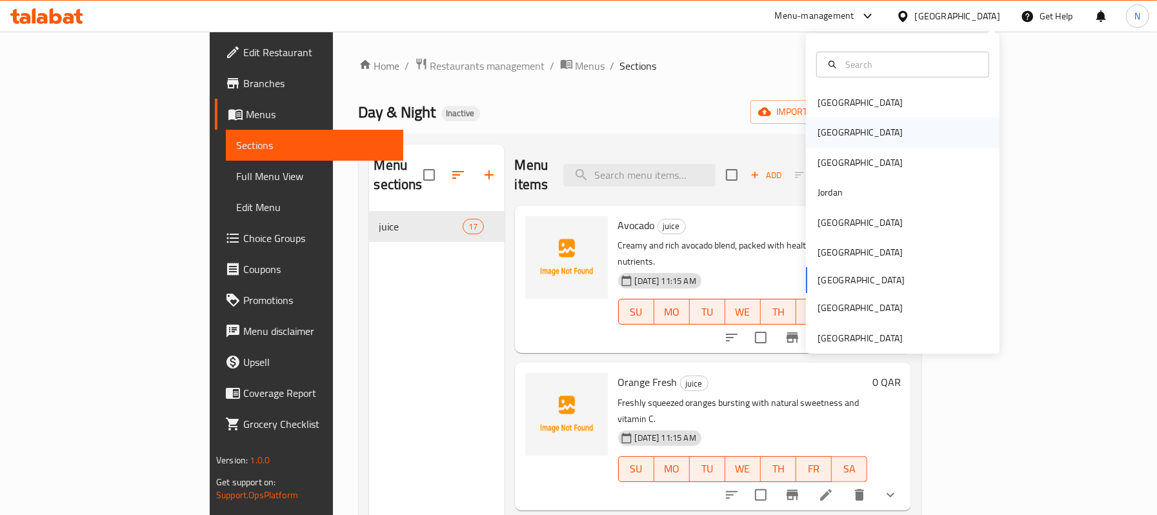
click at [839, 140] on div "[GEOGRAPHIC_DATA]" at bounding box center [903, 132] width 194 height 30
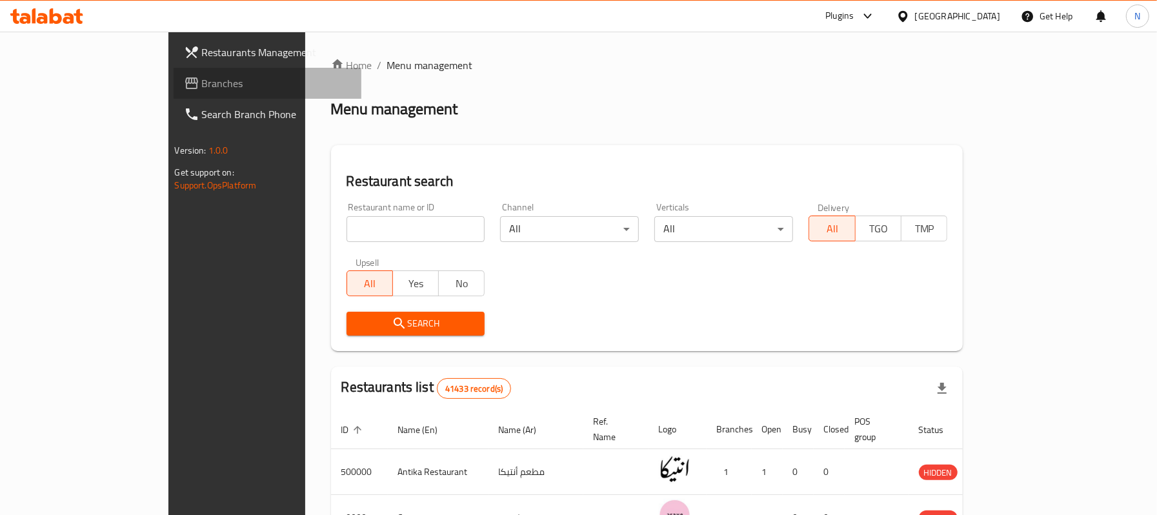
click at [174, 71] on link "Branches" at bounding box center [268, 83] width 188 height 31
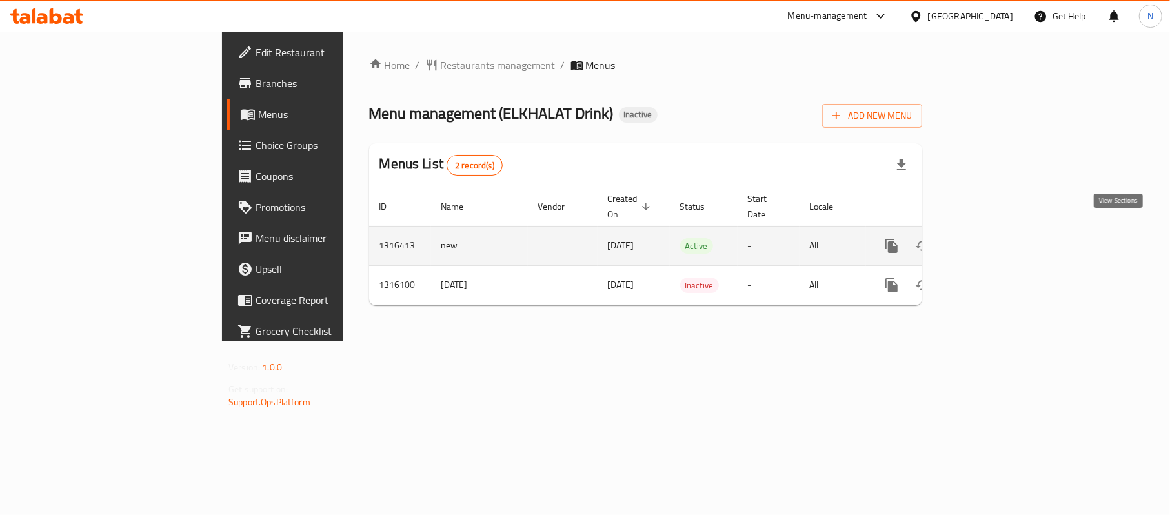
click at [993, 238] on icon "enhanced table" at bounding box center [984, 245] width 15 height 15
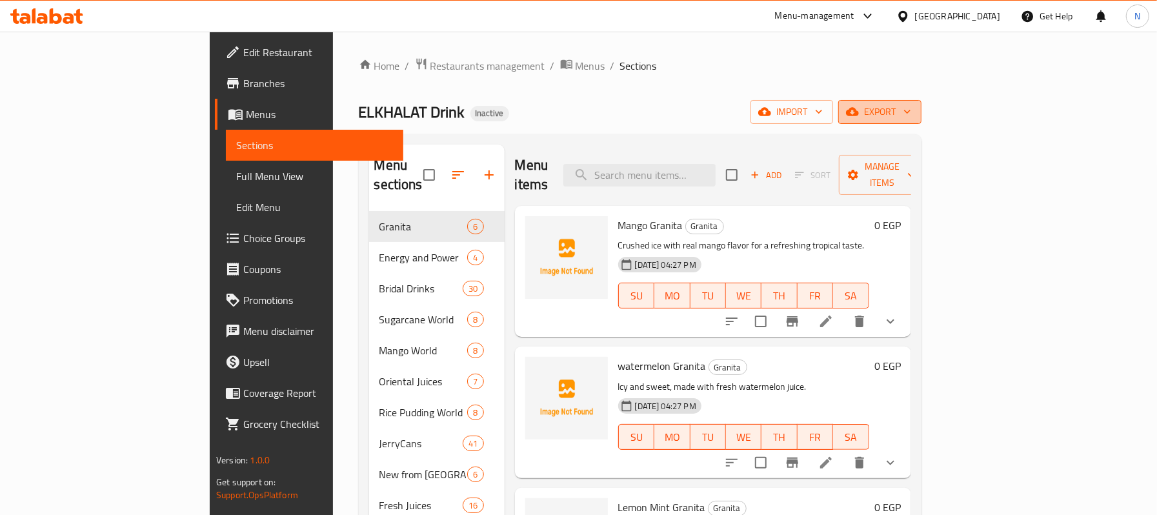
click at [911, 107] on span "export" at bounding box center [880, 112] width 63 height 16
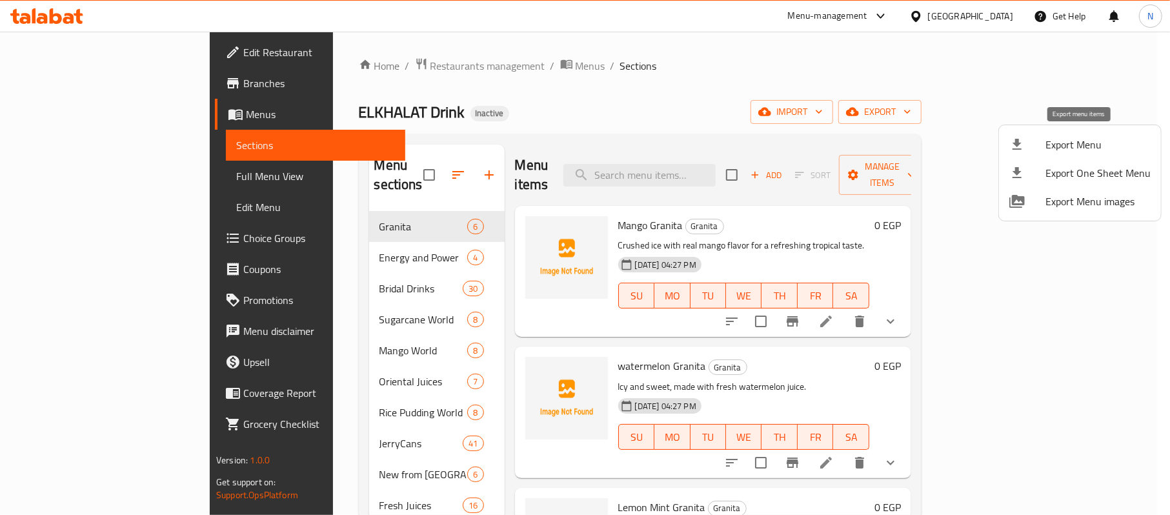
click at [1075, 143] on span "Export Menu" at bounding box center [1098, 144] width 105 height 15
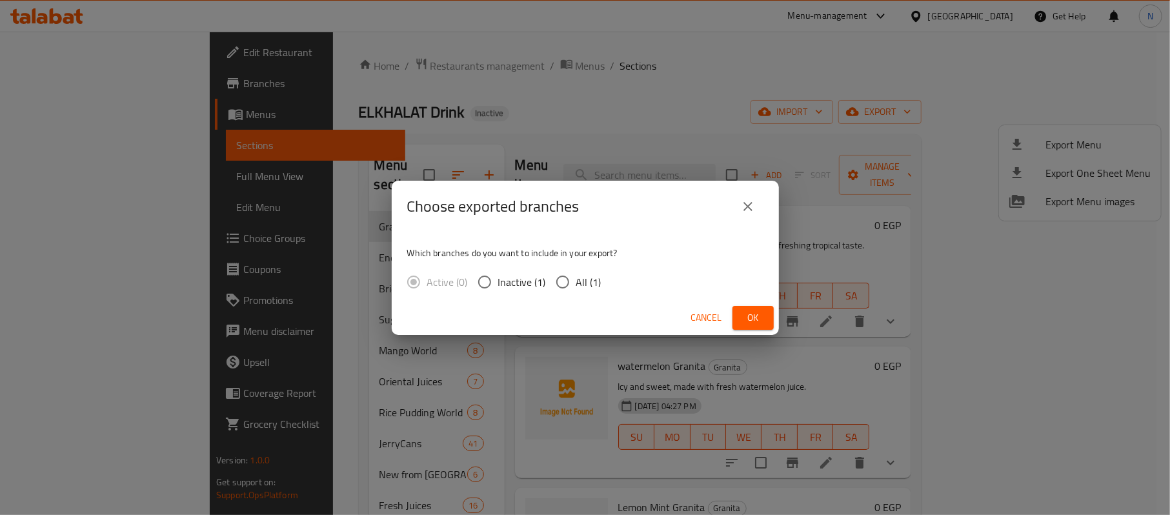
click at [604, 284] on div "Active (0) Inactive (1) All (1)" at bounding box center [509, 281] width 205 height 27
click at [590, 275] on span "All (1)" at bounding box center [588, 281] width 25 height 15
click at [576, 275] on input "All (1)" at bounding box center [562, 281] width 27 height 27
radio input "true"
click at [751, 318] on span "Ok" at bounding box center [753, 318] width 21 height 16
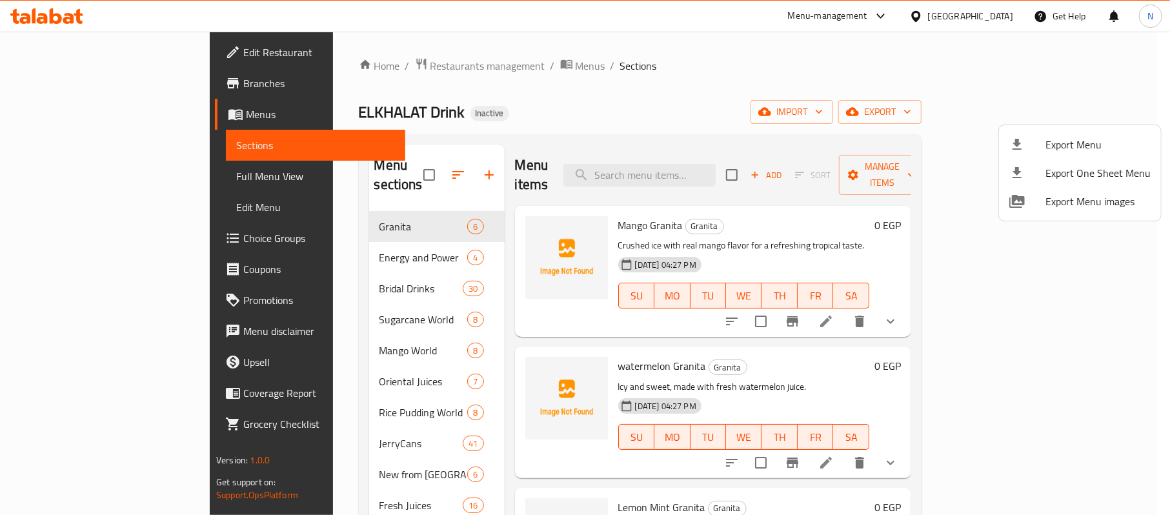
click at [1005, 13] on div at bounding box center [585, 257] width 1170 height 515
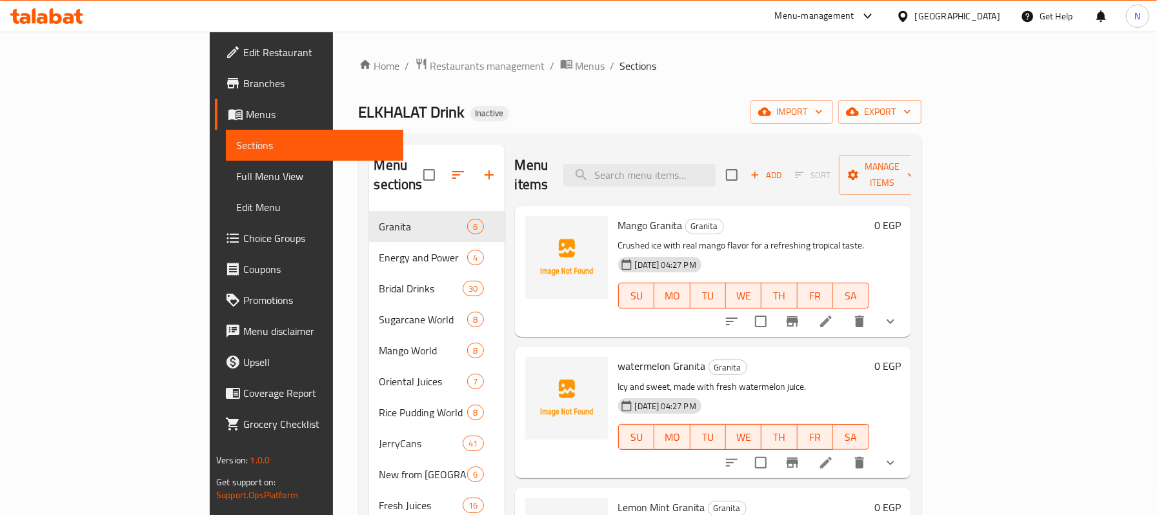
click at [993, 9] on div "[GEOGRAPHIC_DATA]" at bounding box center [957, 16] width 85 height 14
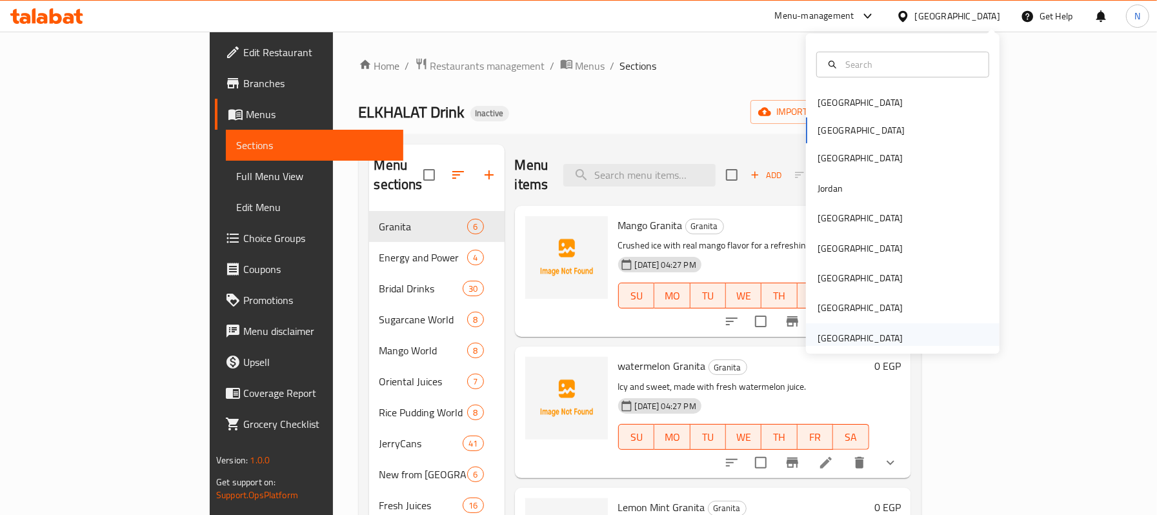
click at [847, 334] on div "[GEOGRAPHIC_DATA]" at bounding box center [860, 338] width 85 height 14
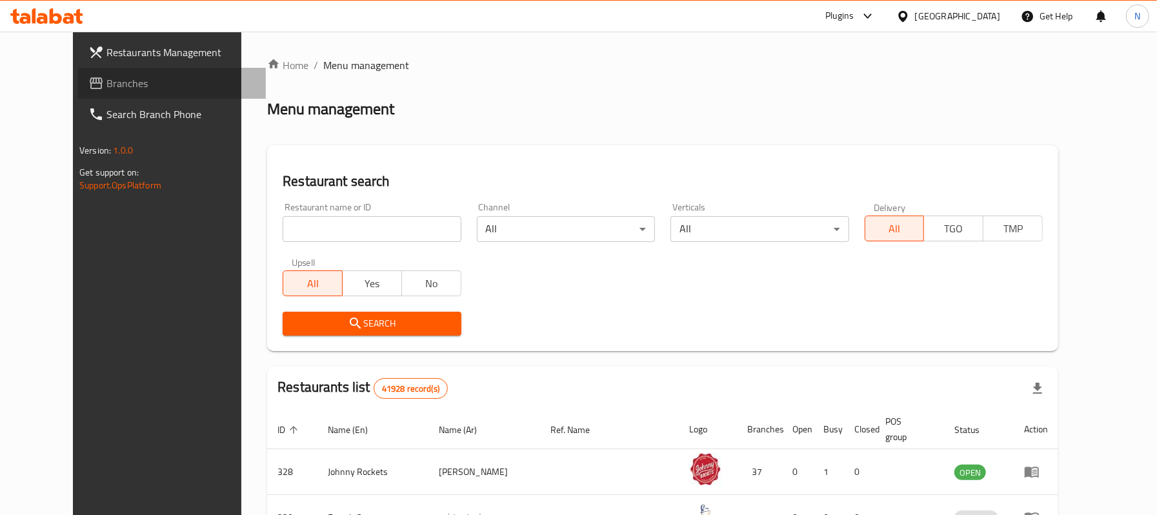
click at [153, 88] on span "Branches" at bounding box center [180, 83] width 149 height 15
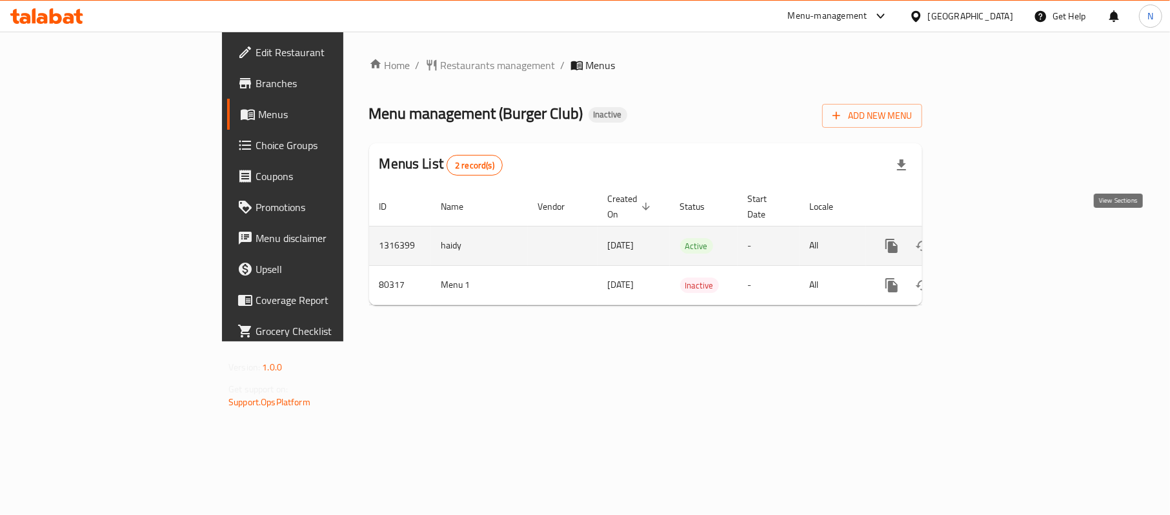
click at [993, 238] on icon "enhanced table" at bounding box center [984, 245] width 15 height 15
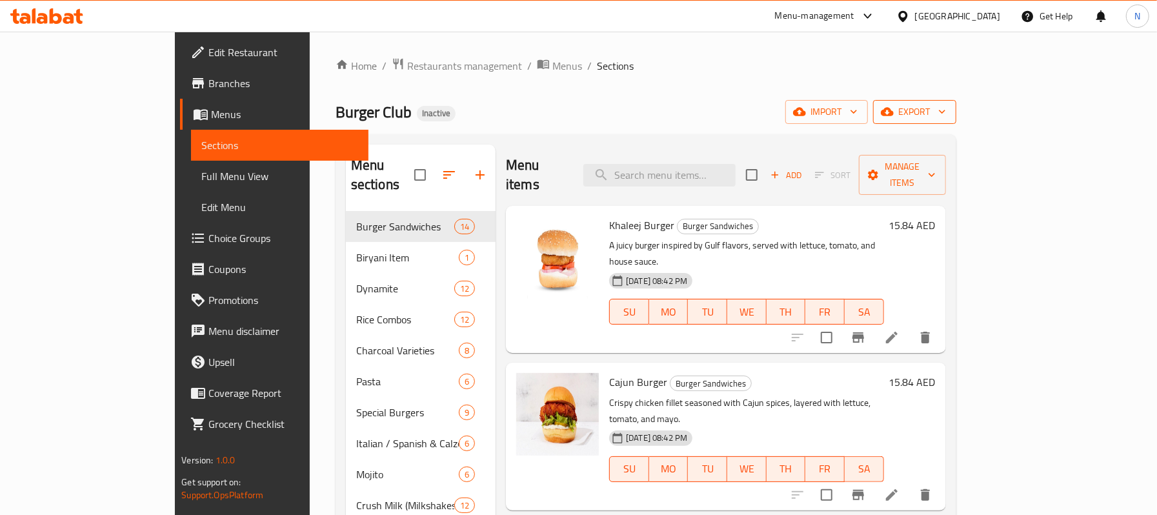
click at [946, 119] on span "export" at bounding box center [915, 112] width 63 height 16
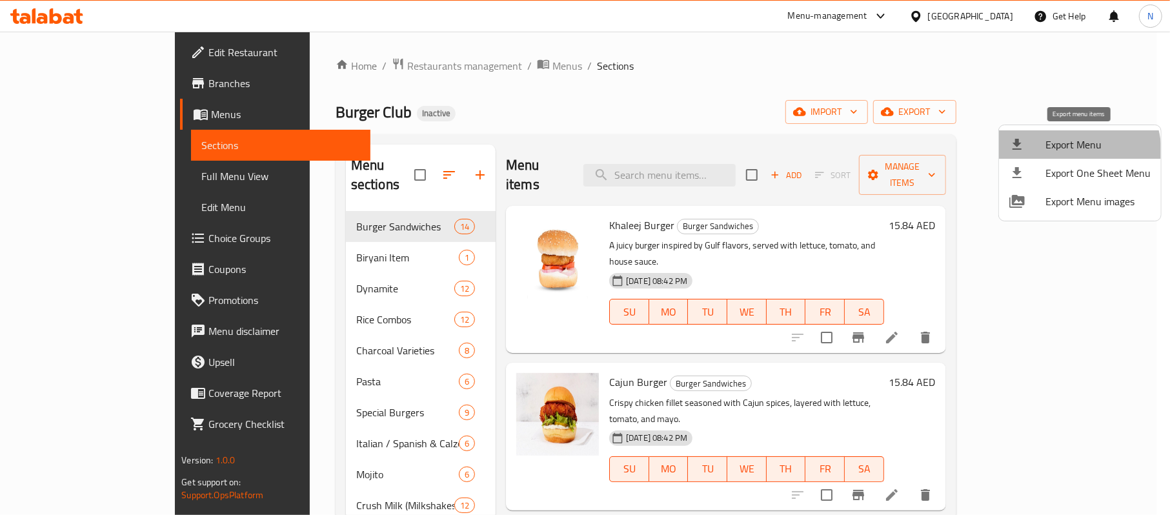
click at [1064, 152] on span "Export Menu" at bounding box center [1098, 144] width 105 height 15
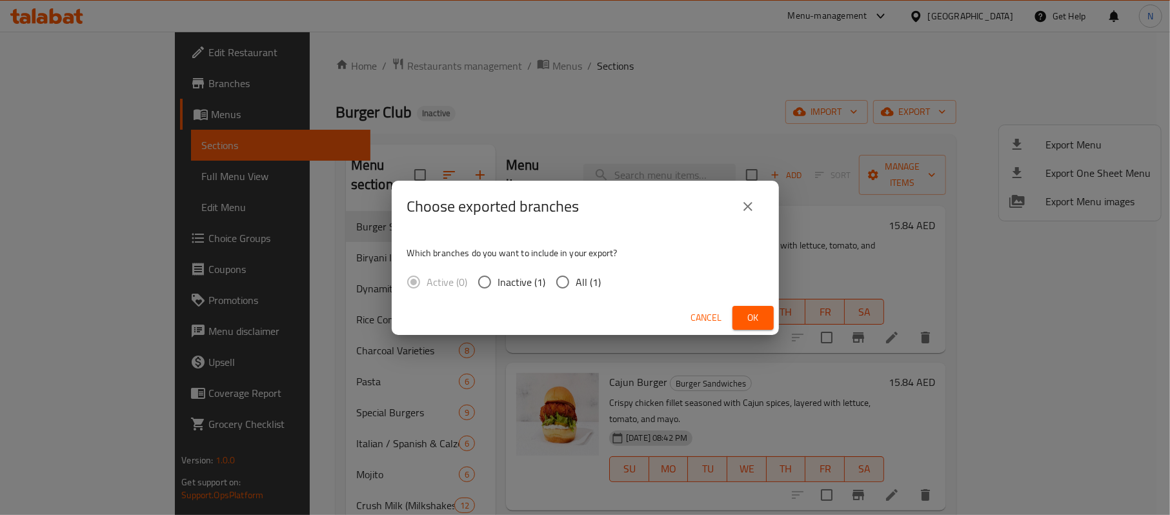
click at [581, 271] on label "All (1)" at bounding box center [575, 281] width 52 height 27
click at [576, 271] on input "All (1)" at bounding box center [562, 281] width 27 height 27
radio input "true"
click at [758, 310] on span "Ok" at bounding box center [753, 318] width 21 height 16
